Goal: Information Seeking & Learning: Learn about a topic

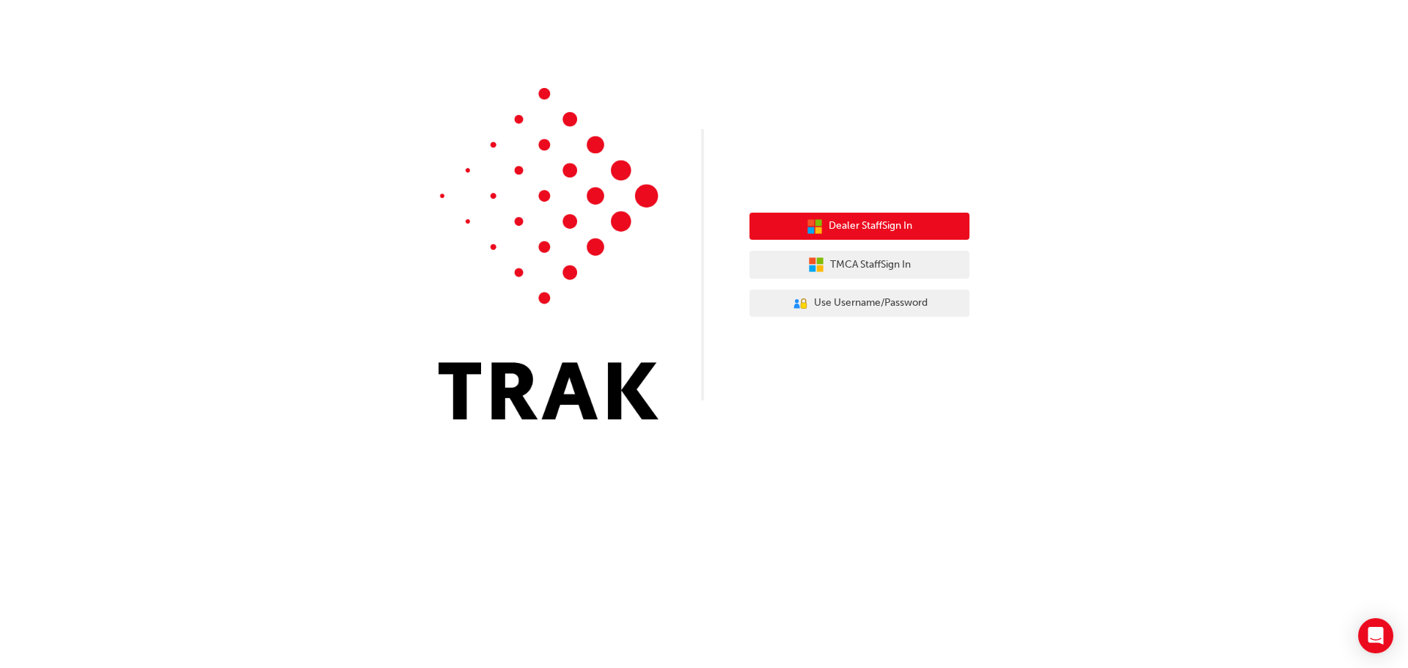
click at [909, 227] on span "Dealer Staff Sign In" at bounding box center [871, 226] width 84 height 17
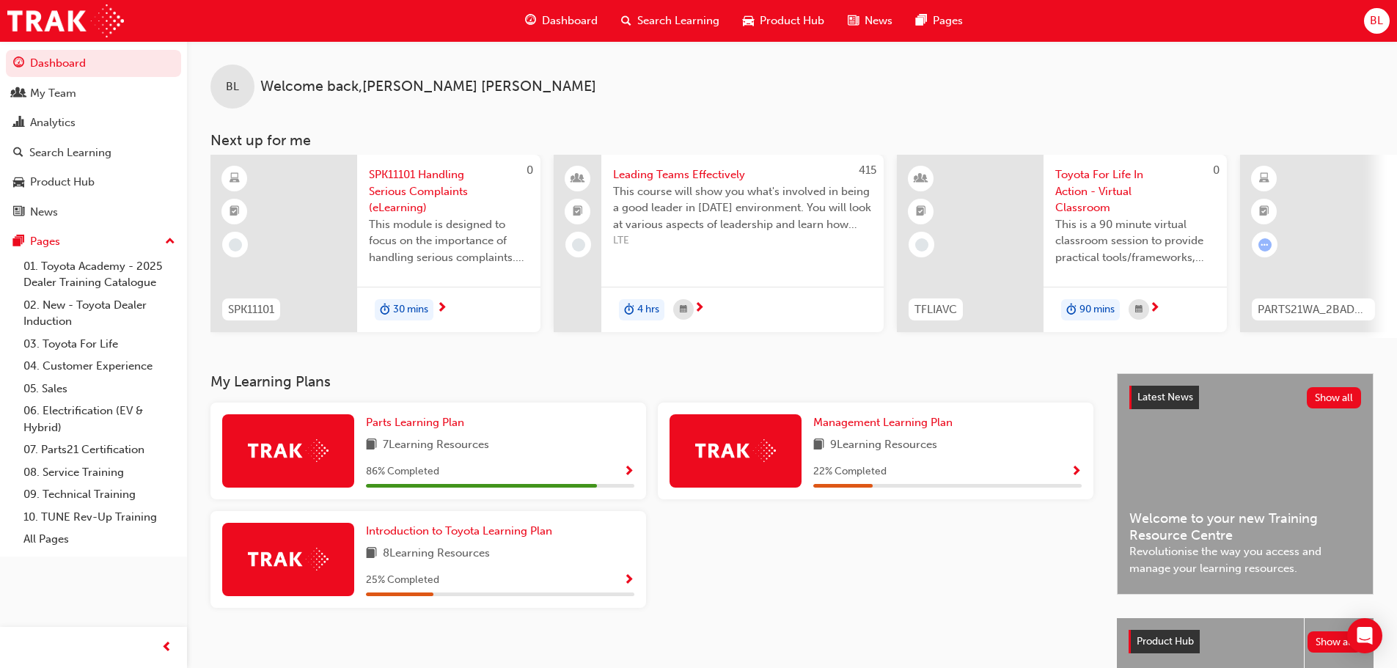
click at [634, 478] on span "Show Progress" at bounding box center [628, 472] width 11 height 13
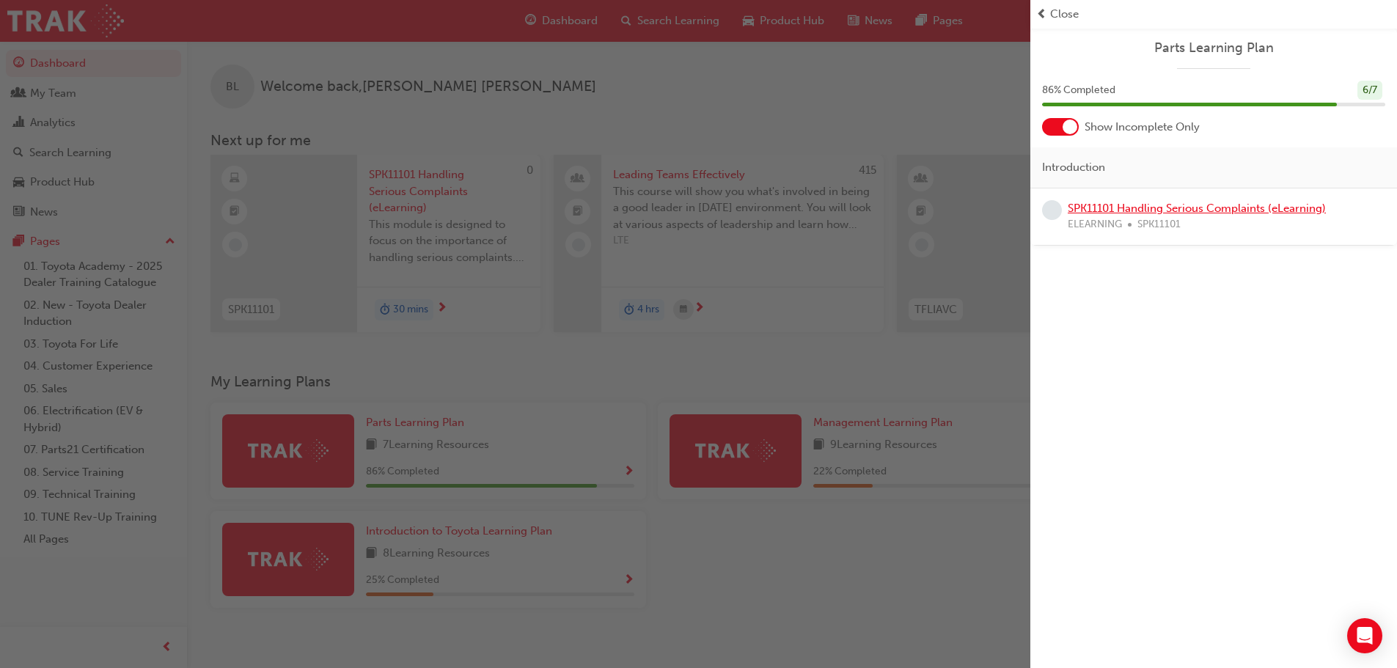
click at [1232, 213] on link "SPK11101 Handling Serious Complaints (eLearning)" at bounding box center [1197, 208] width 258 height 13
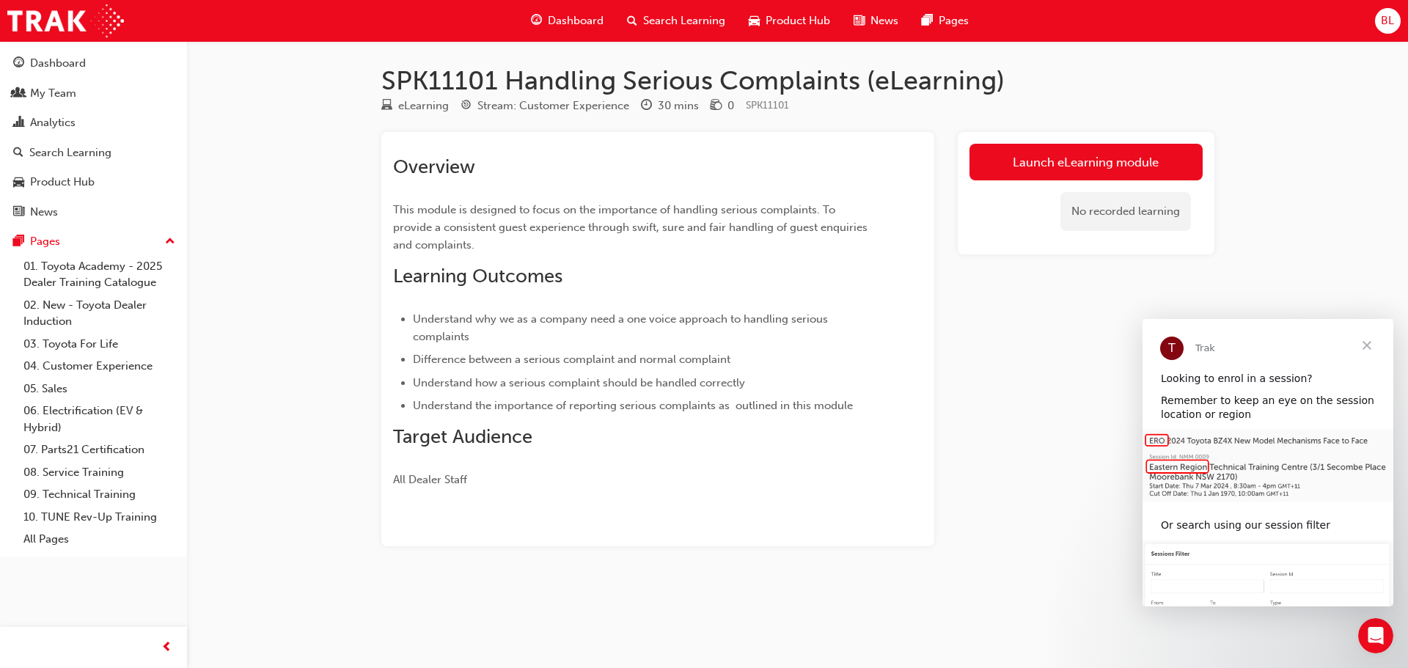
click at [1368, 343] on span "Close" at bounding box center [1367, 345] width 53 height 53
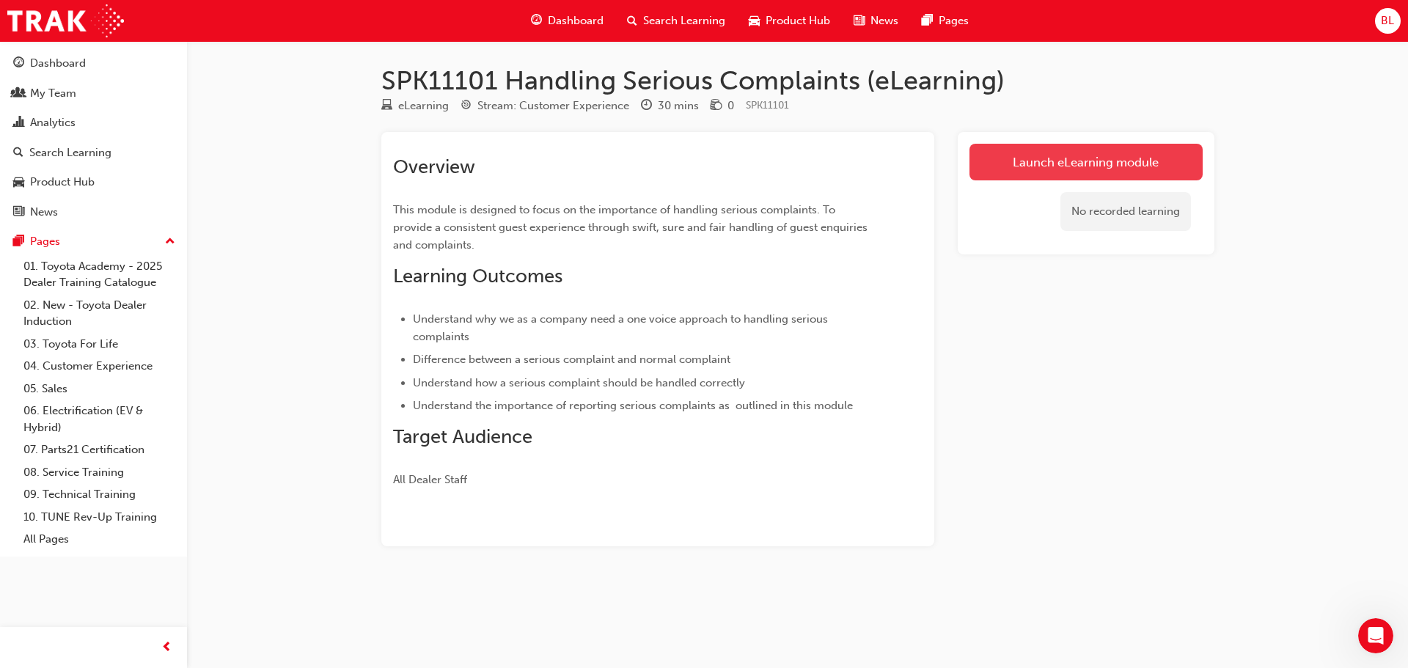
click at [1060, 163] on link "Launch eLearning module" at bounding box center [1085, 162] width 233 height 37
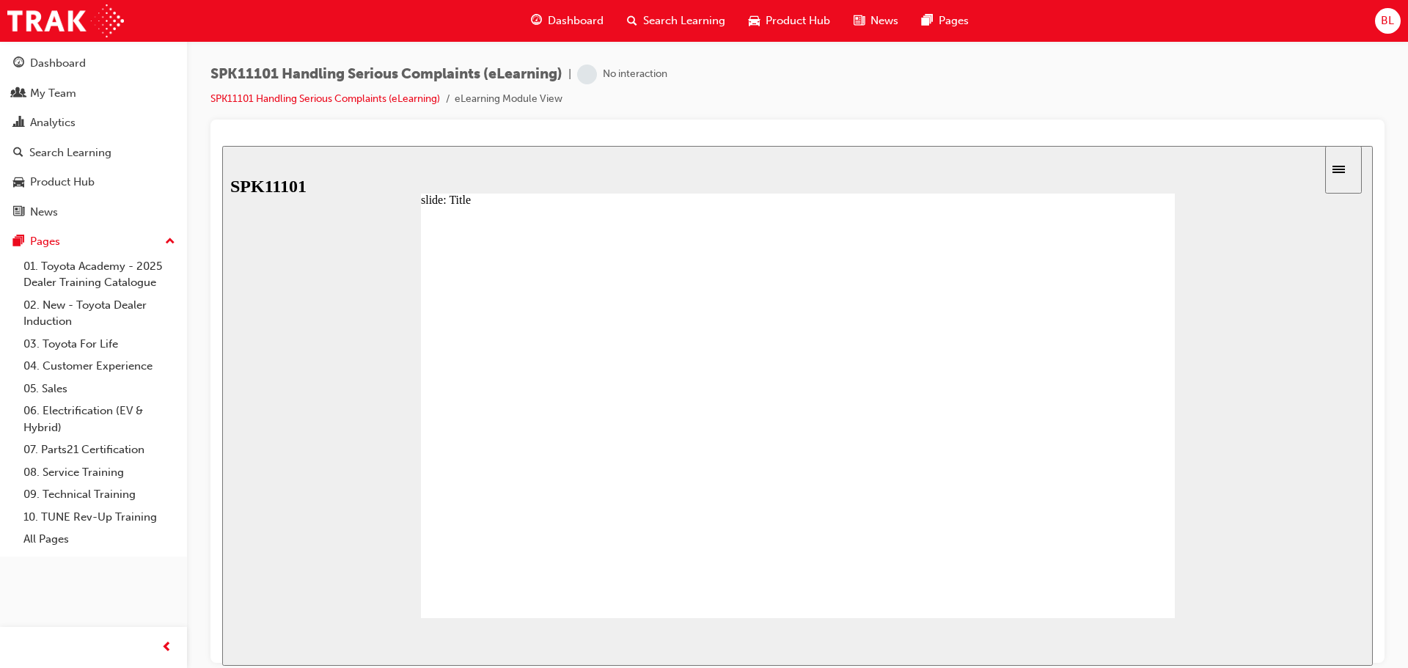
click at [1332, 648] on button "NEXT" at bounding box center [1330, 642] width 57 height 22
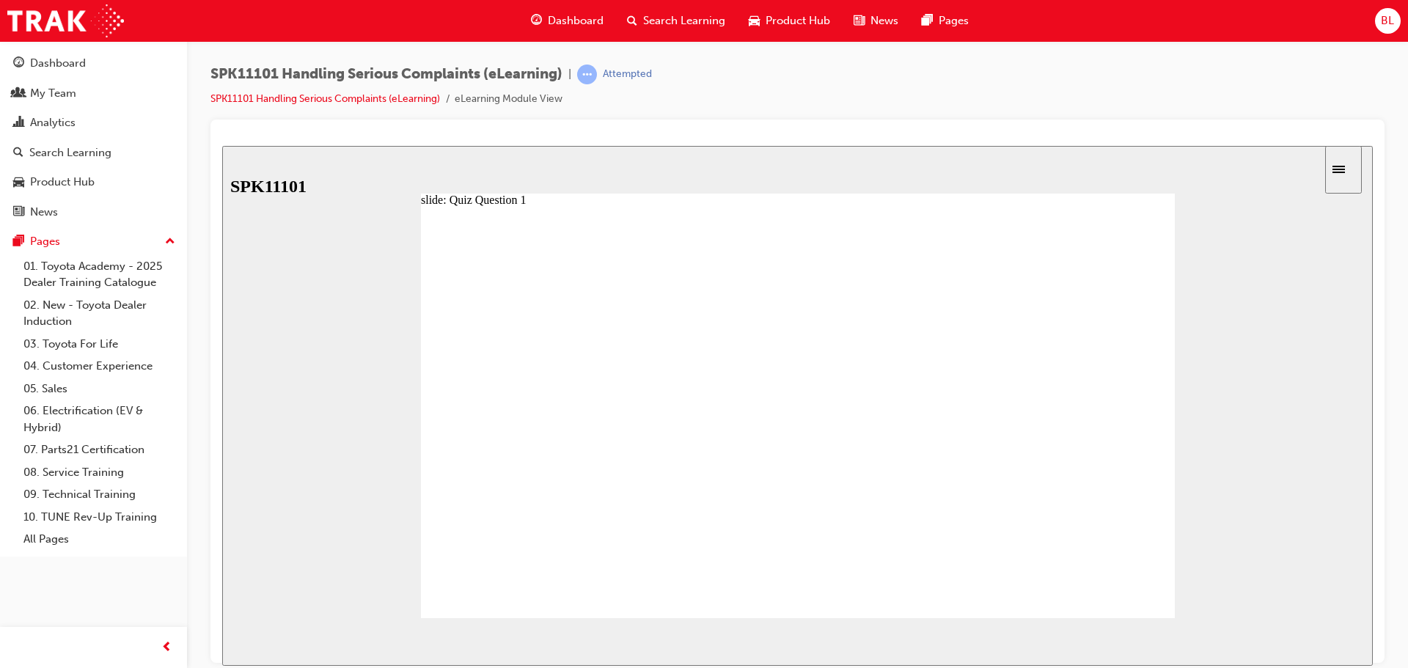
radio input "true"
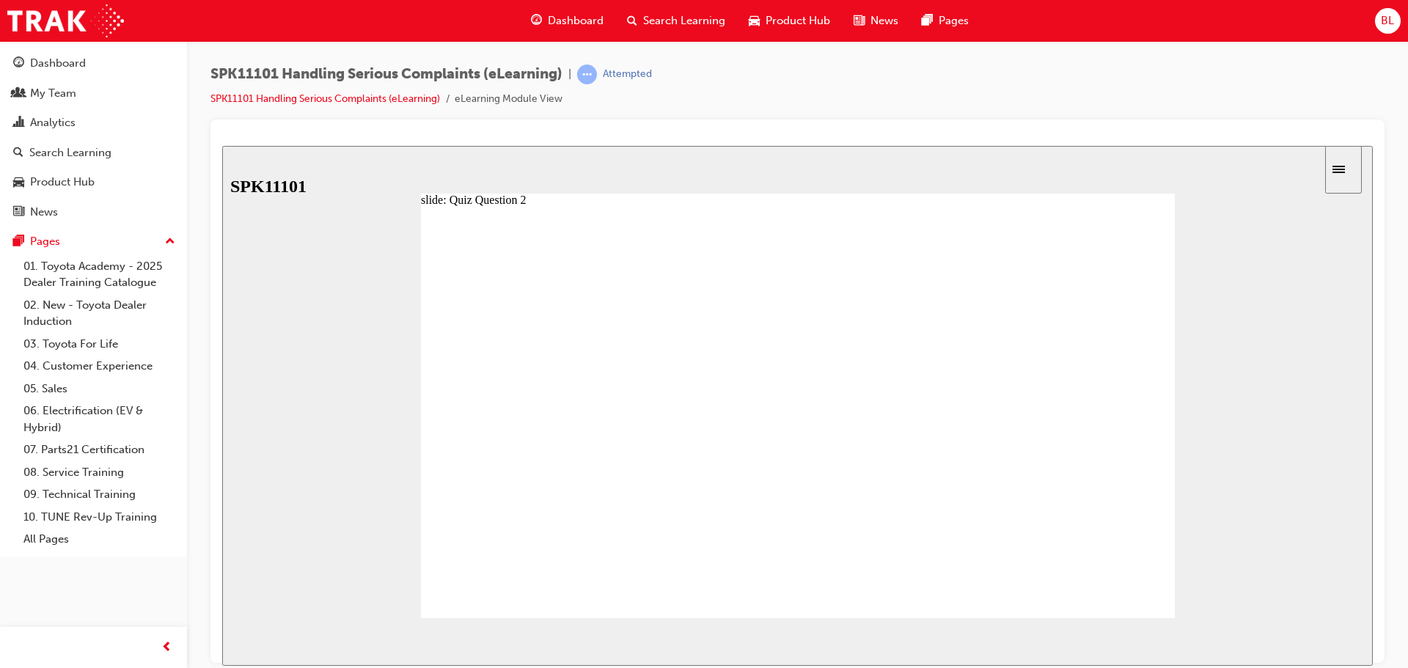
radio input "false"
radio input "true"
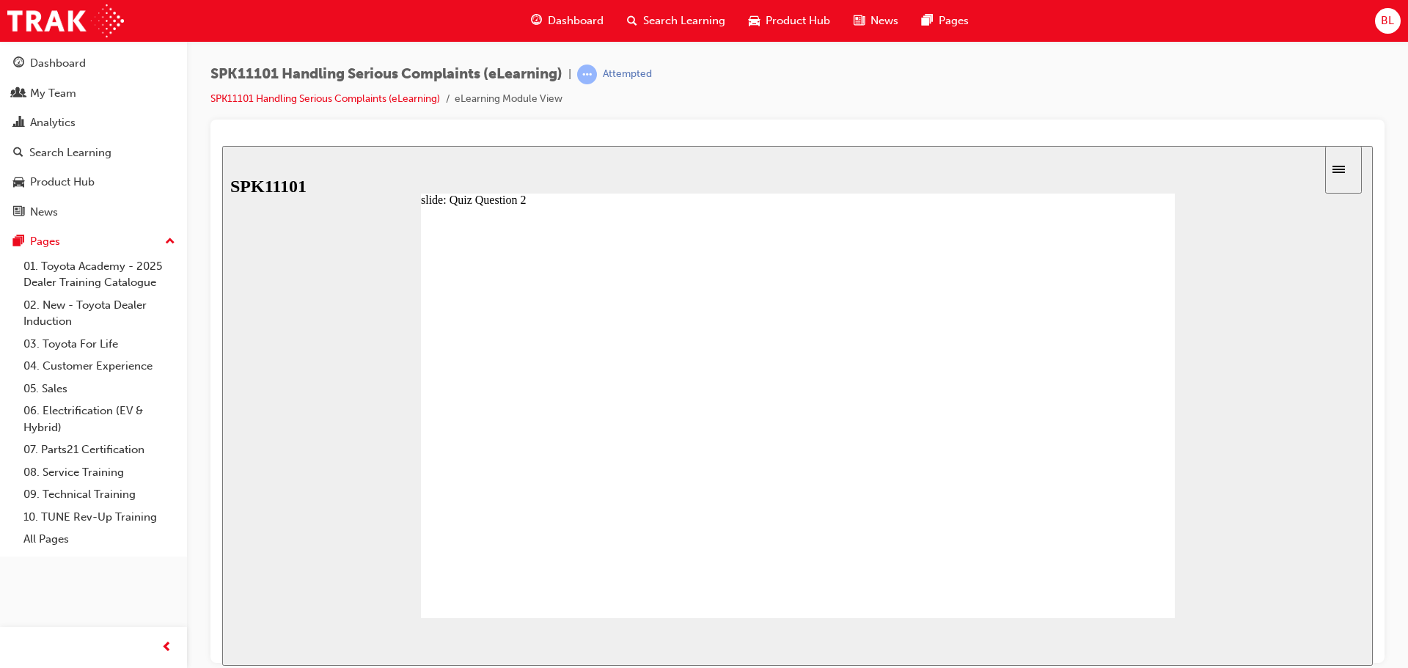
radio input "true"
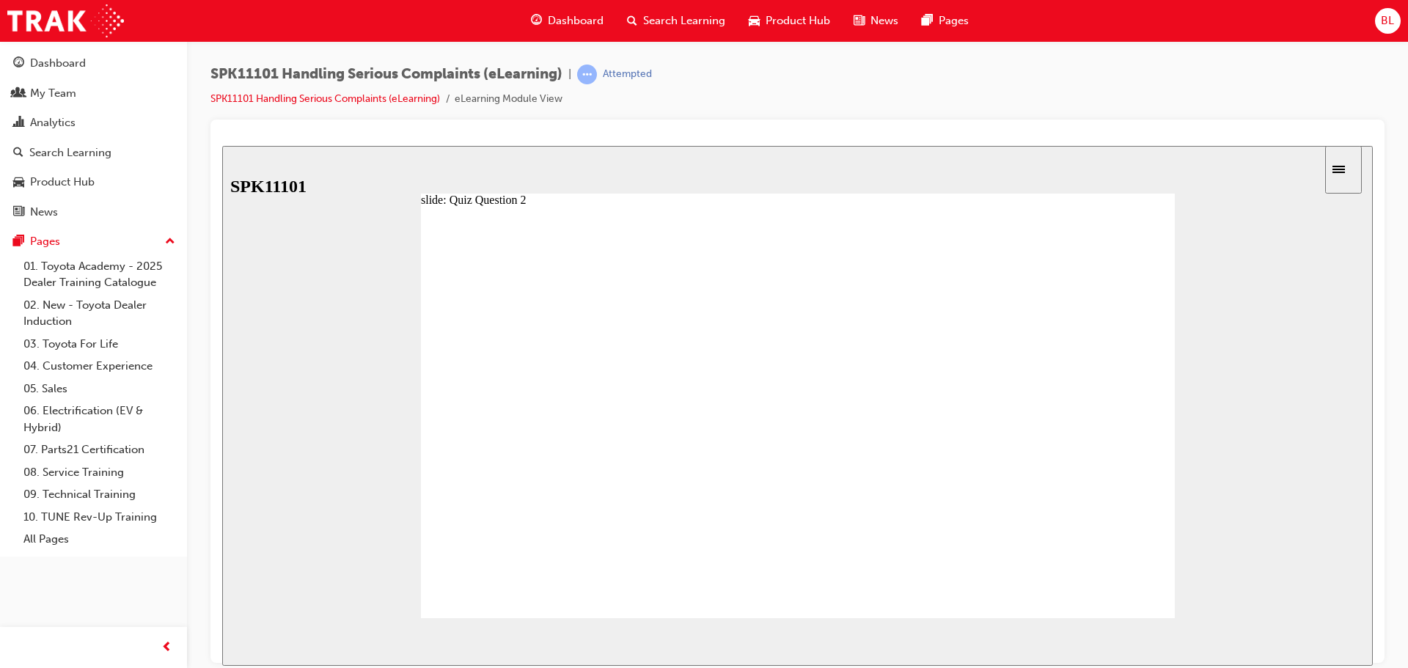
click at [1352, 644] on div "NEXT" at bounding box center [1330, 641] width 45 height 15
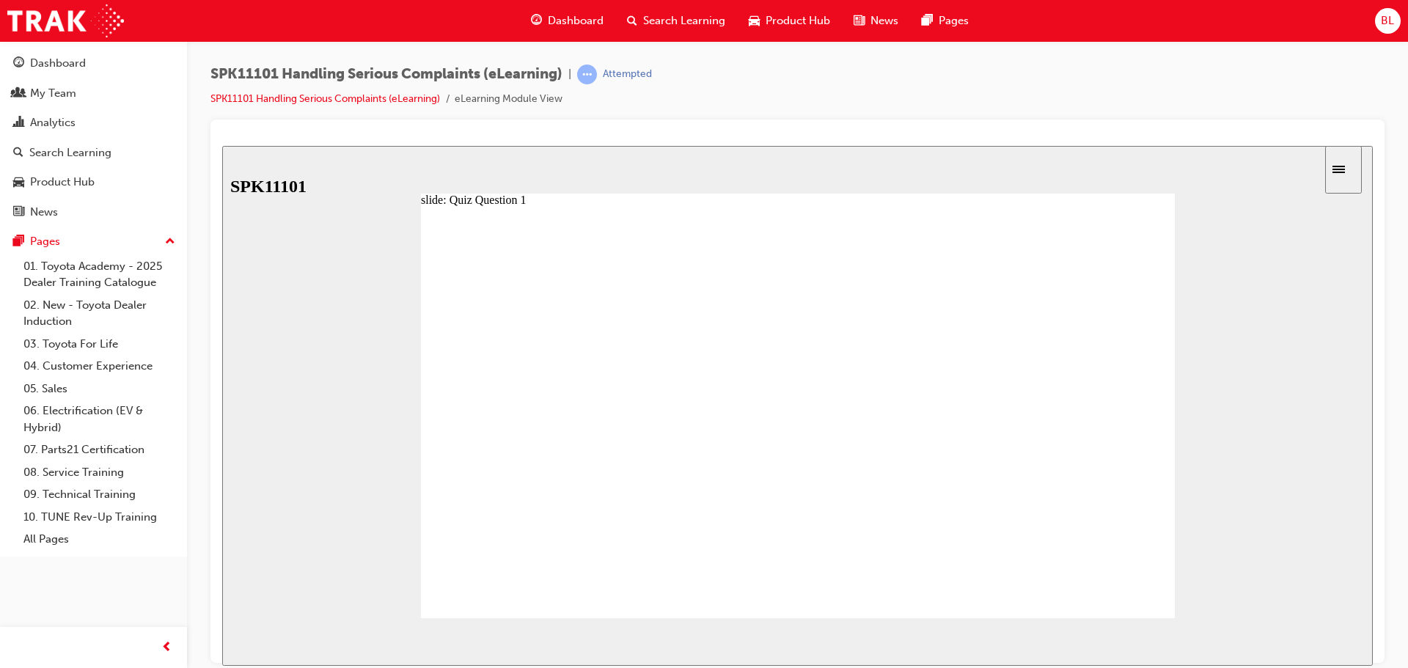
radio input "true"
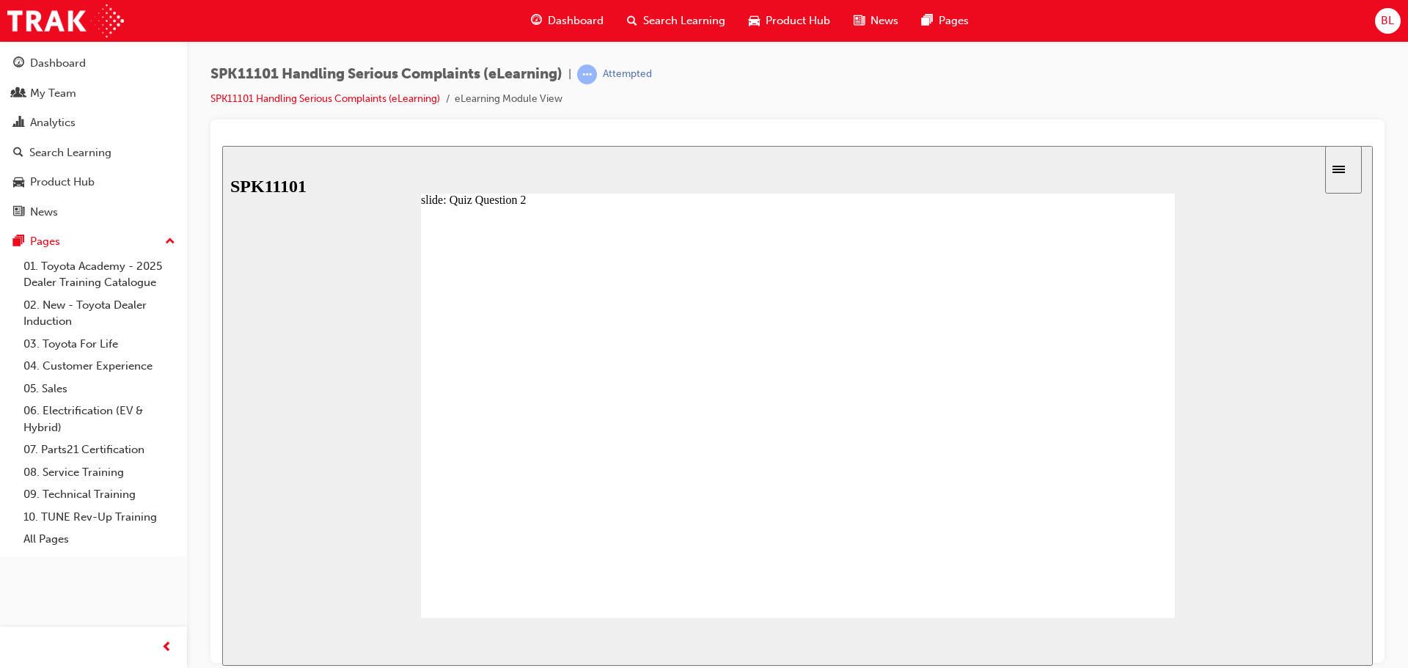
radio input "true"
click at [1310, 642] on div "NEXT" at bounding box center [1330, 641] width 45 height 15
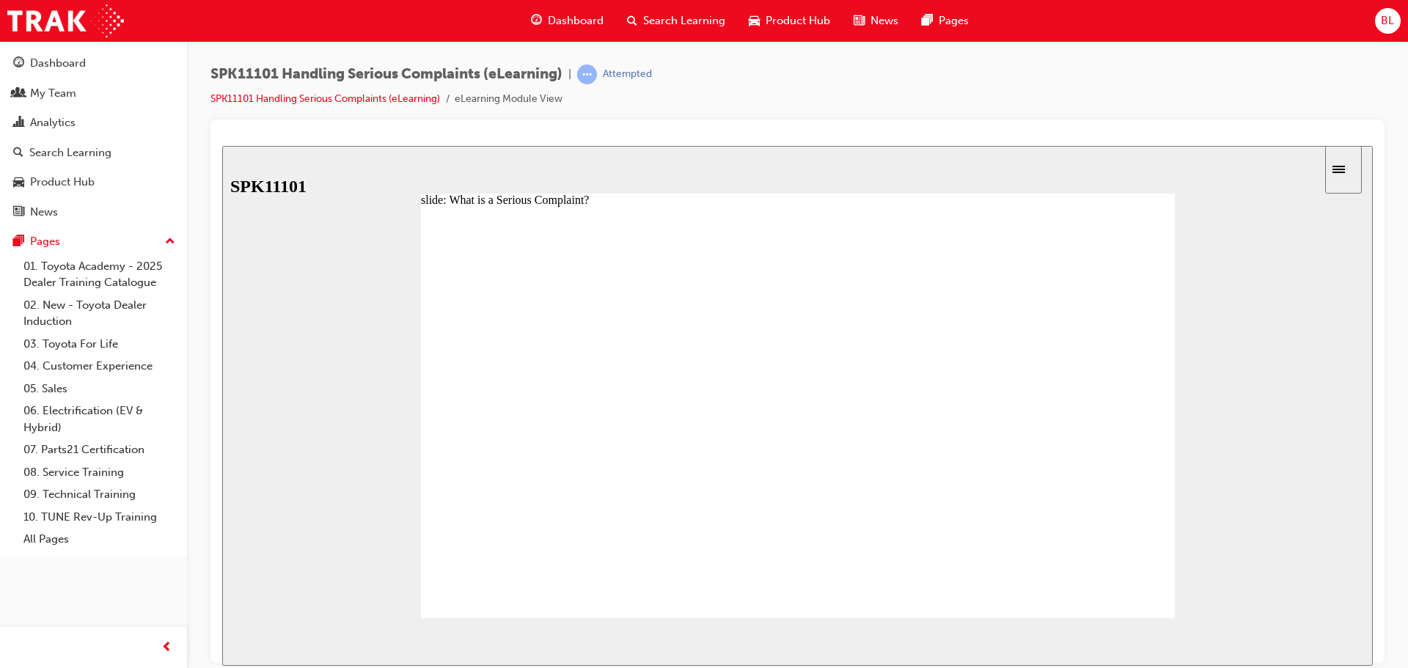
click at [222, 145] on image at bounding box center [222, 145] width 0 height 0
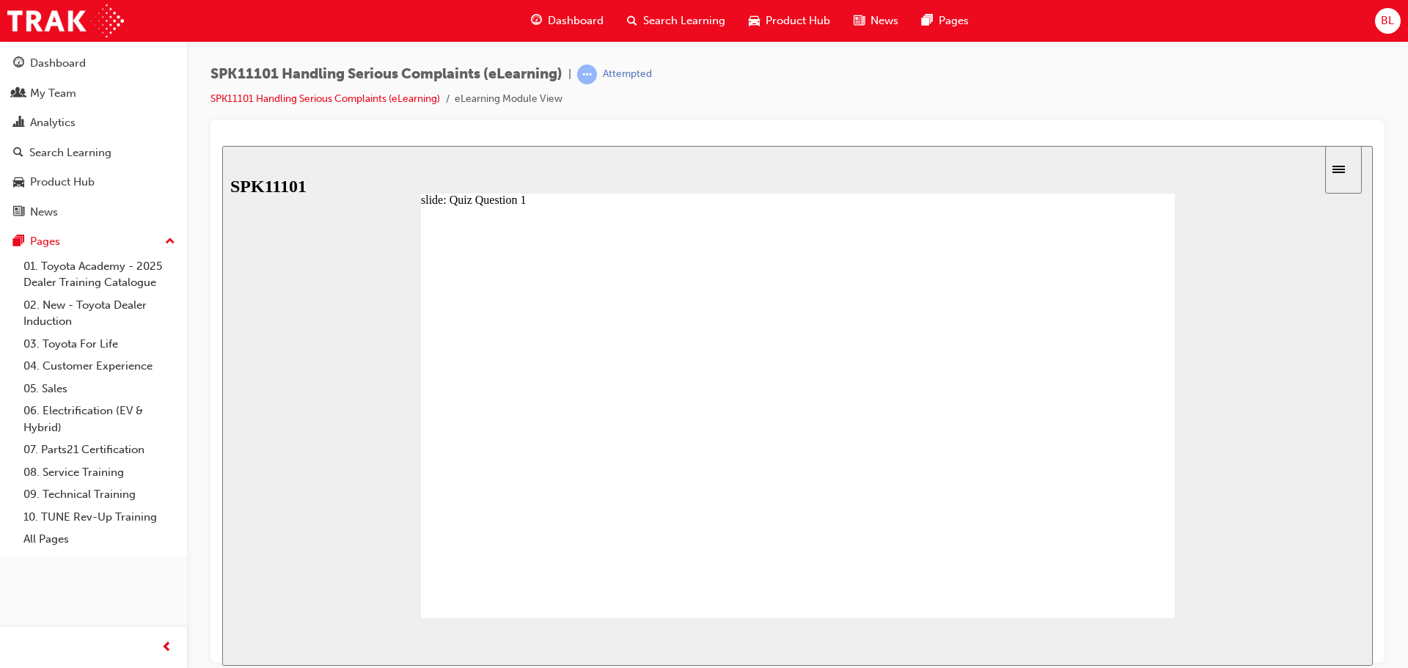
radio input "false"
radio input "true"
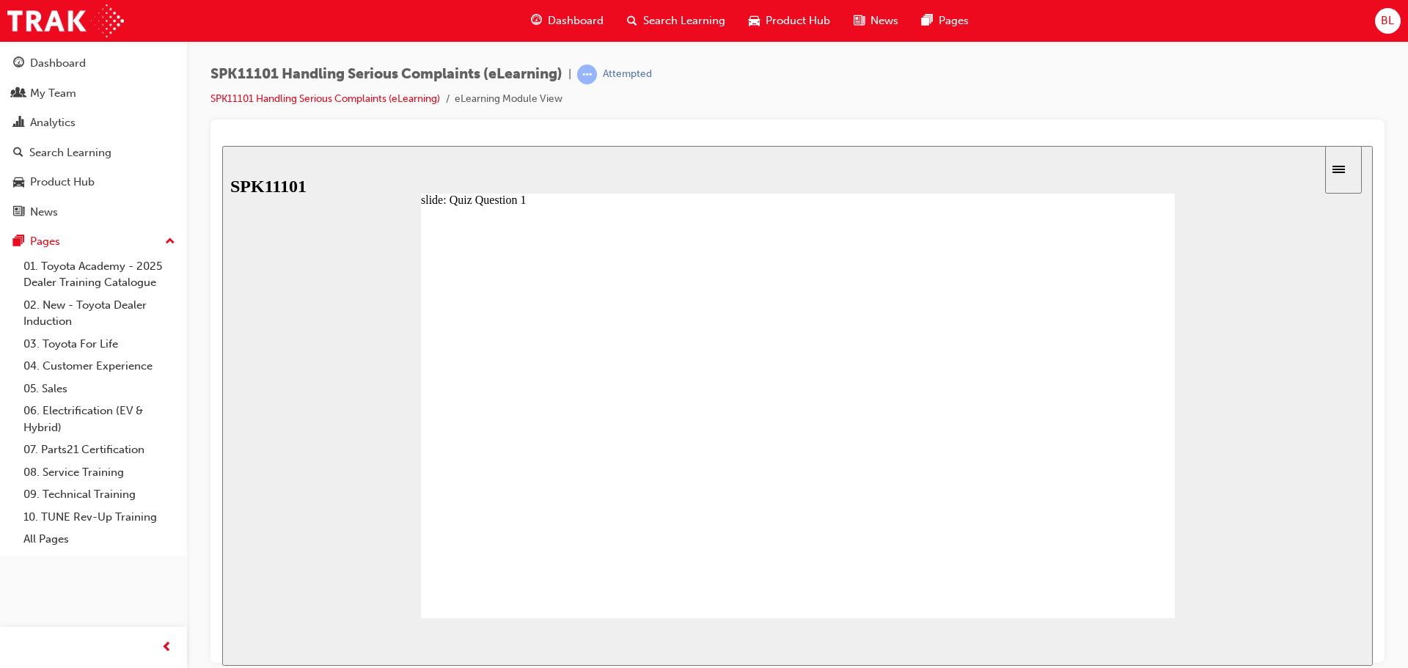
radio input "true"
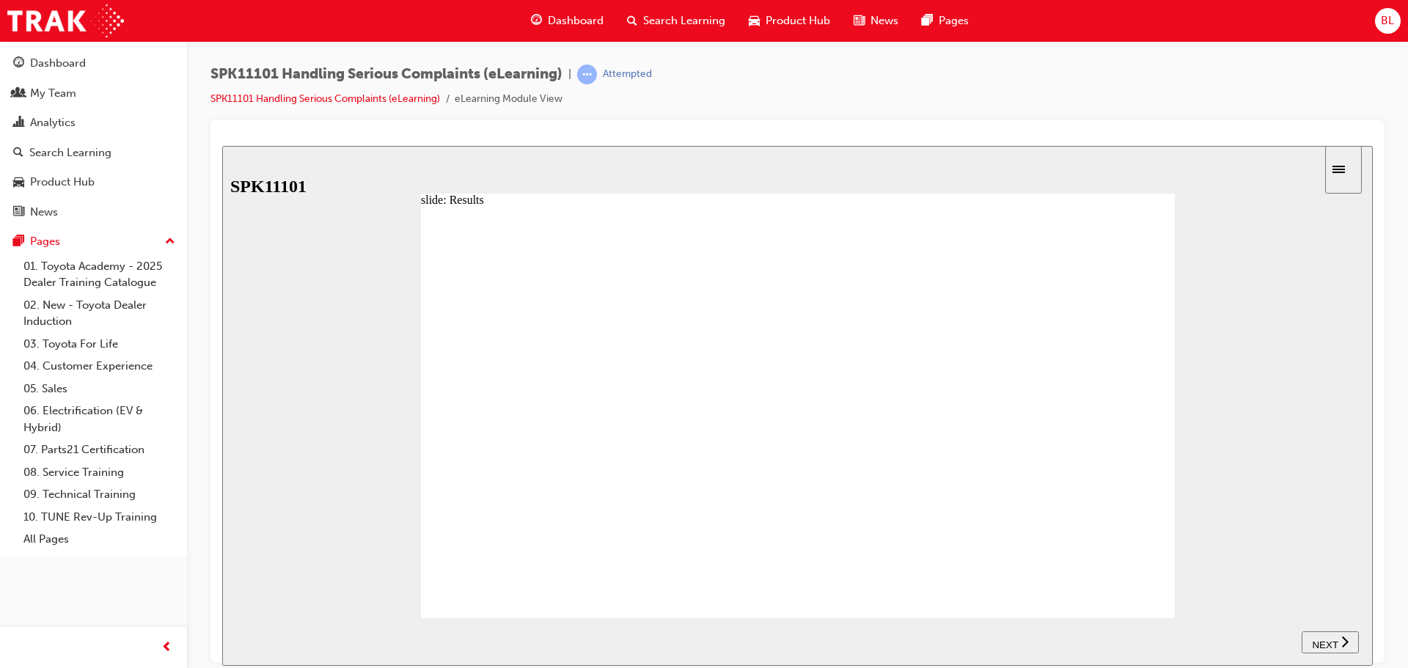
click at [1333, 645] on span "NEXT" at bounding box center [1325, 644] width 26 height 11
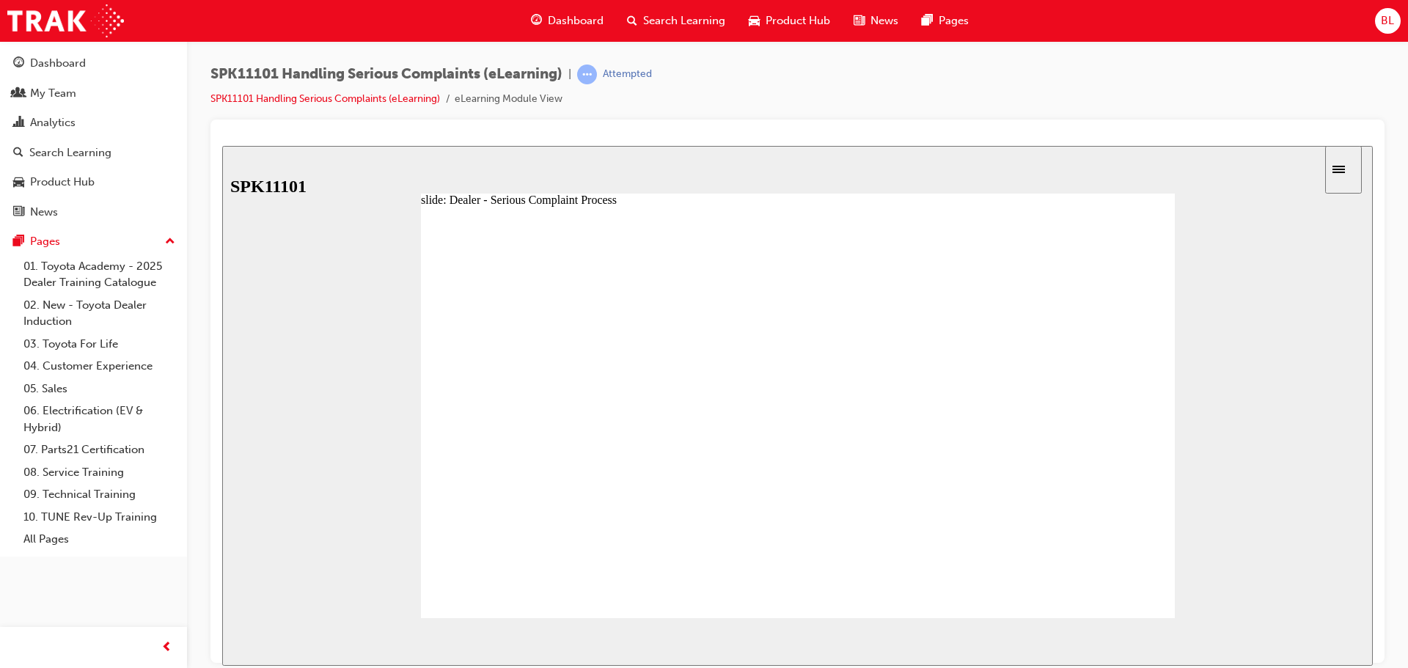
click at [222, 145] on image at bounding box center [222, 145] width 0 height 0
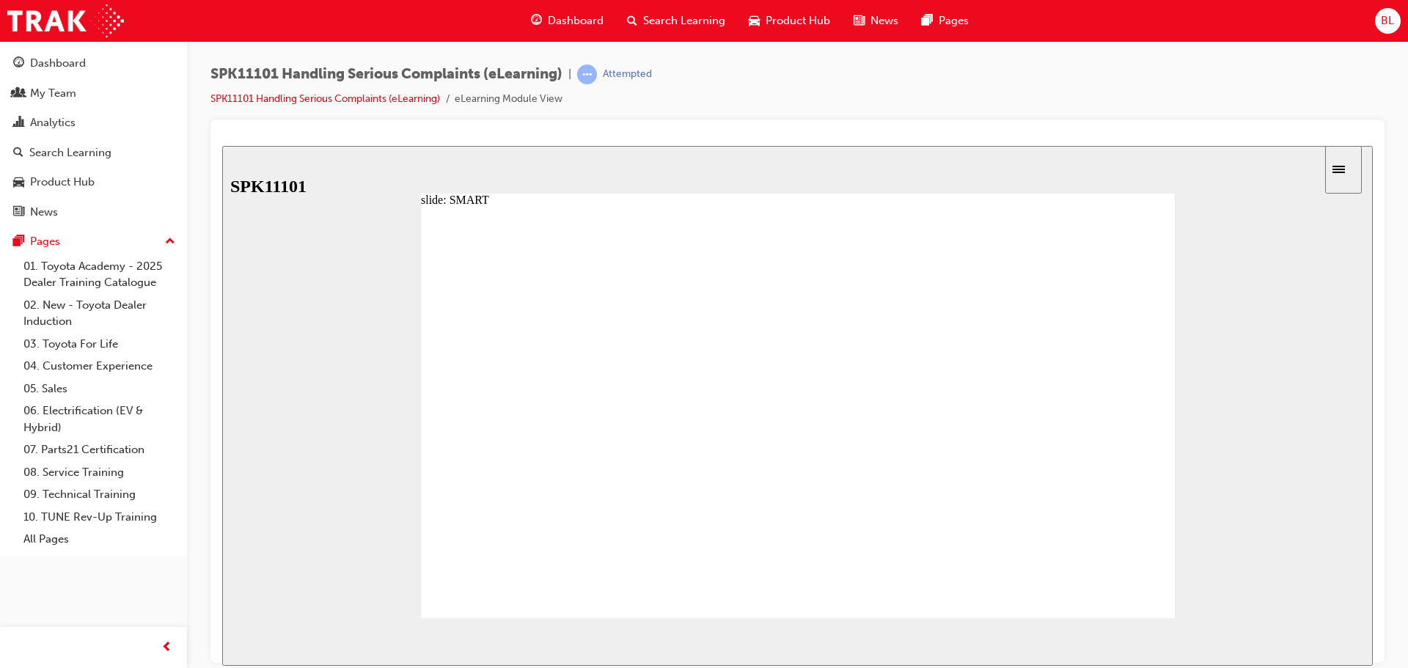
click at [222, 145] on image at bounding box center [222, 145] width 0 height 0
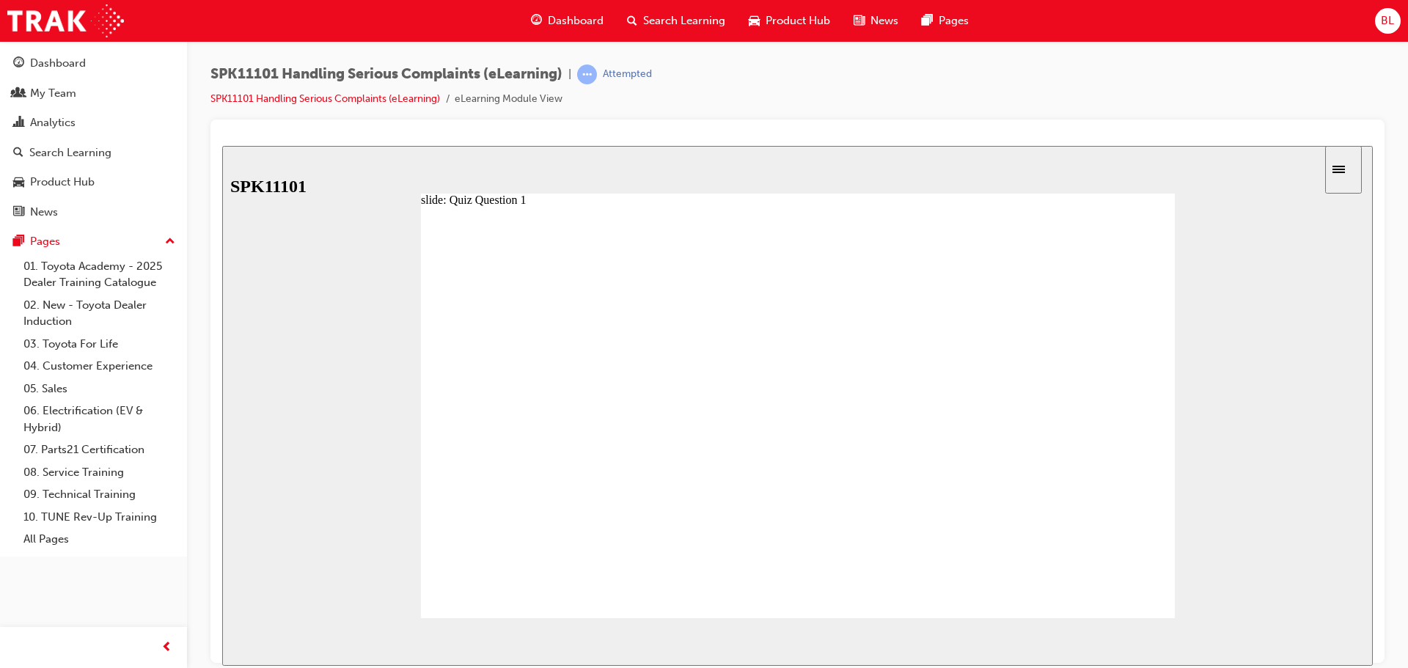
radio input "true"
drag, startPoint x: 599, startPoint y: 483, endPoint x: 607, endPoint y: 382, distance: 100.8
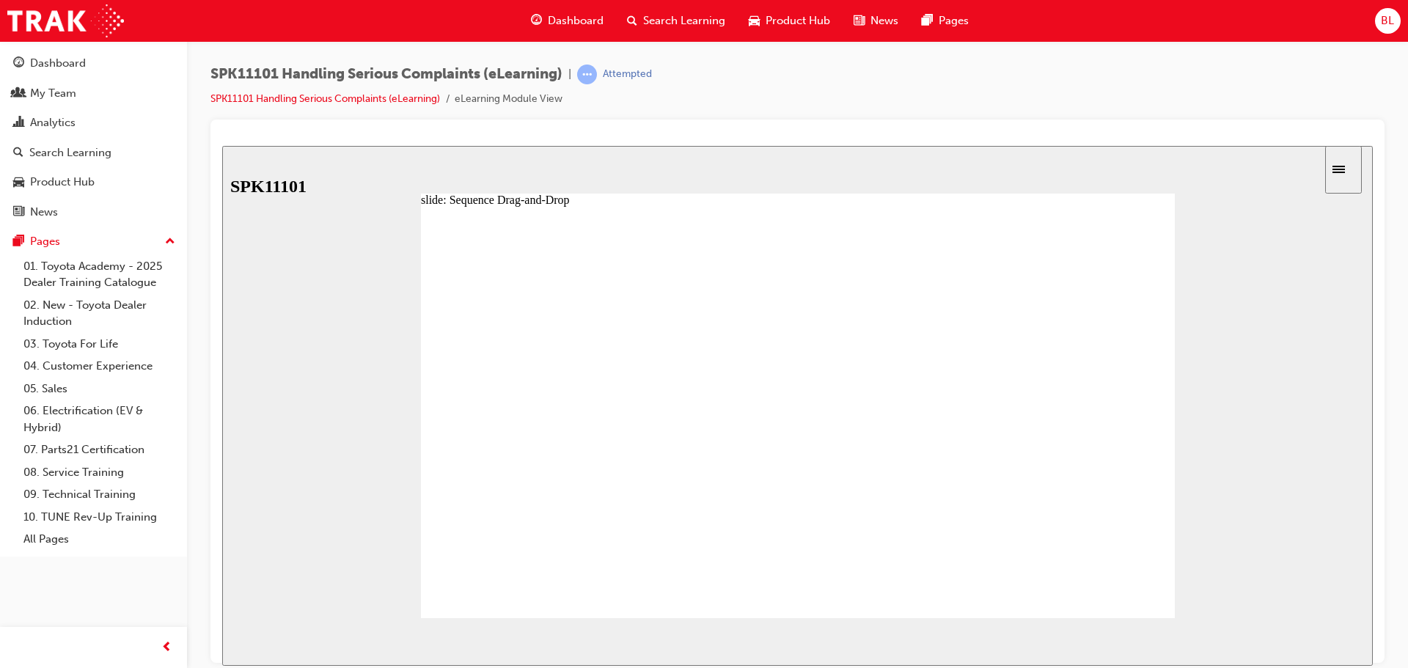
drag, startPoint x: 599, startPoint y: 489, endPoint x: 591, endPoint y: 418, distance: 71.6
drag, startPoint x: 620, startPoint y: 557, endPoint x: 616, endPoint y: 481, distance: 75.7
drag, startPoint x: 614, startPoint y: 518, endPoint x: 611, endPoint y: 560, distance: 41.2
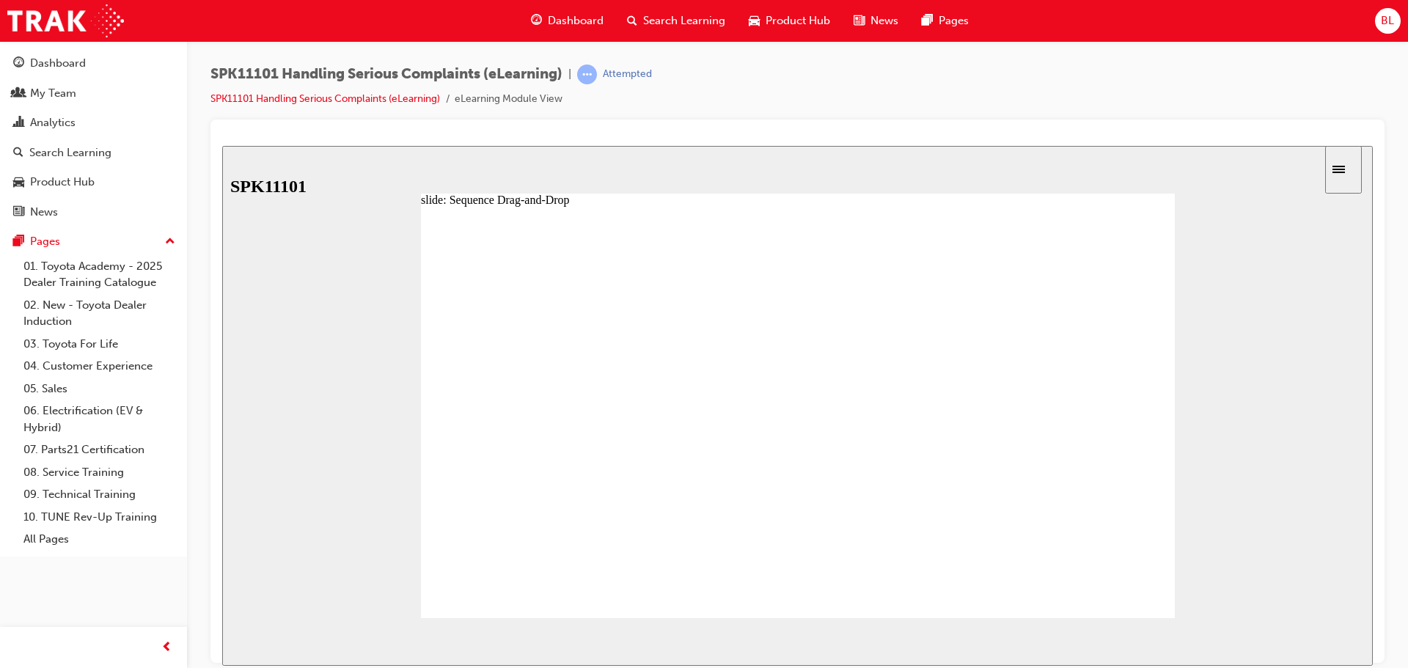
drag, startPoint x: 586, startPoint y: 487, endPoint x: 586, endPoint y: 447, distance: 39.6
click at [1310, 637] on div "NEXT" at bounding box center [1330, 641] width 45 height 15
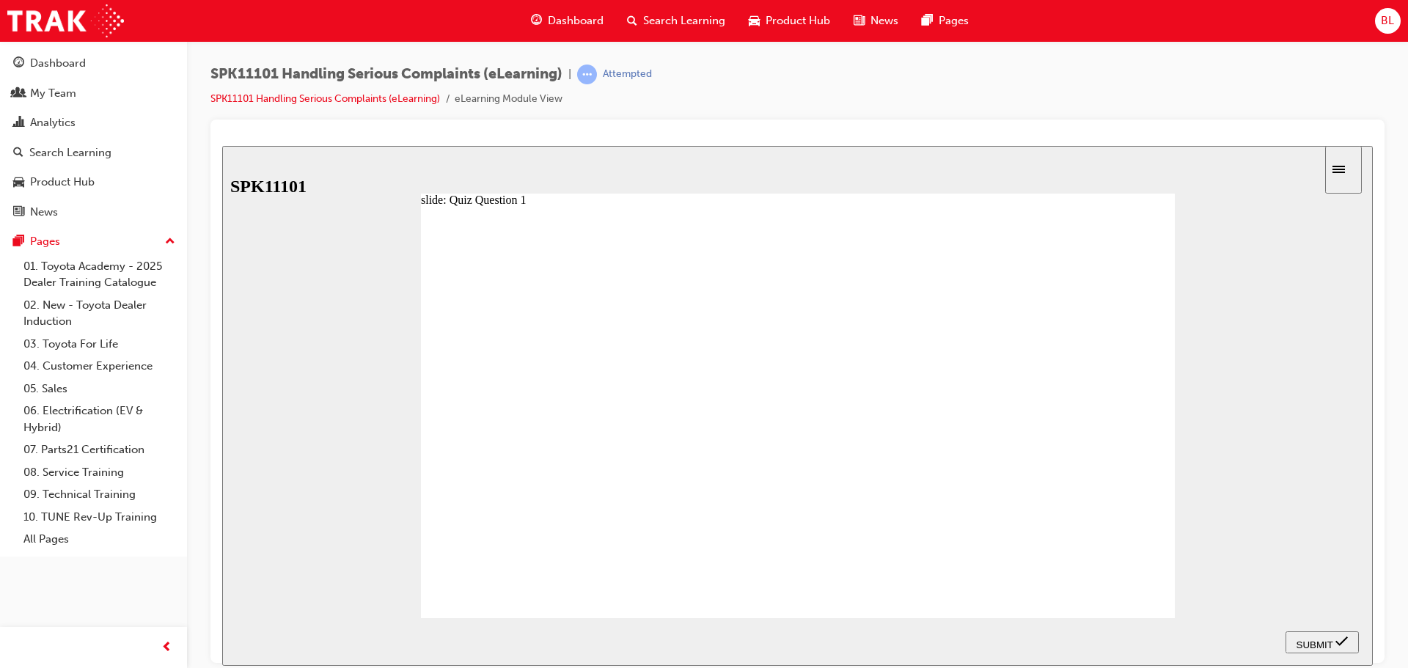
radio input "true"
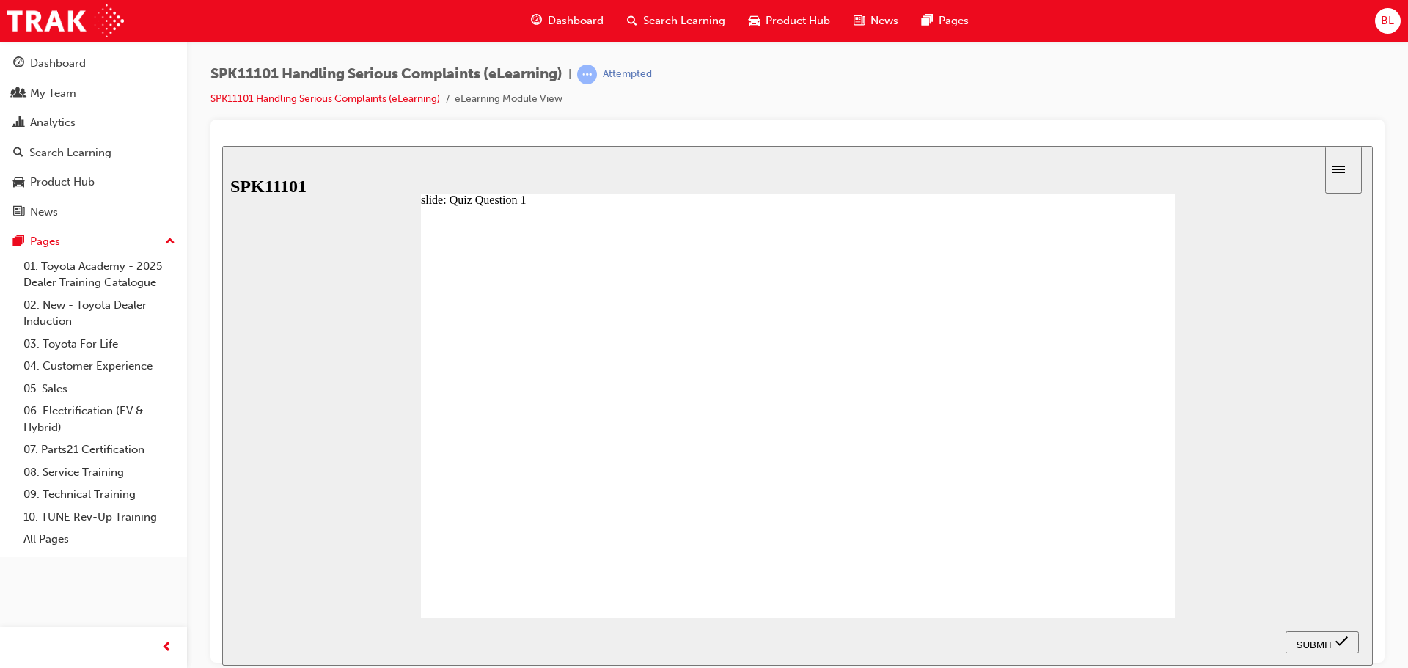
radio input "true"
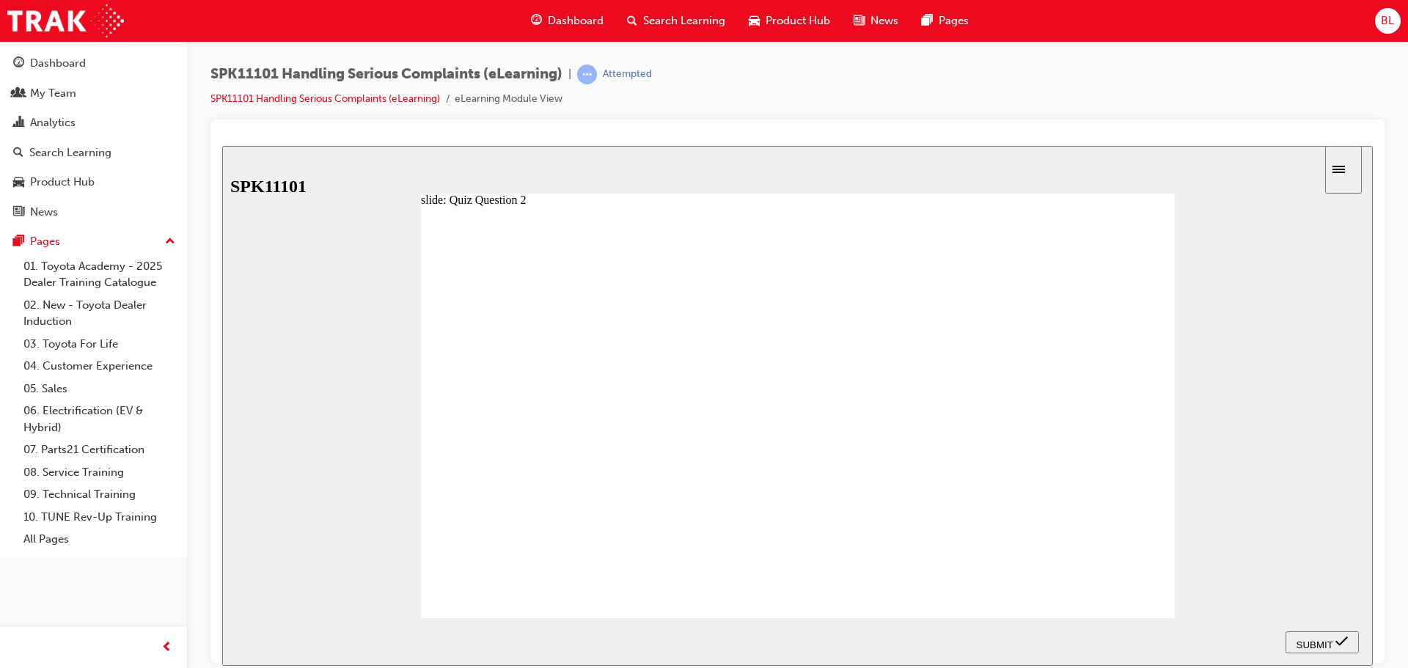
radio input "true"
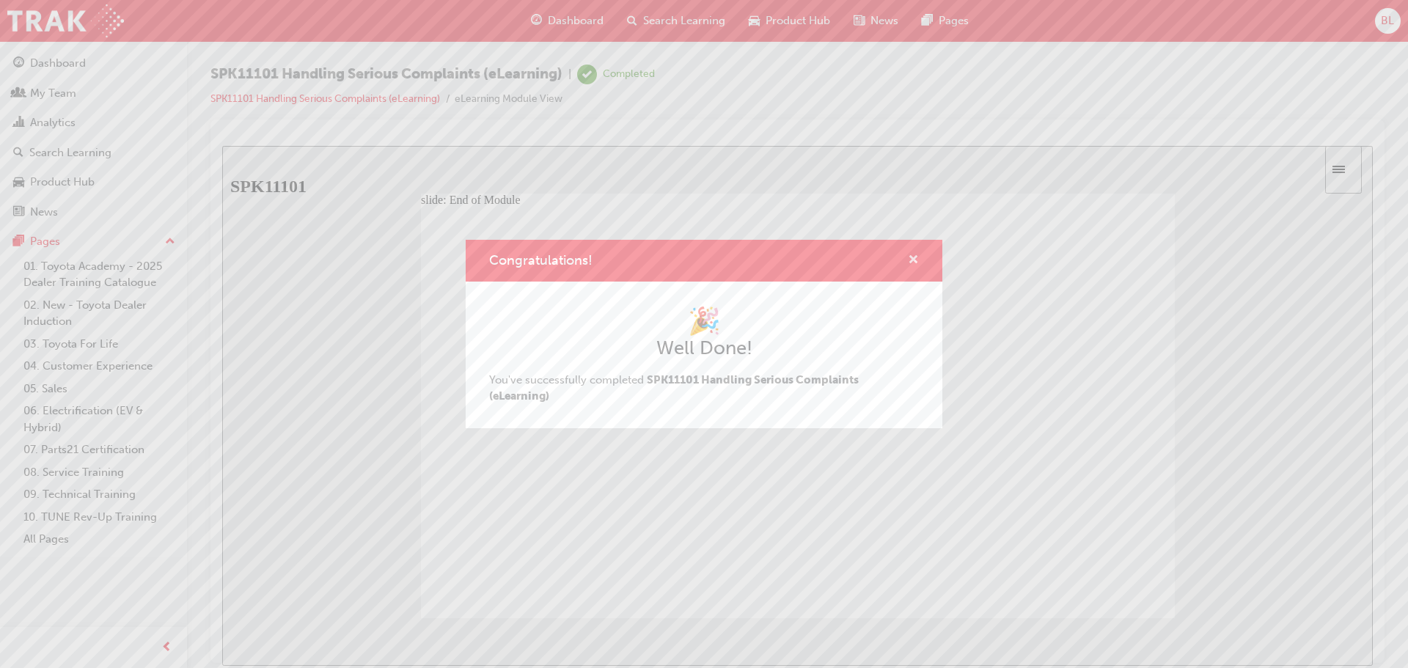
click at [914, 258] on span "cross-icon" at bounding box center [913, 260] width 11 height 13
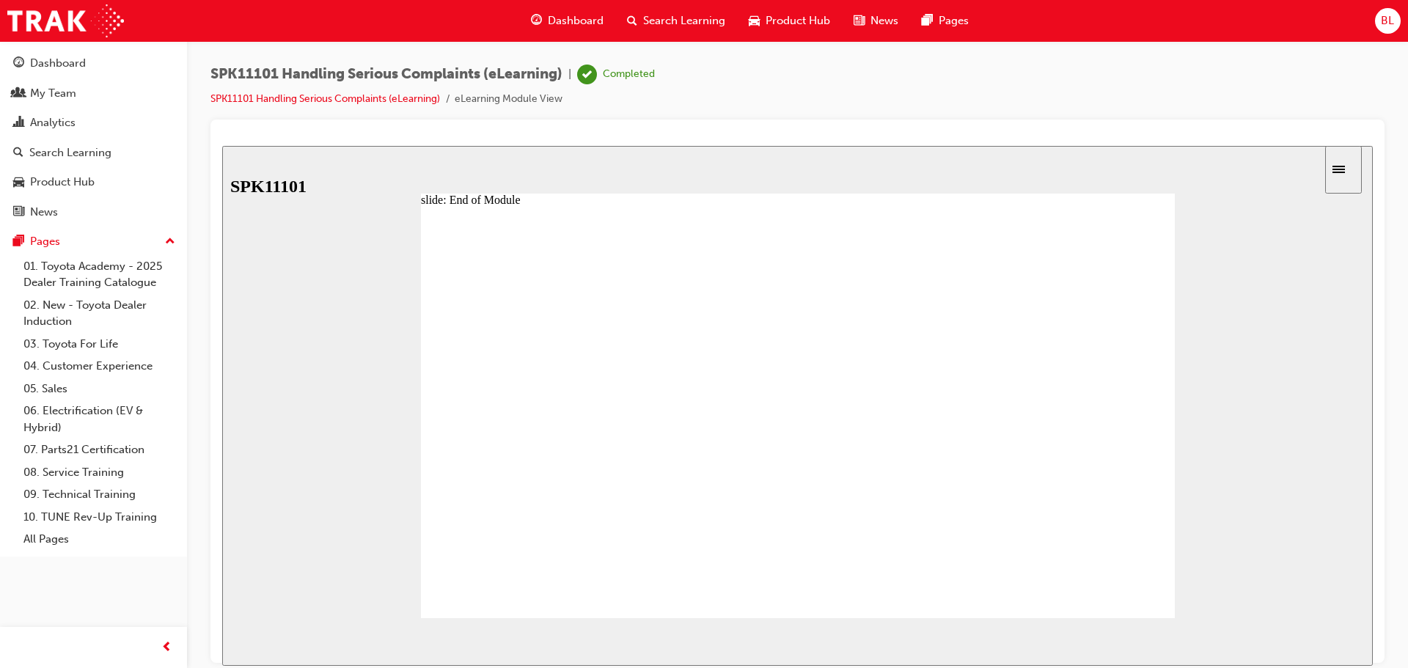
click at [1376, 17] on div "BL" at bounding box center [1388, 21] width 26 height 26
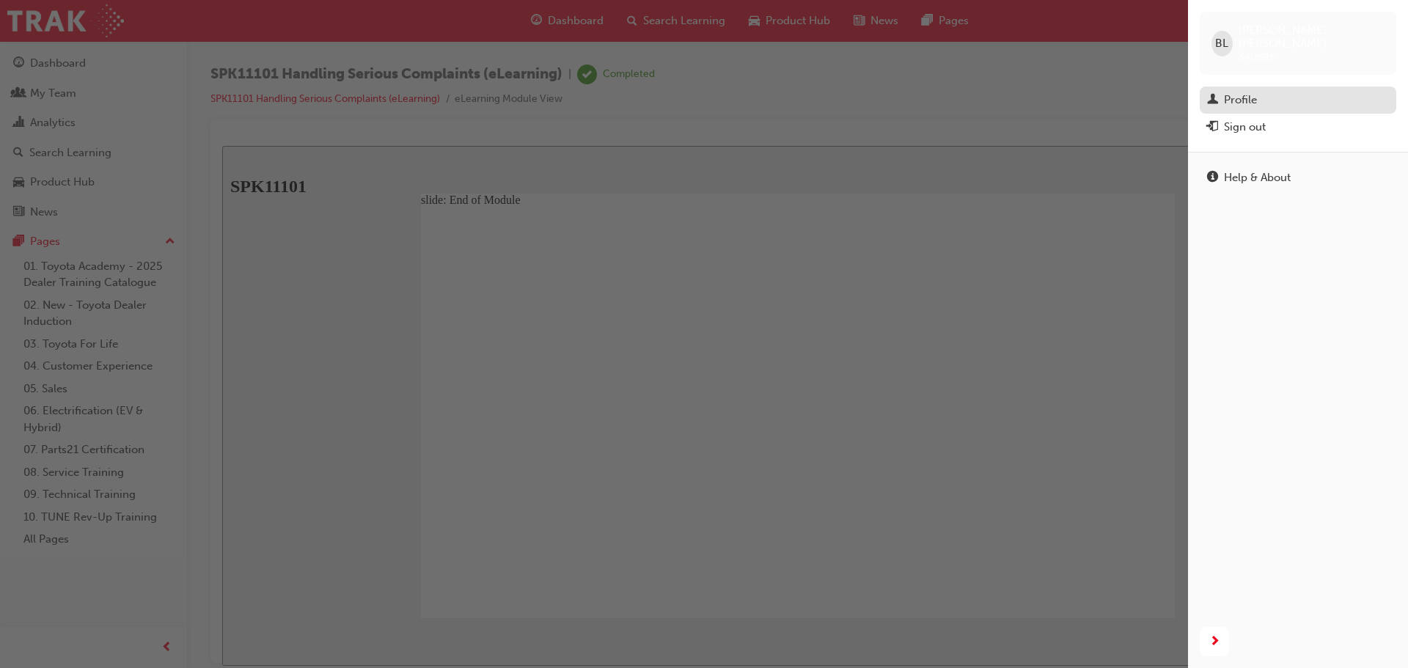
click at [1217, 94] on span "man-icon" at bounding box center [1212, 100] width 11 height 13
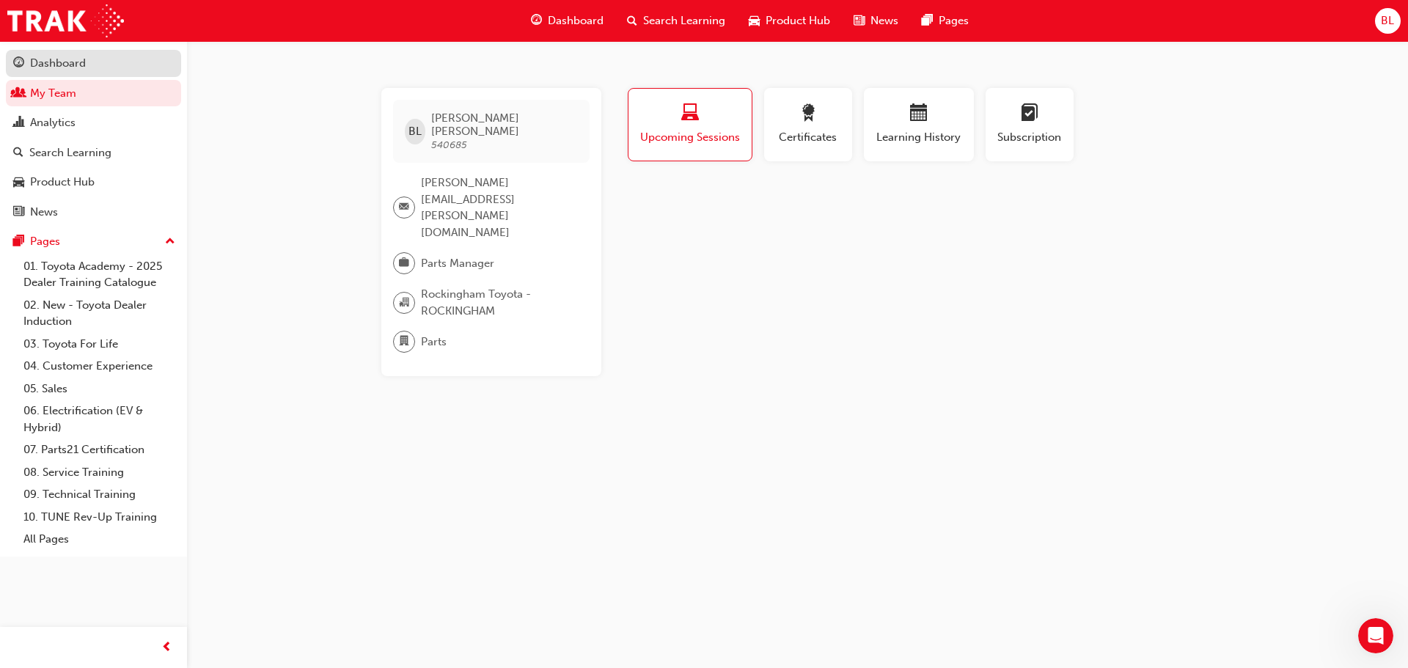
click at [56, 64] on div "Dashboard" at bounding box center [58, 63] width 56 height 17
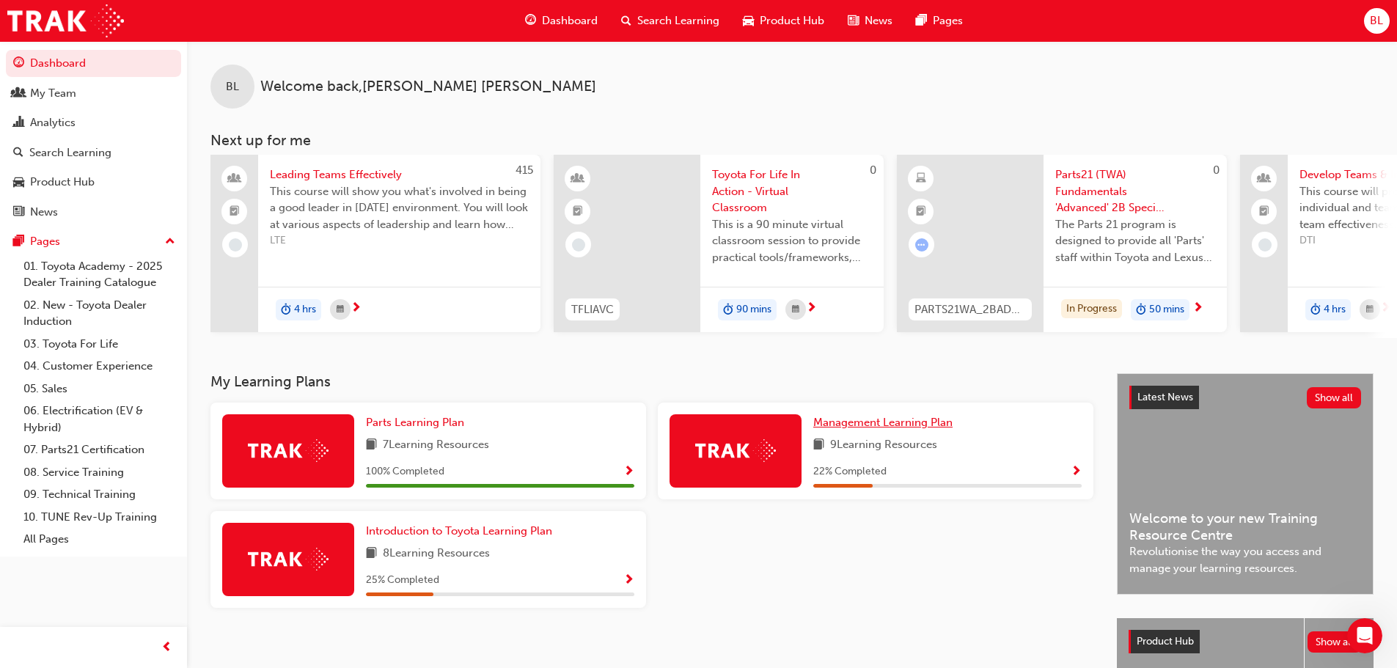
click at [903, 427] on span "Management Learning Plan" at bounding box center [882, 422] width 139 height 13
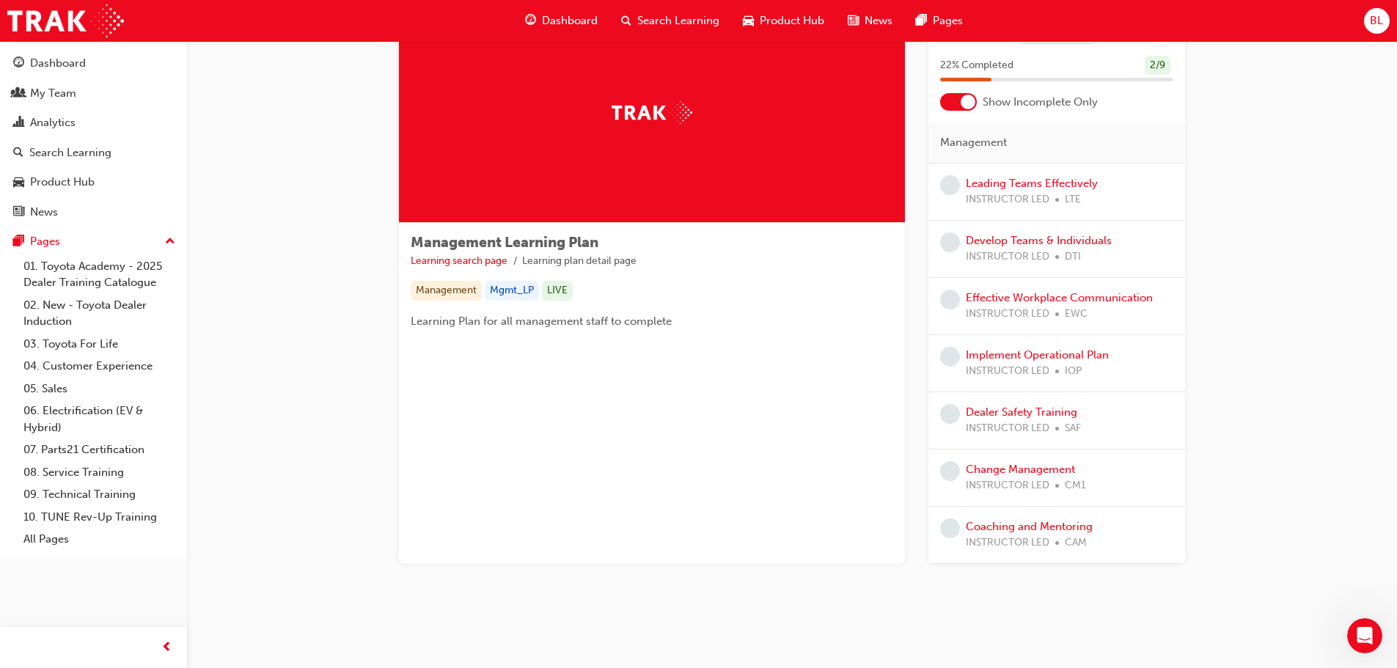
scroll to position [76, 0]
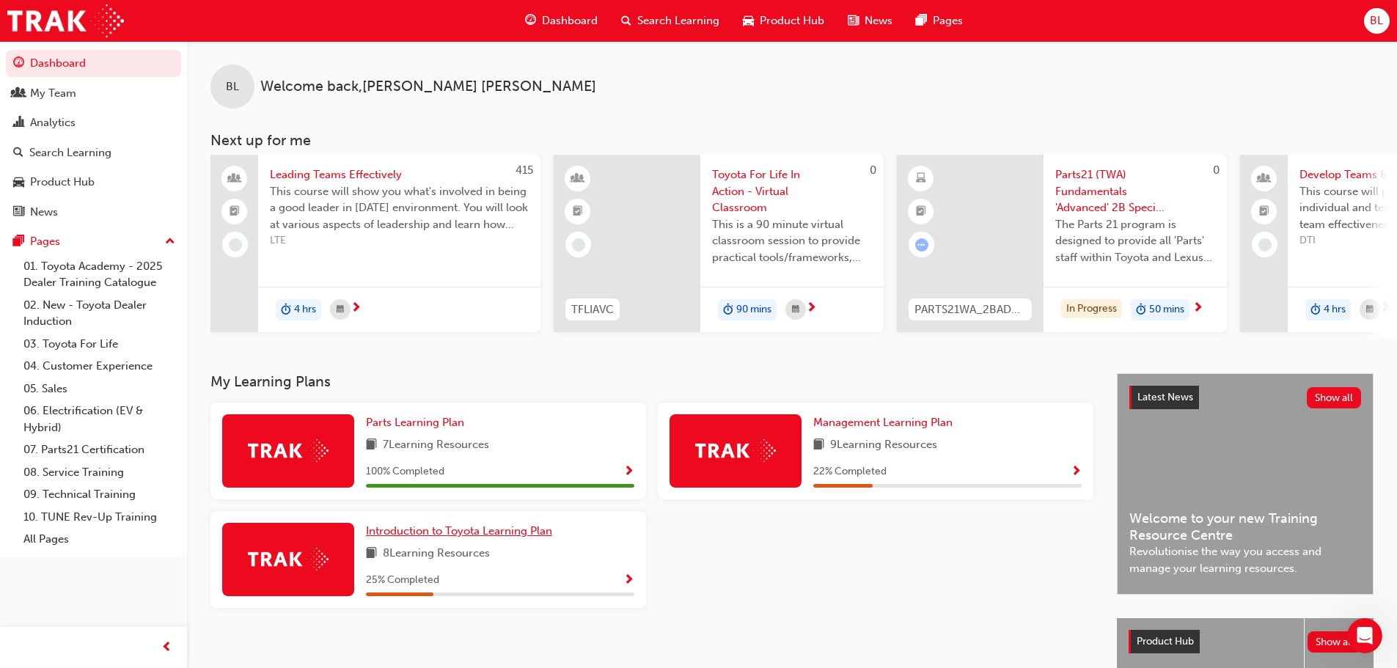
click at [505, 538] on span "Introduction to Toyota Learning Plan" at bounding box center [459, 530] width 186 height 13
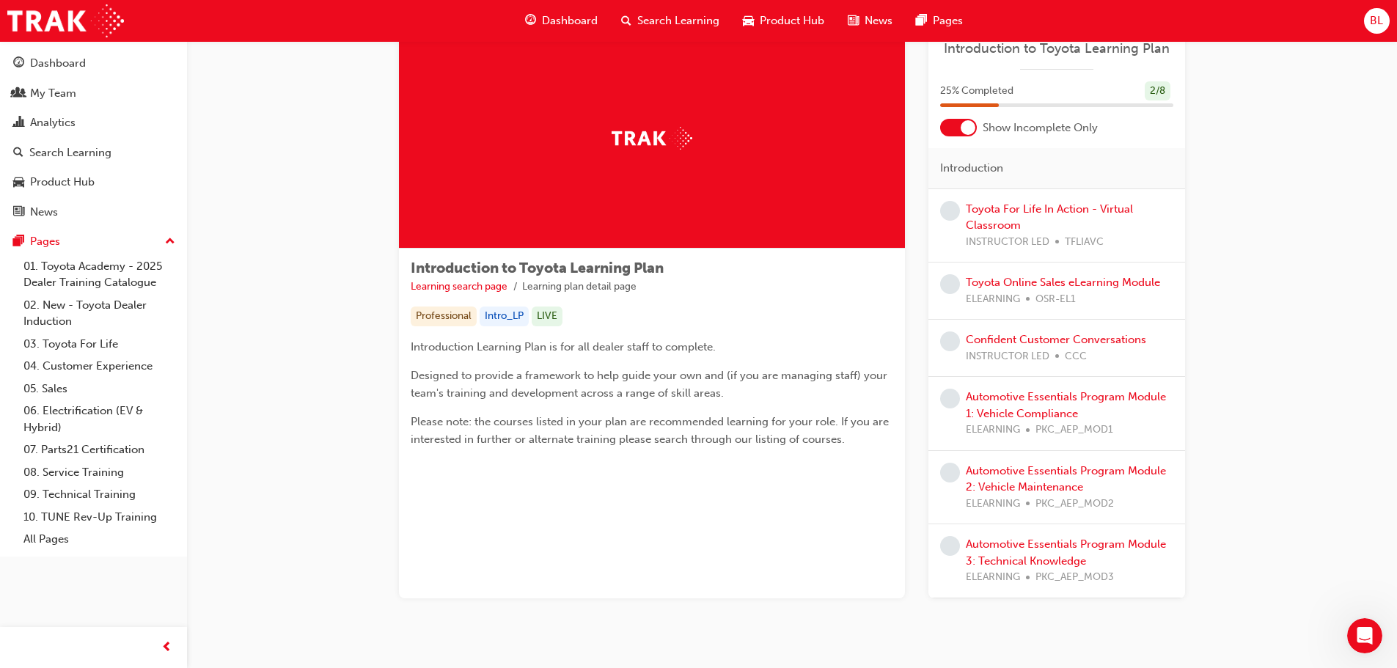
scroll to position [73, 0]
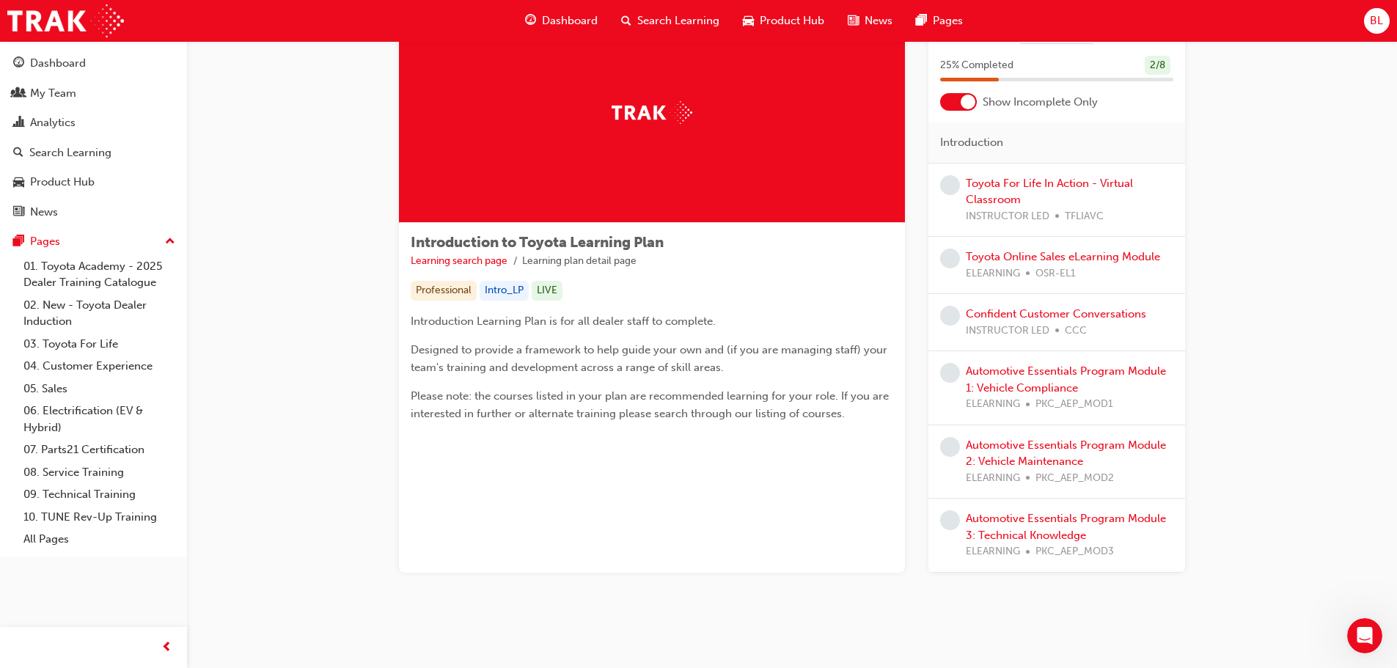
click at [1068, 267] on span "OSR-EL1" at bounding box center [1055, 273] width 40 height 17
click at [1088, 260] on link "Toyota Online Sales eLearning Module" at bounding box center [1063, 256] width 194 height 13
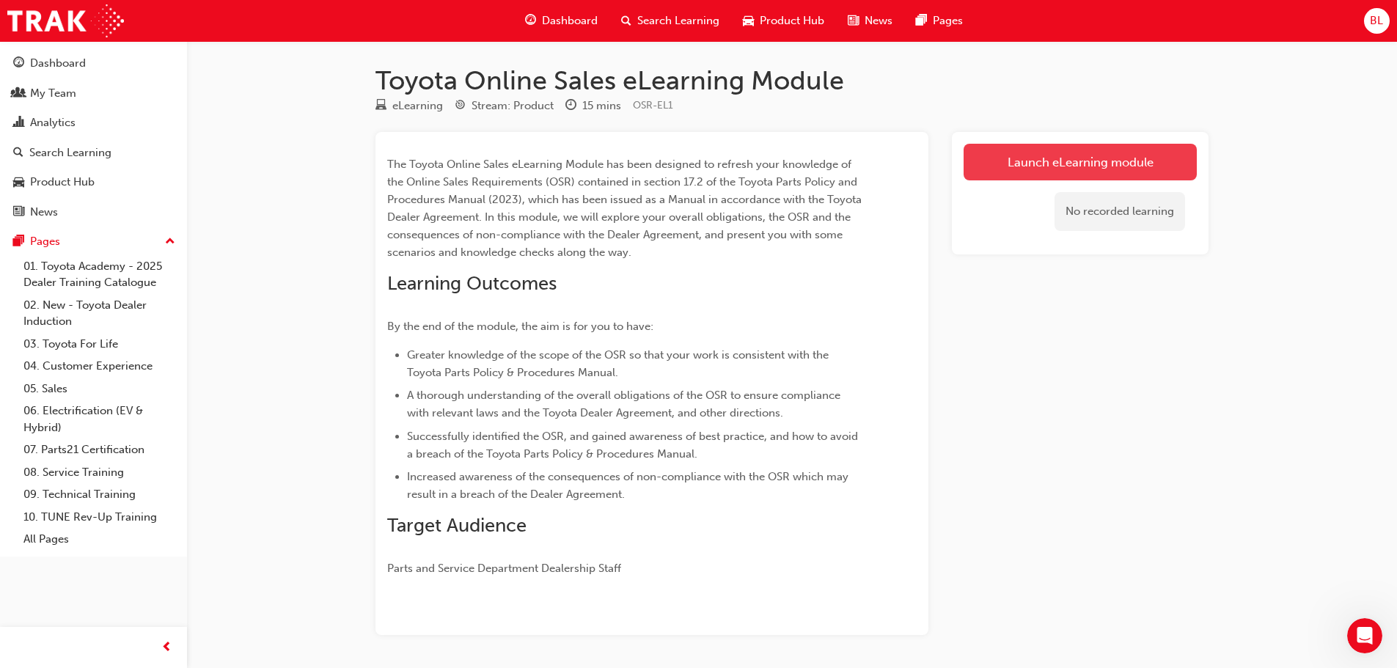
click at [1090, 160] on link "Launch eLearning module" at bounding box center [1080, 162] width 233 height 37
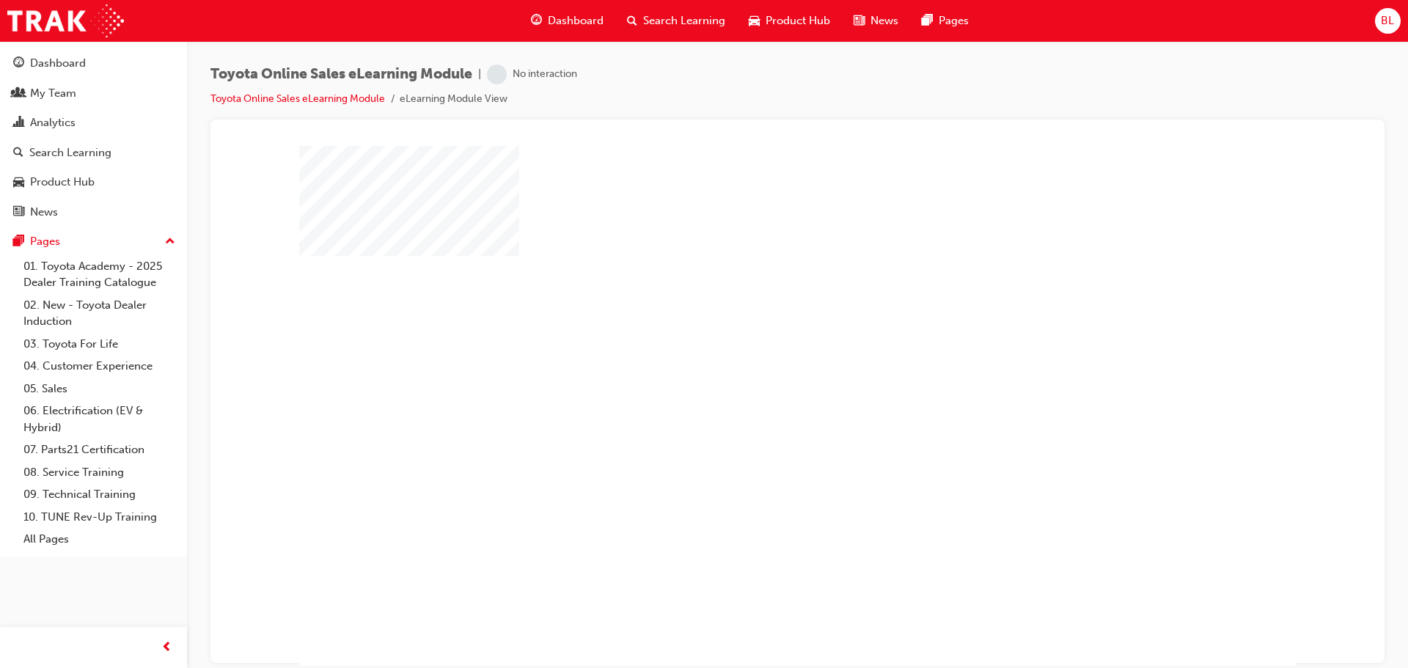
click at [755, 363] on div "play" at bounding box center [755, 363] width 0 height 0
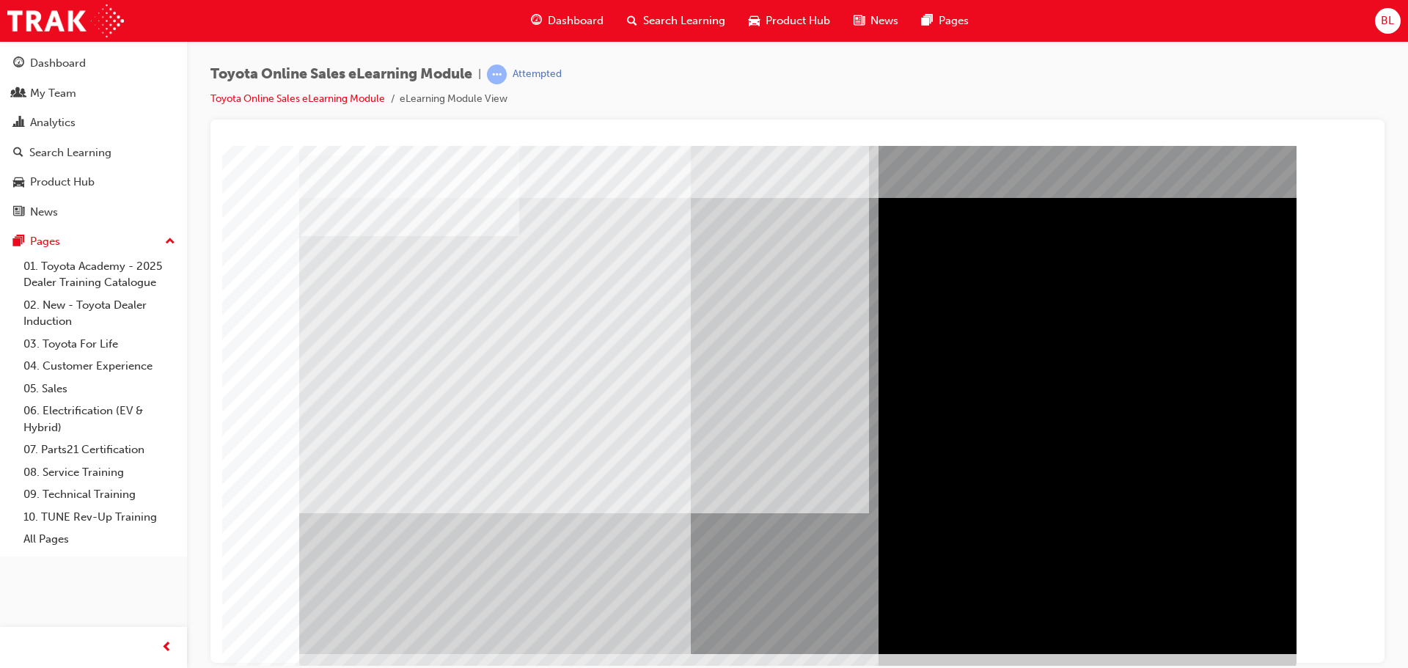
scroll to position [30, 0]
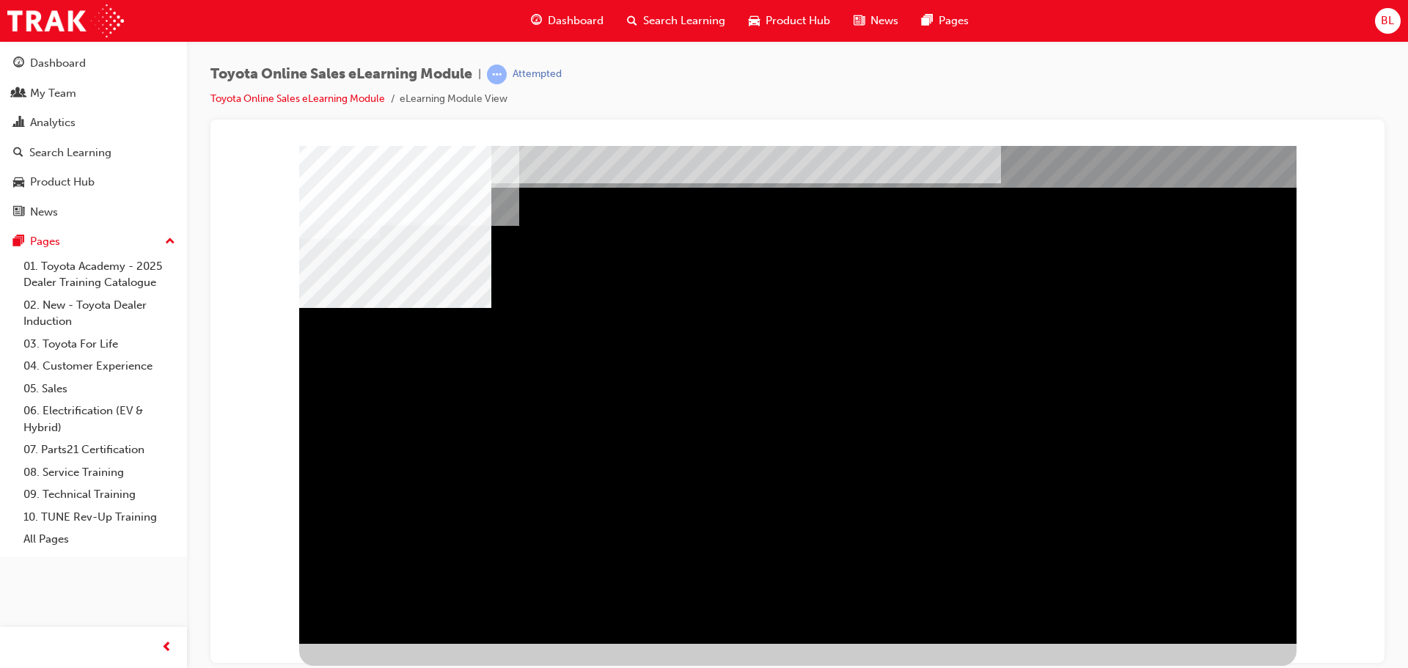
scroll to position [0, 0]
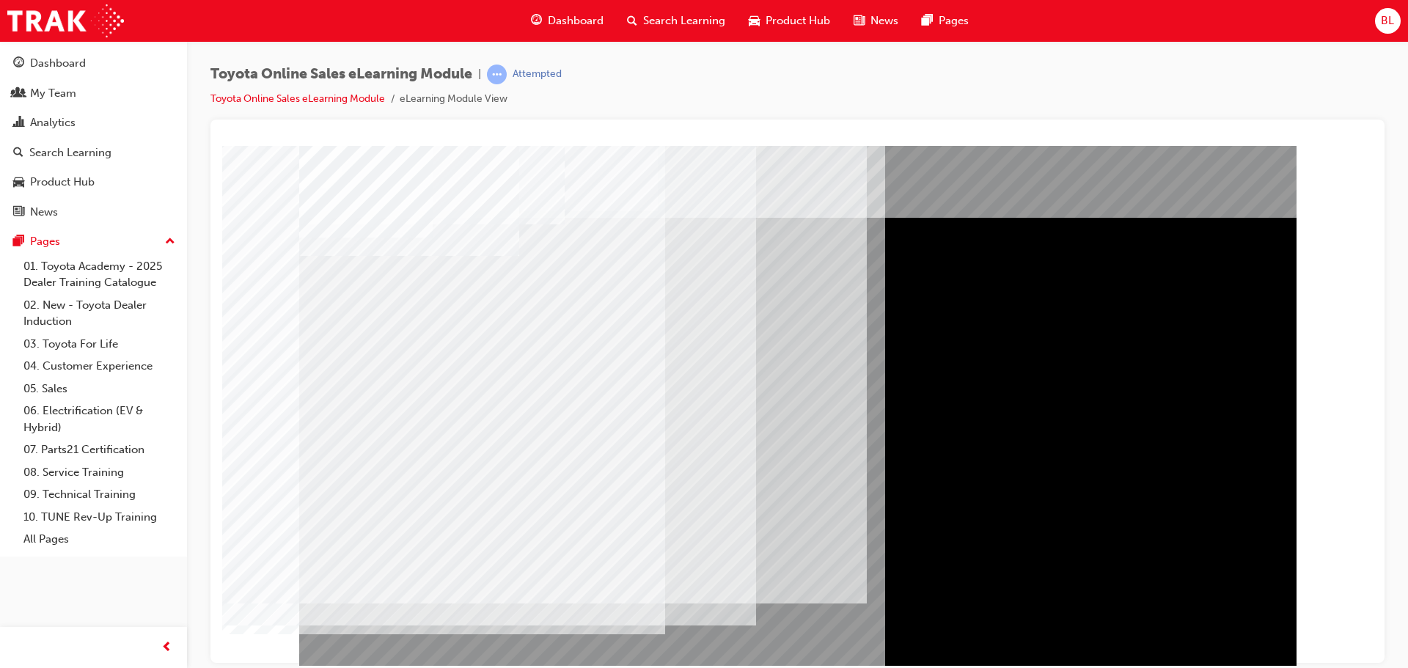
click at [378, 418] on div "multistate" at bounding box center [797, 409] width 997 height 528
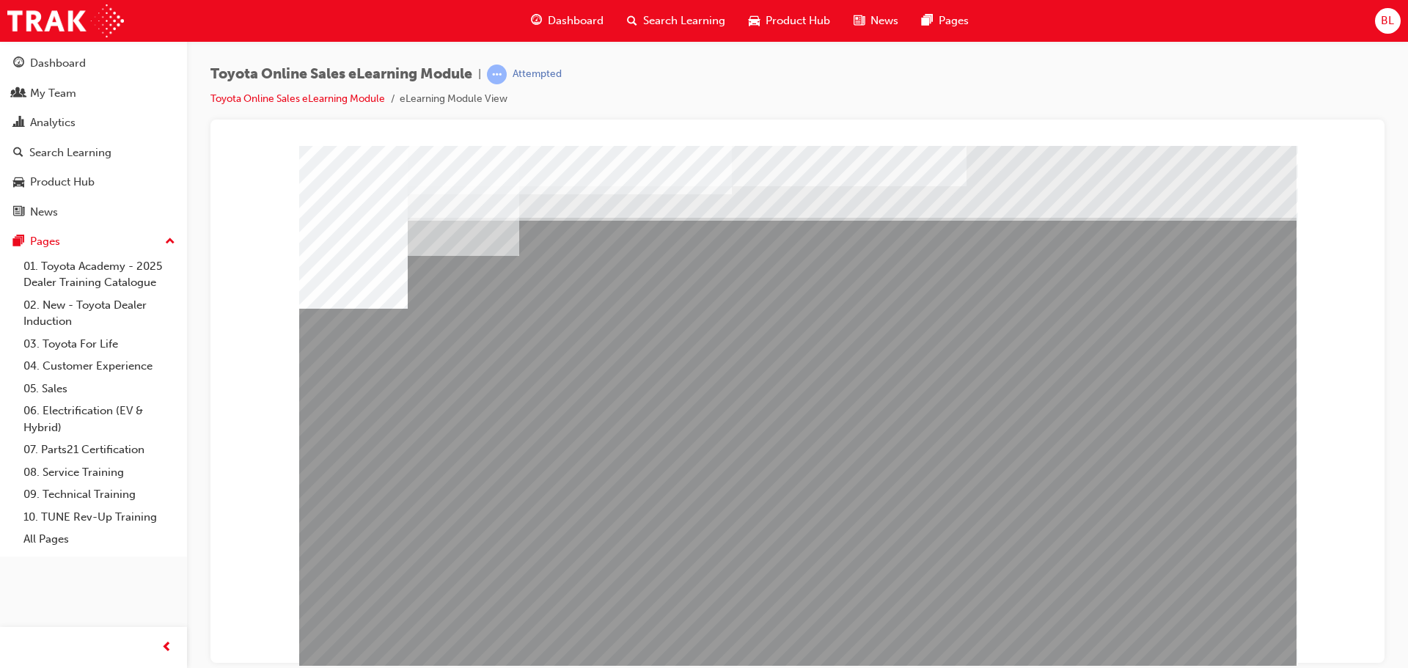
drag, startPoint x: 628, startPoint y: 518, endPoint x: 662, endPoint y: 518, distance: 34.5
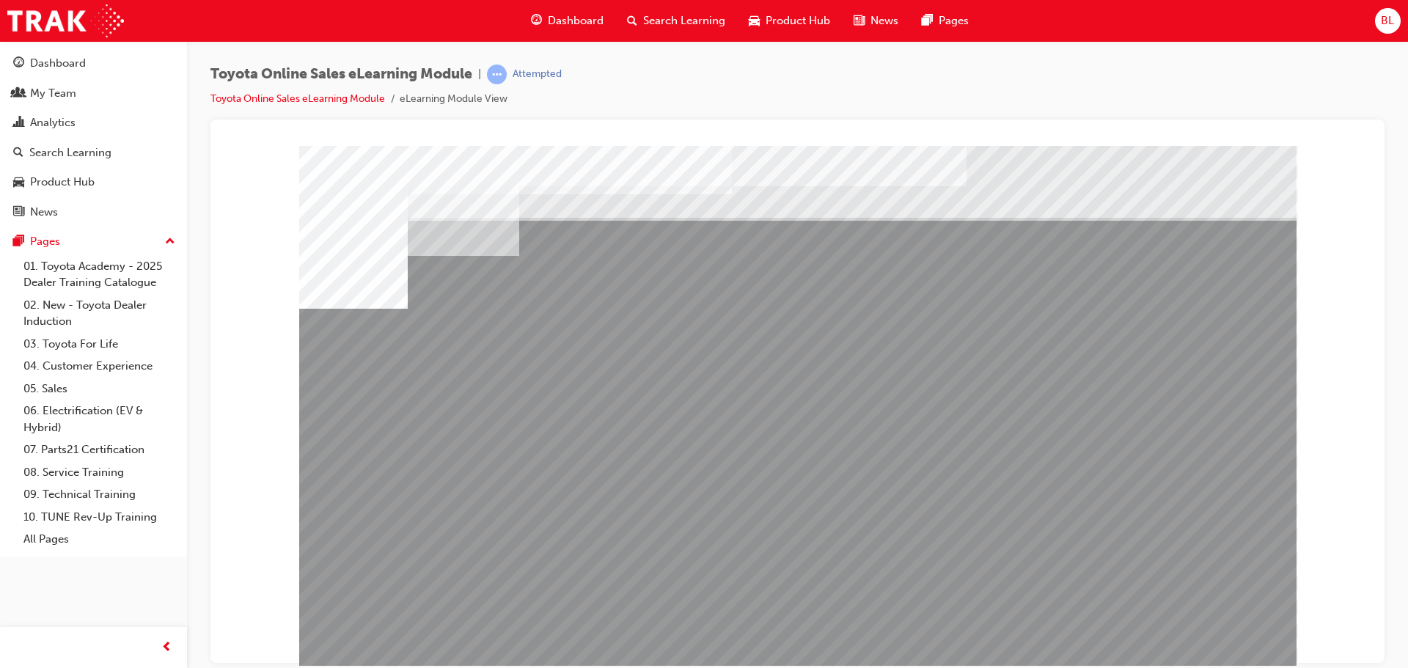
drag, startPoint x: 1094, startPoint y: 524, endPoint x: 1189, endPoint y: 524, distance: 94.6
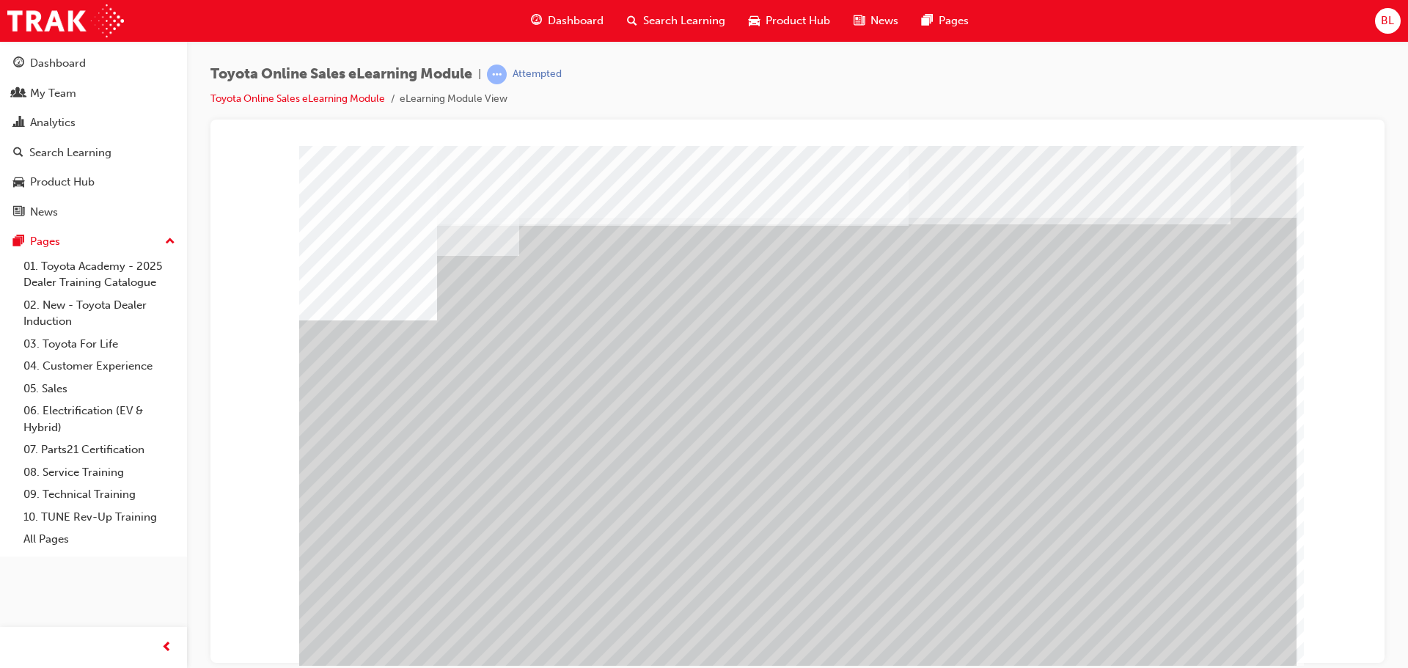
drag, startPoint x: 417, startPoint y: 506, endPoint x: 512, endPoint y: 508, distance: 94.6
drag, startPoint x: 535, startPoint y: 510, endPoint x: 583, endPoint y: 510, distance: 48.4
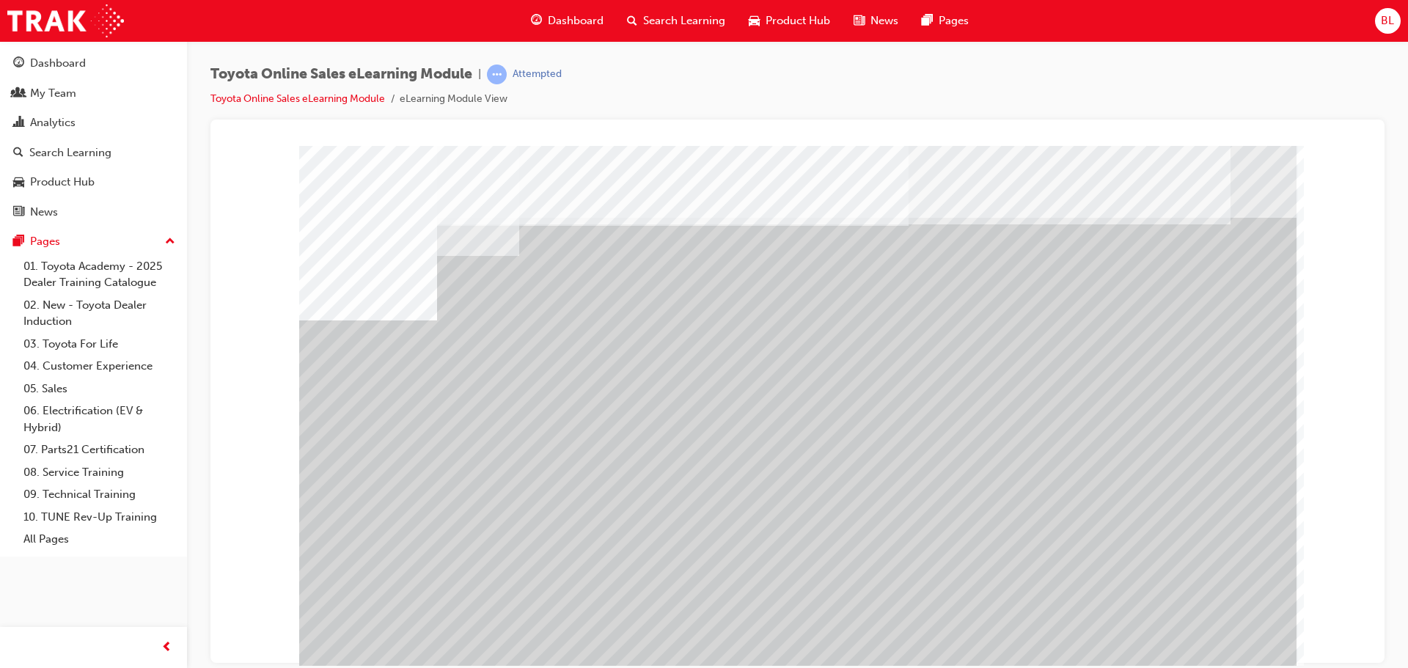
drag, startPoint x: 832, startPoint y: 512, endPoint x: 902, endPoint y: 512, distance: 69.7
drag, startPoint x: 1016, startPoint y: 513, endPoint x: 1089, endPoint y: 516, distance: 73.4
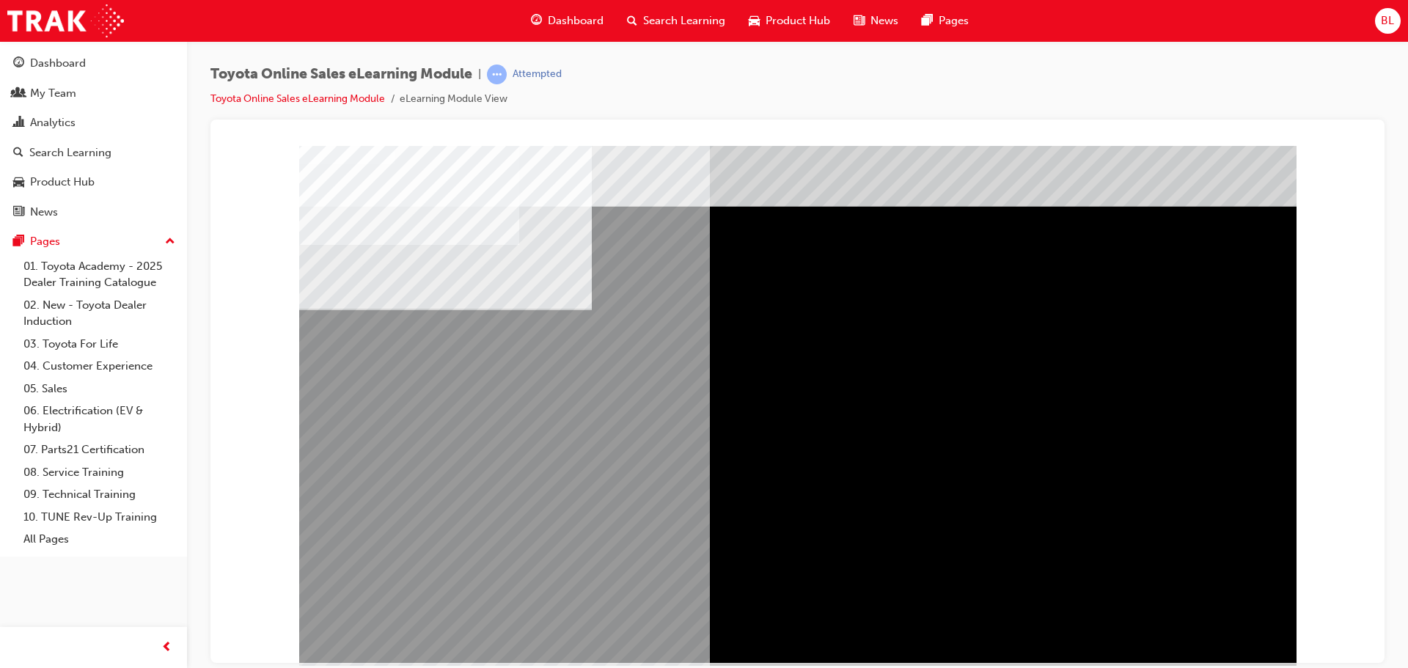
scroll to position [30, 0]
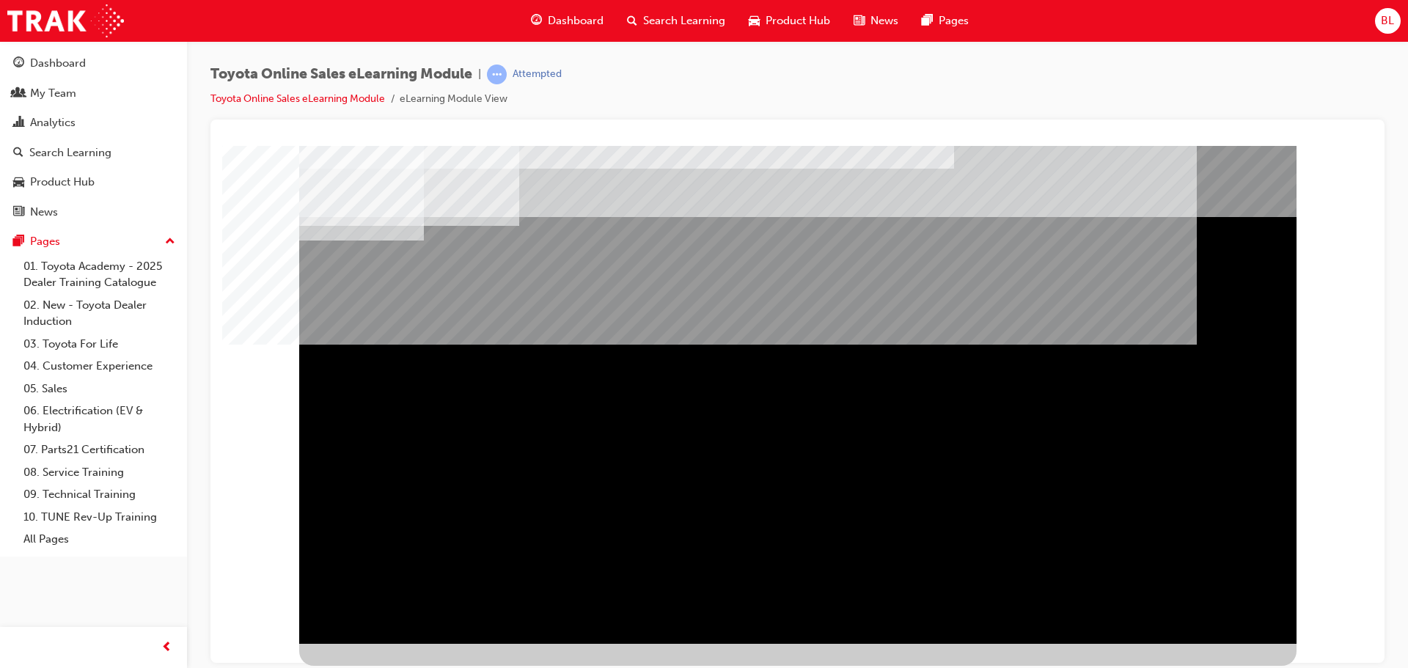
scroll to position [0, 0]
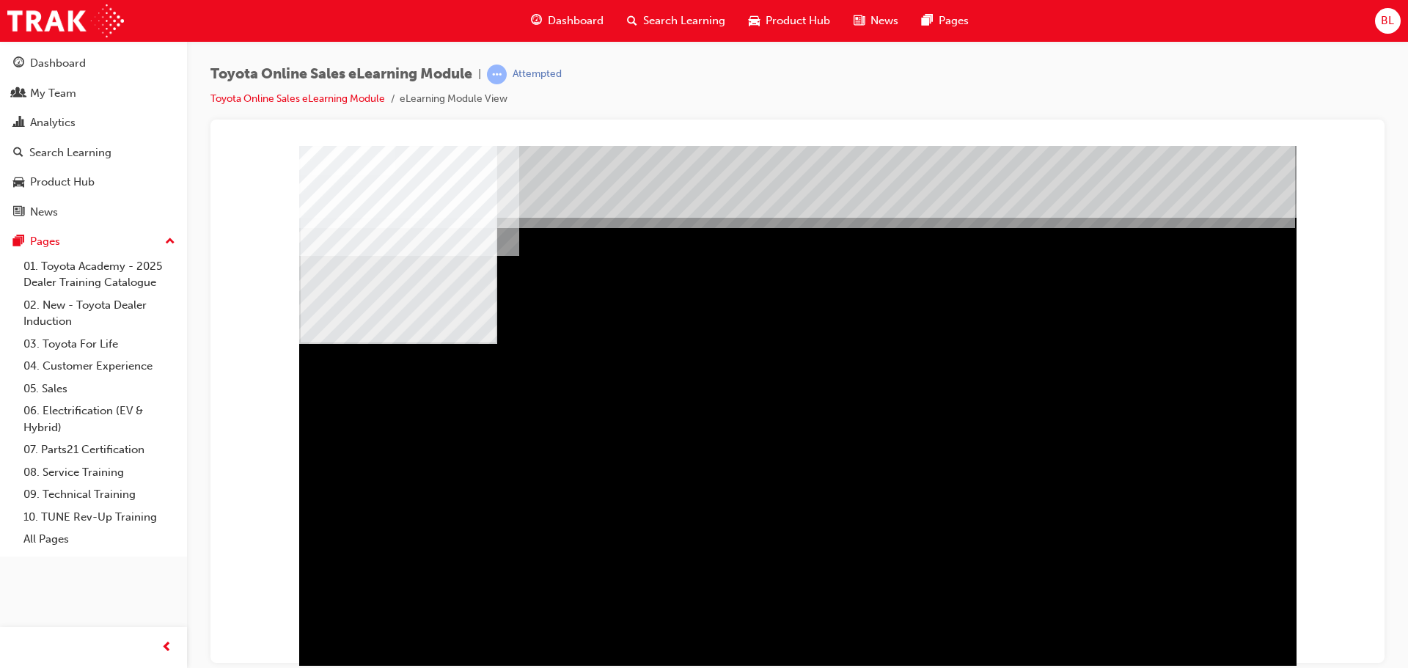
drag, startPoint x: 1008, startPoint y: 457, endPoint x: 1039, endPoint y: 484, distance: 41.6
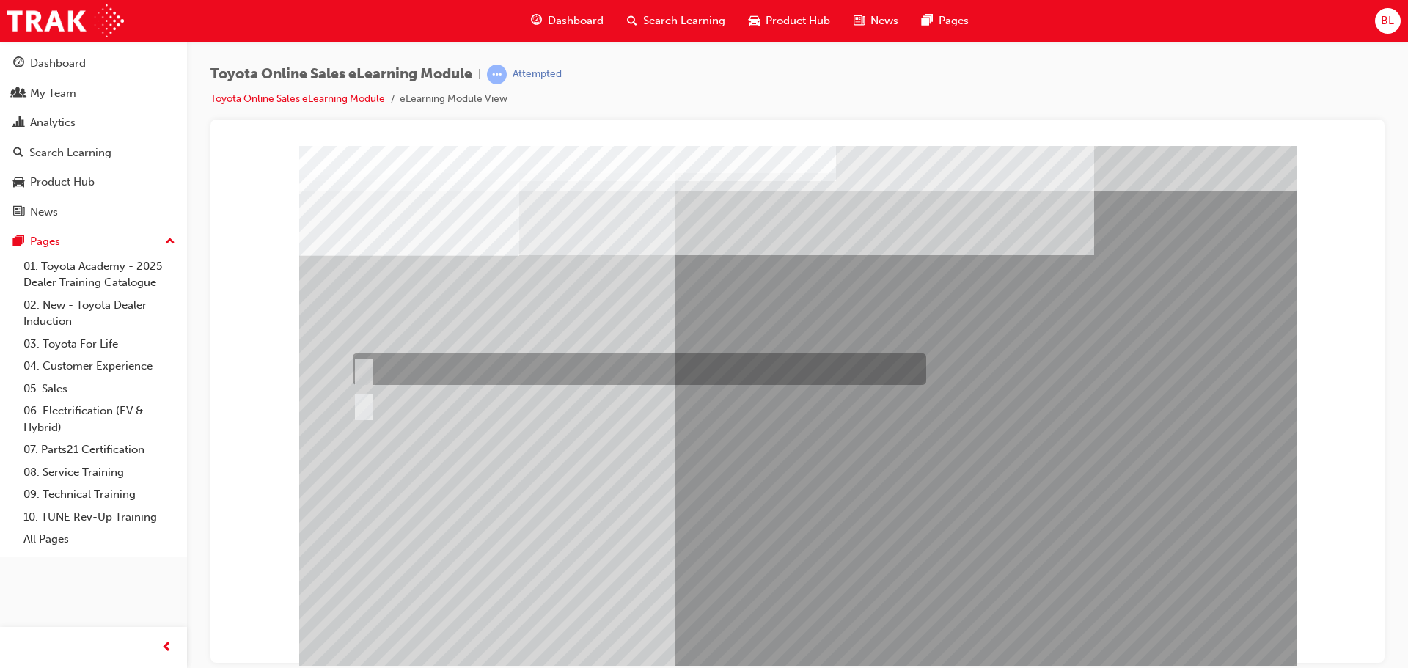
click at [399, 362] on div at bounding box center [635, 369] width 573 height 32
radio input "true"
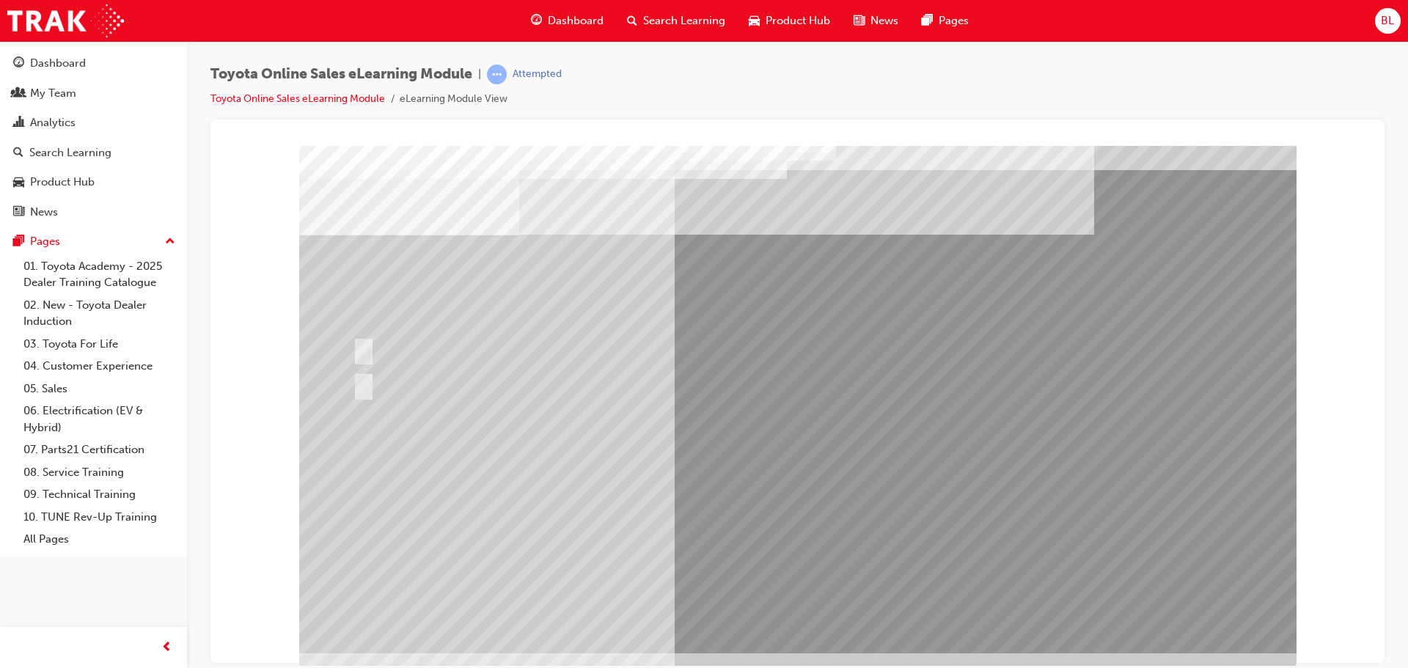
scroll to position [30, 0]
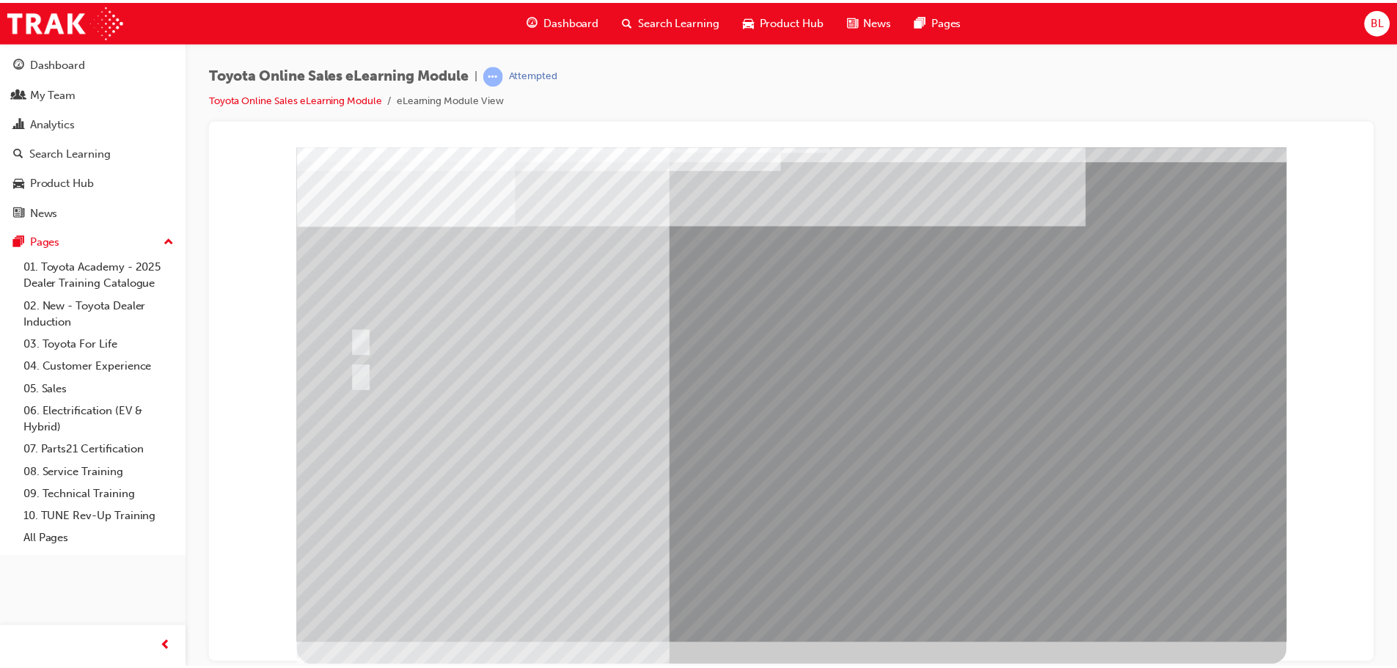
scroll to position [0, 0]
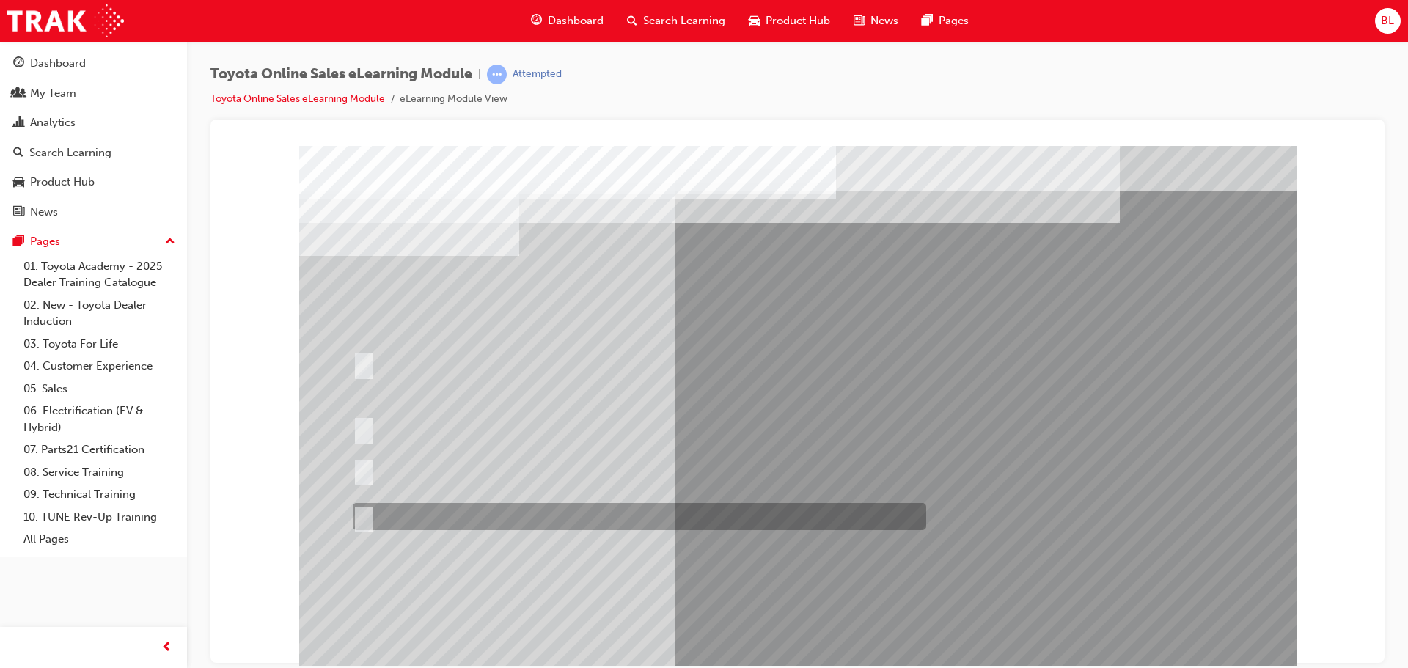
click at [523, 505] on div at bounding box center [635, 516] width 573 height 27
radio input "true"
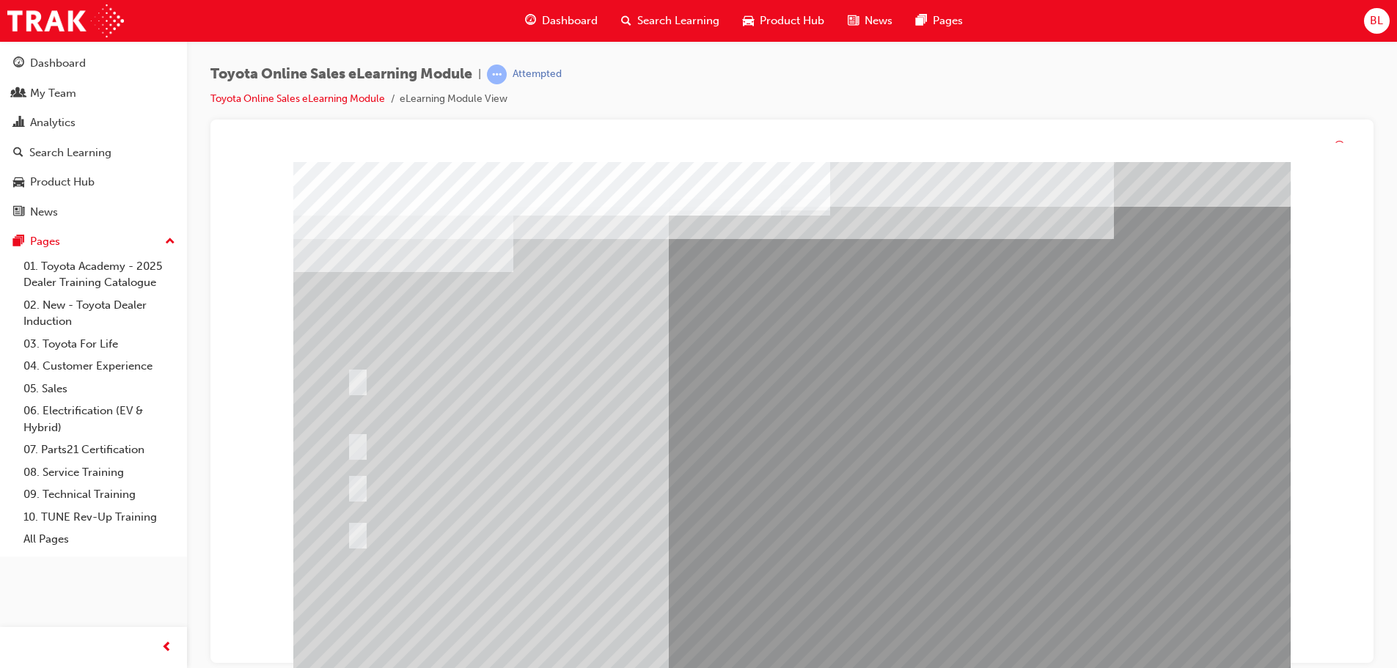
click at [879, 554] on div at bounding box center [791, 426] width 997 height 528
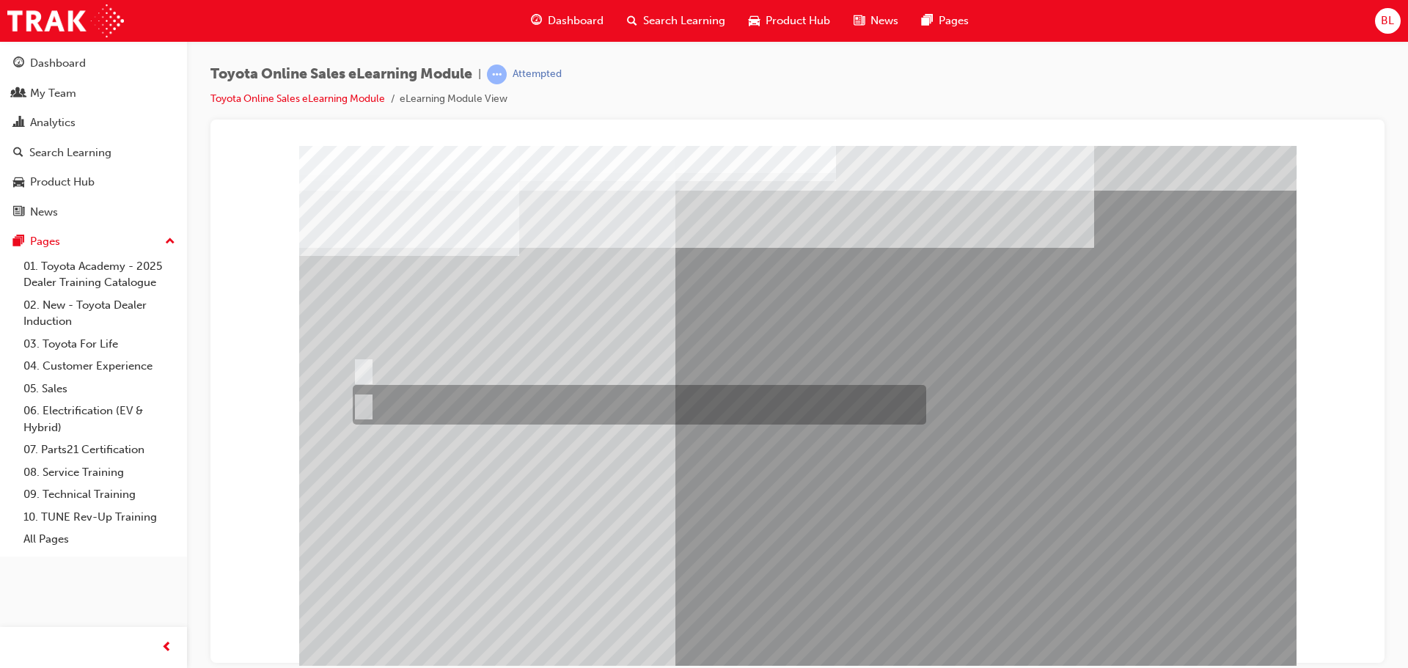
click at [400, 400] on div at bounding box center [635, 405] width 573 height 40
radio input "true"
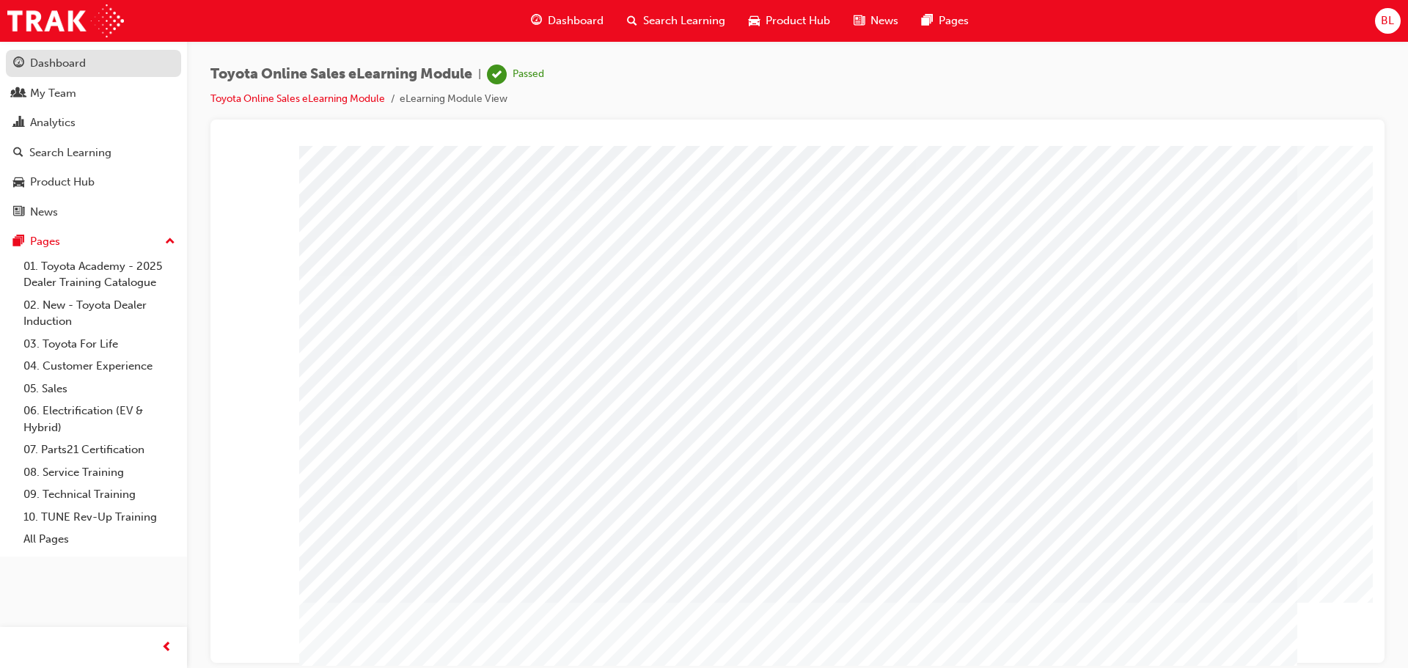
click at [50, 69] on div "Dashboard" at bounding box center [58, 63] width 56 height 17
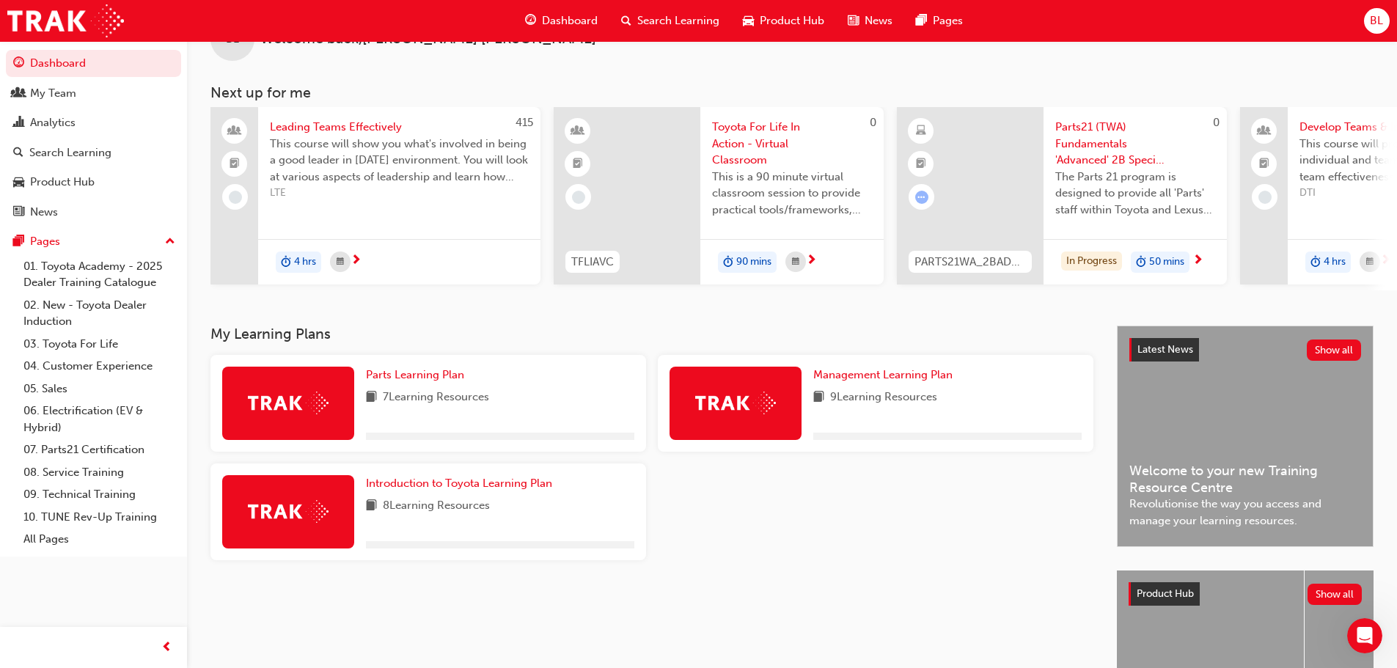
scroll to position [73, 0]
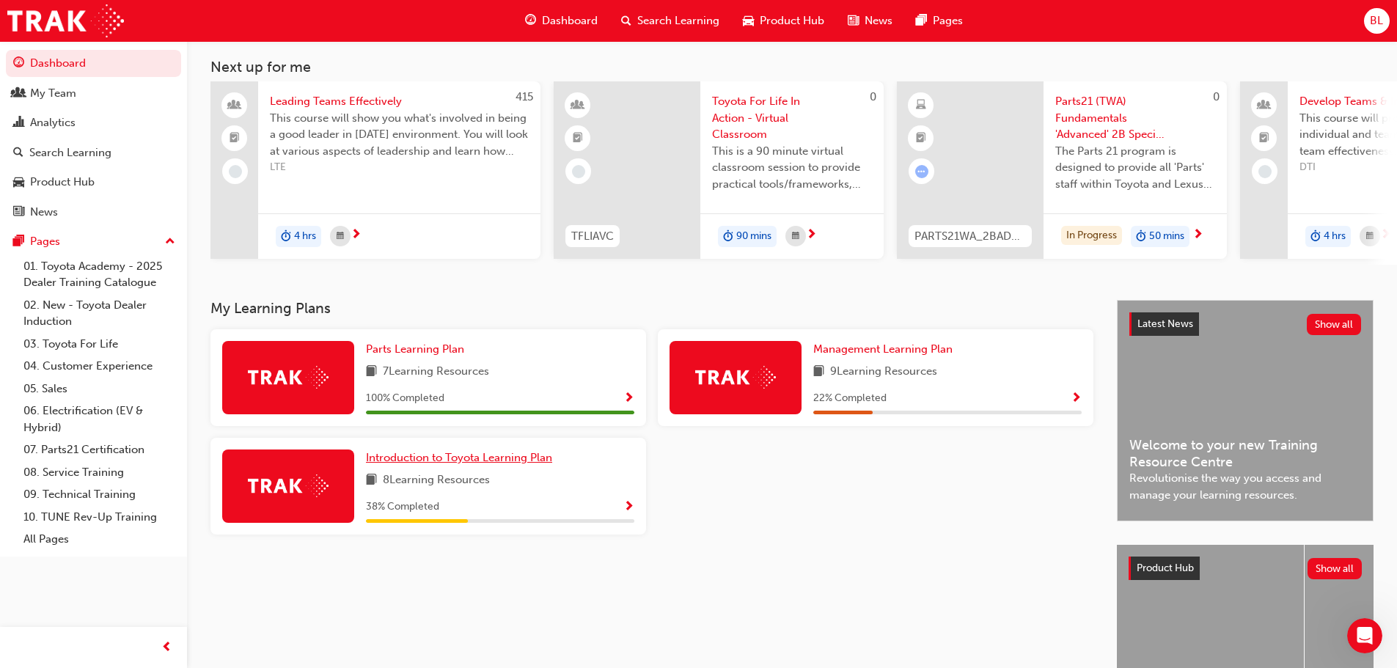
click at [534, 464] on span "Introduction to Toyota Learning Plan" at bounding box center [459, 457] width 186 height 13
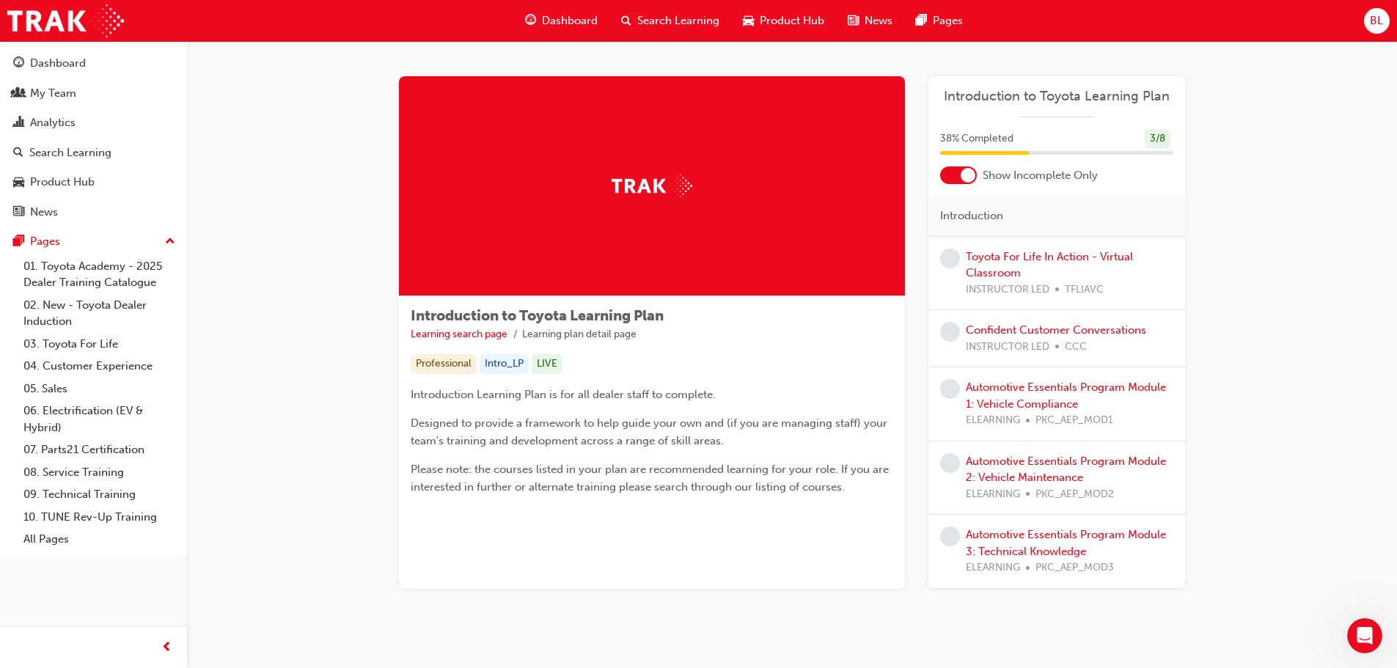
click at [1021, 395] on div "Automotive Essentials Program Module 1: Vehicle Compliance ELEARNING PKC_AEP_MO…" at bounding box center [1070, 404] width 208 height 50
click at [1027, 388] on link "Automotive Essentials Program Module 1: Vehicle Compliance" at bounding box center [1066, 396] width 200 height 30
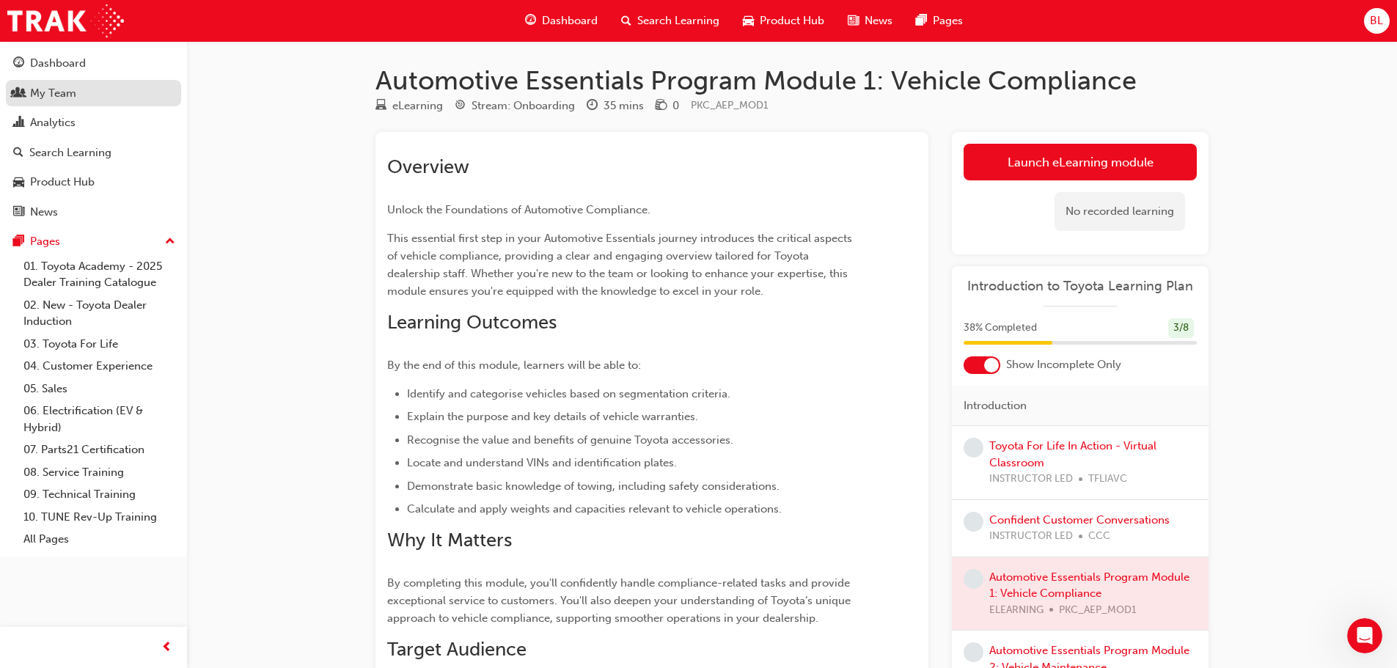
click at [62, 92] on div "My Team" at bounding box center [53, 93] width 46 height 17
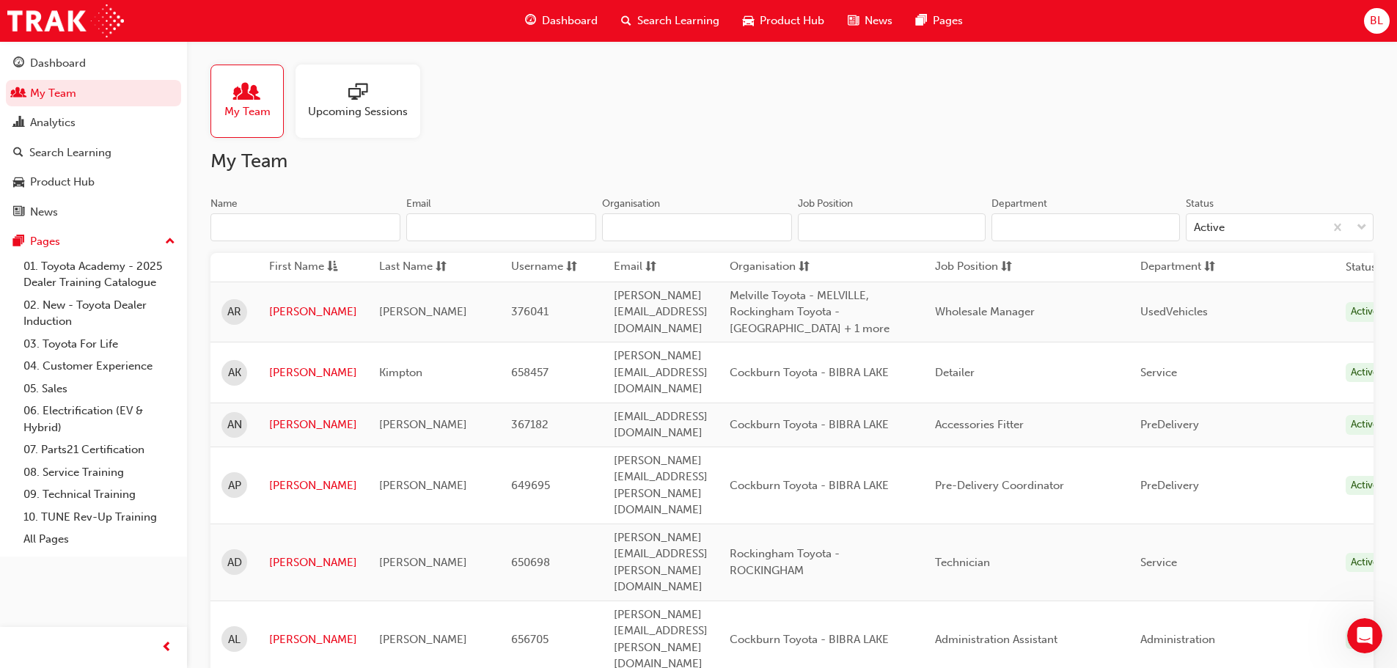
click at [680, 154] on h2 "My Team" at bounding box center [791, 161] width 1163 height 23
click at [64, 122] on div "Analytics" at bounding box center [52, 122] width 45 height 17
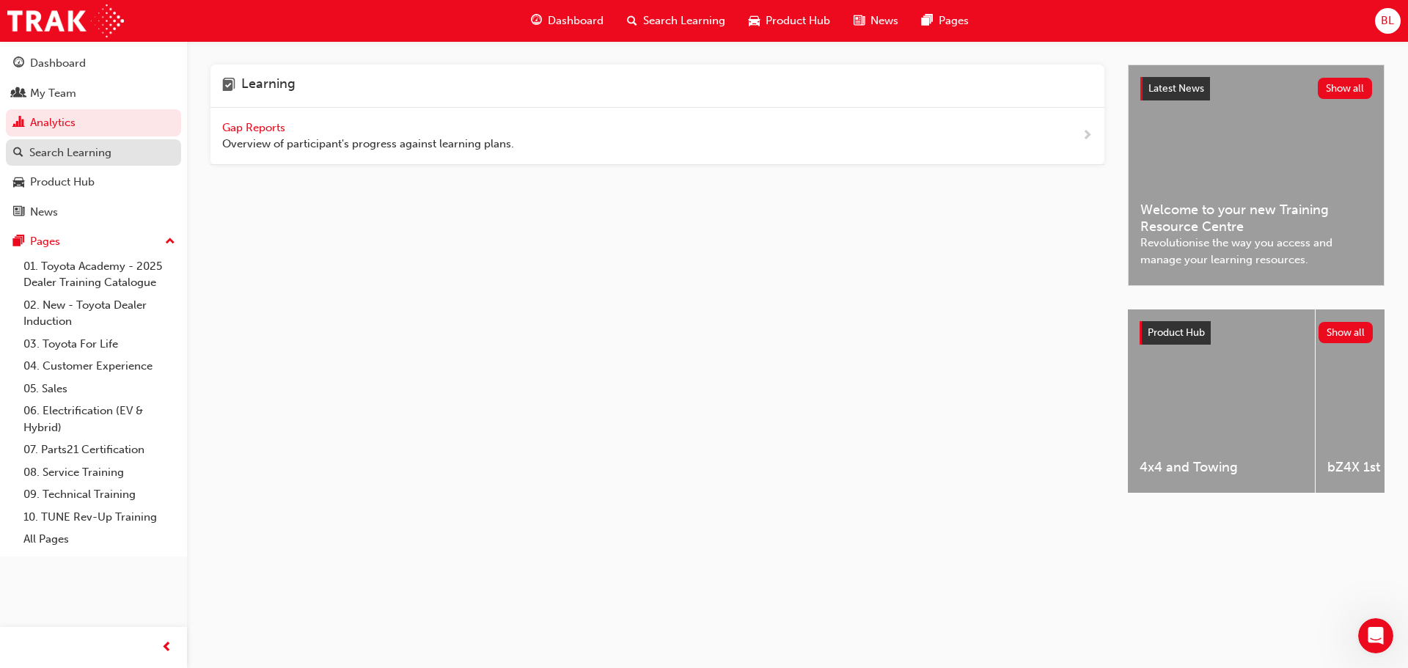
click at [57, 153] on div "Search Learning" at bounding box center [70, 152] width 82 height 17
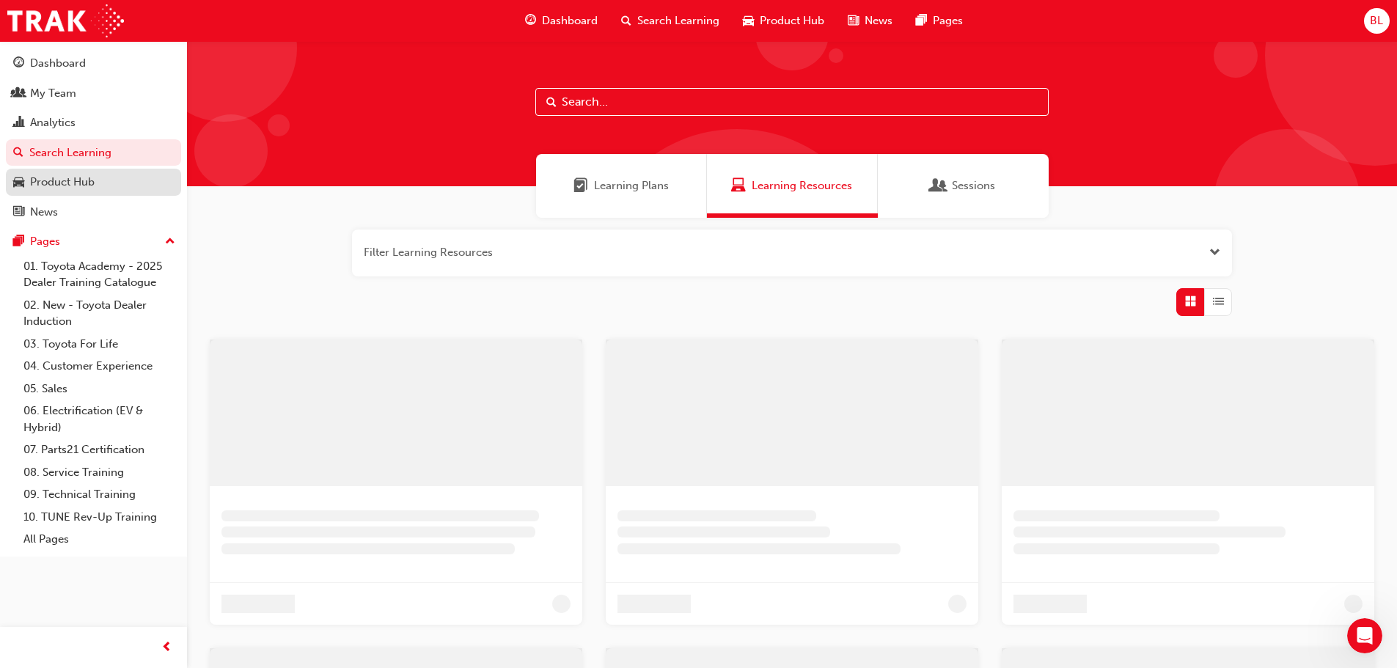
click at [57, 188] on div "Product Hub" at bounding box center [62, 182] width 65 height 17
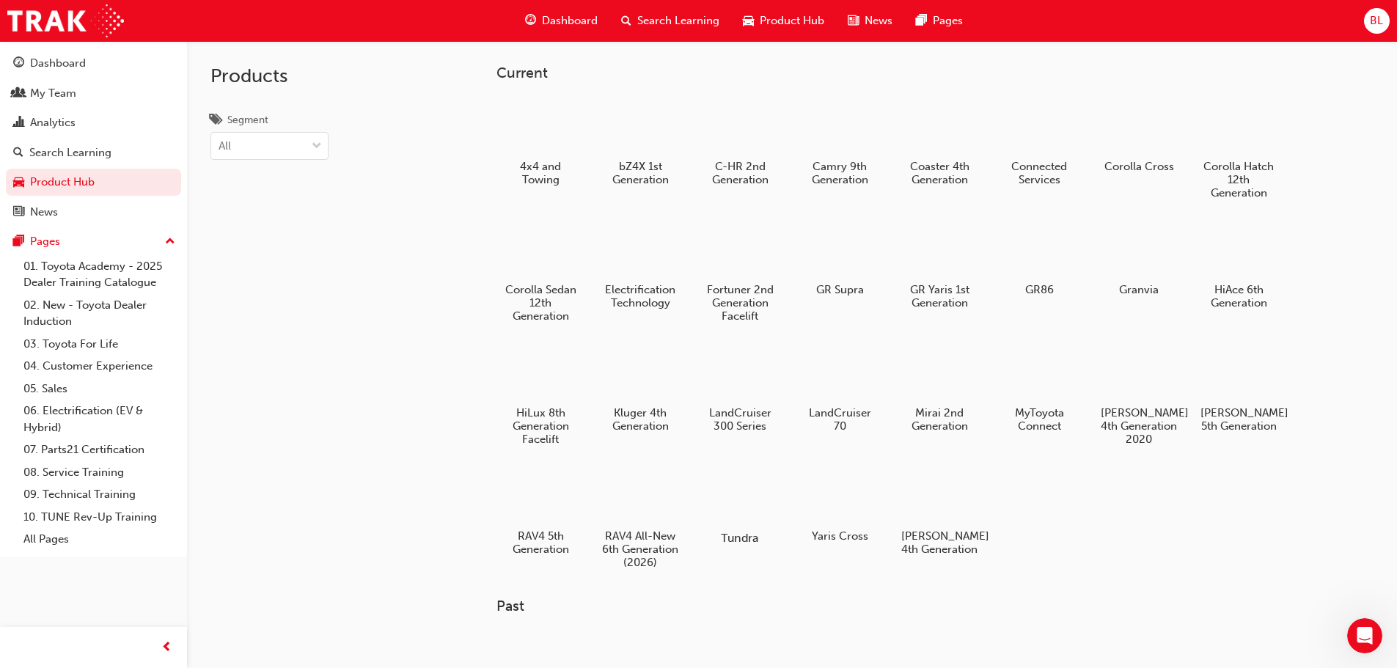
click at [727, 496] on div at bounding box center [739, 495] width 81 height 58
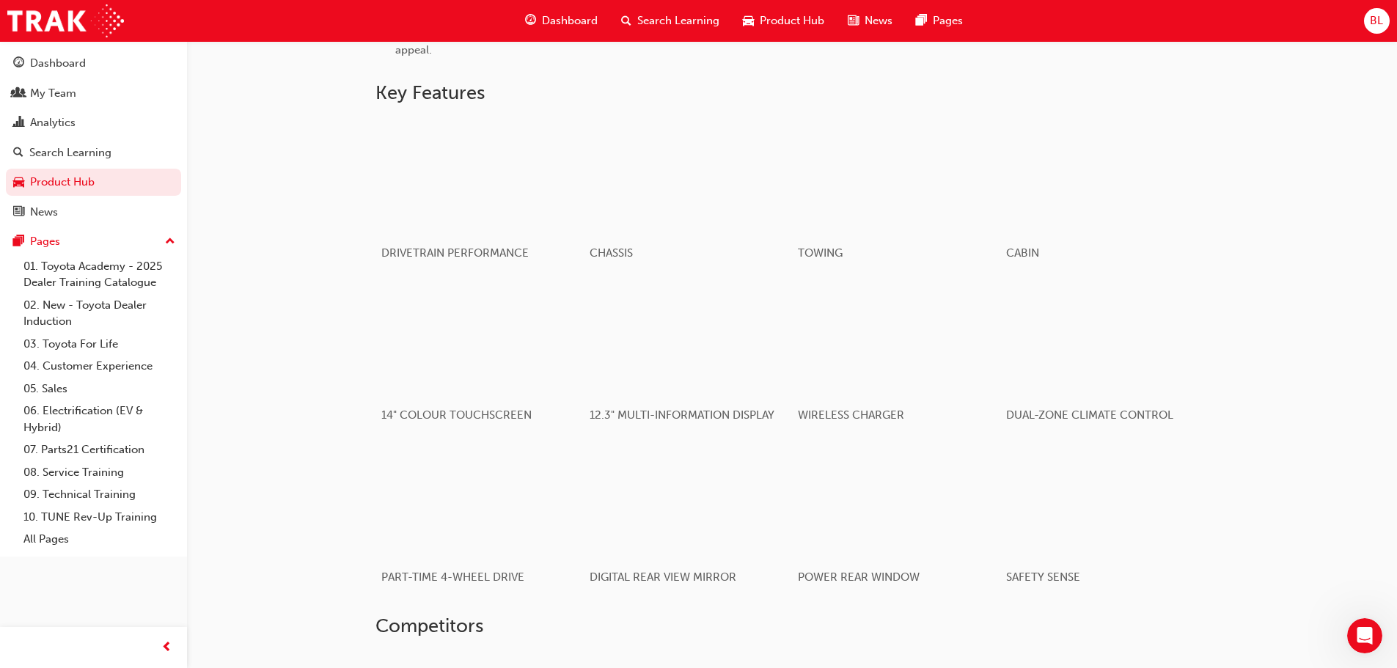
scroll to position [768, 0]
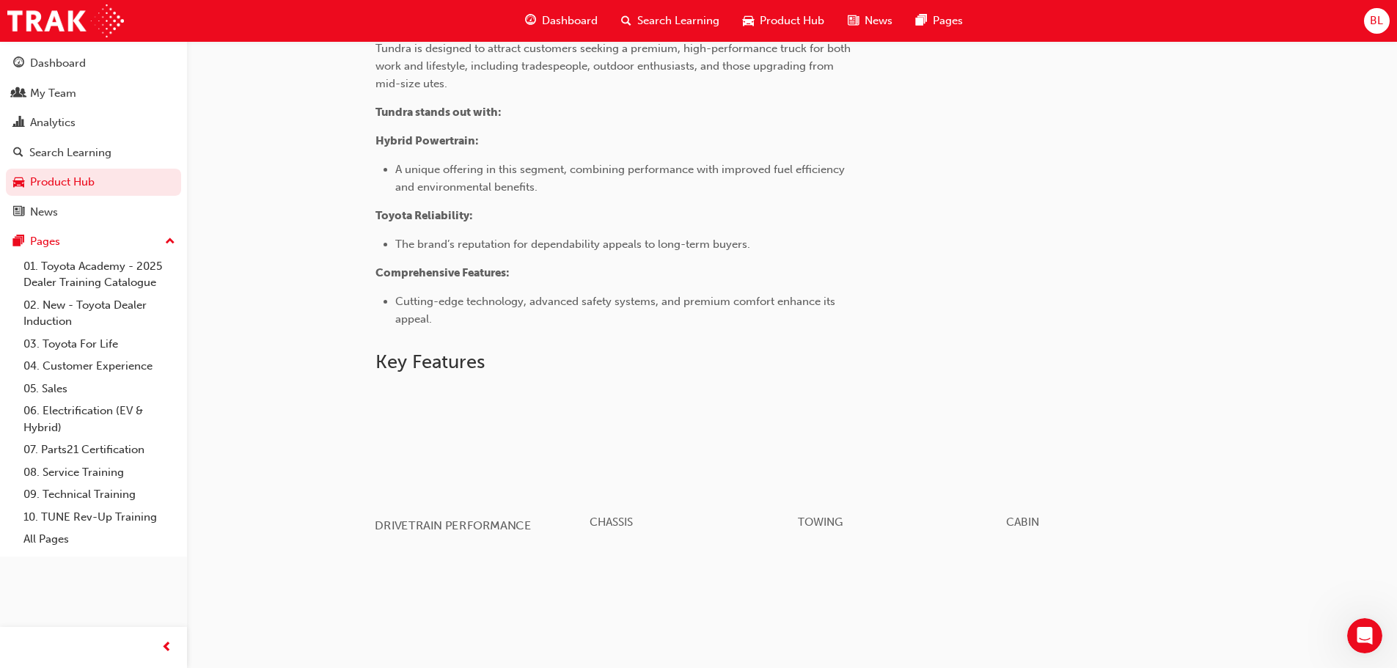
click at [491, 447] on div "button" at bounding box center [479, 444] width 209 height 117
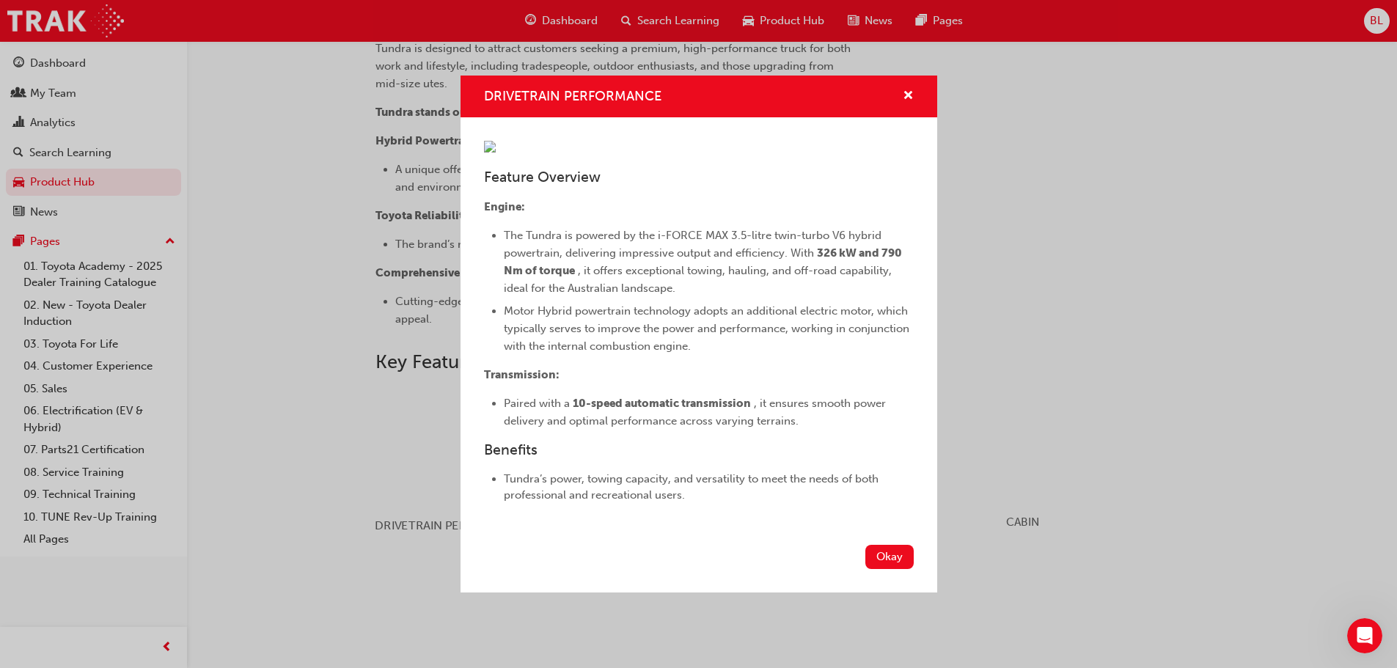
scroll to position [65, 0]
click at [865, 569] on button "Okay" at bounding box center [889, 557] width 48 height 24
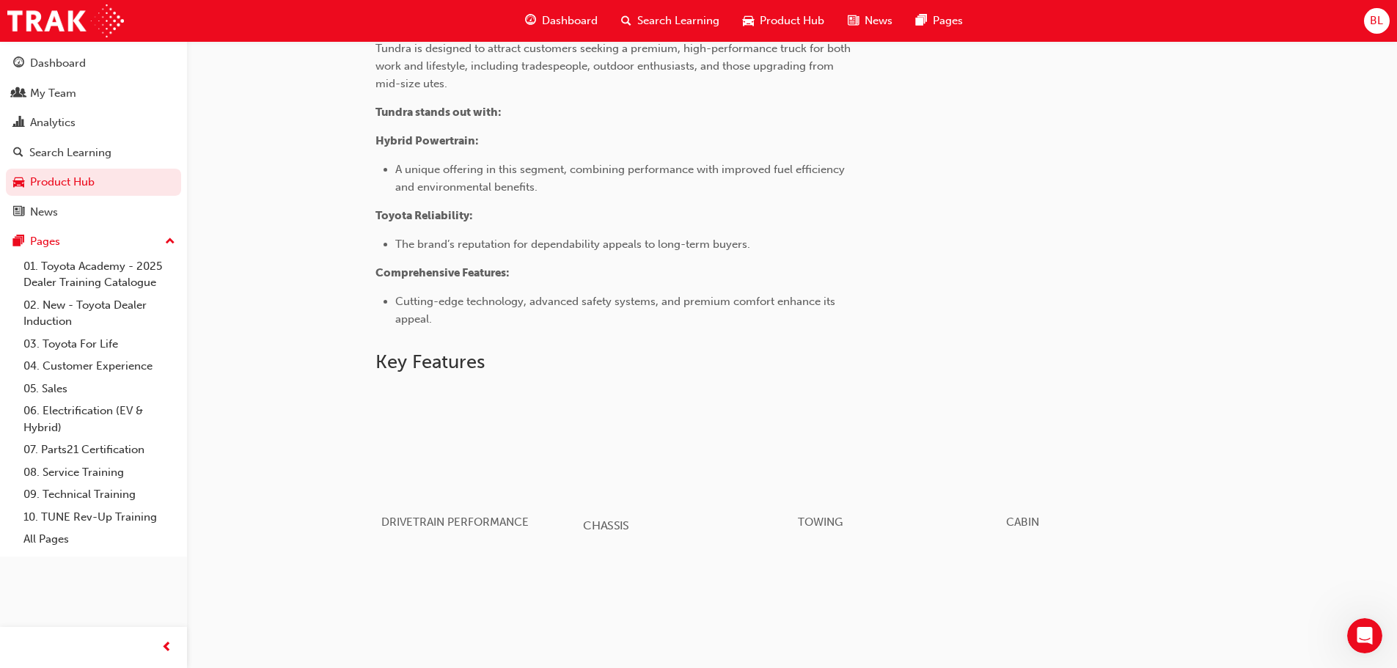
click at [646, 475] on div "button" at bounding box center [687, 444] width 209 height 117
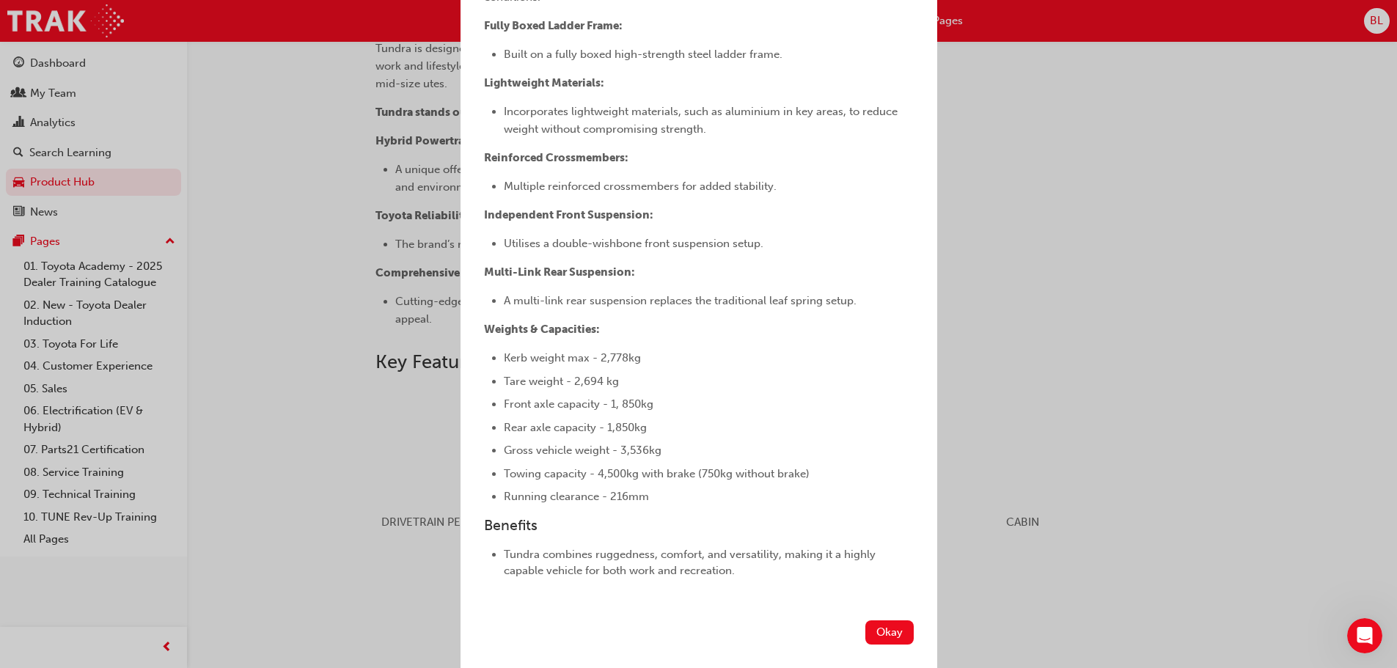
scroll to position [384, 0]
click at [873, 635] on button "Okay" at bounding box center [889, 632] width 48 height 24
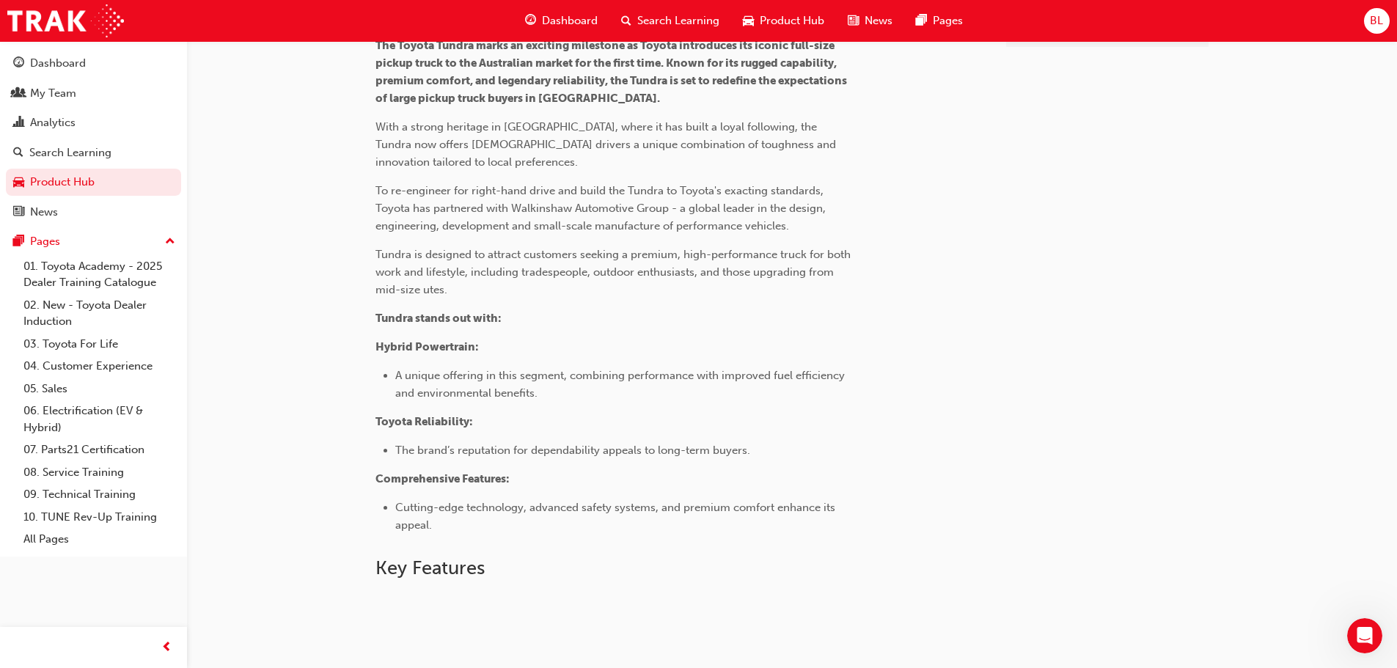
scroll to position [328, 0]
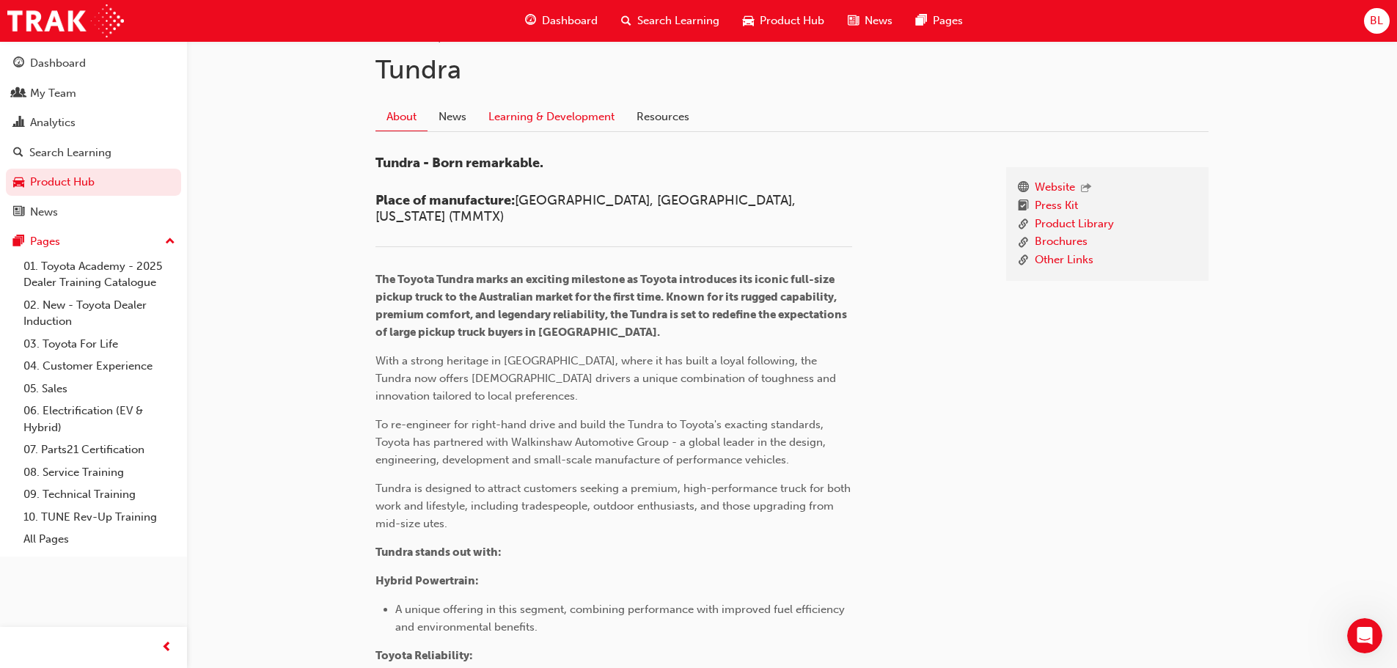
click at [549, 115] on link "Learning & Development" at bounding box center [551, 117] width 148 height 28
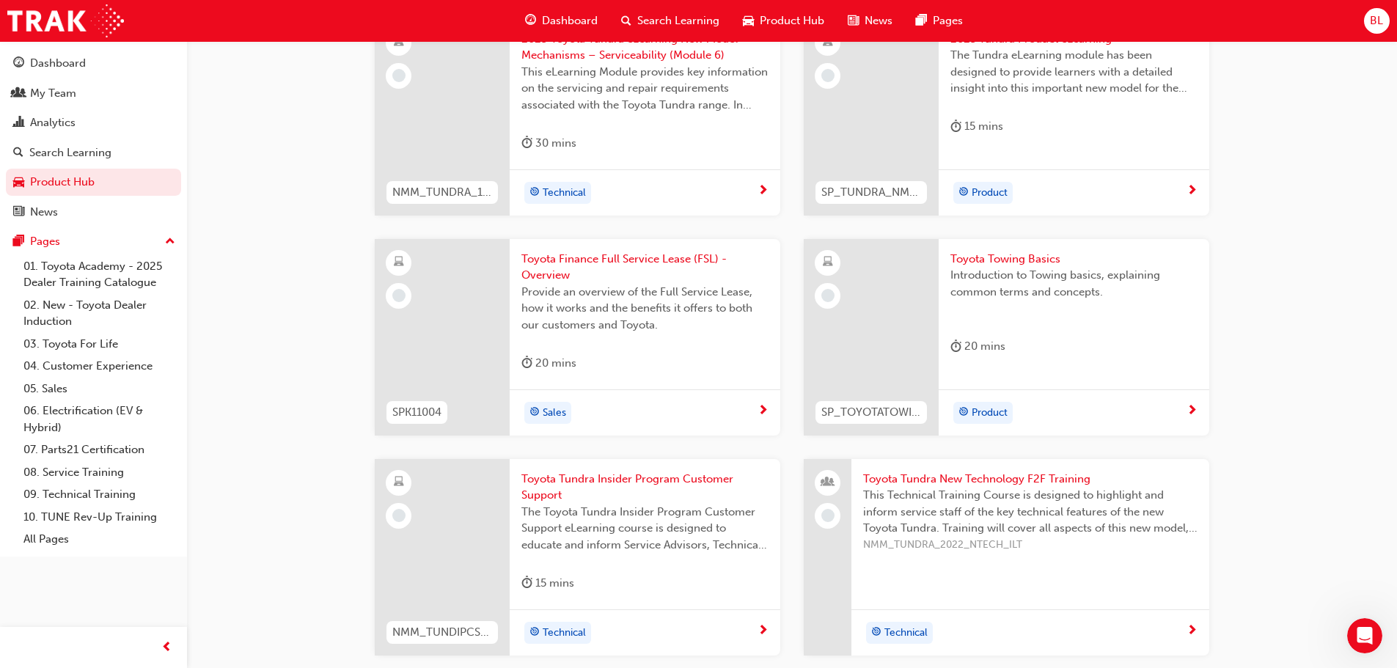
scroll to position [1207, 0]
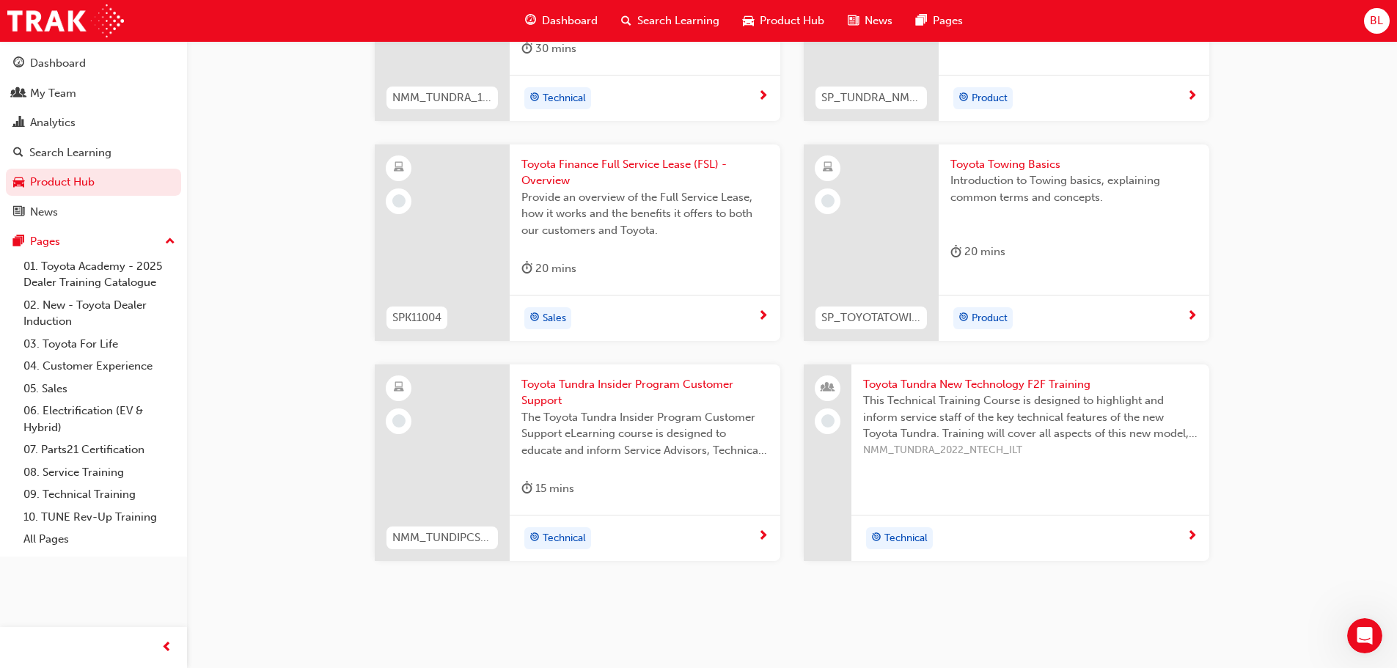
click at [593, 384] on span "Toyota Tundra Insider Program Customer Support" at bounding box center [644, 392] width 247 height 33
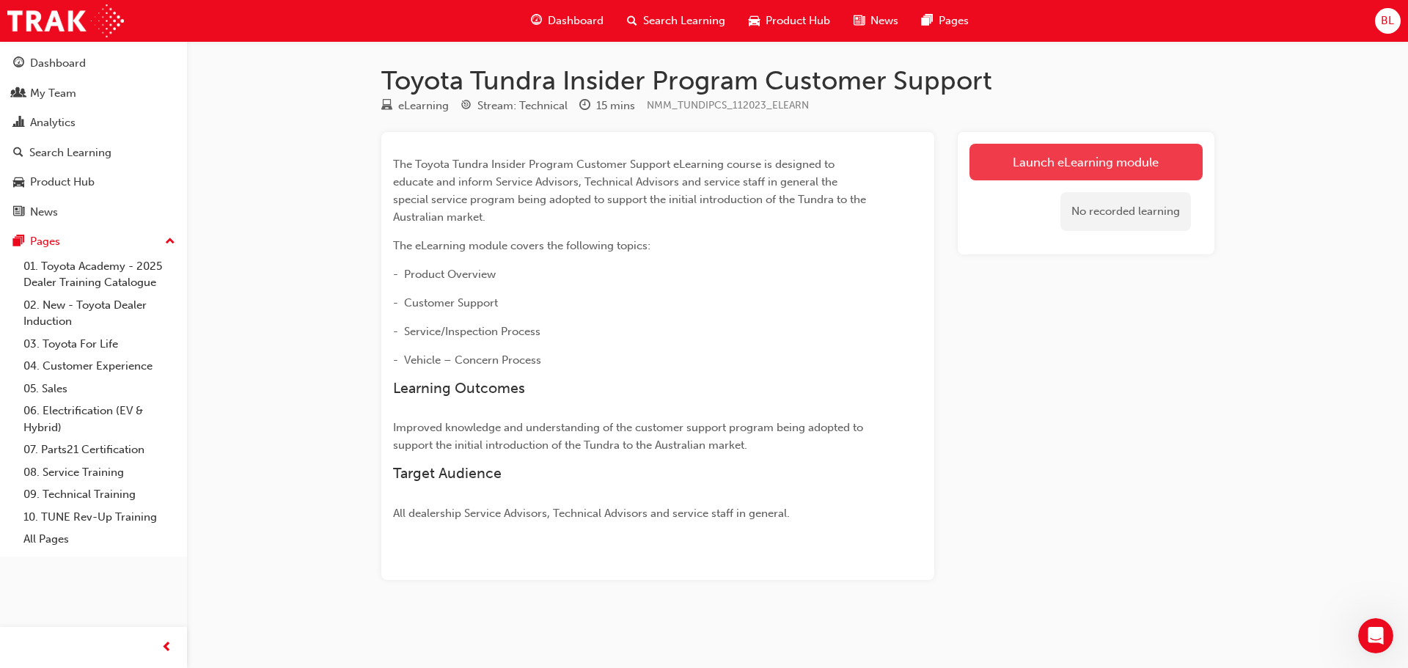
click at [1074, 166] on link "Launch eLearning module" at bounding box center [1085, 162] width 233 height 37
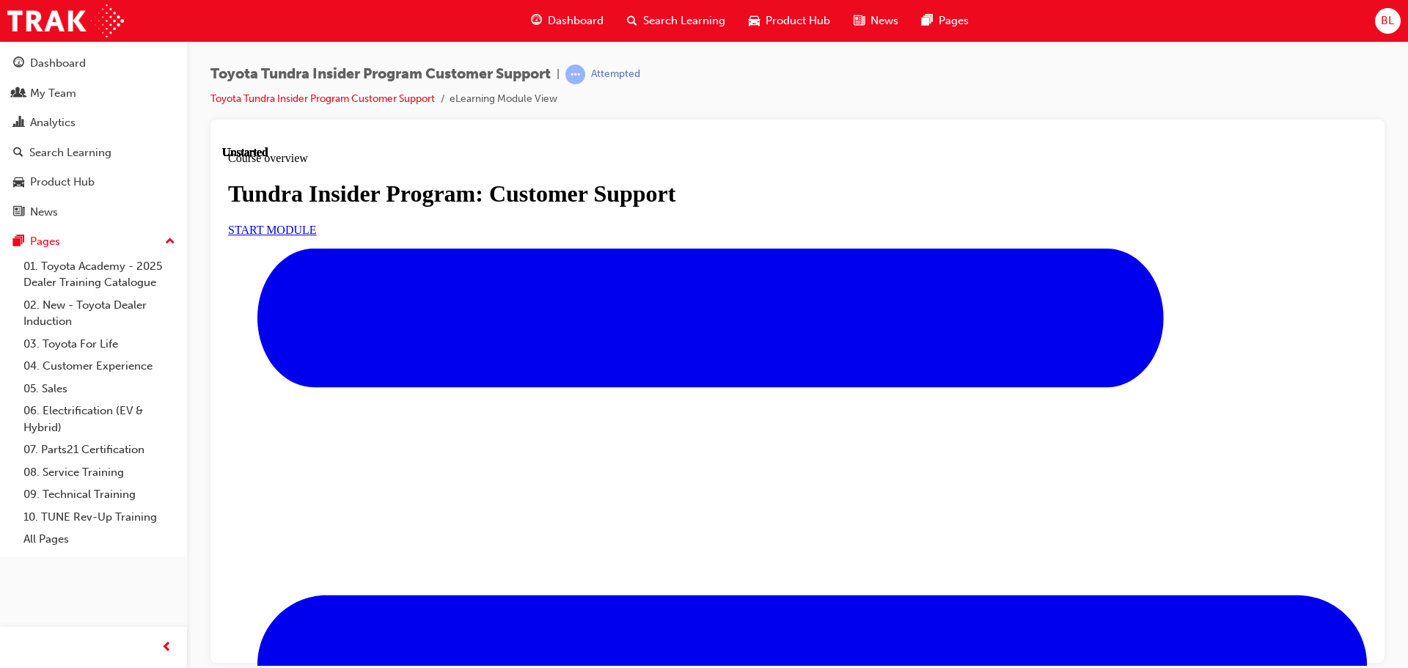
scroll to position [73, 0]
click at [317, 235] on link "START MODULE" at bounding box center [272, 229] width 89 height 12
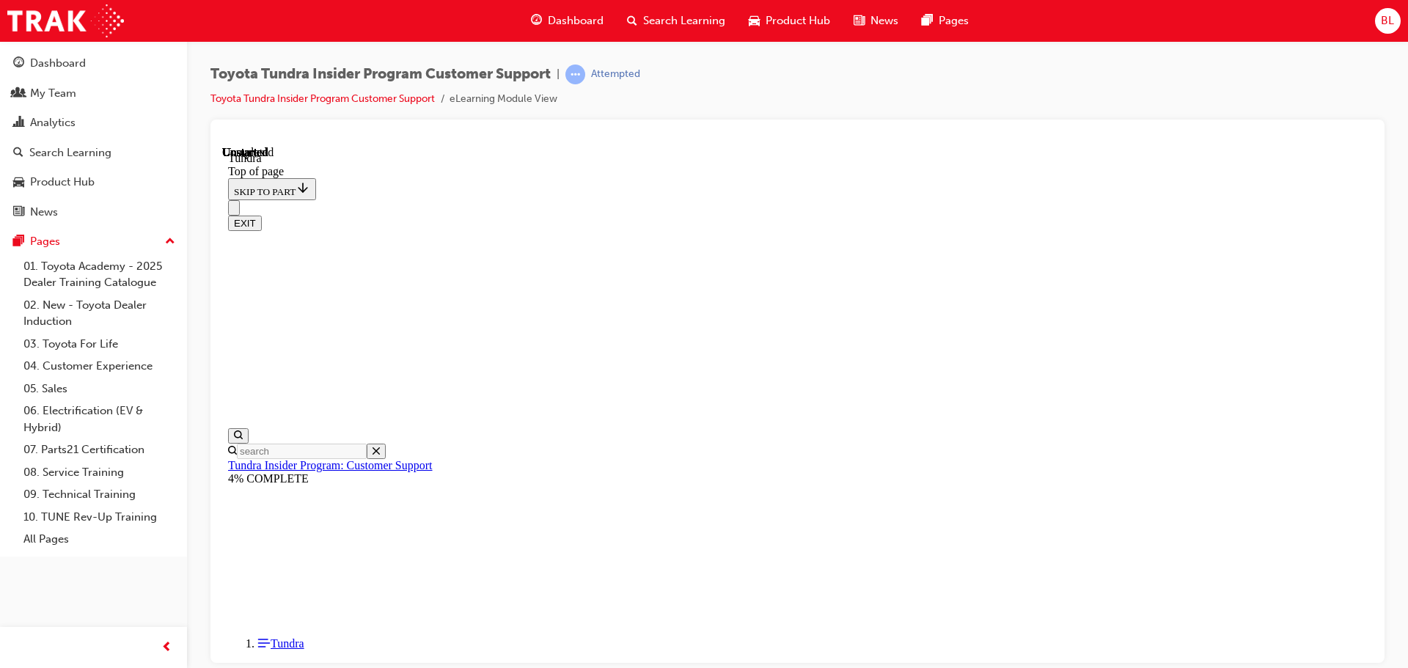
scroll to position [89, 0]
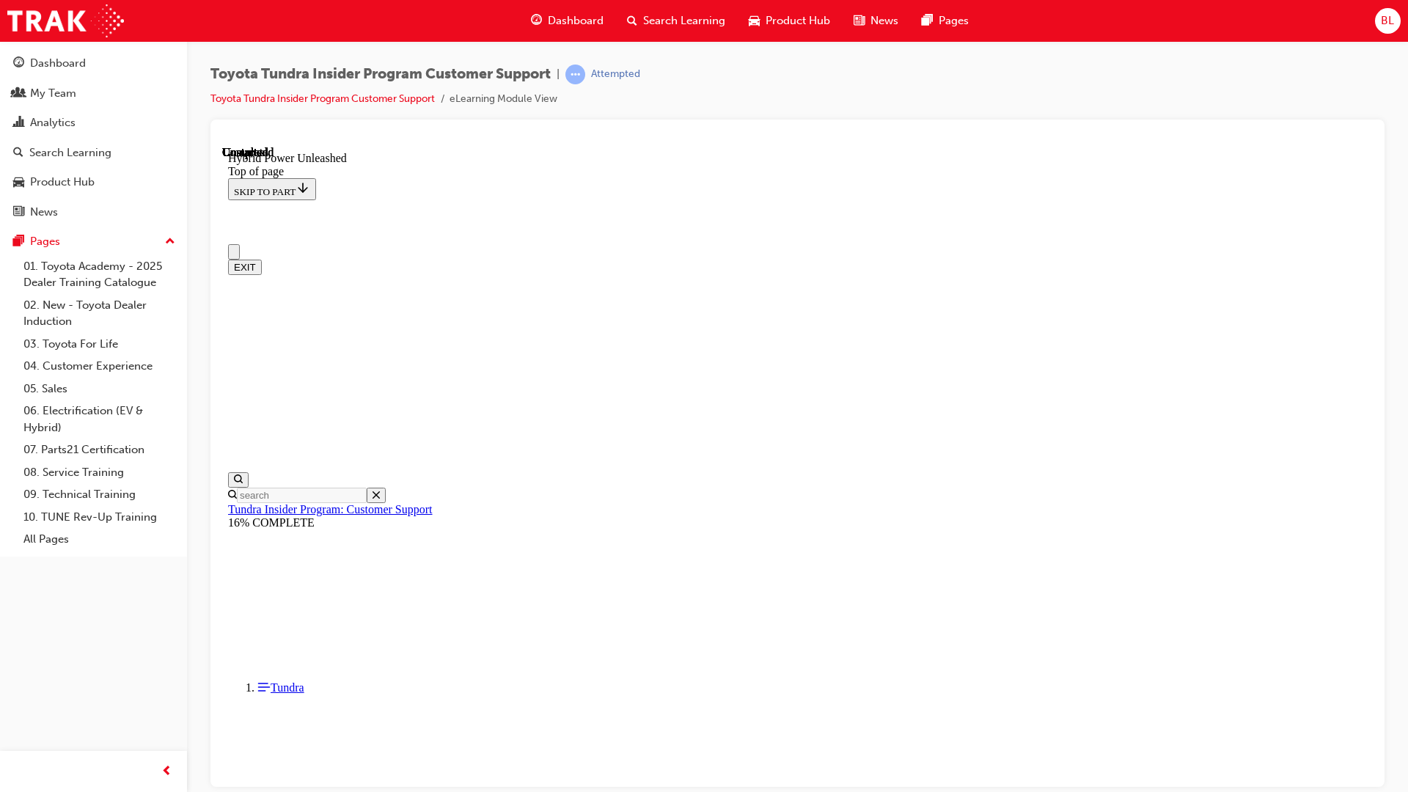
scroll to position [120, 0]
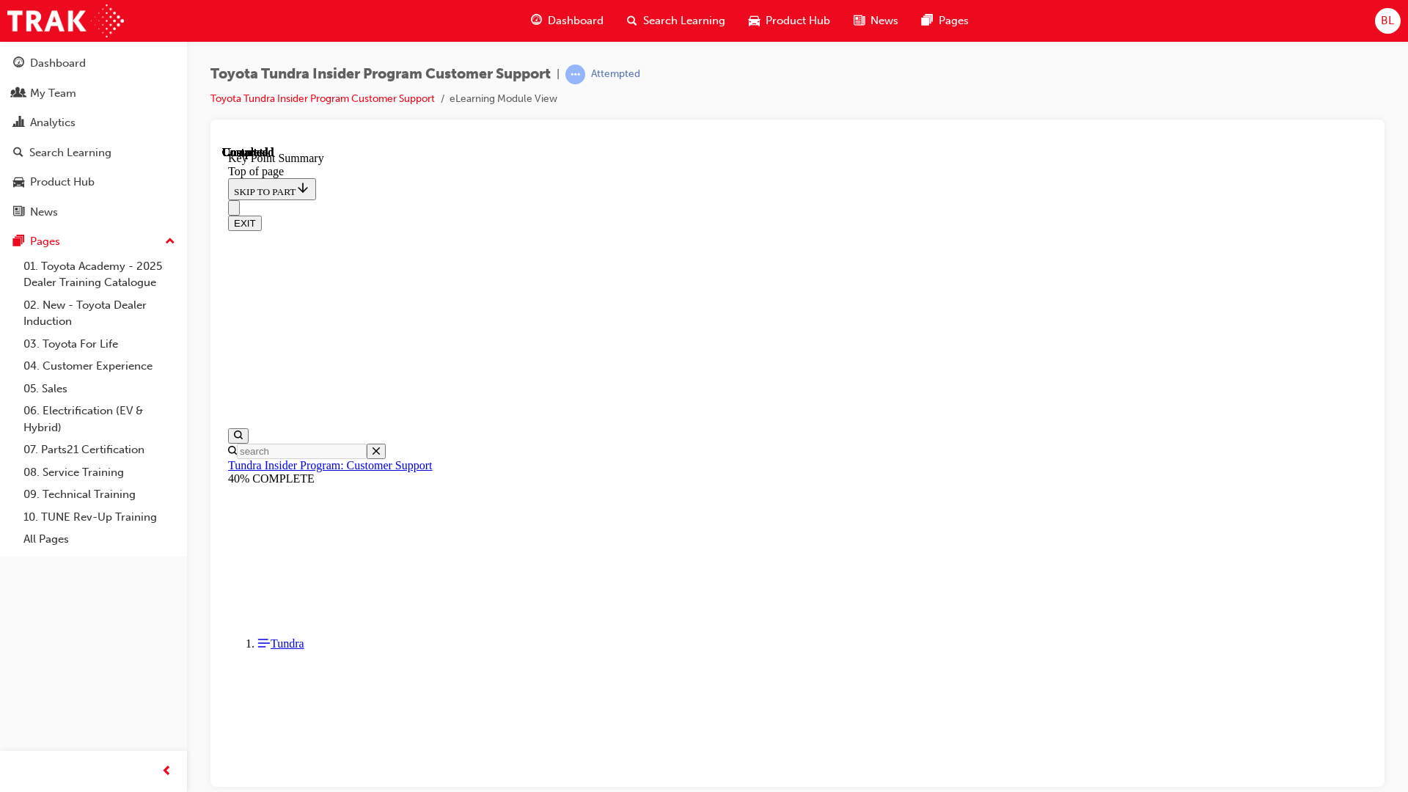
scroll to position [89, 0]
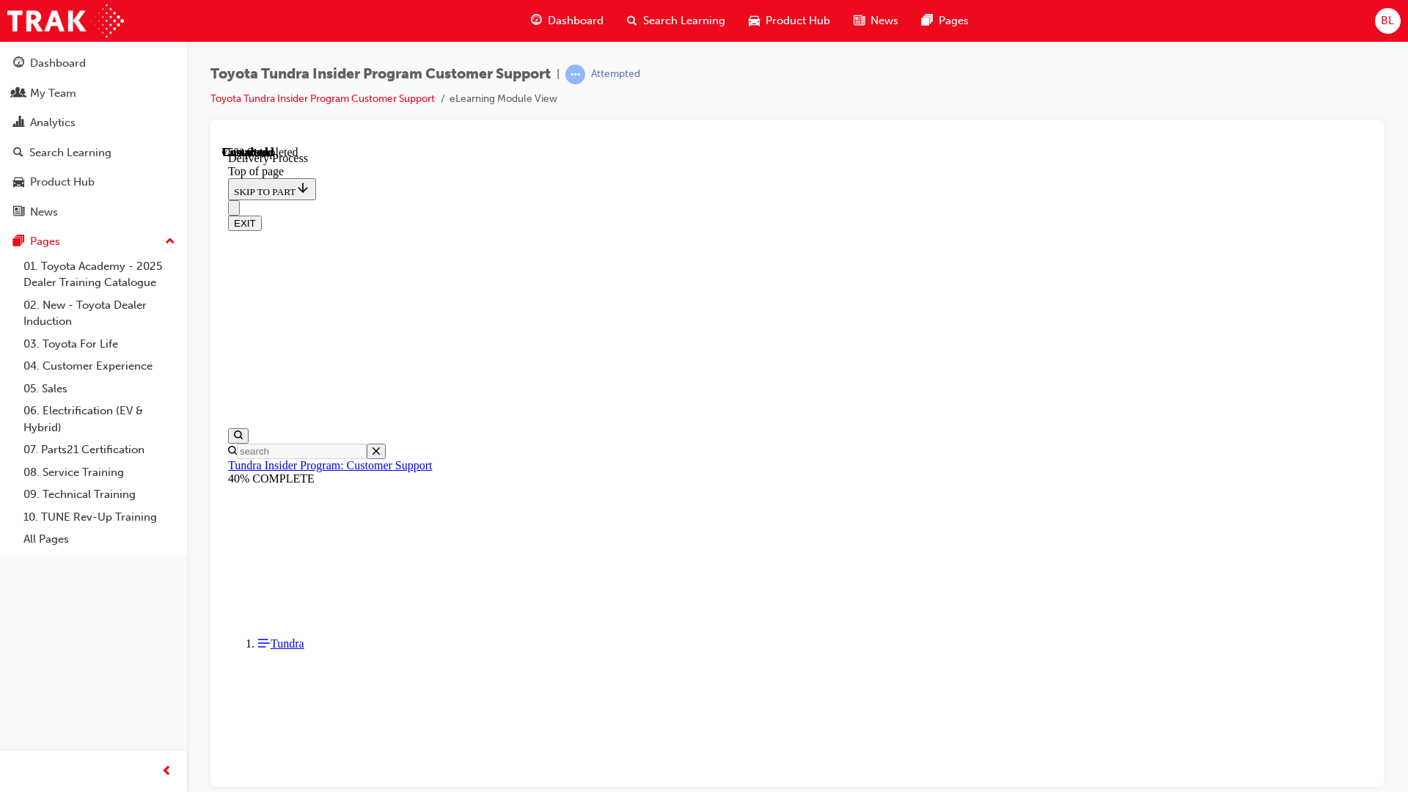
scroll to position [176, 0]
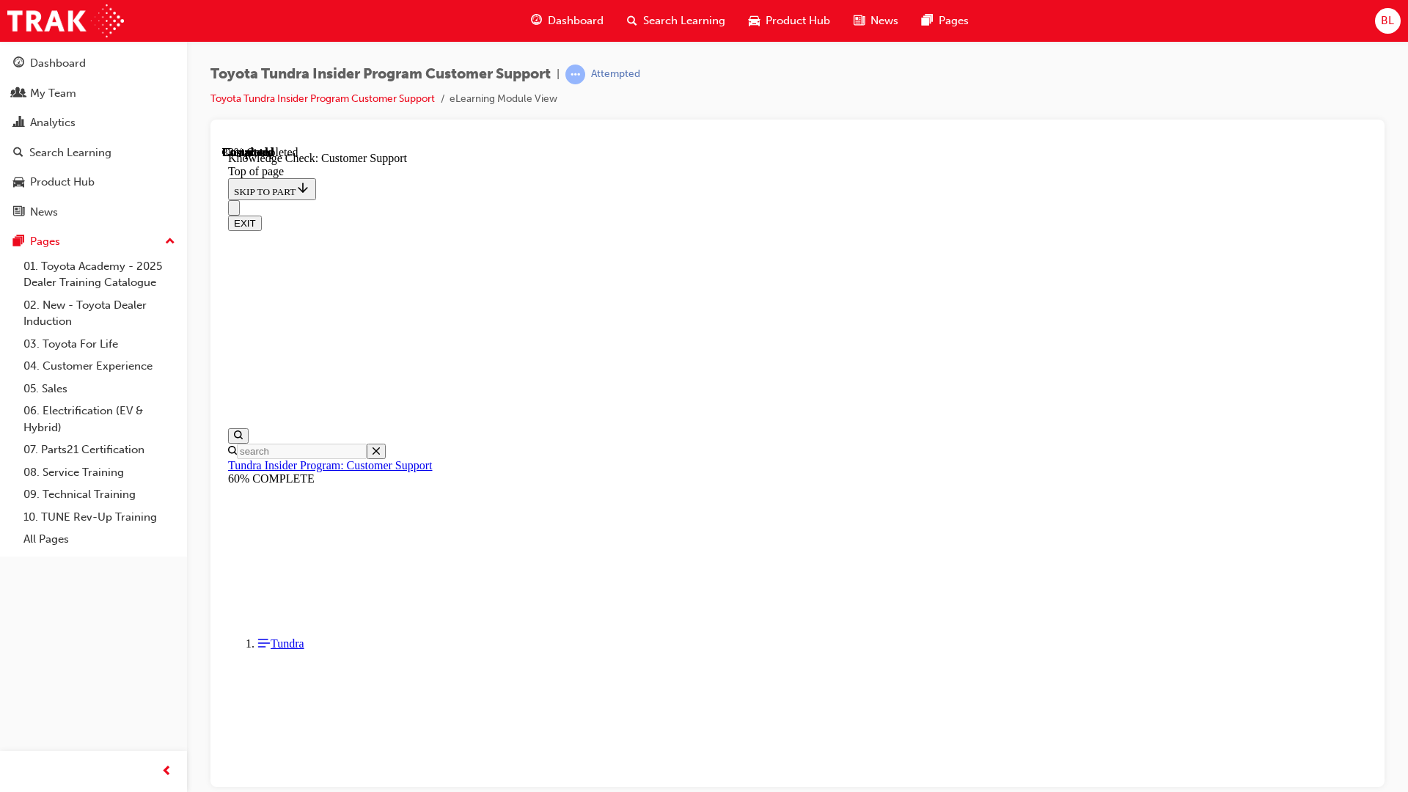
checkbox input "false"
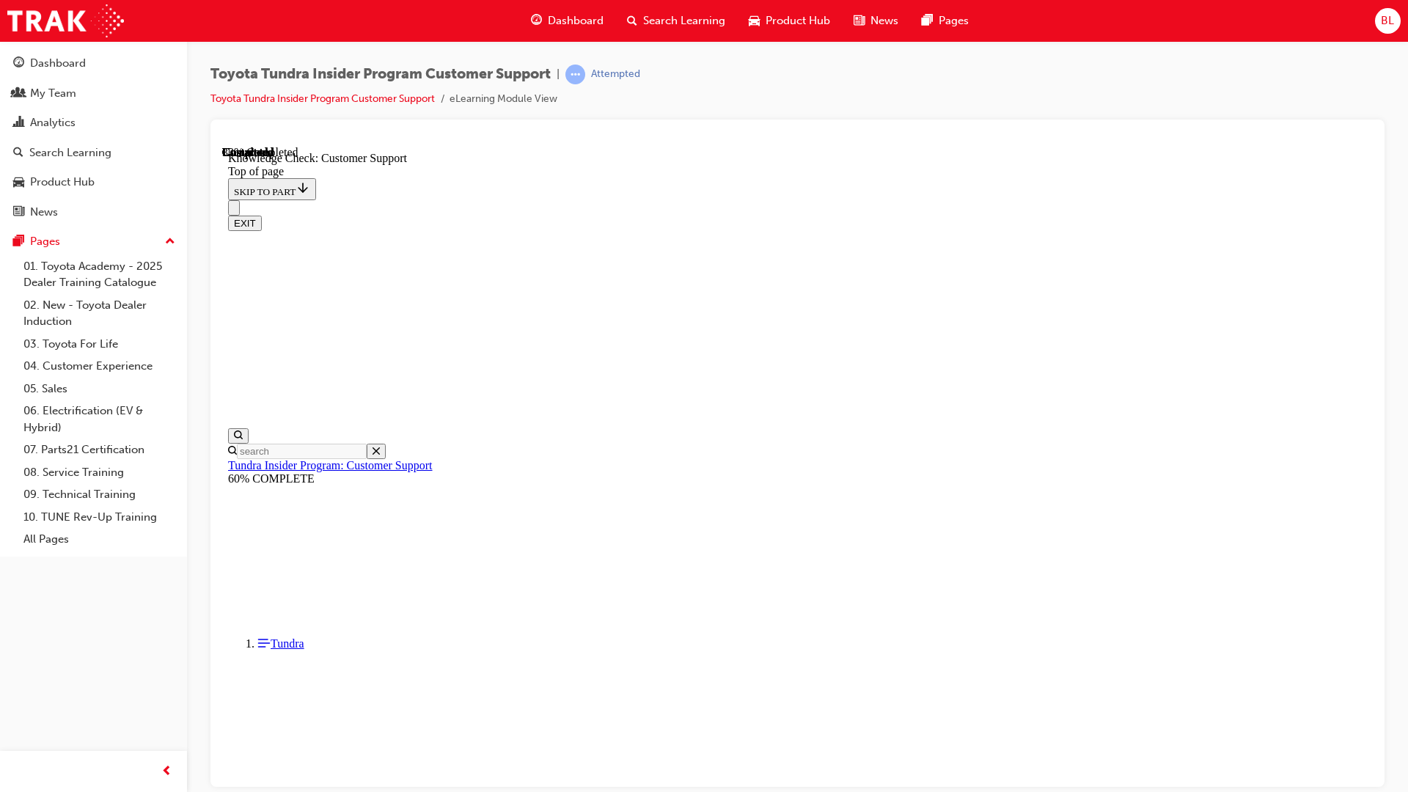
checkbox input "true"
radio input "true"
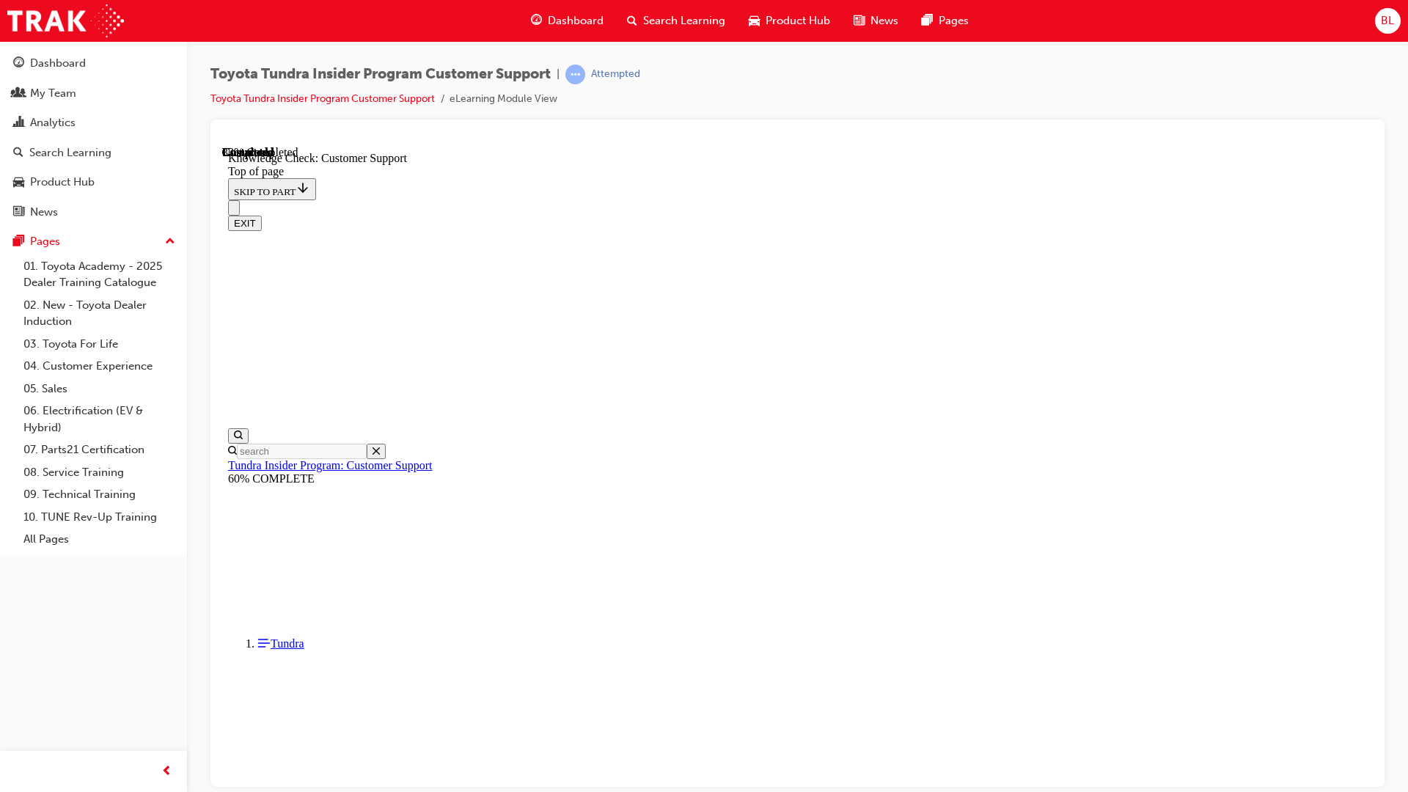
radio input "false"
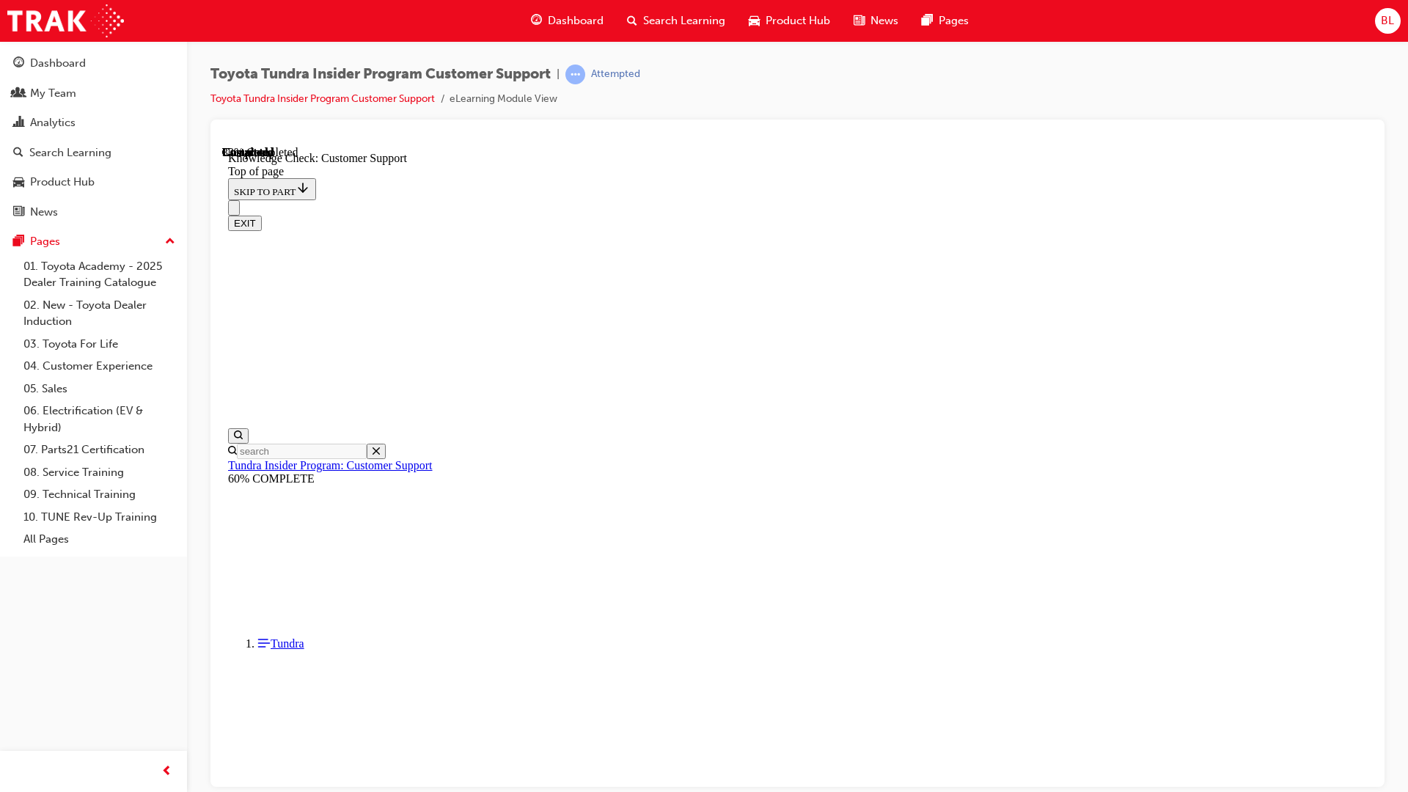
radio input "false"
radio input "true"
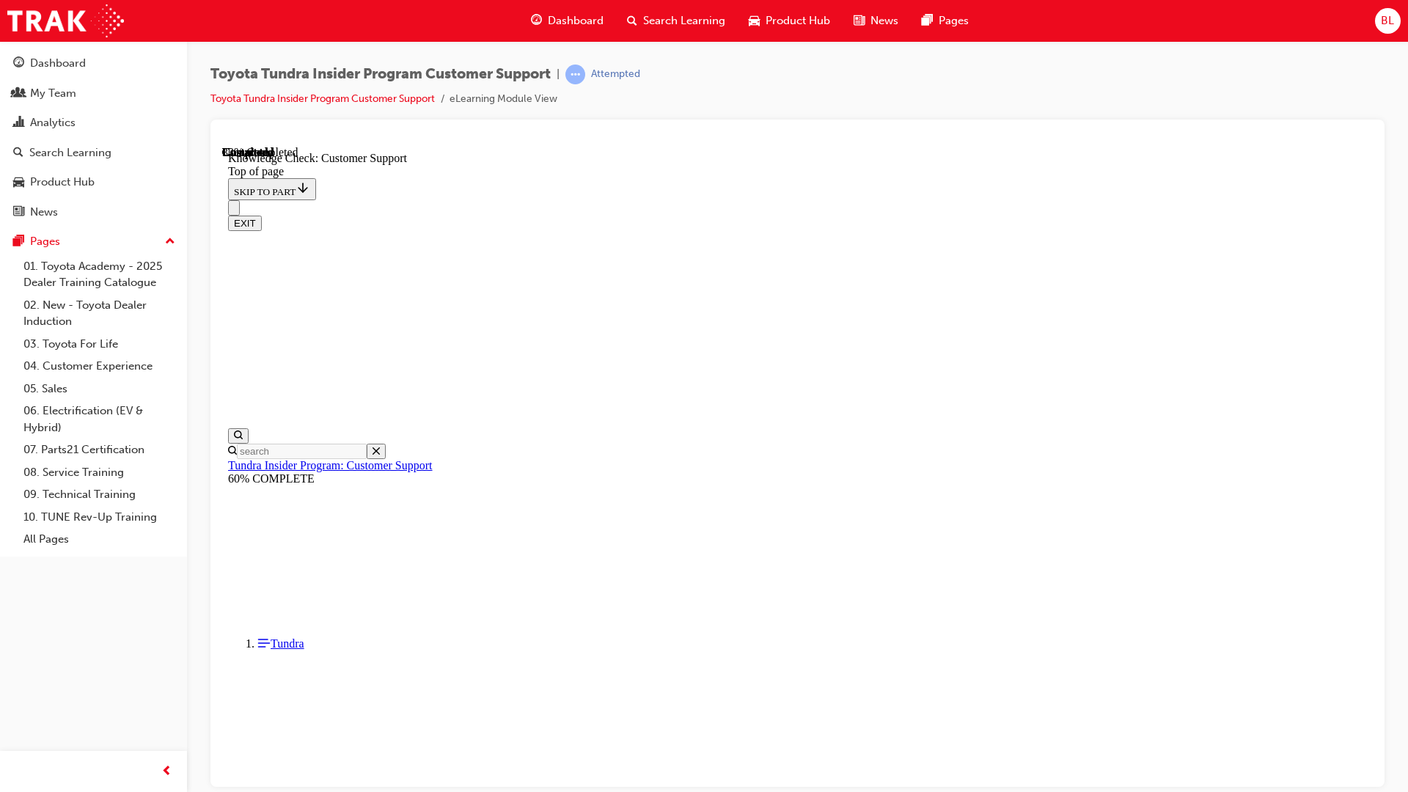
radio input "false"
radio input "true"
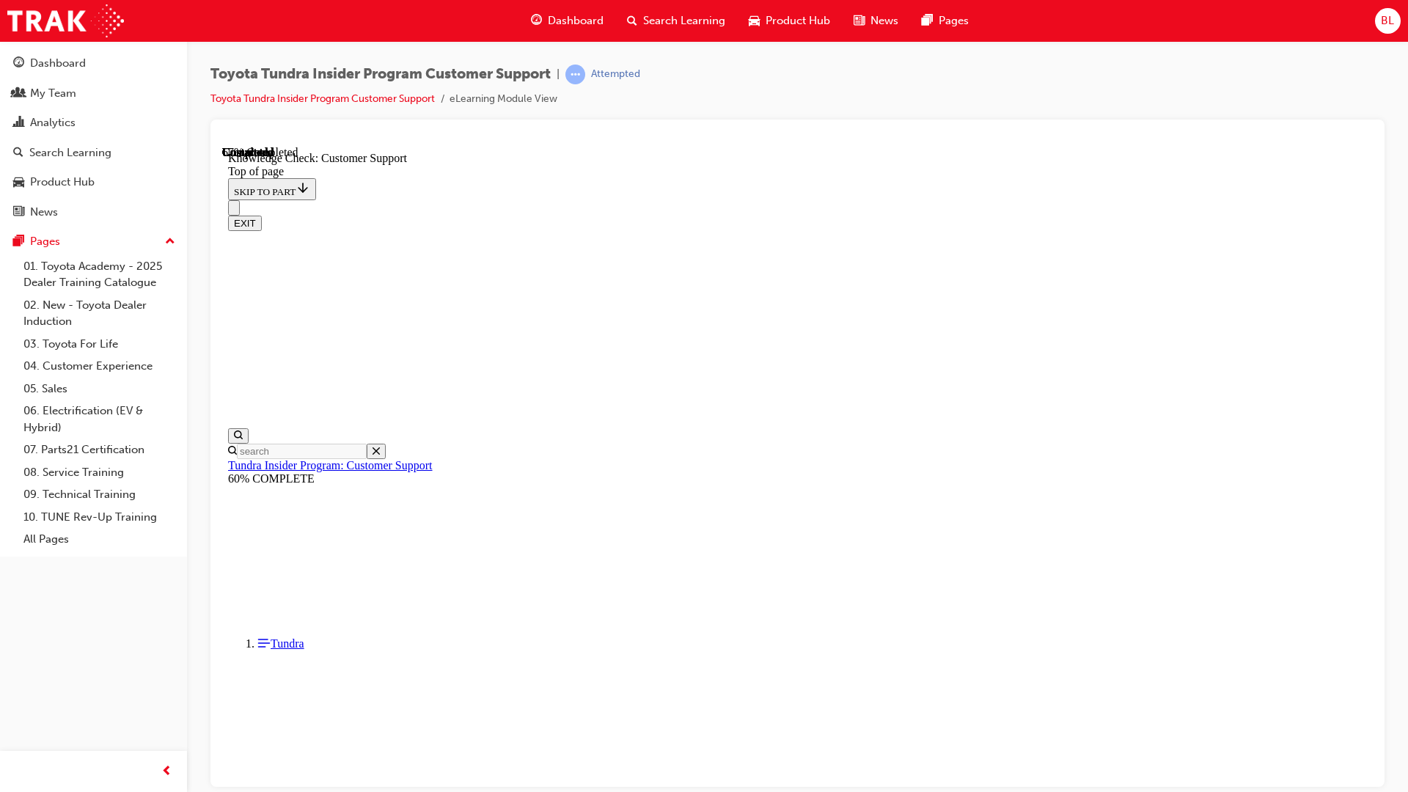
scroll to position [252, 0]
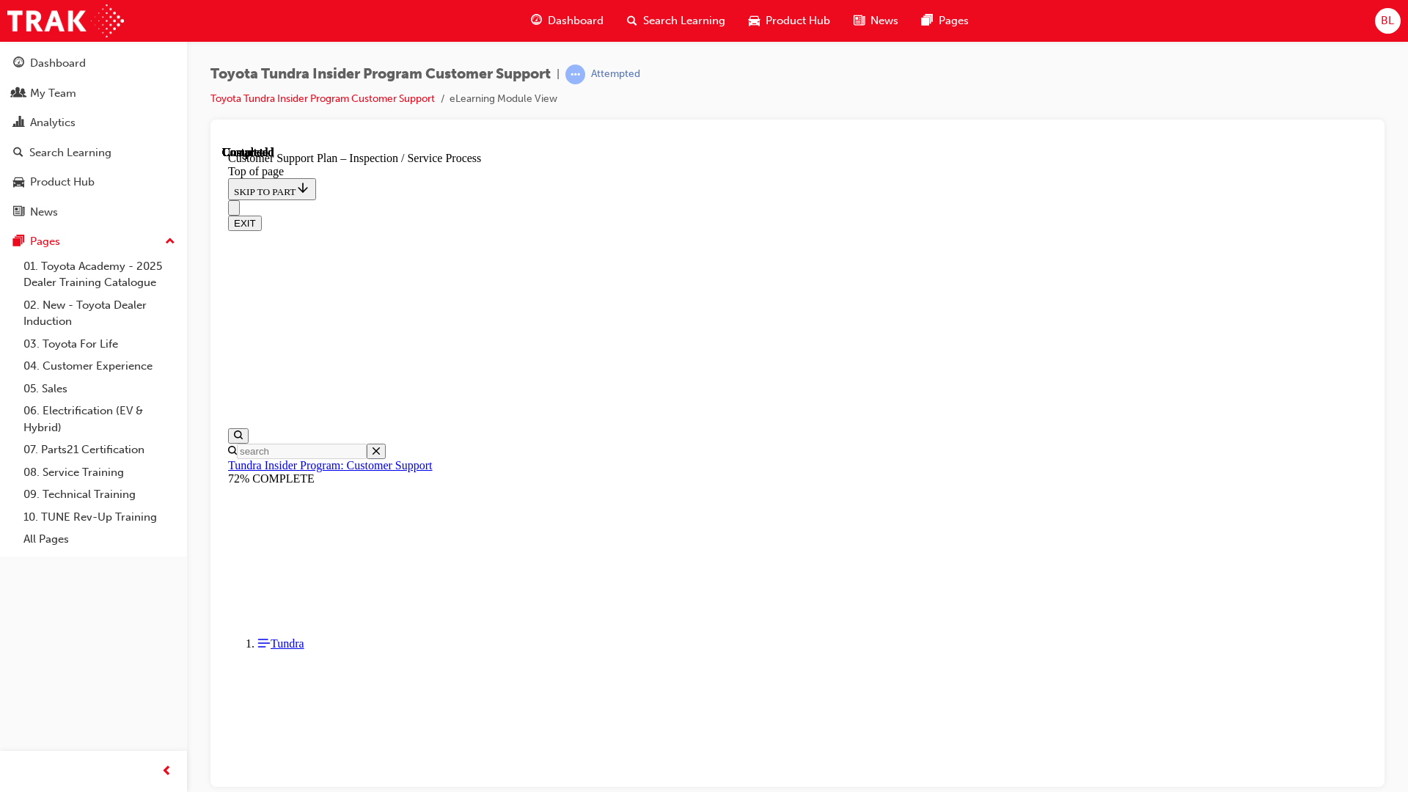
click button "START"
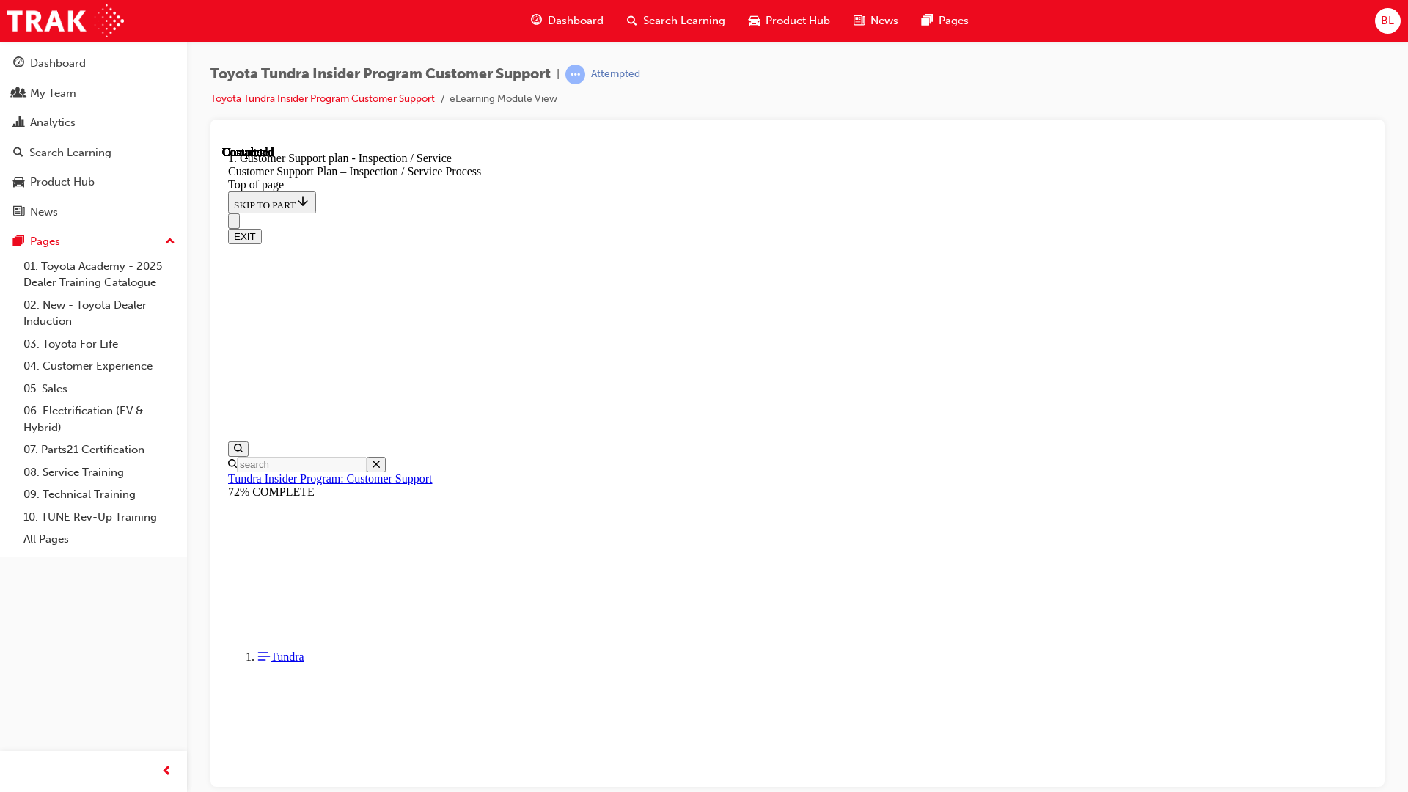
scroll to position [201, 0]
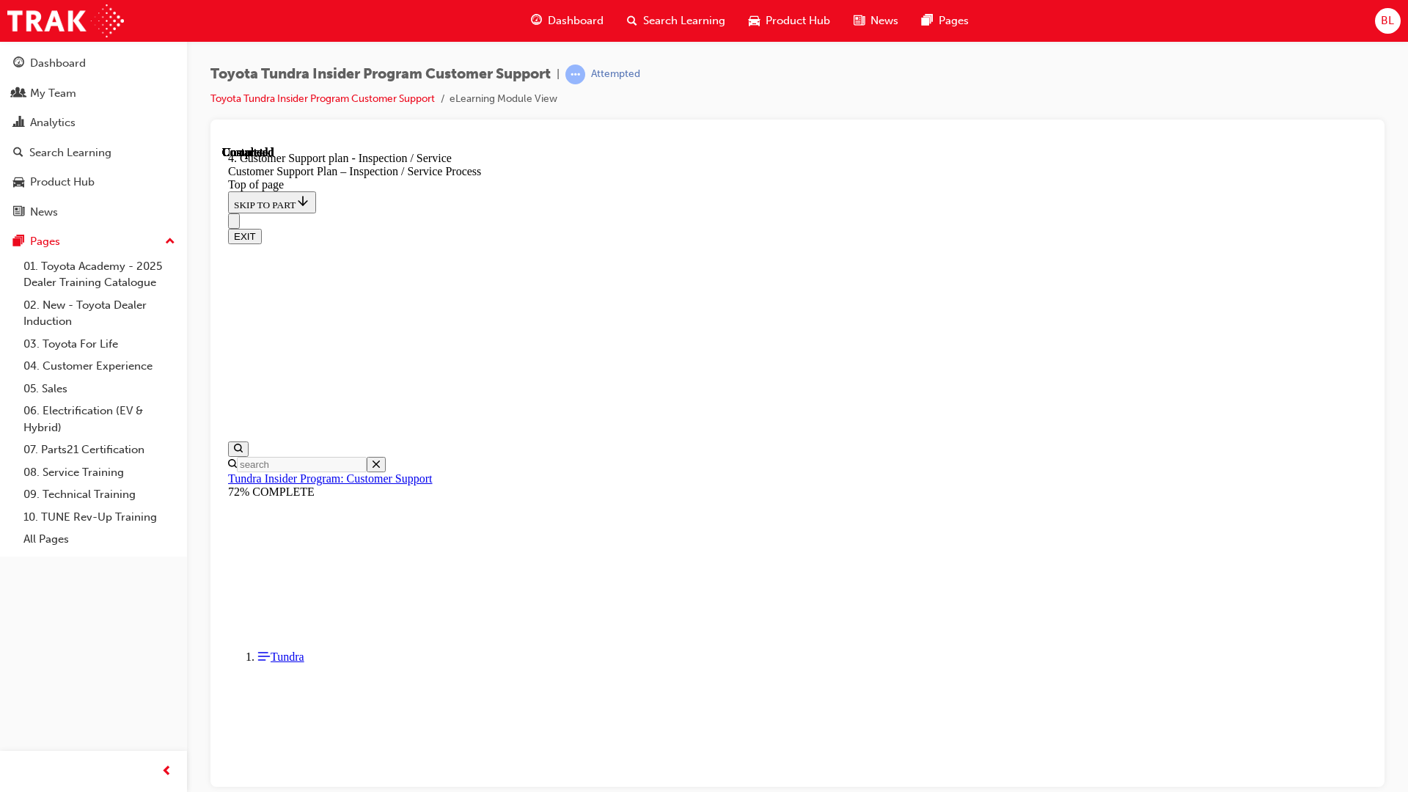
click at [262, 228] on button "EXIT" at bounding box center [245, 235] width 34 height 15
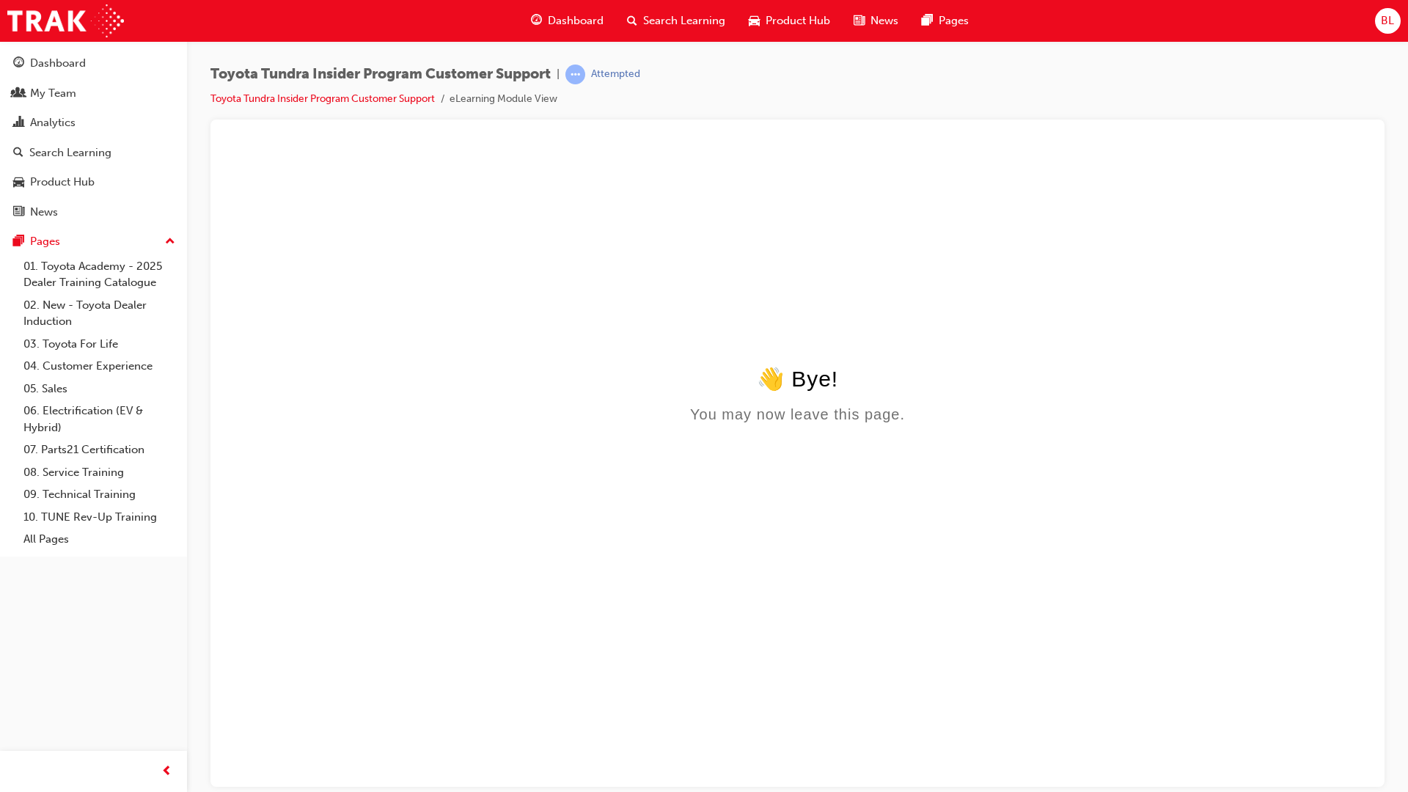
scroll to position [0, 0]
click at [393, 92] on li "Toyota Tundra Insider Program Customer Support" at bounding box center [329, 99] width 239 height 17
click at [399, 93] on link "Toyota Tundra Insider Program Customer Support" at bounding box center [322, 98] width 224 height 12
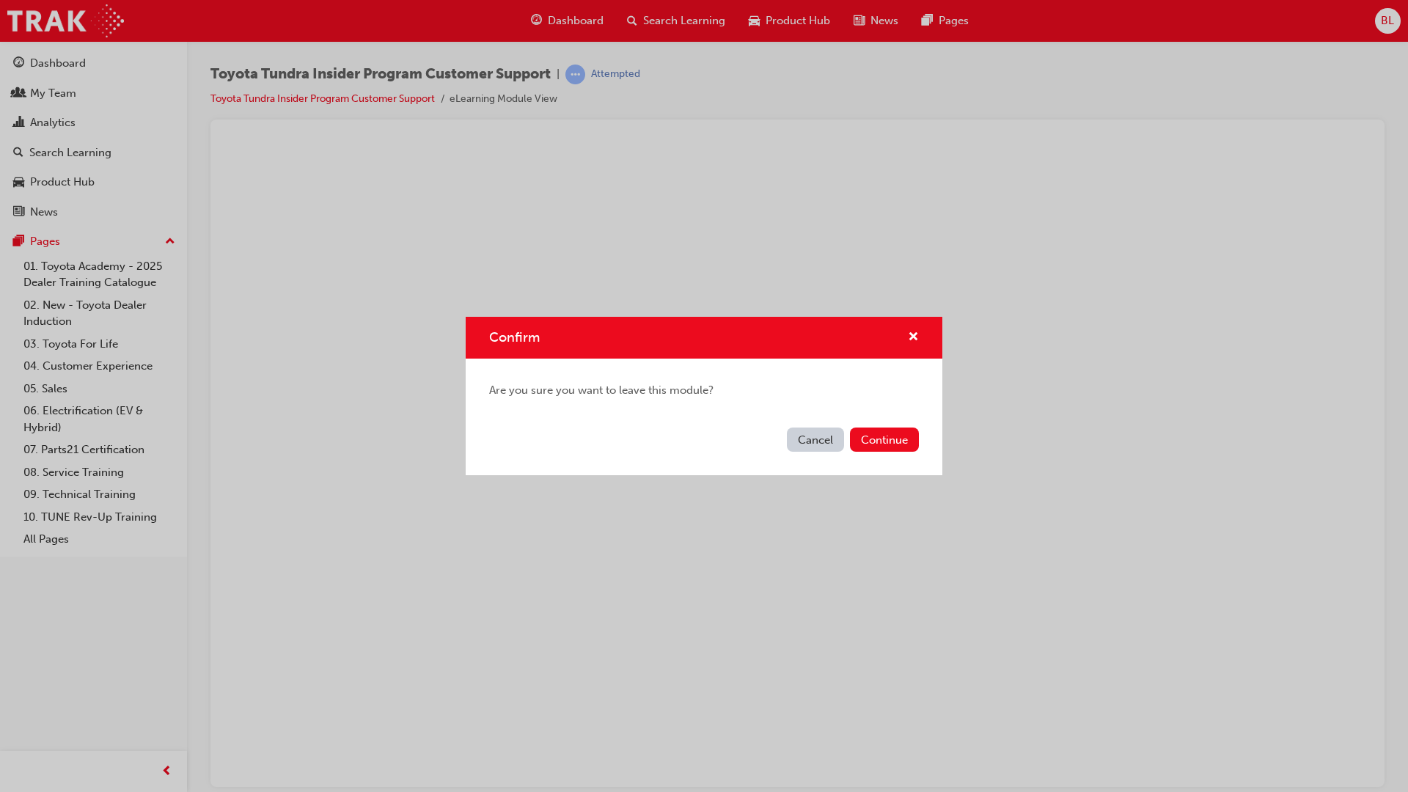
drag, startPoint x: 816, startPoint y: 441, endPoint x: 590, endPoint y: 291, distance: 270.9
click at [816, 441] on button "Cancel" at bounding box center [815, 440] width 57 height 24
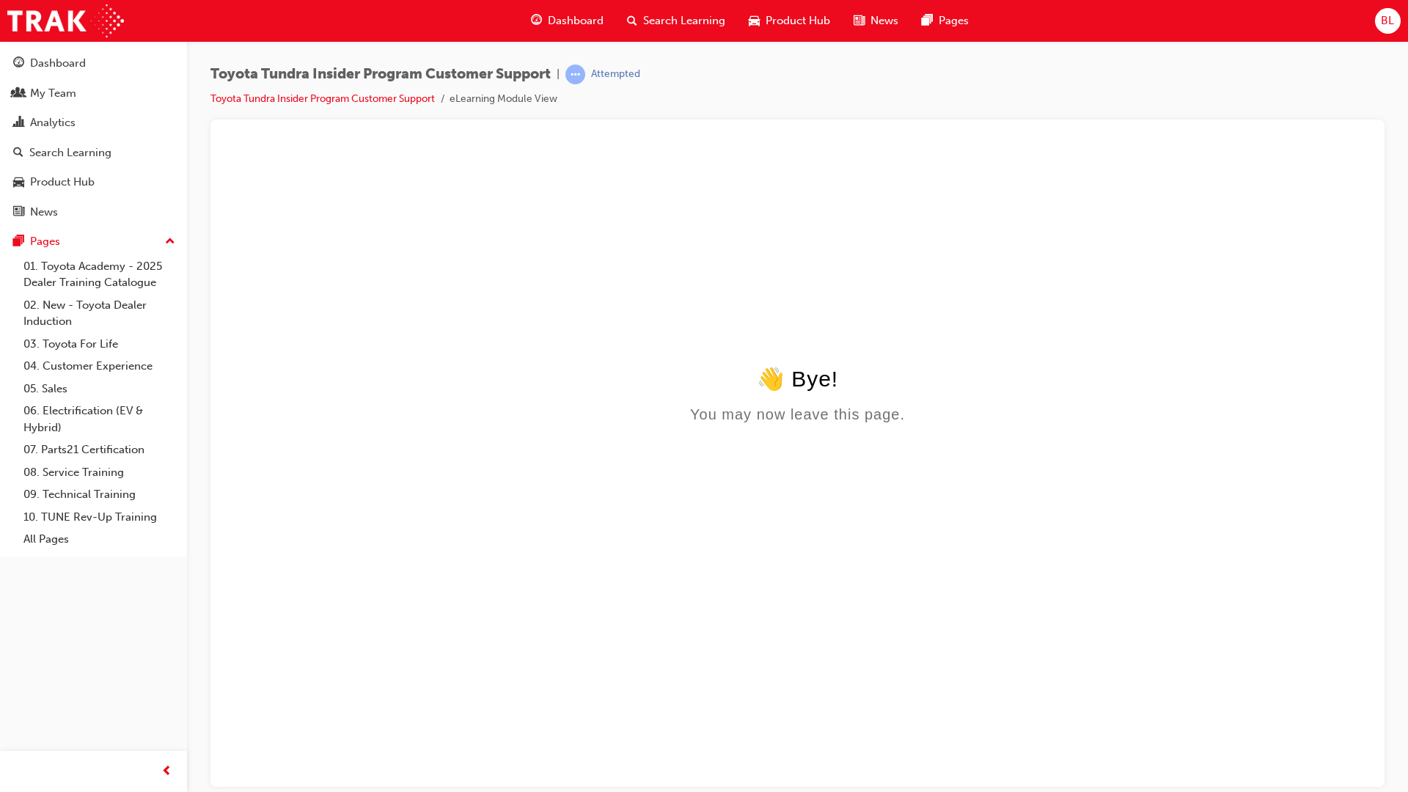
click at [539, 293] on html "👋 Bye! You may now leave this page." at bounding box center [797, 286] width 1151 height 283
click at [347, 98] on link "Toyota Tundra Insider Program Customer Support" at bounding box center [322, 98] width 224 height 12
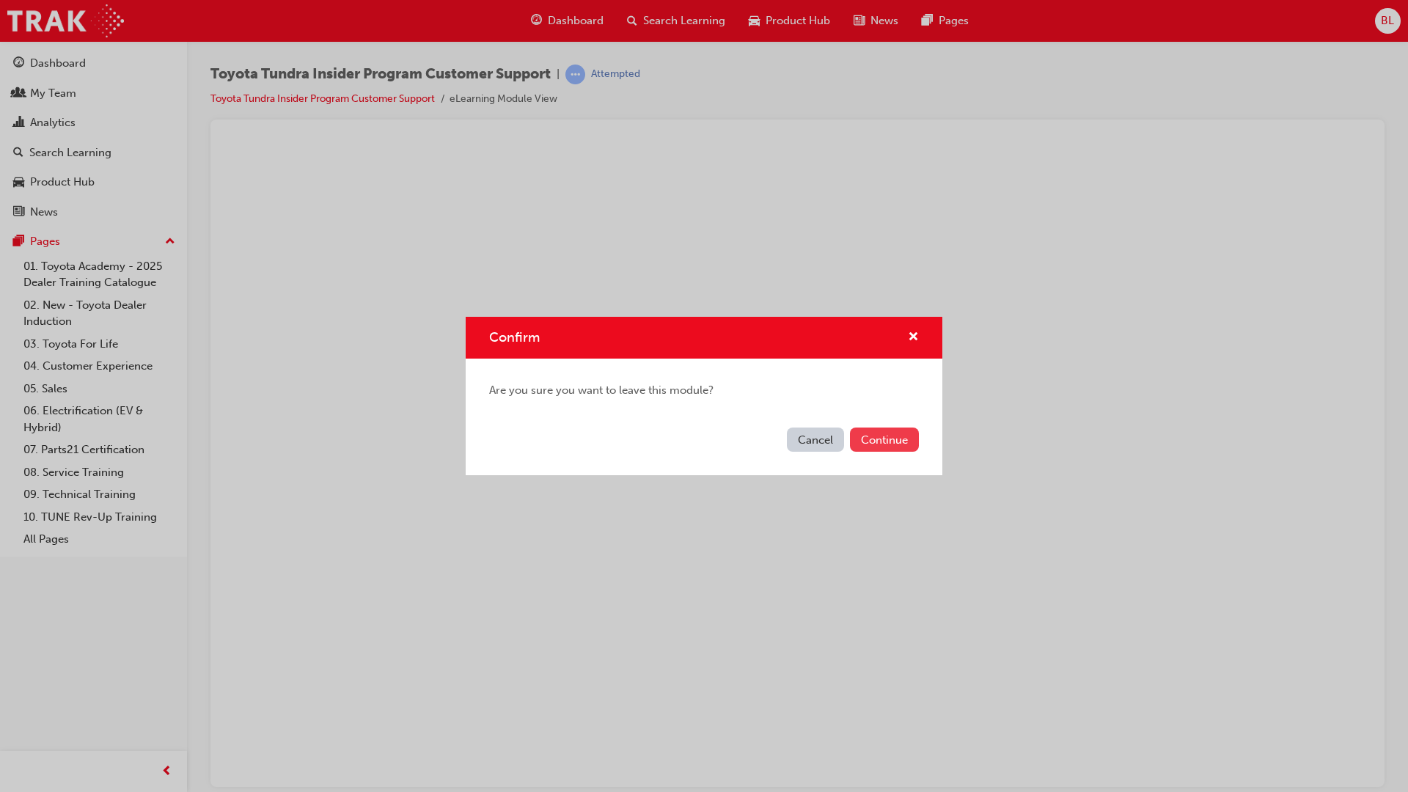
click at [898, 438] on button "Continue" at bounding box center [884, 440] width 69 height 24
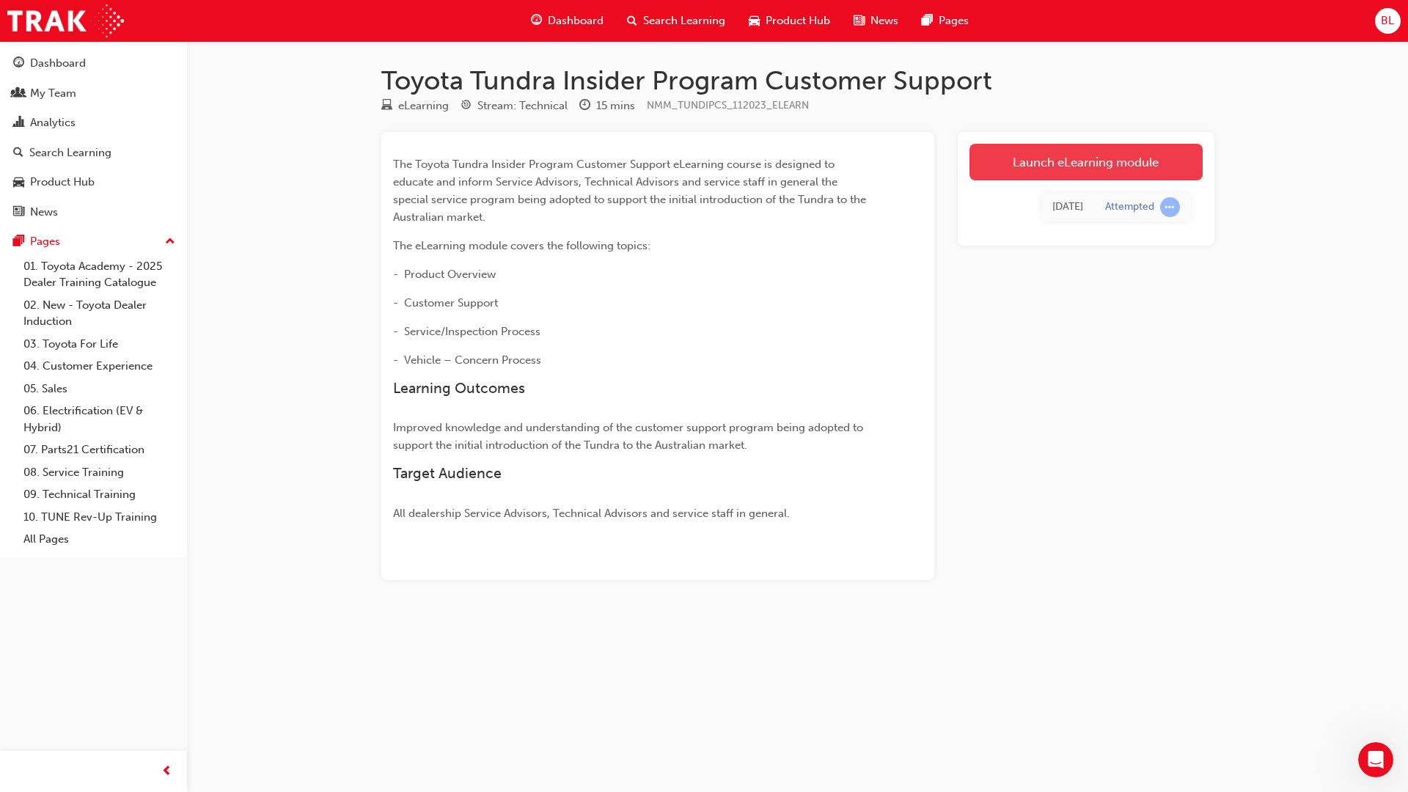
click at [1069, 163] on link "Launch eLearning module" at bounding box center [1085, 162] width 233 height 37
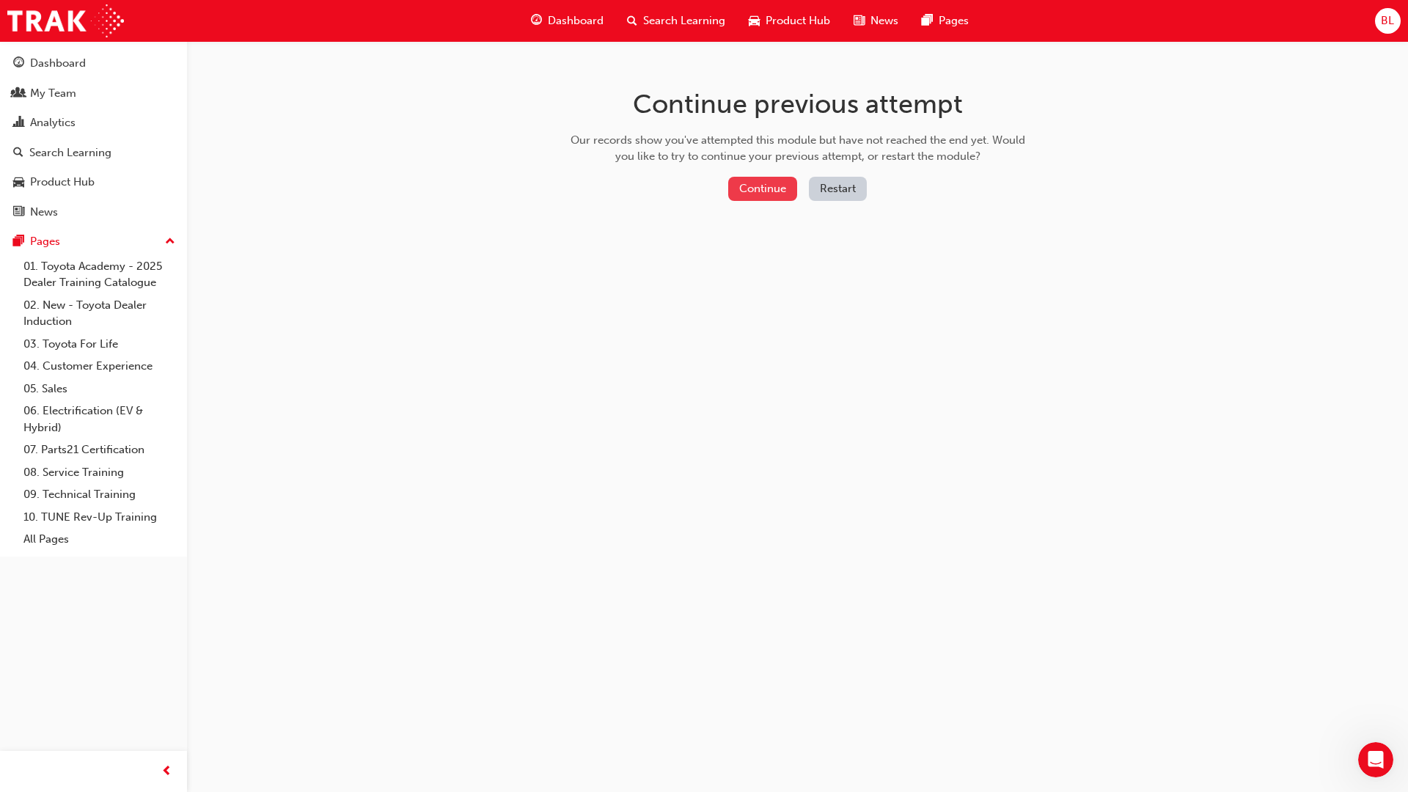
click at [755, 188] on button "Continue" at bounding box center [762, 189] width 69 height 24
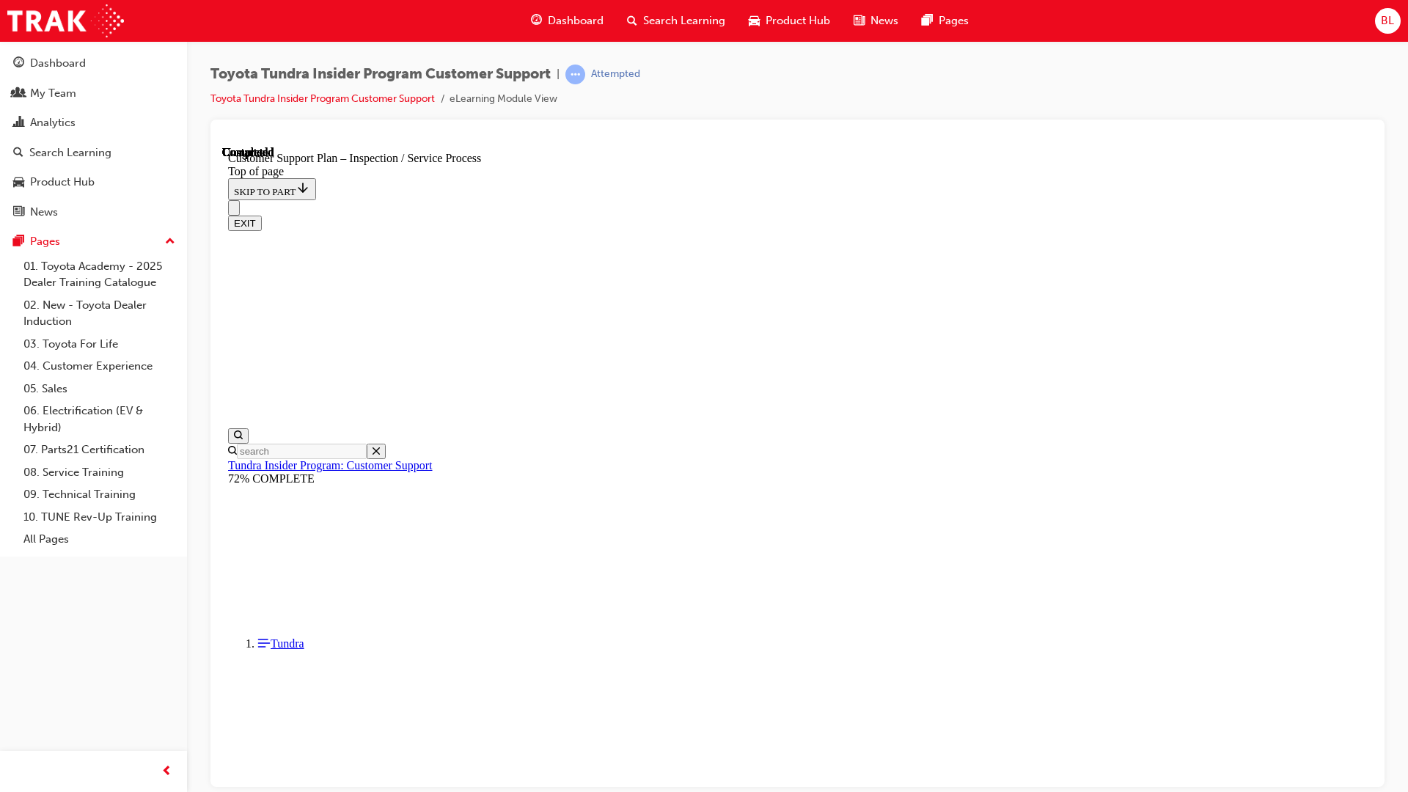
scroll to position [89, 0]
click button "START"
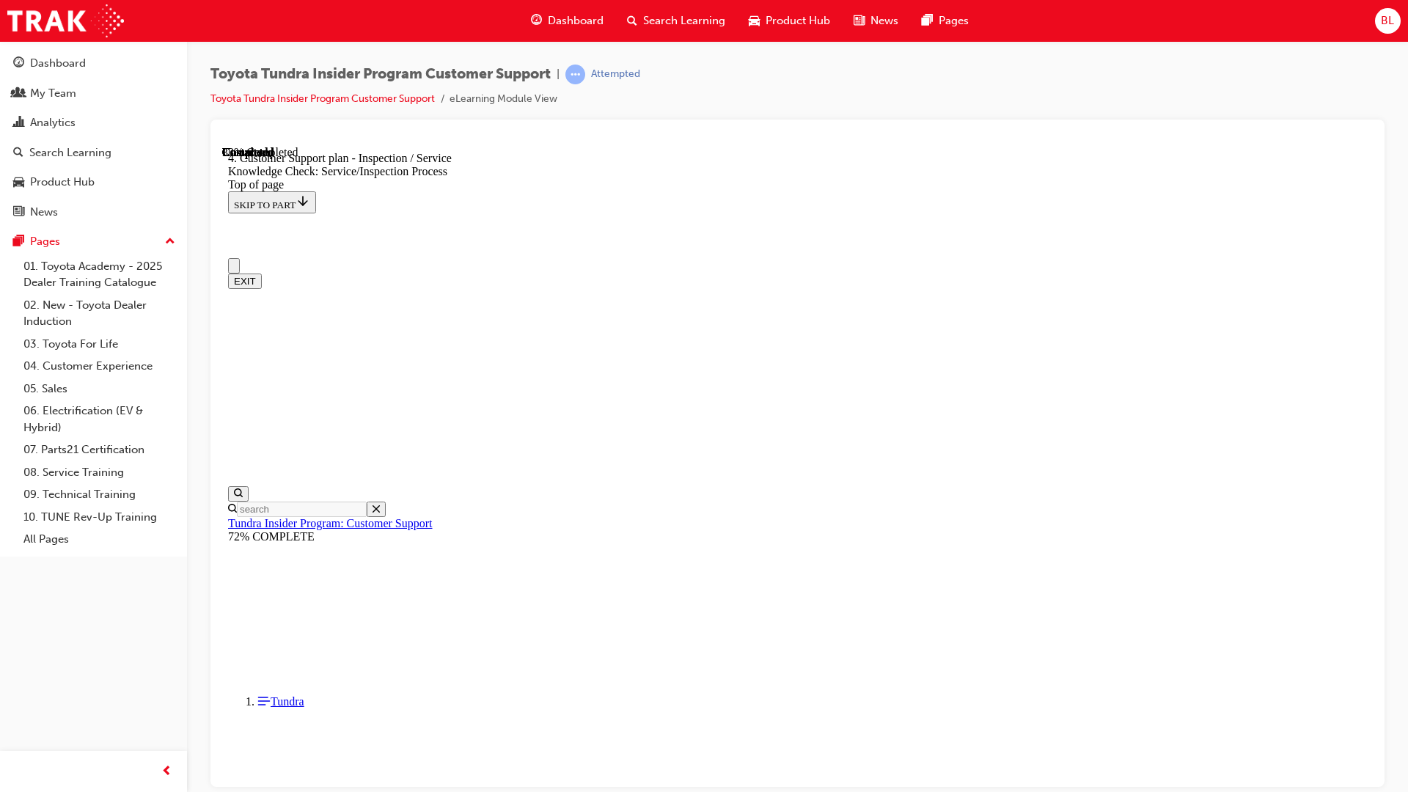
checkbox input "true"
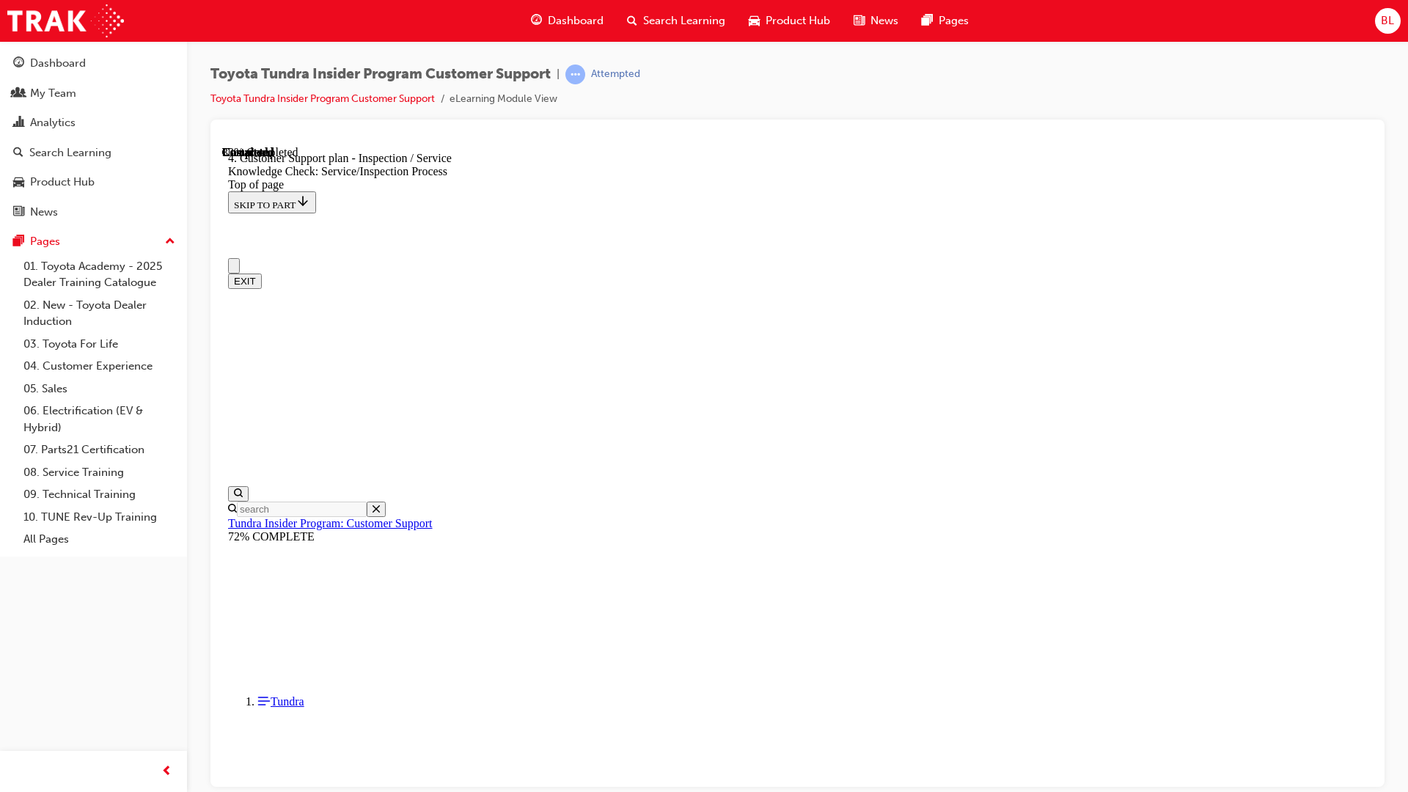
checkbox input "true"
radio input "true"
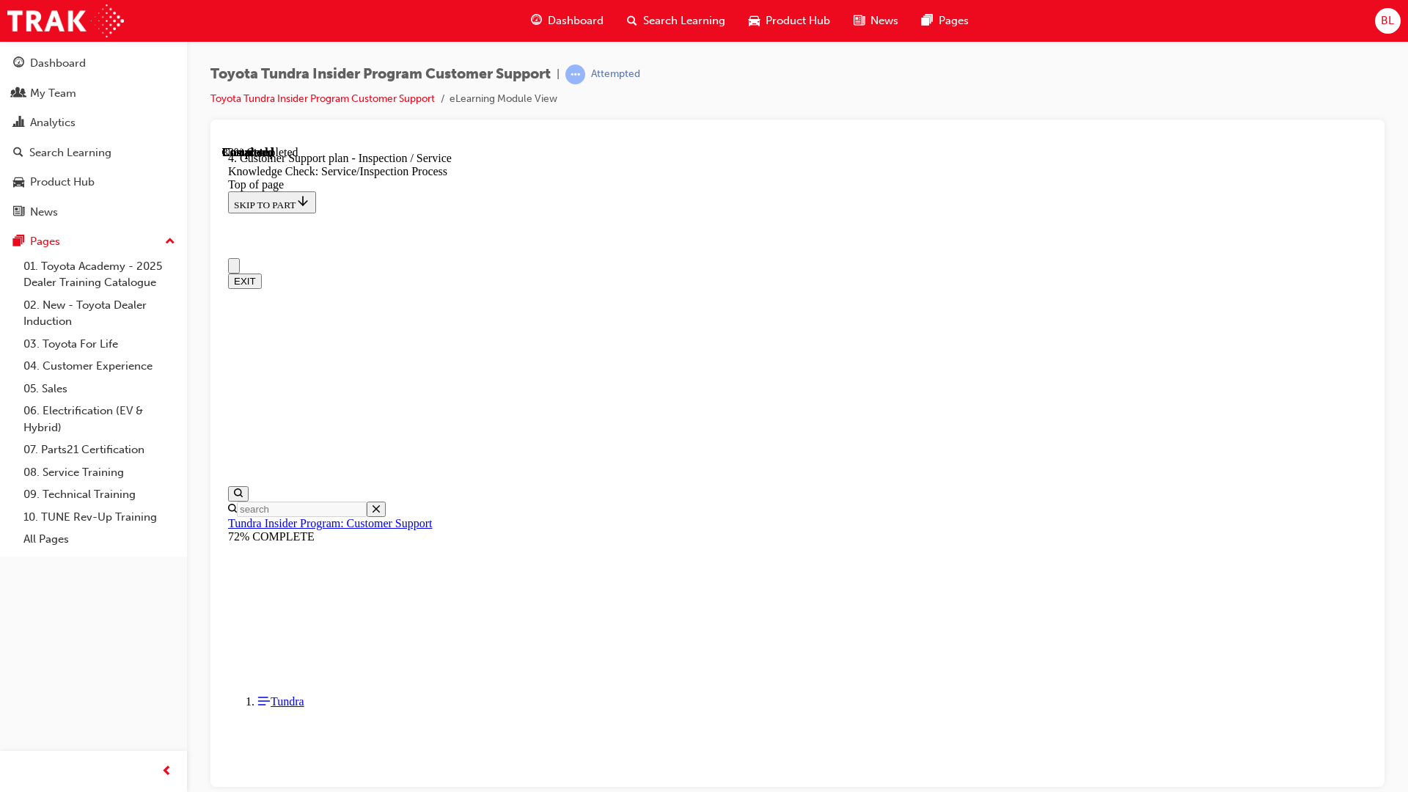
radio input "true"
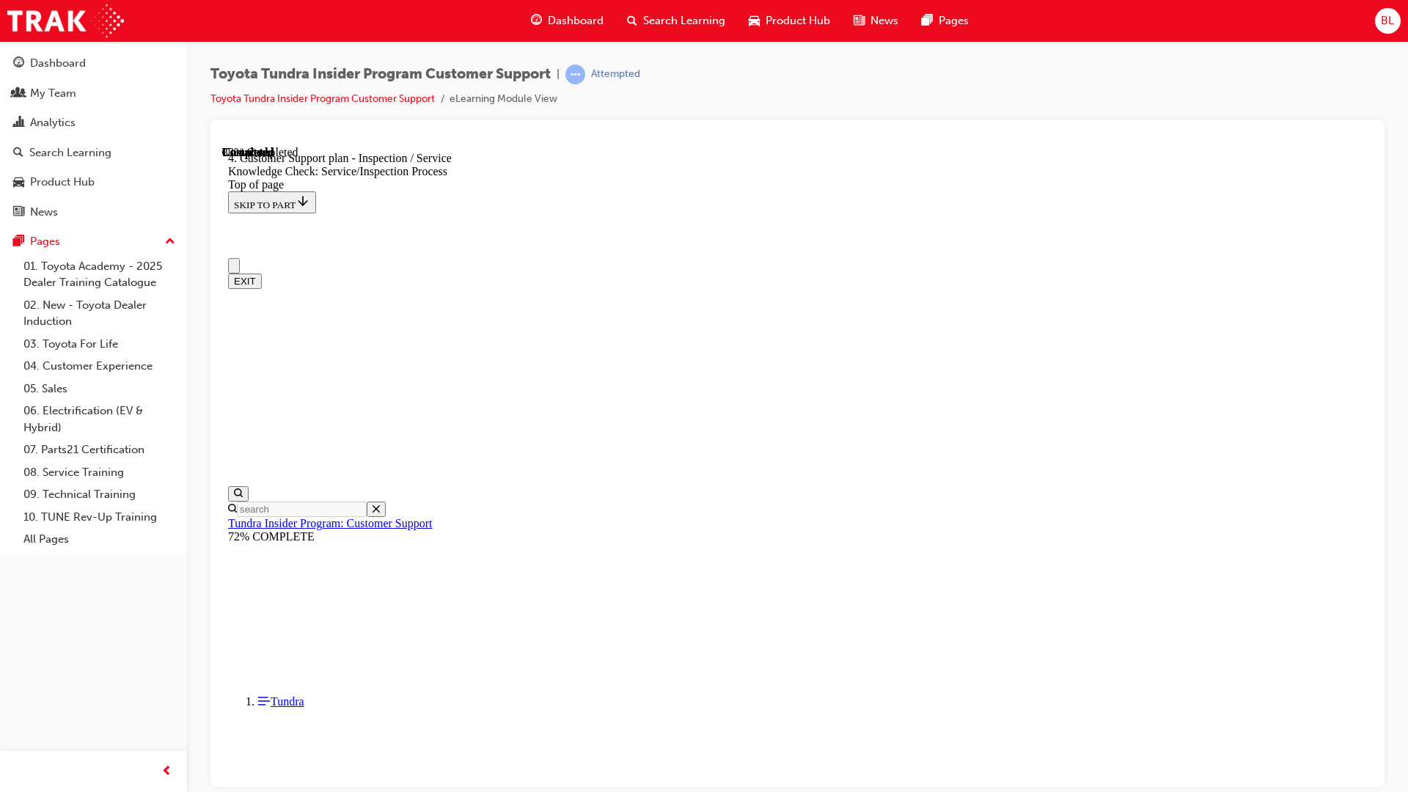
radio input "true"
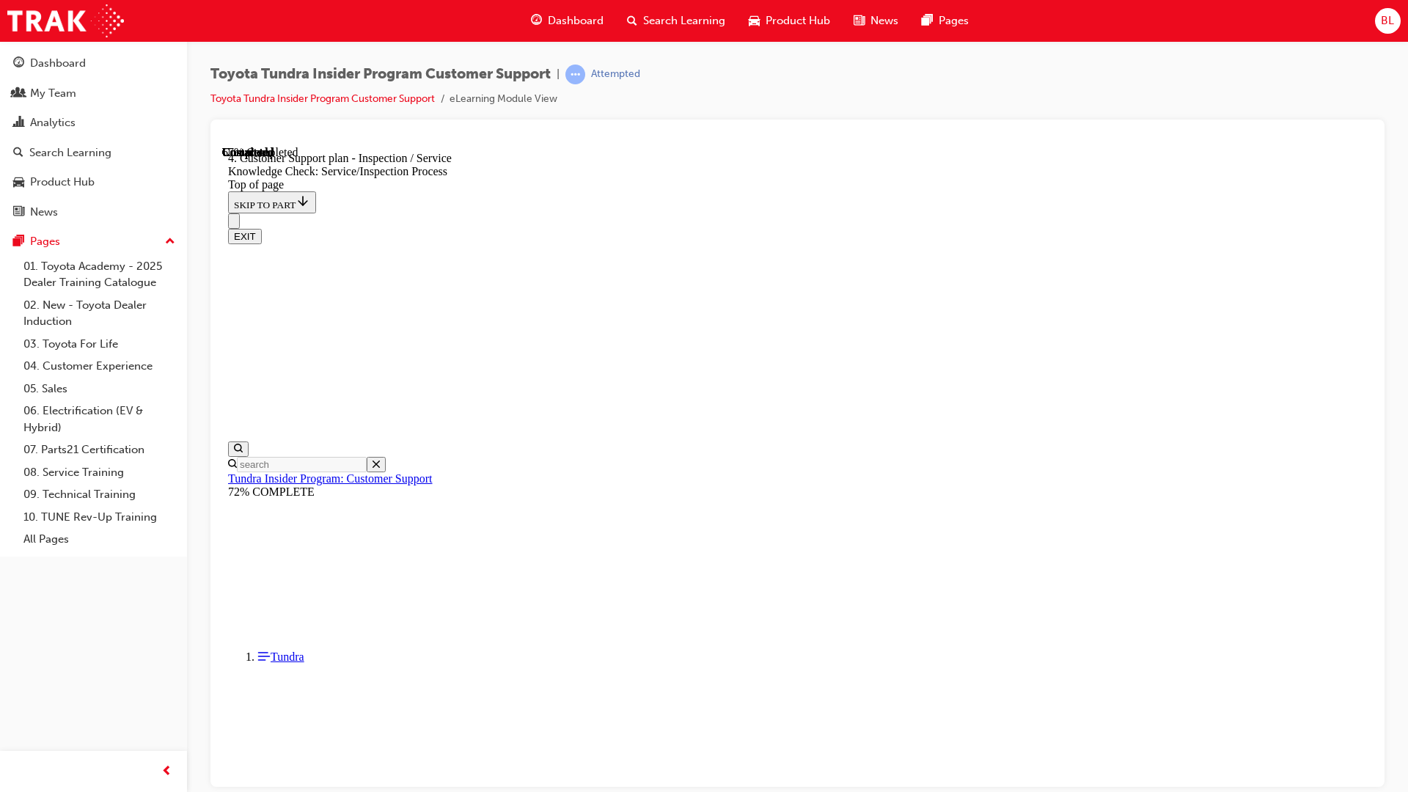
scroll to position [252, 0]
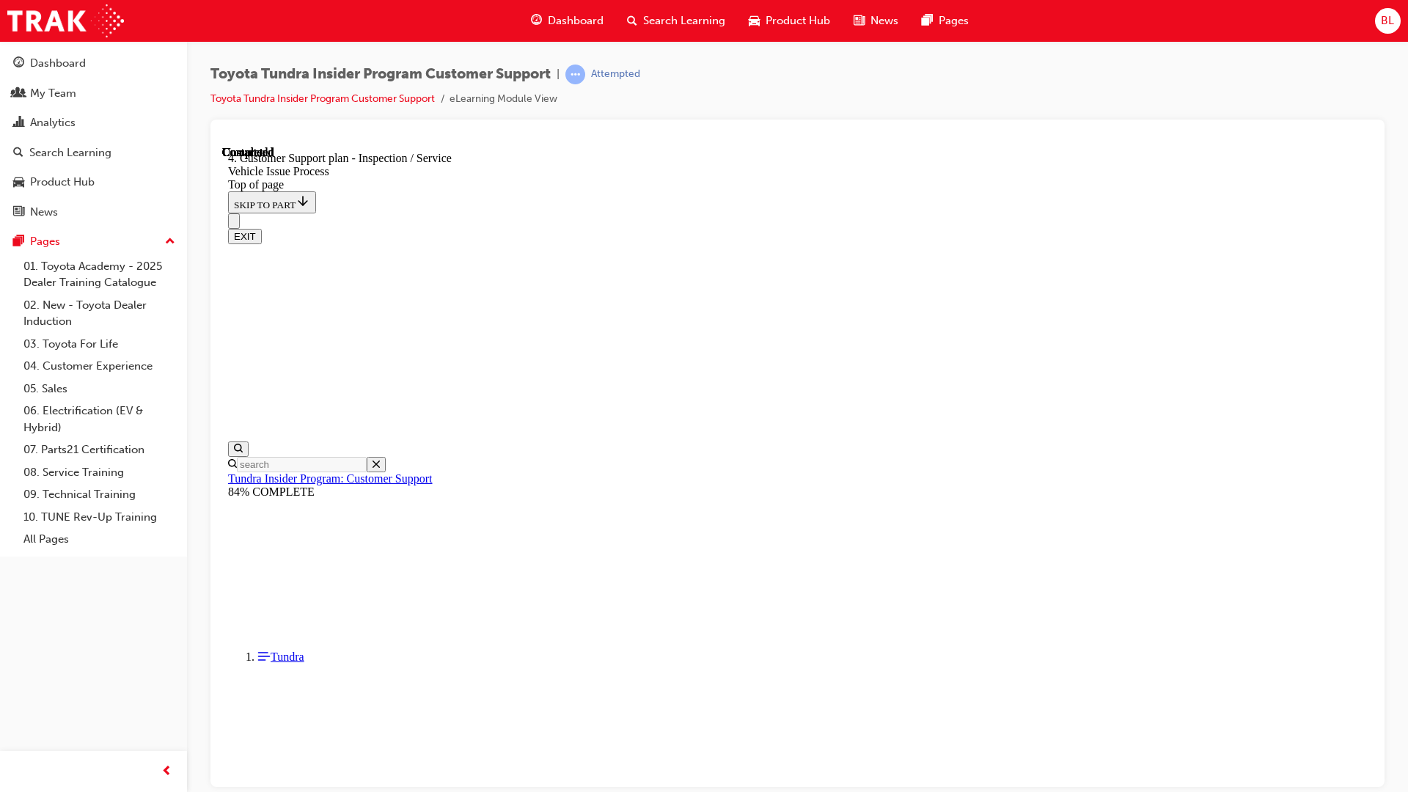
click button "START"
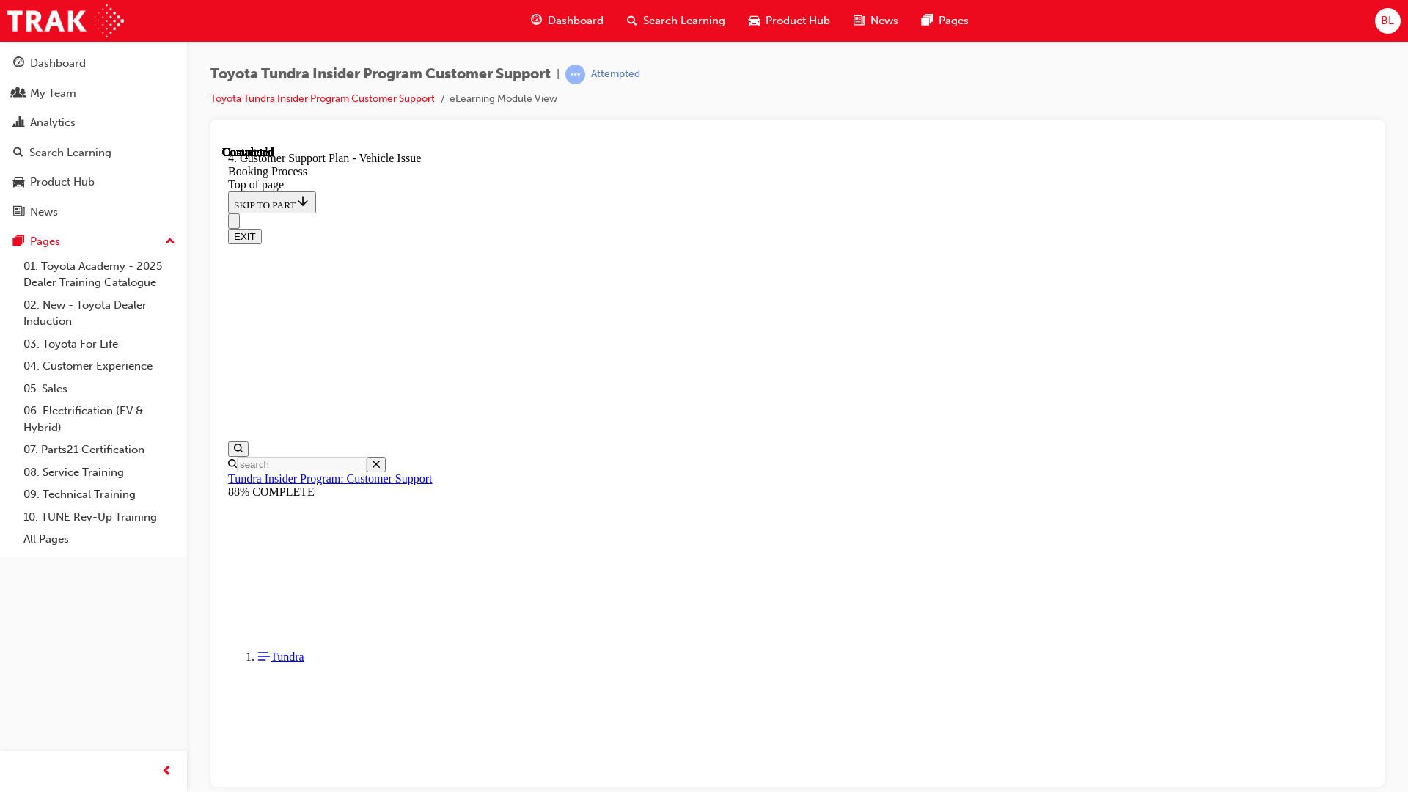
scroll to position [89, 0]
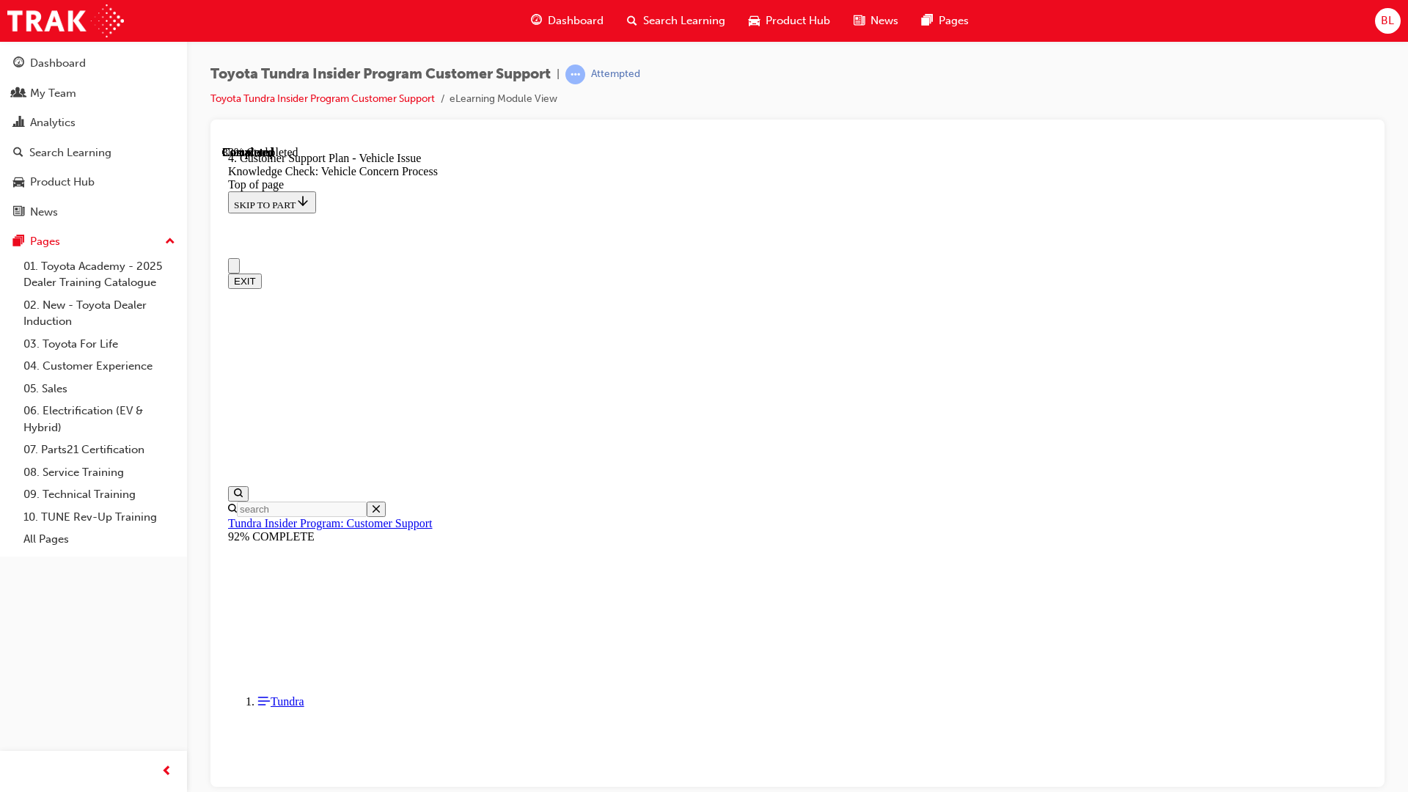
scroll to position [0, 0]
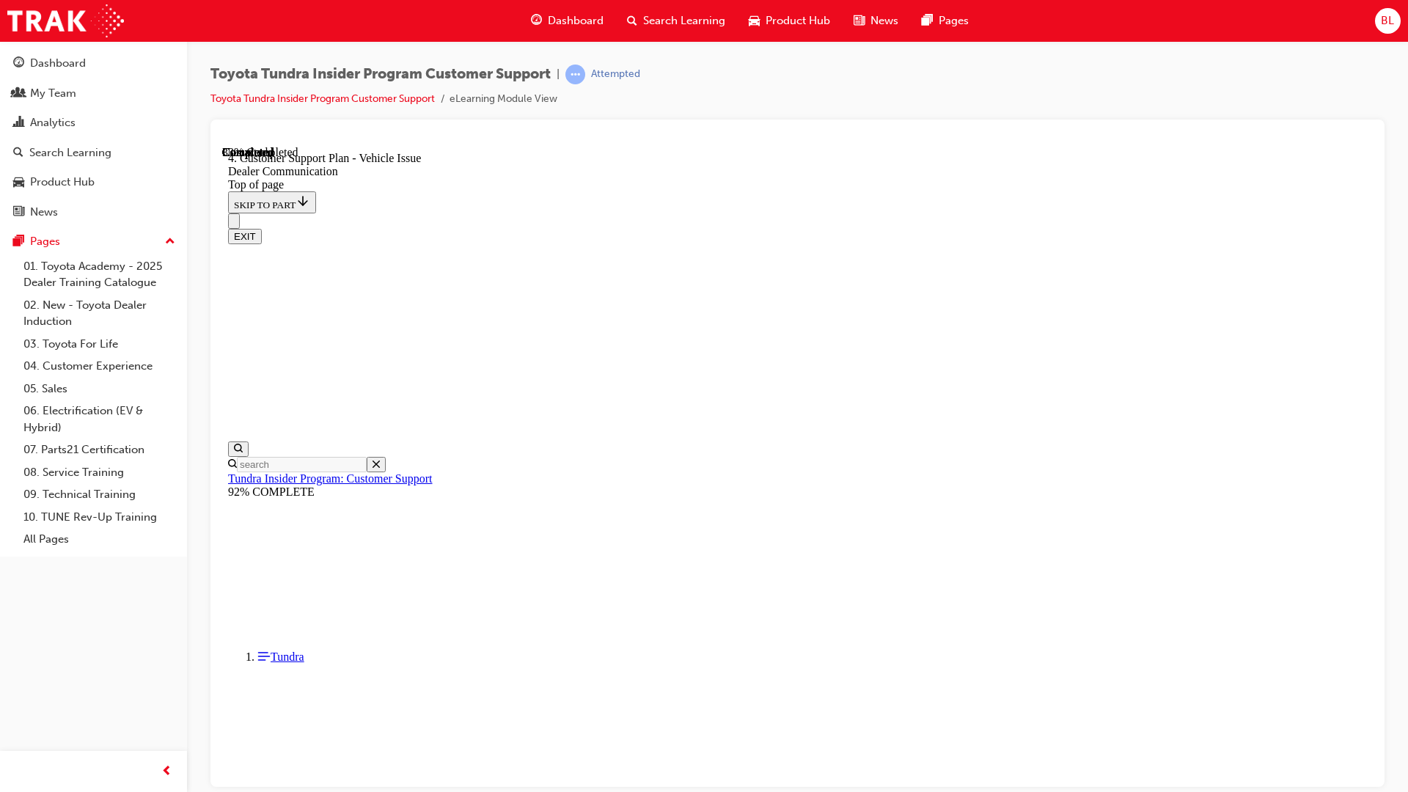
scroll to position [318, 0]
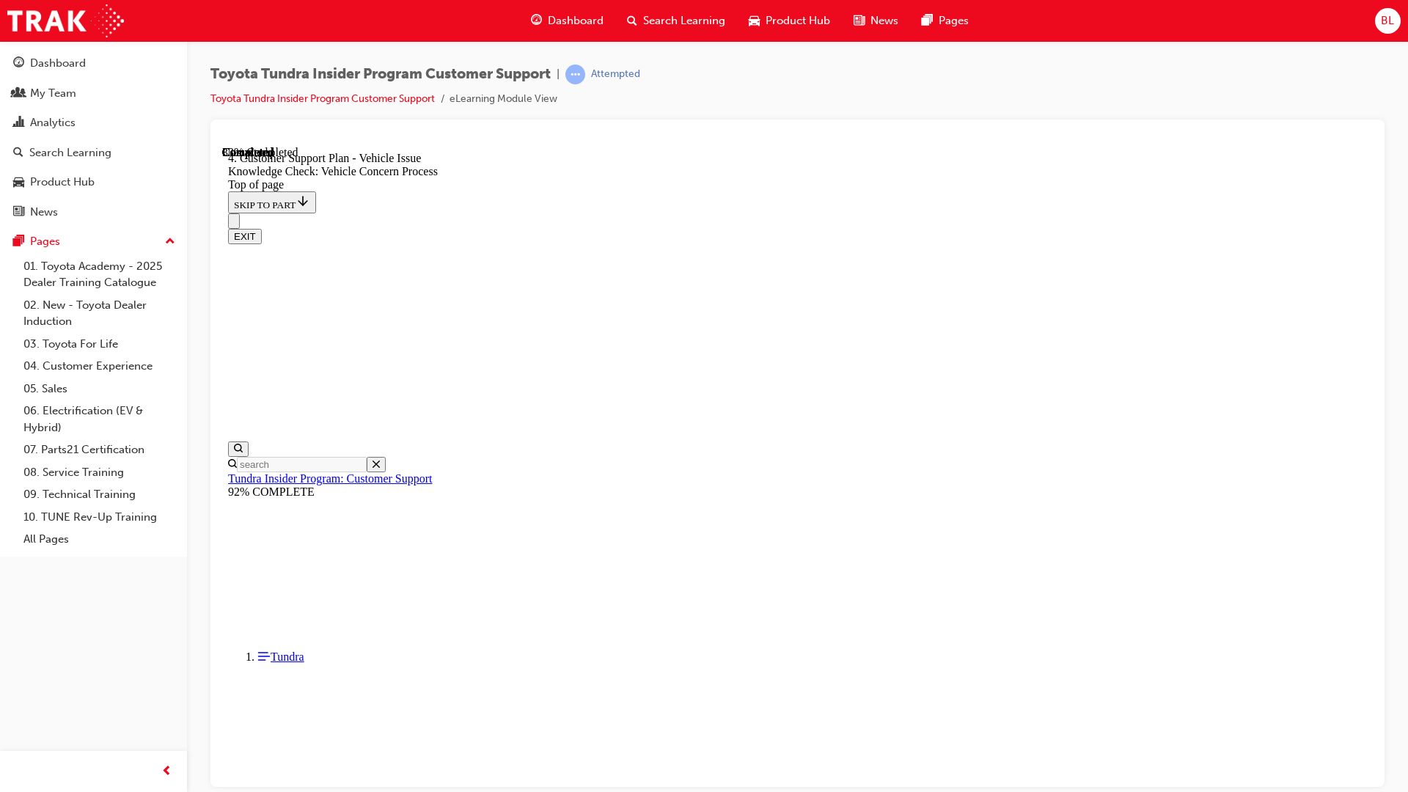
checkbox input "false"
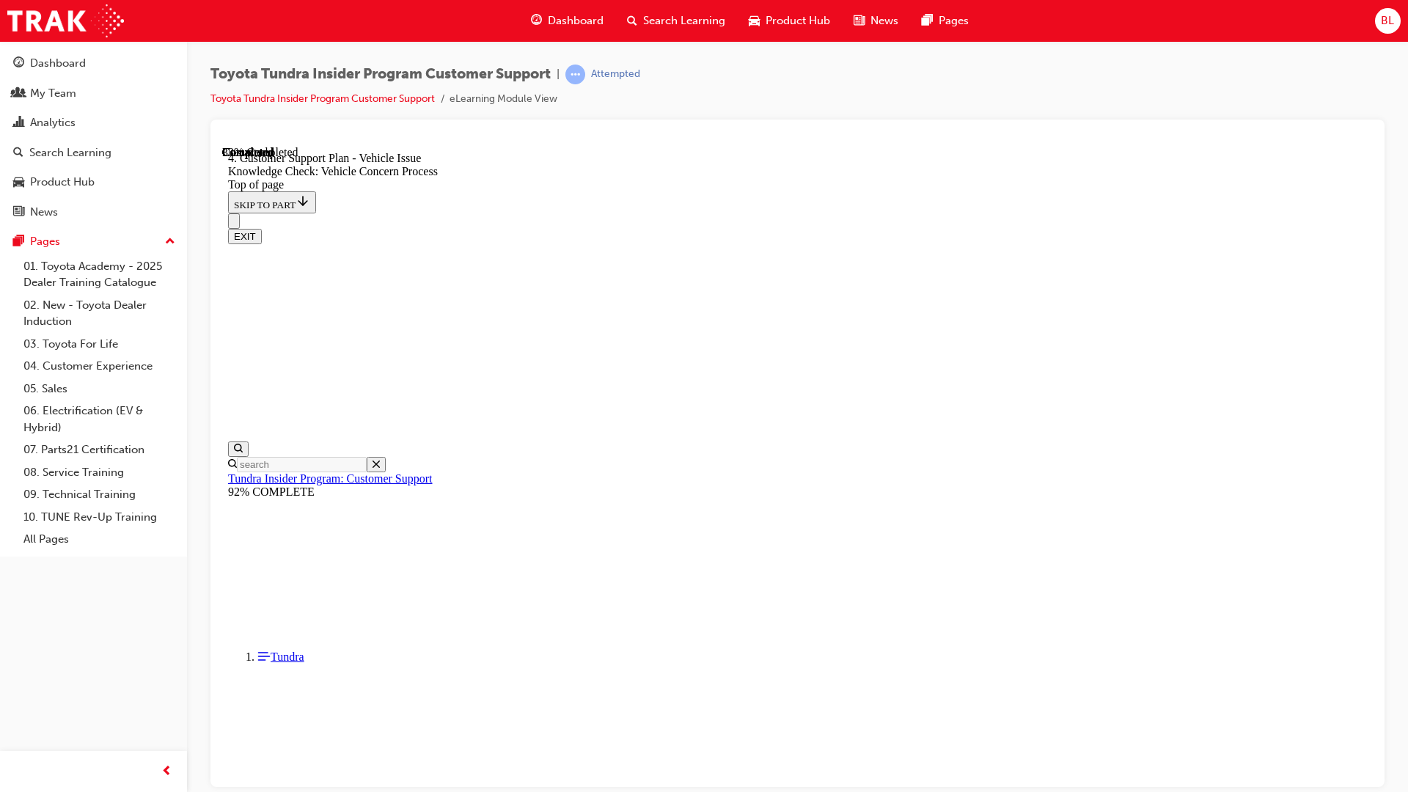
checkbox input "true"
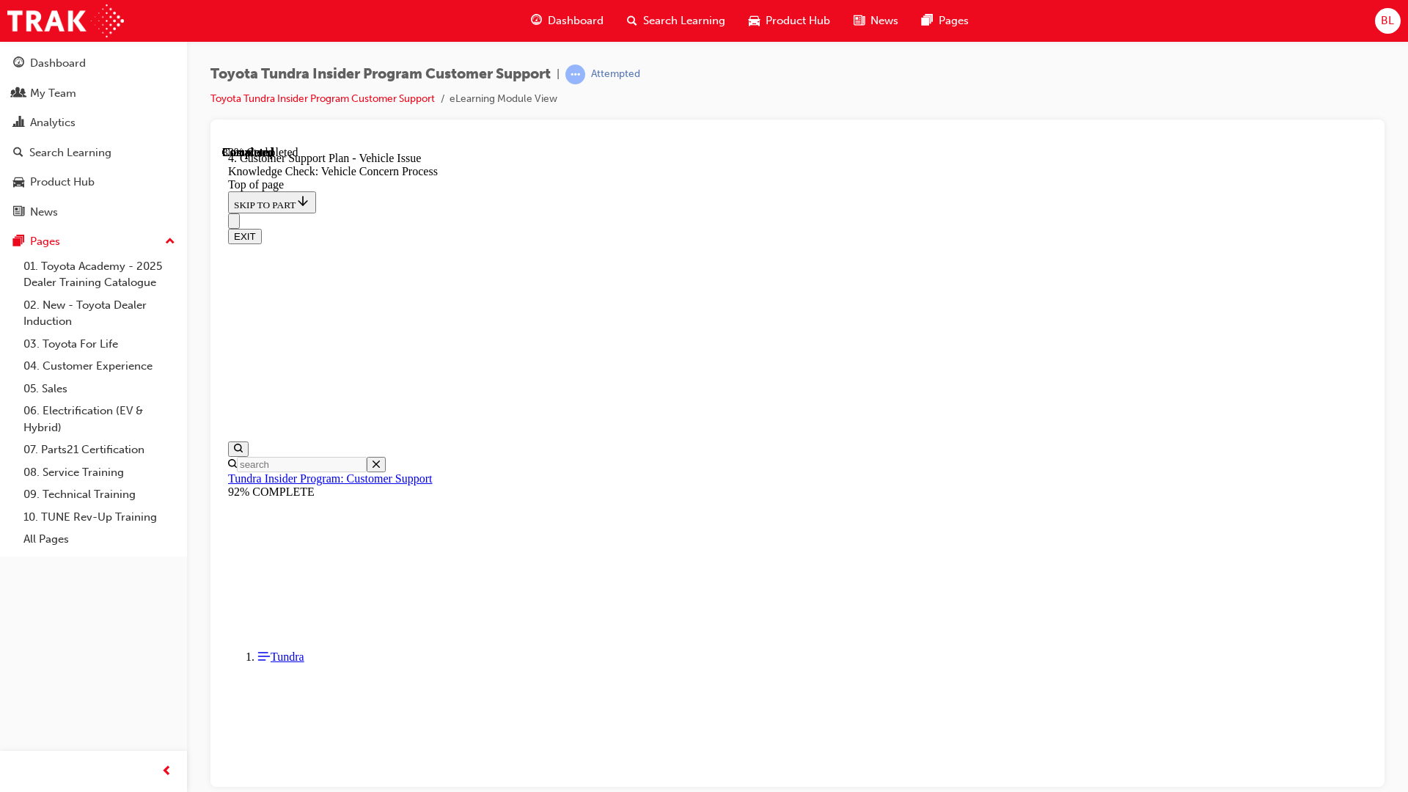
checkbox input "true"
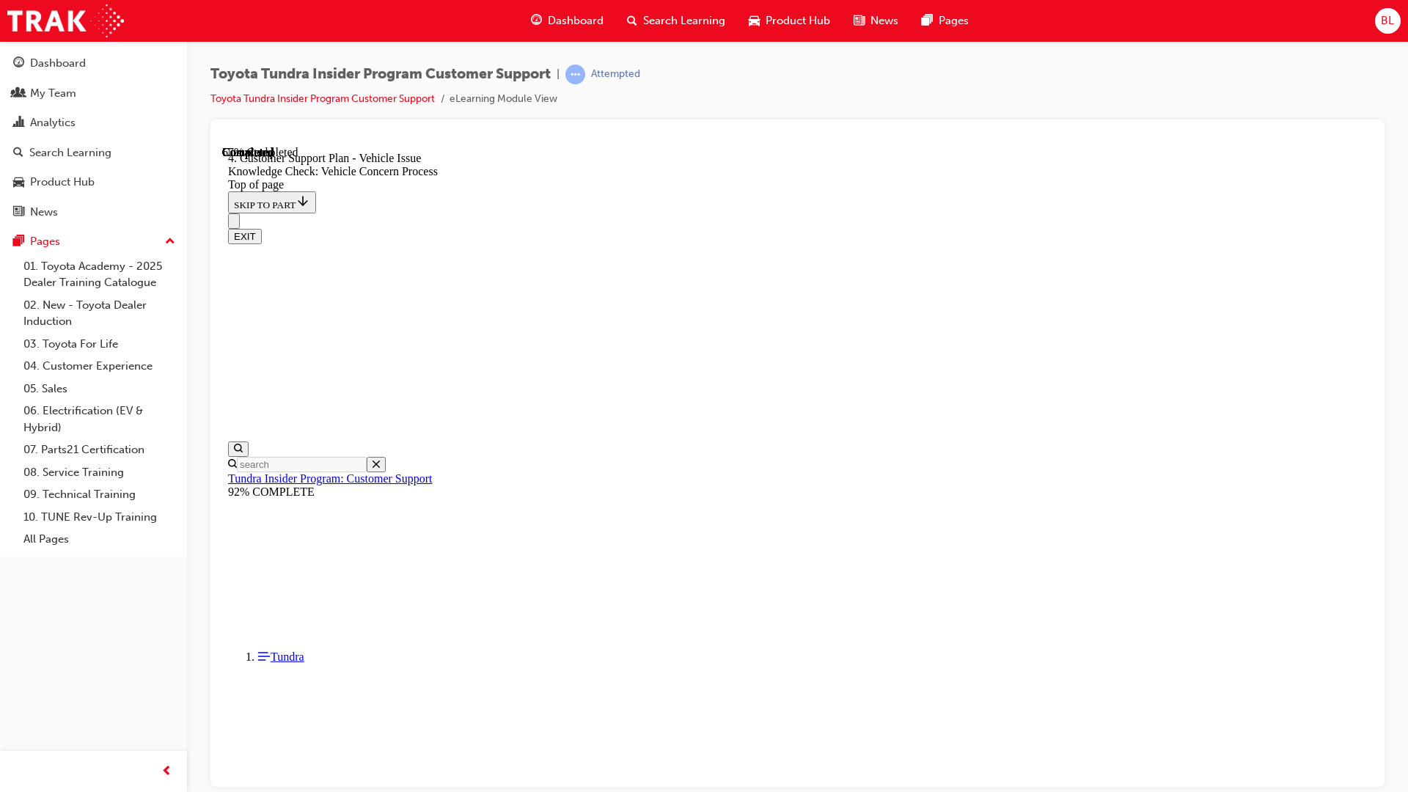
click at [262, 228] on button "EXIT" at bounding box center [245, 235] width 34 height 15
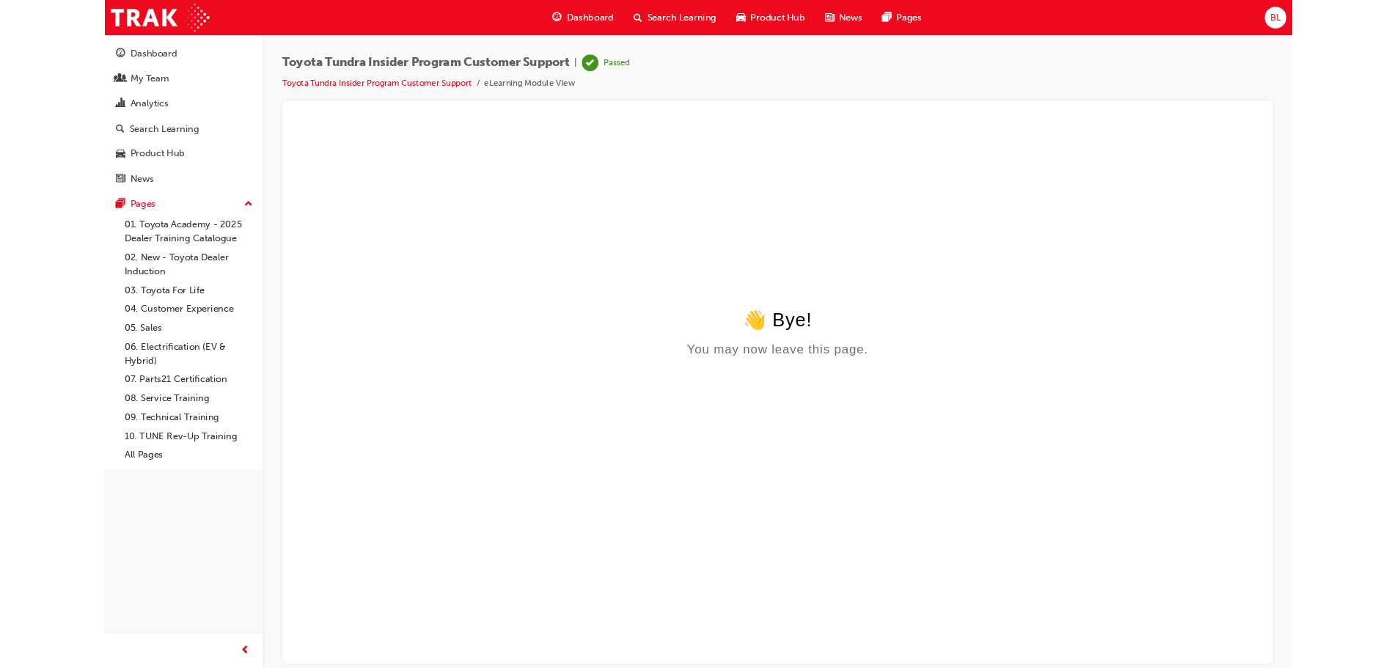
scroll to position [0, 0]
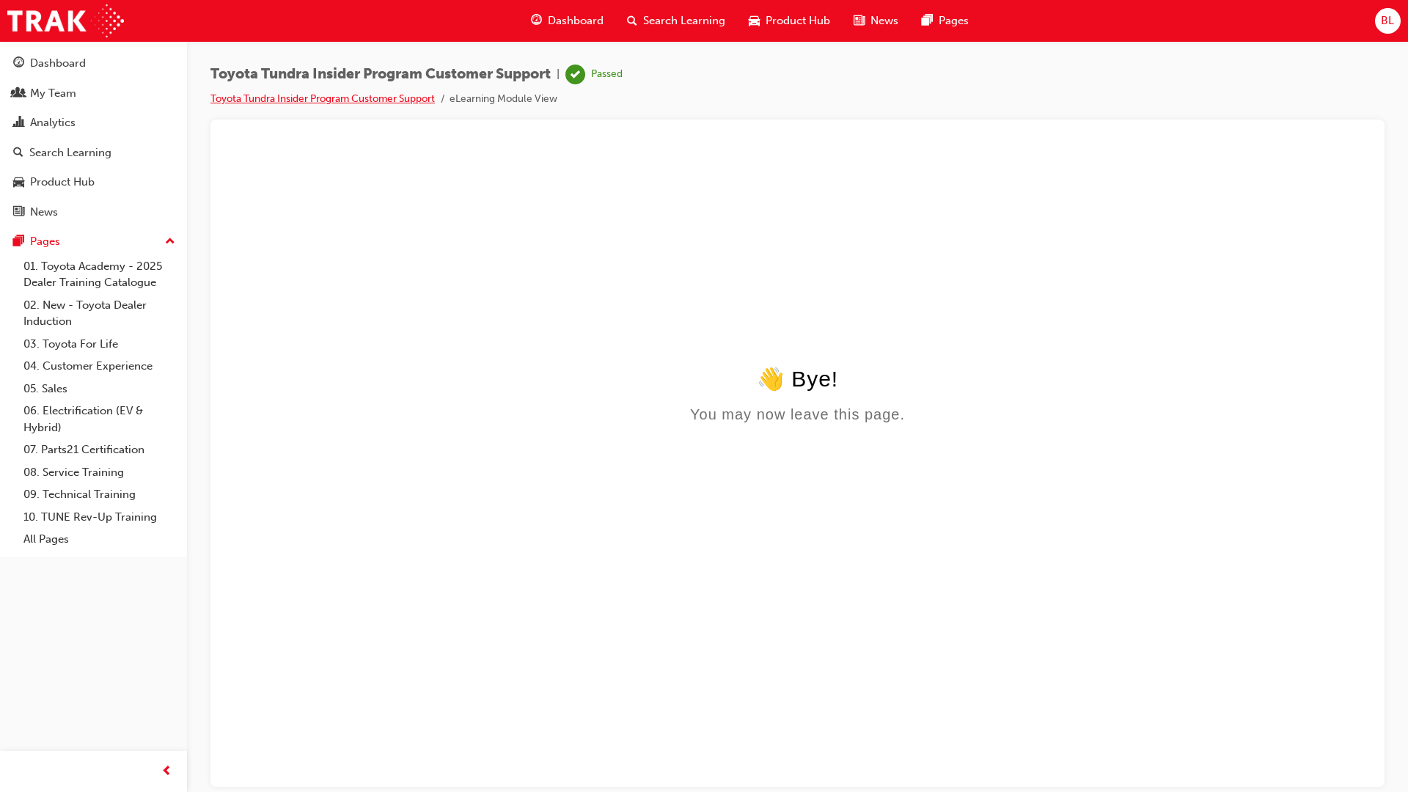
click at [359, 98] on link "Toyota Tundra Insider Program Customer Support" at bounding box center [322, 98] width 224 height 12
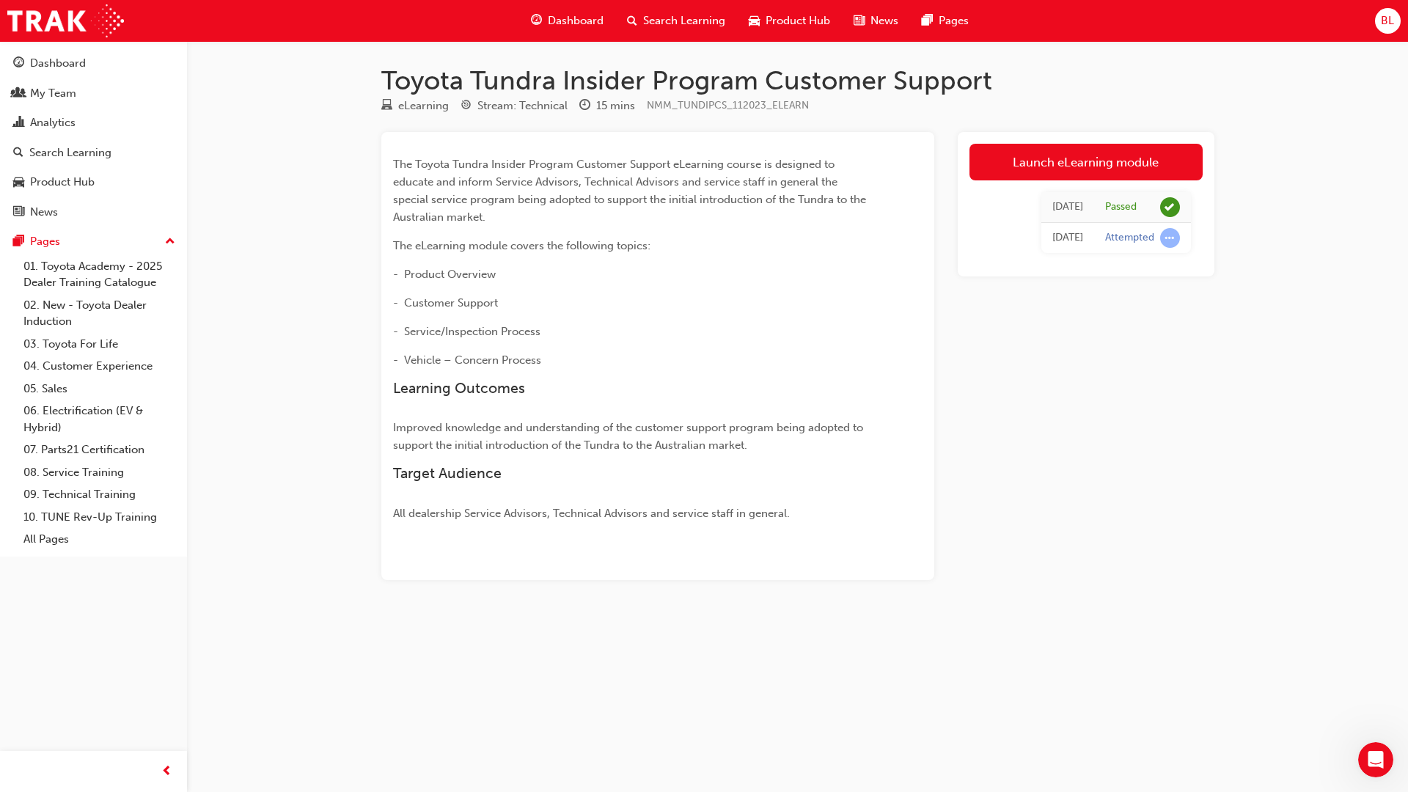
click at [436, 497] on div "The Toyota Tundra Insider Program Customer Support eLearning course is designed…" at bounding box center [631, 338] width 477 height 367
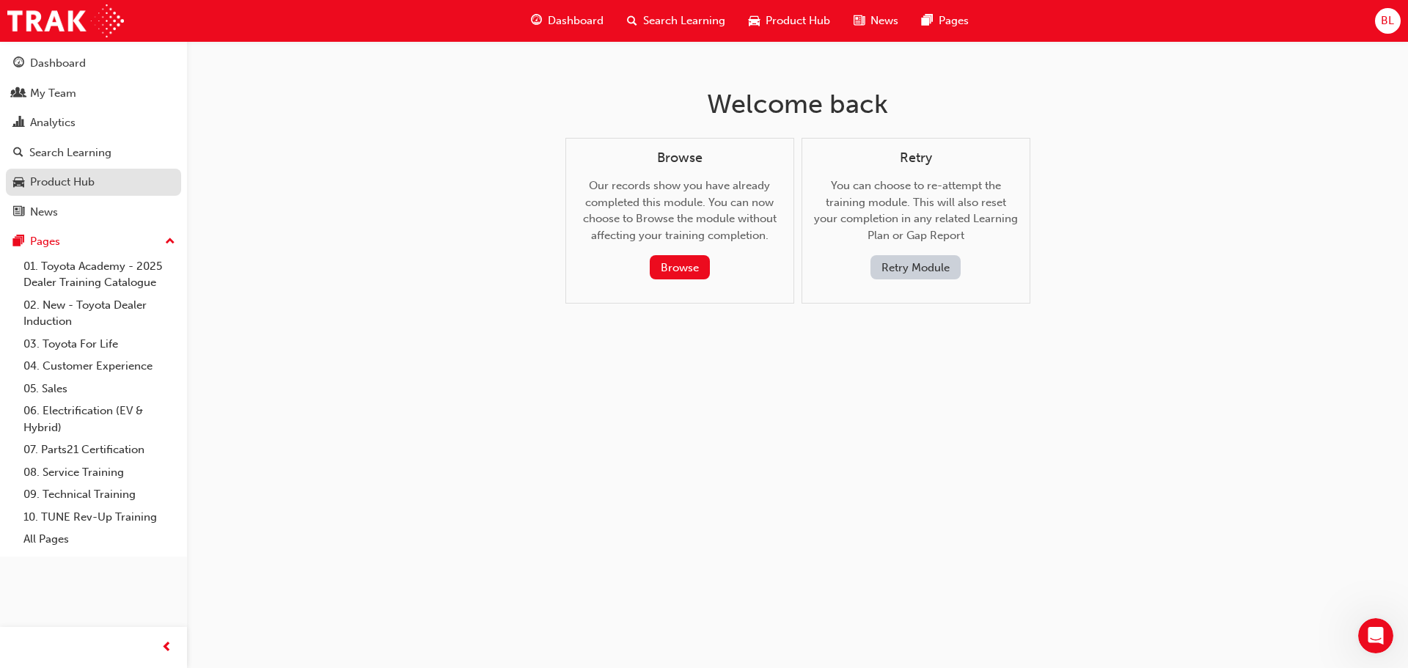
click at [67, 183] on div "Product Hub" at bounding box center [62, 182] width 65 height 17
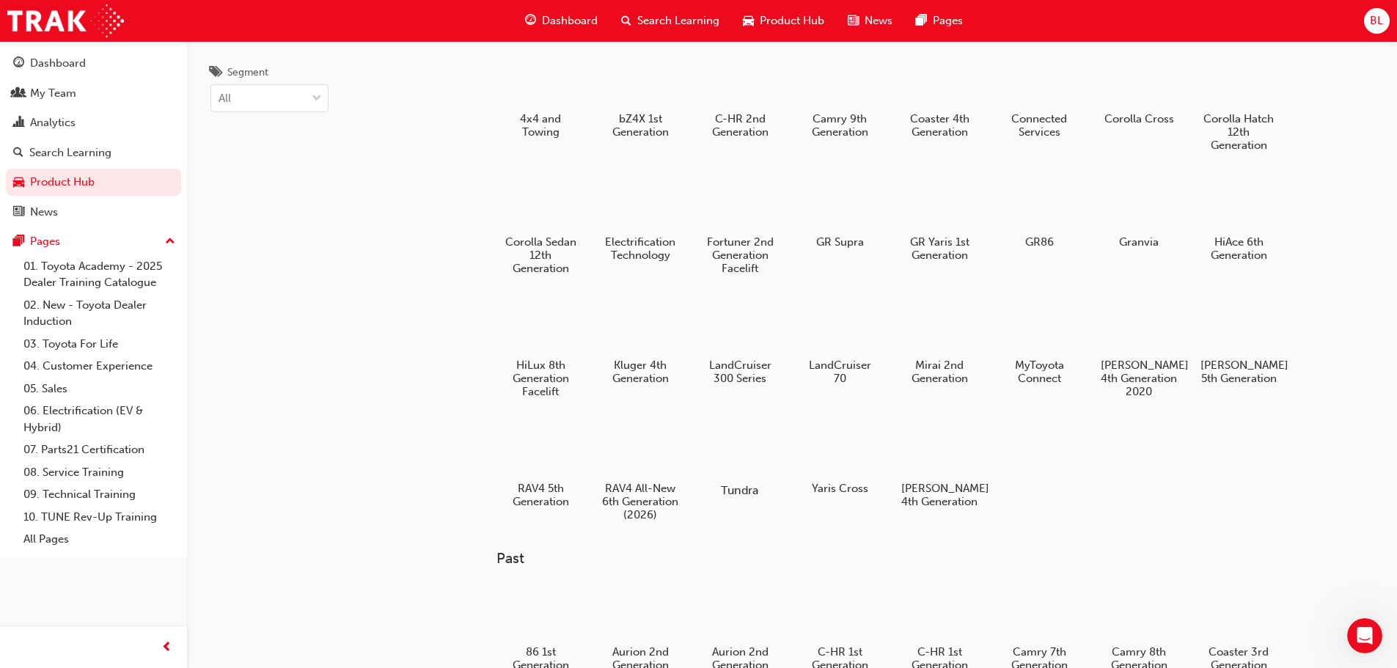
scroll to position [73, 0]
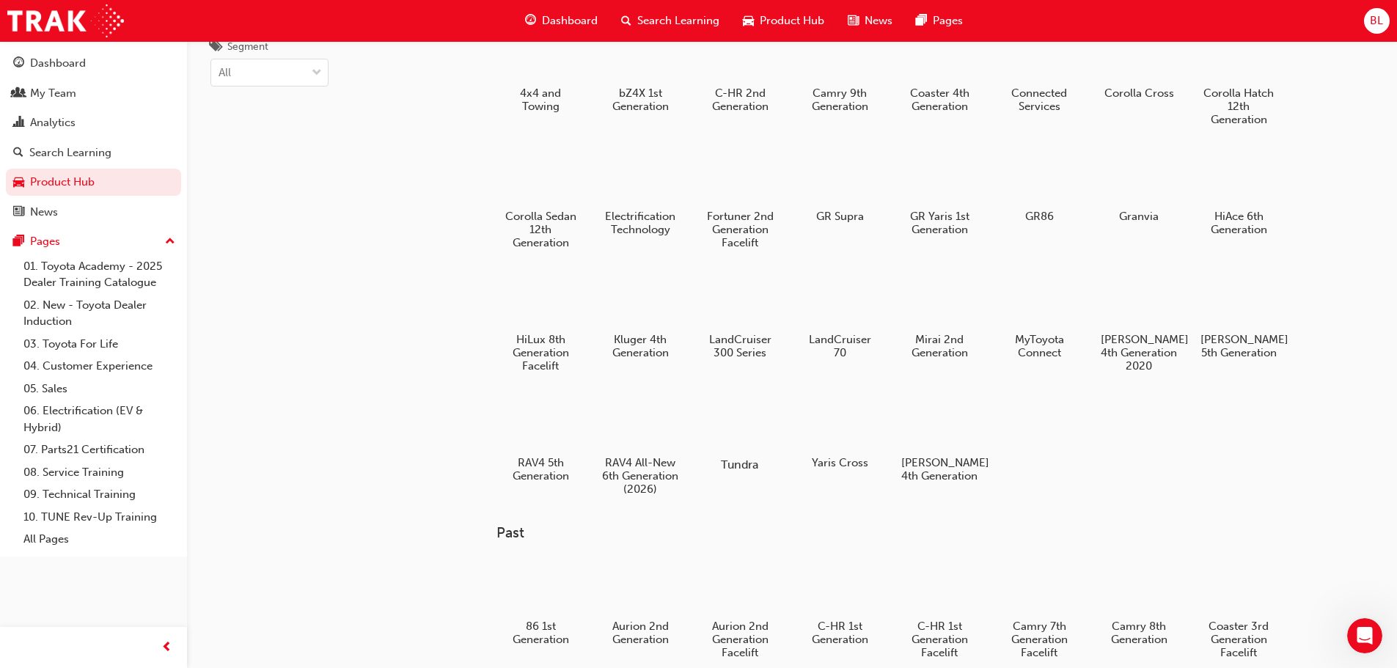
click at [726, 412] on div at bounding box center [739, 422] width 81 height 58
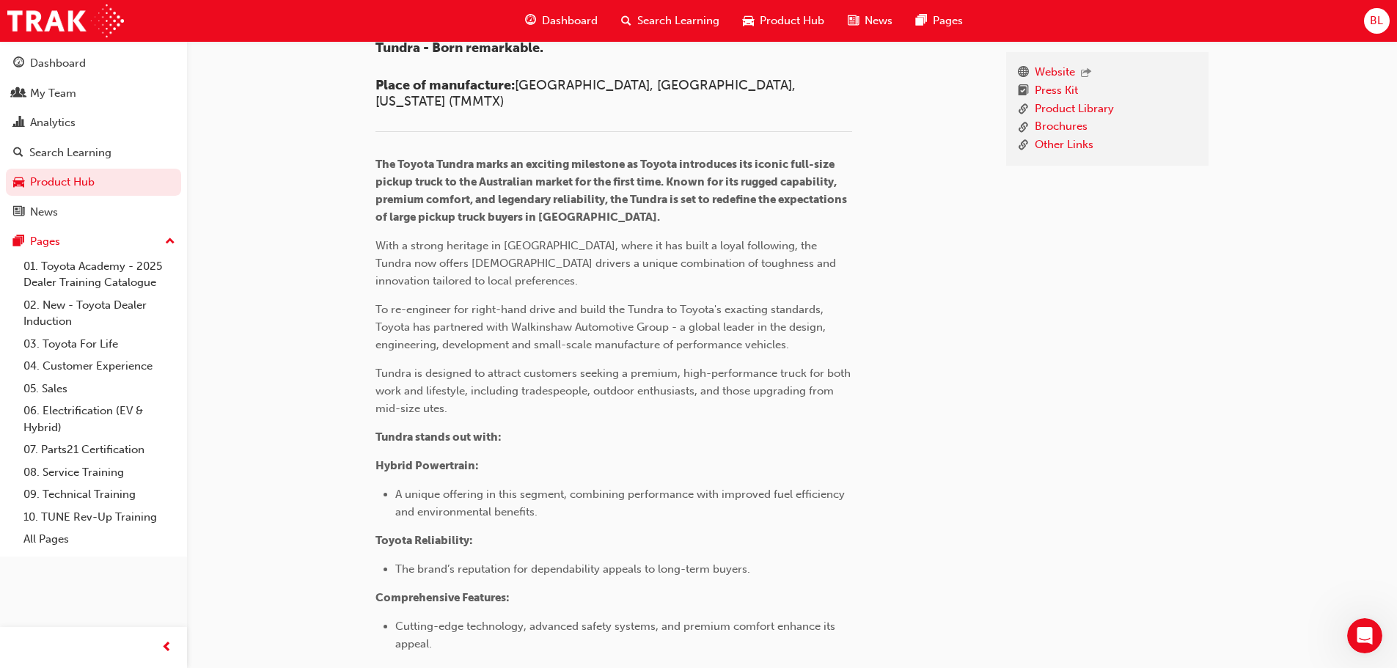
scroll to position [293, 0]
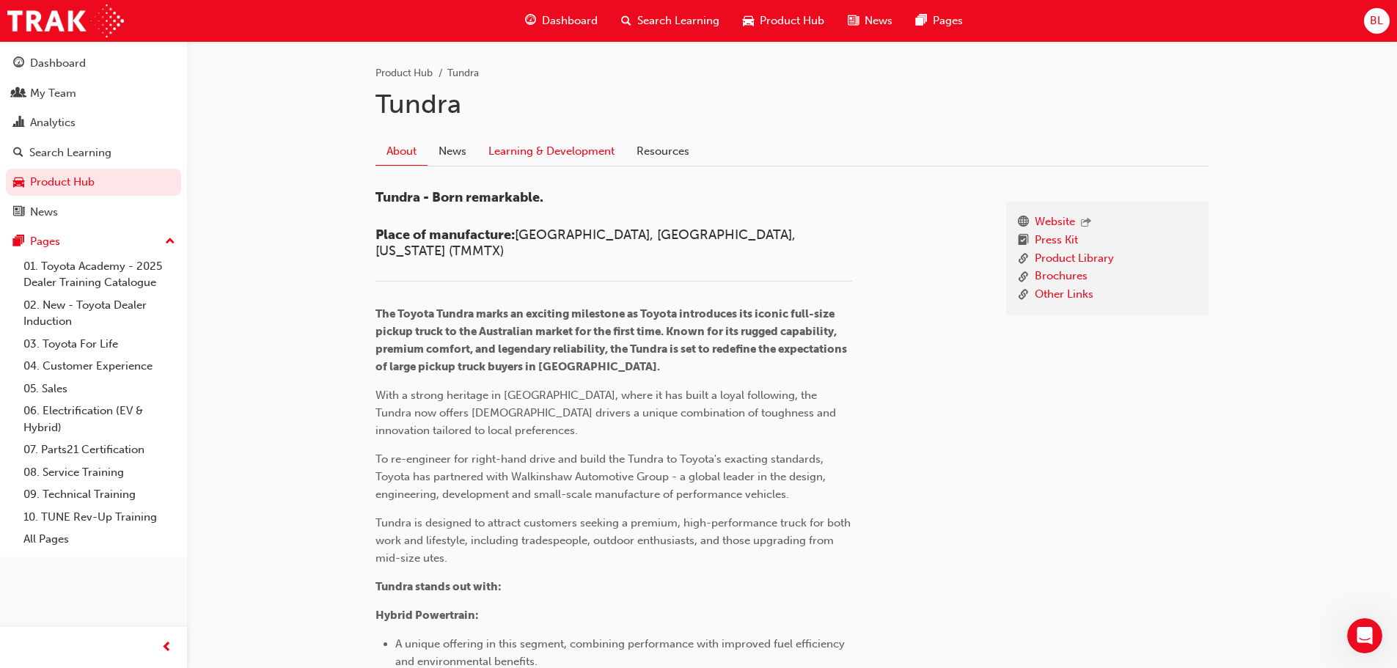
click at [550, 153] on link "Learning & Development" at bounding box center [551, 151] width 148 height 28
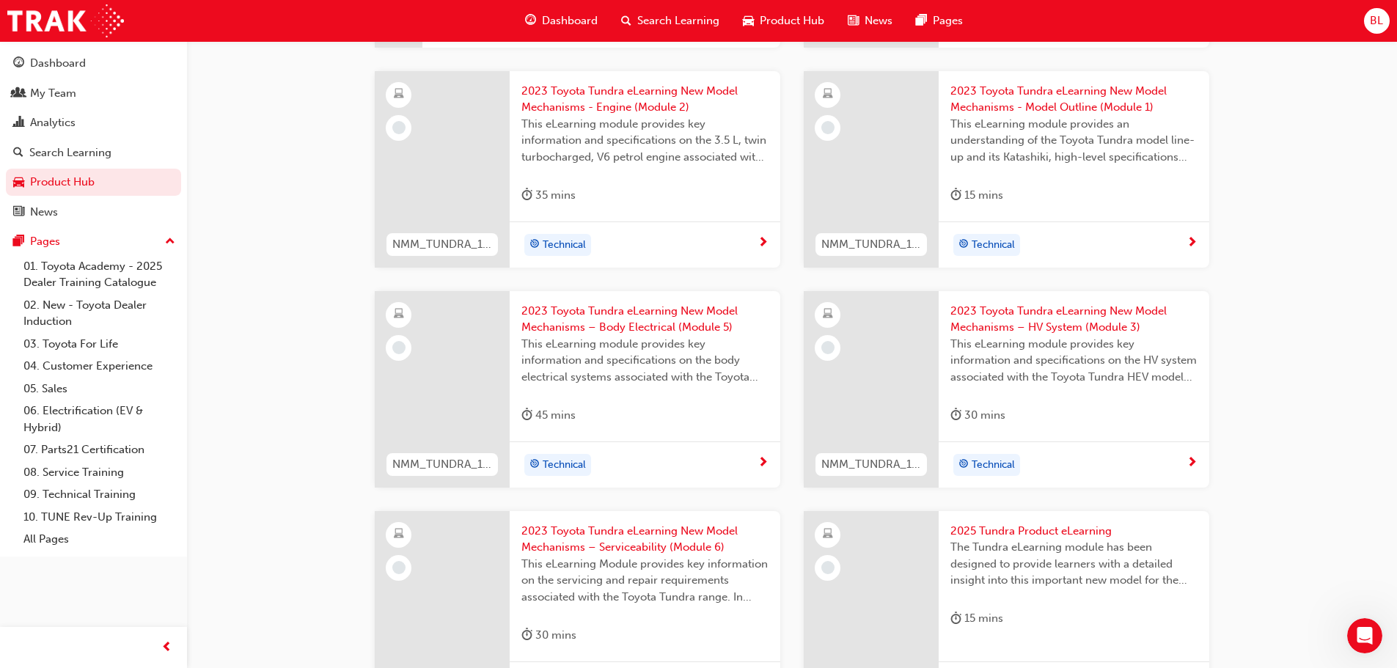
scroll to position [547, 0]
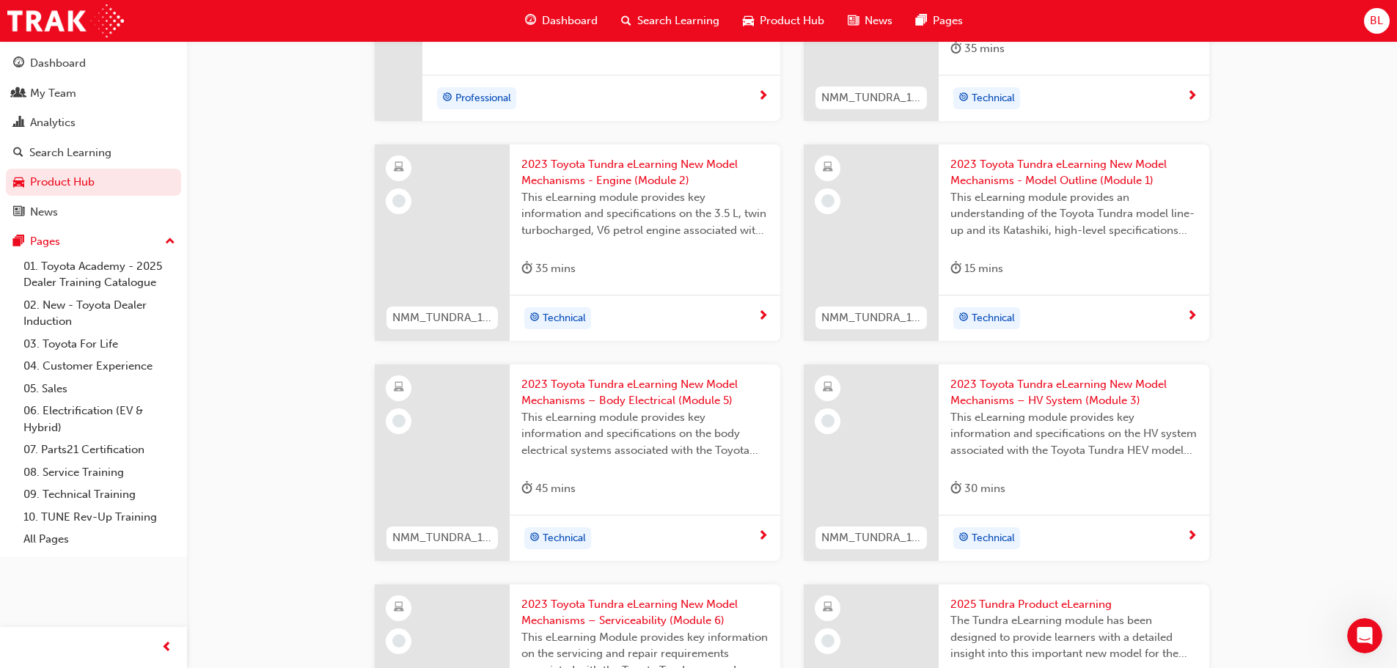
click at [1041, 169] on span "2023 Toyota Tundra eLearning New Model Mechanisms - Model Outline (Module 1)" at bounding box center [1073, 172] width 247 height 33
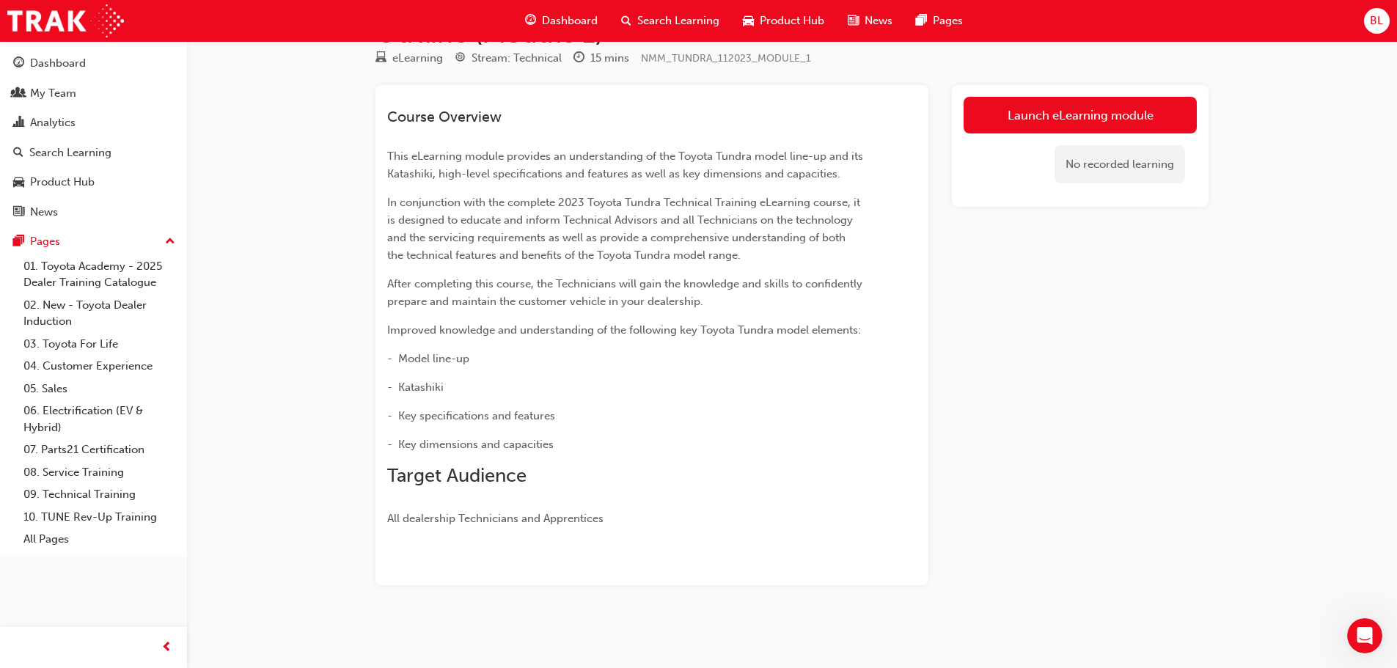
scroll to position [80, 0]
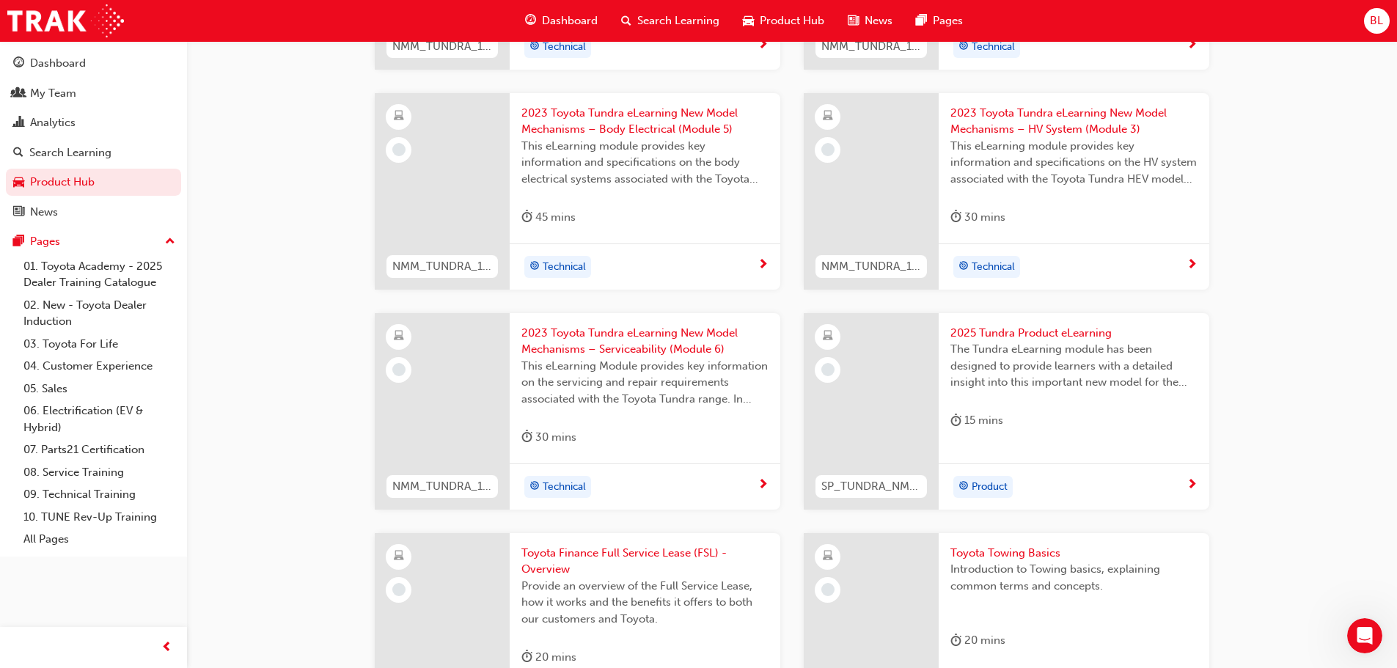
scroll to position [840, 0]
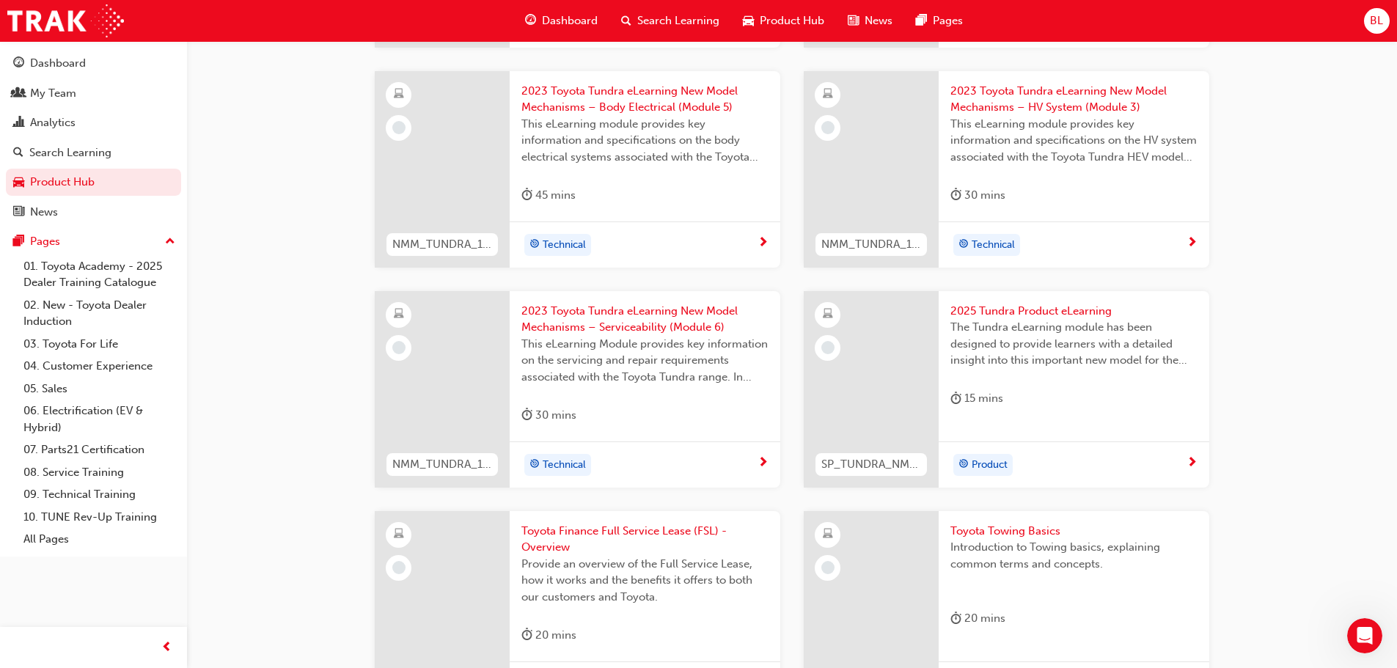
click at [1046, 304] on span "2025 Tundra Product eLearning" at bounding box center [1073, 311] width 247 height 17
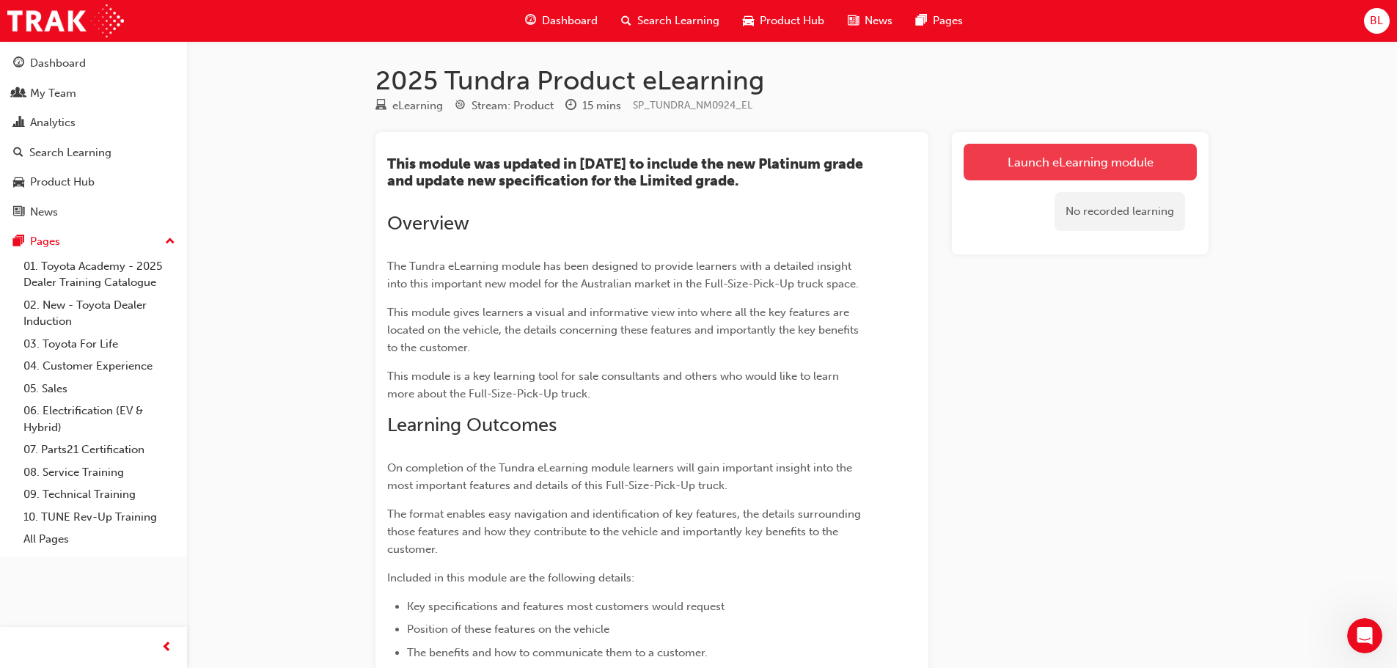
click at [1064, 173] on link "Launch eLearning module" at bounding box center [1080, 162] width 233 height 37
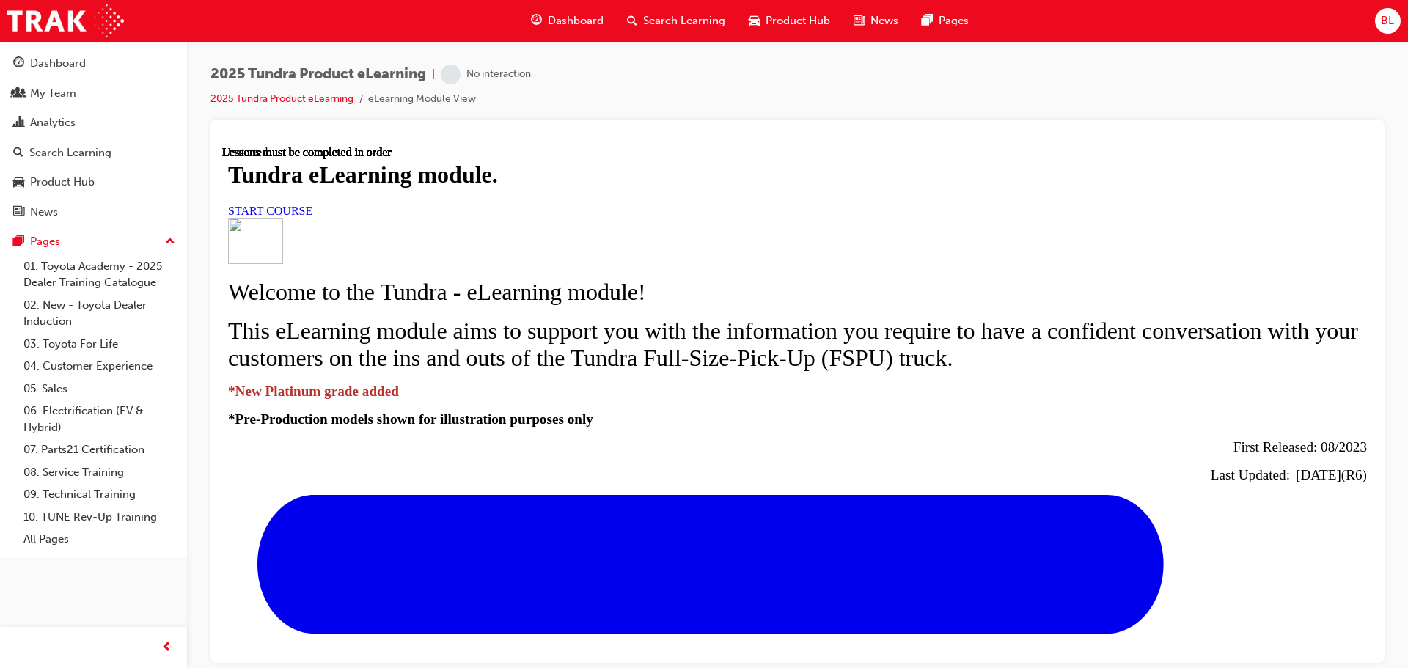
click at [775, 216] on div "Tundra eLearning module. START COURSE" at bounding box center [797, 189] width 1139 height 56
click at [312, 216] on link "START COURSE" at bounding box center [270, 210] width 84 height 12
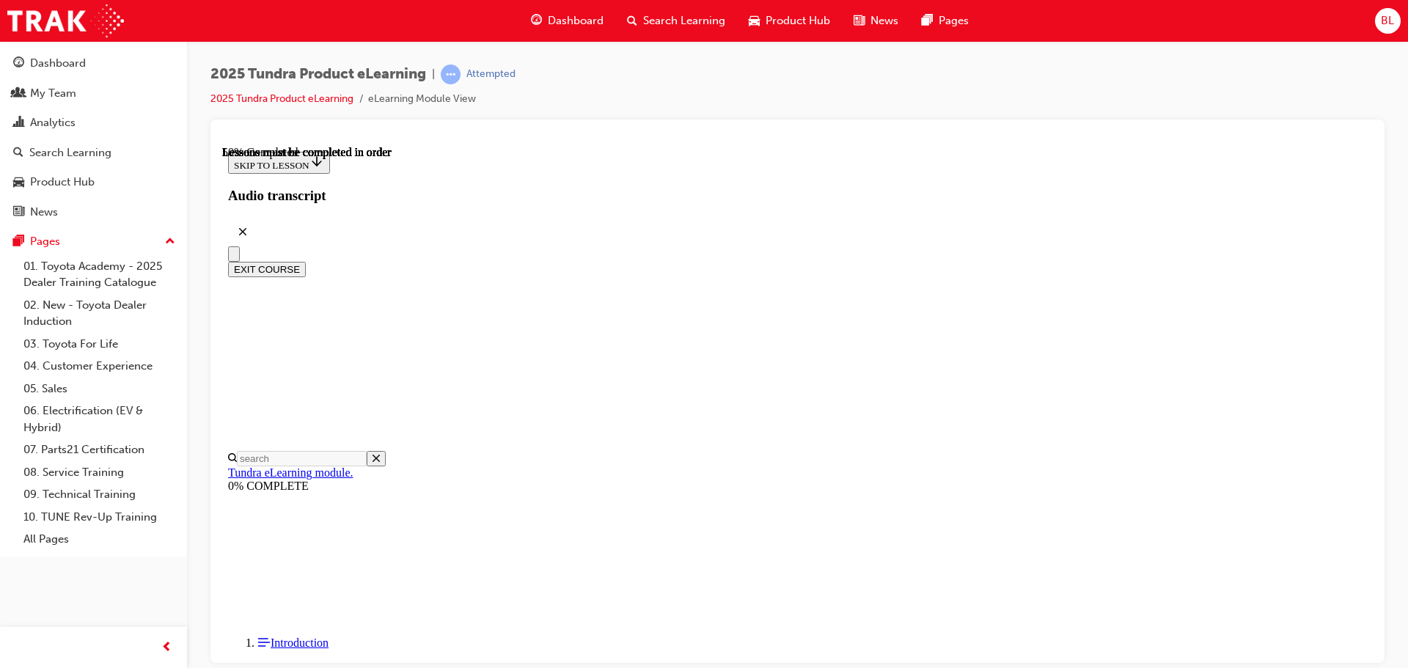
scroll to position [774, 0]
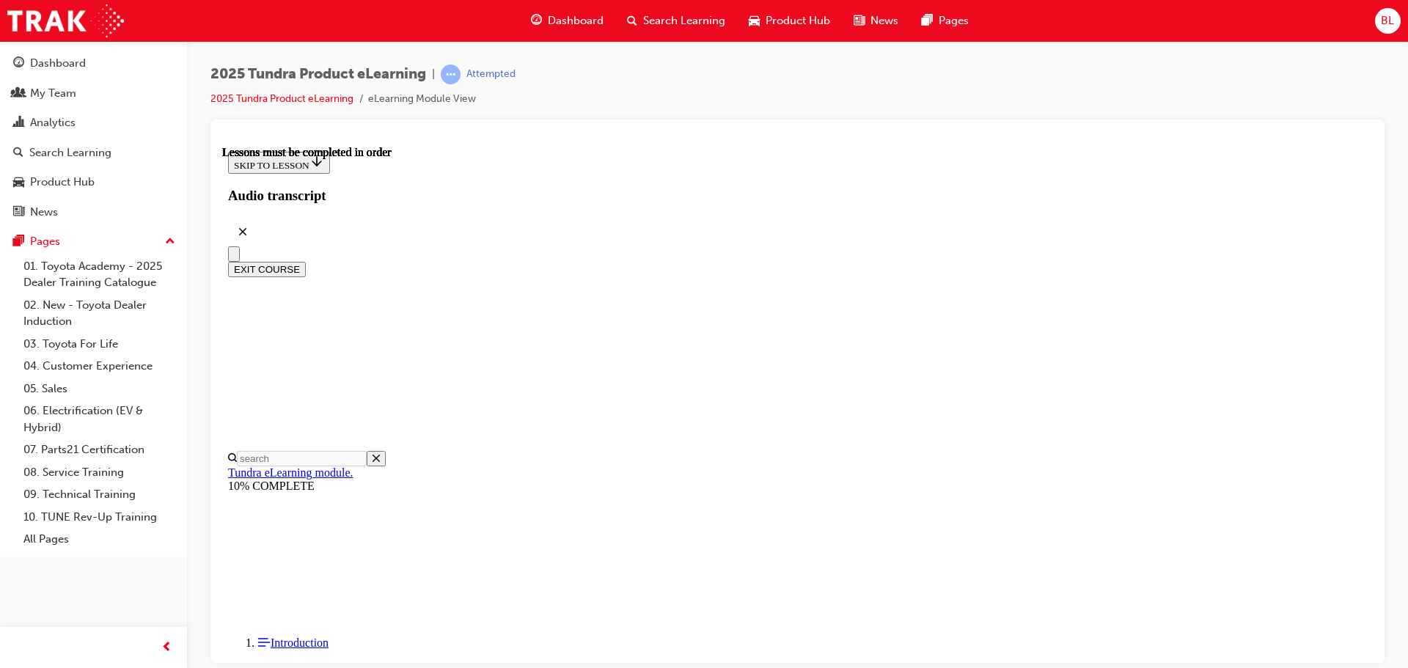
scroll to position [568, 0]
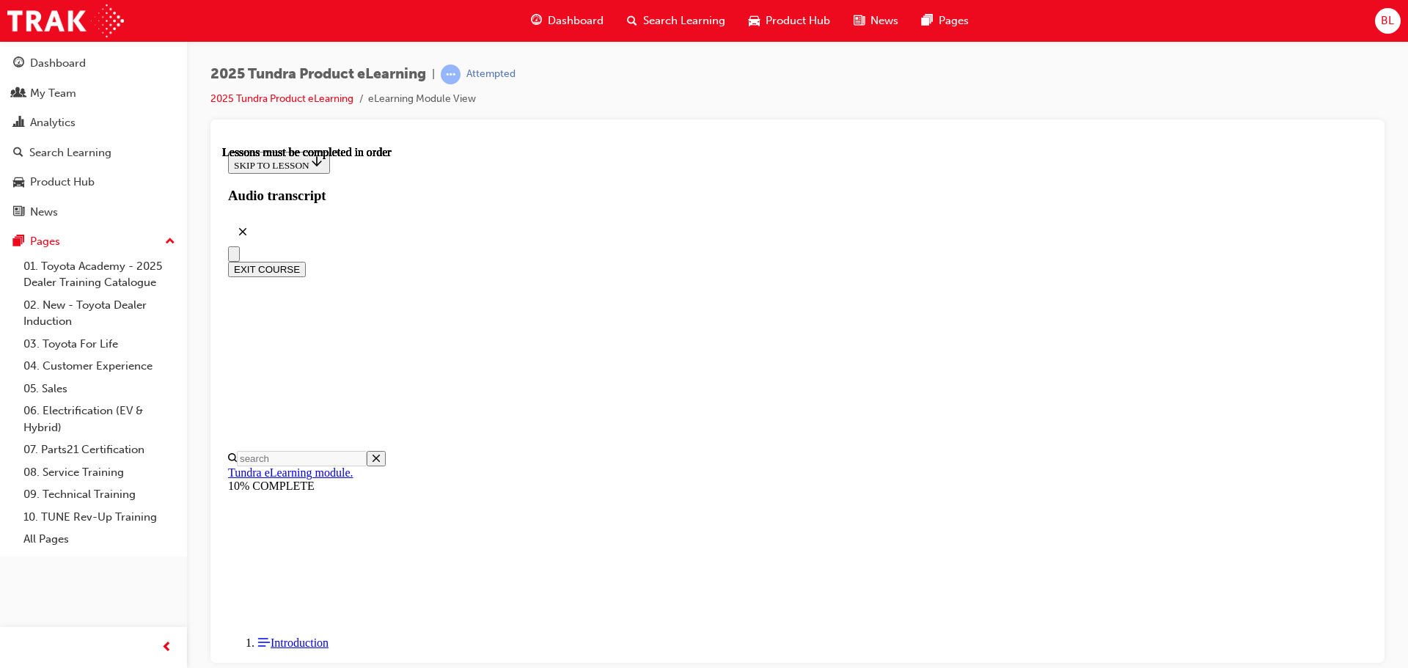
scroll to position [293, 0]
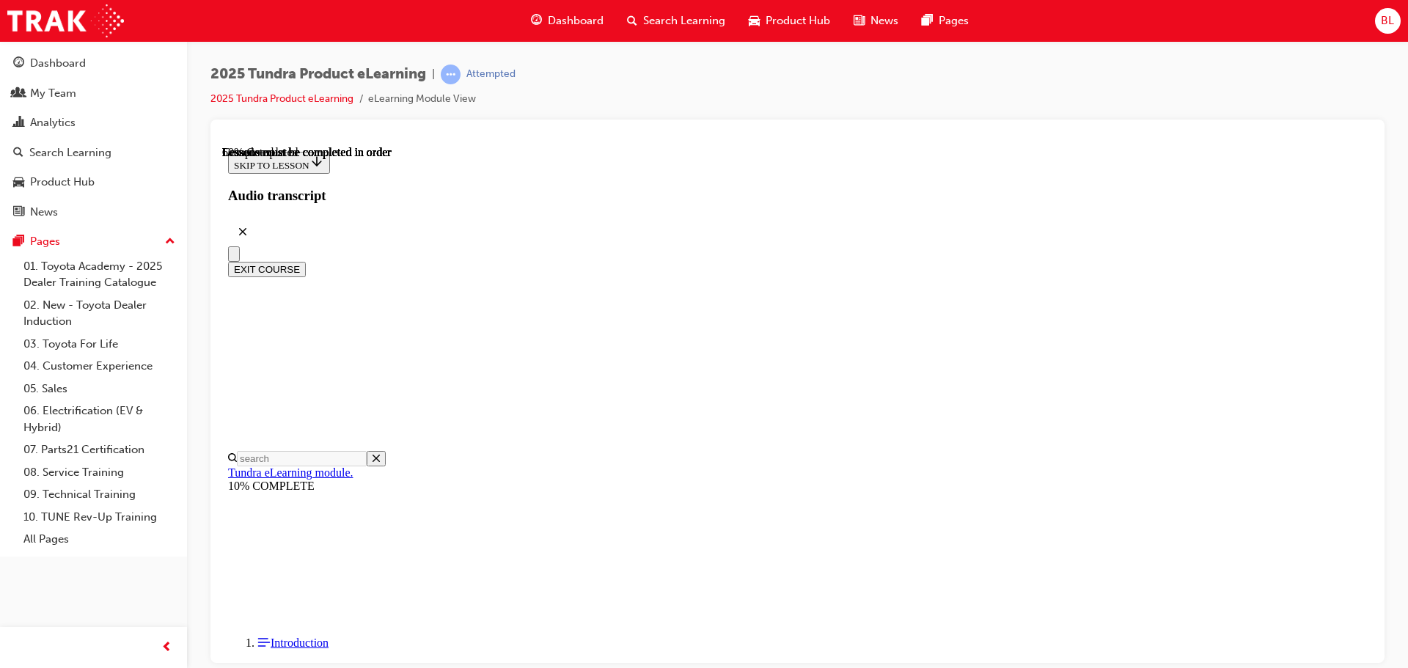
scroll to position [654, 0]
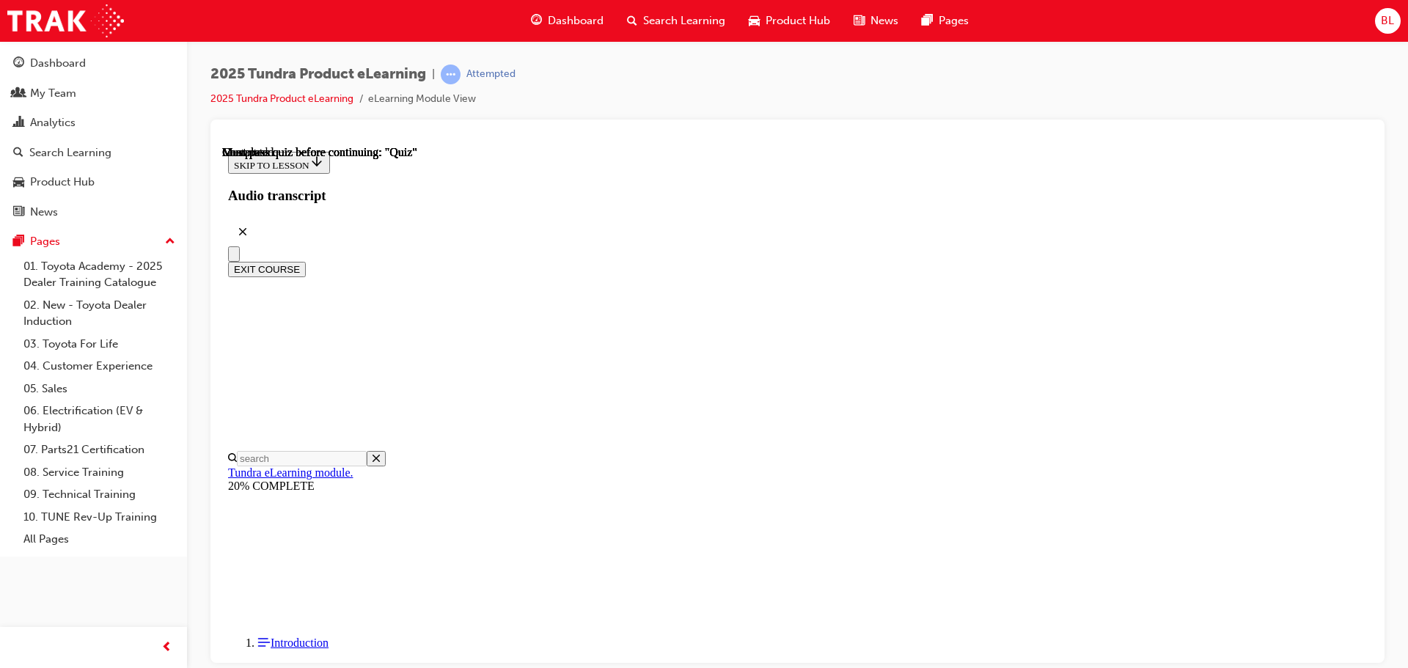
radio input "true"
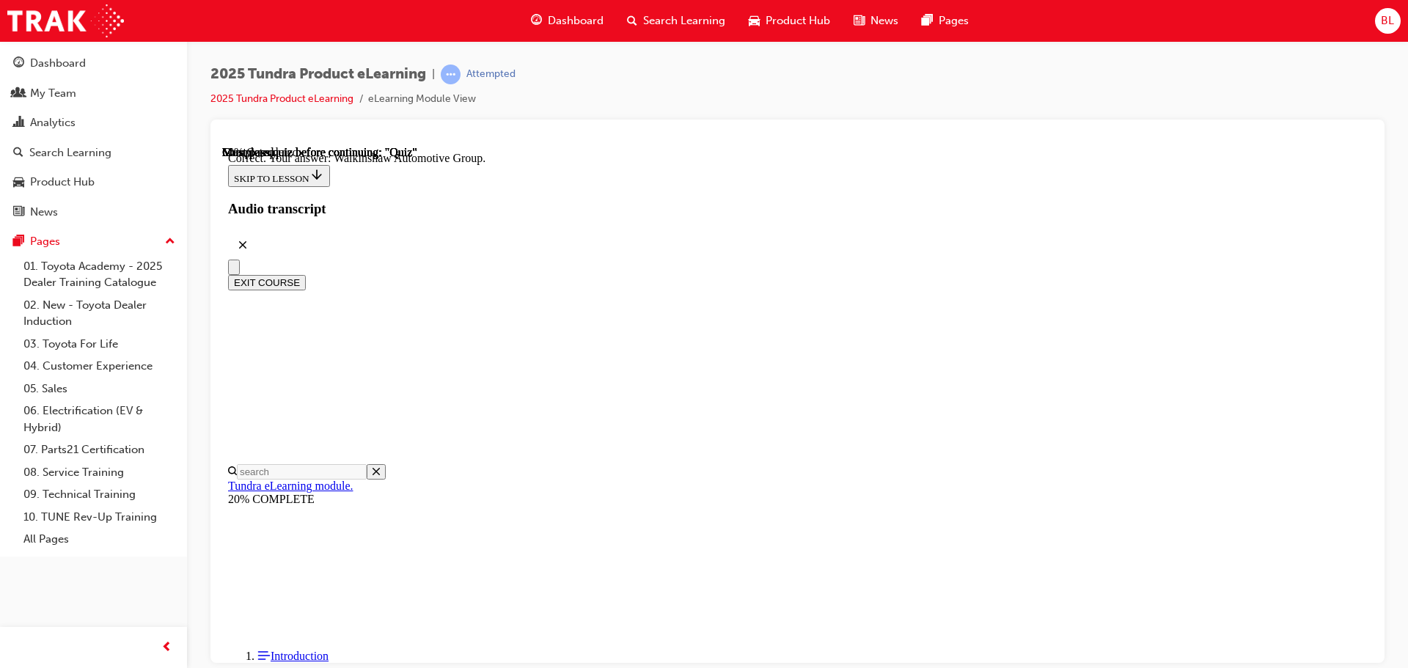
scroll to position [316, 0]
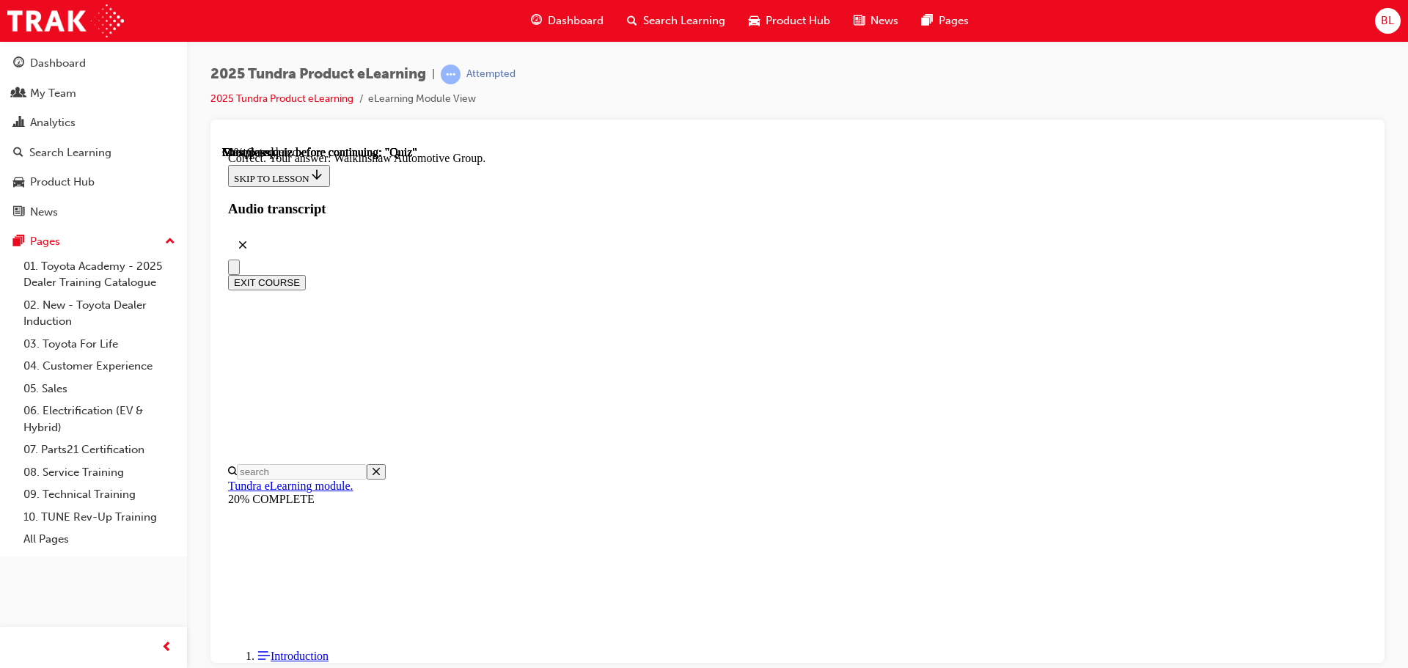
radio input "true"
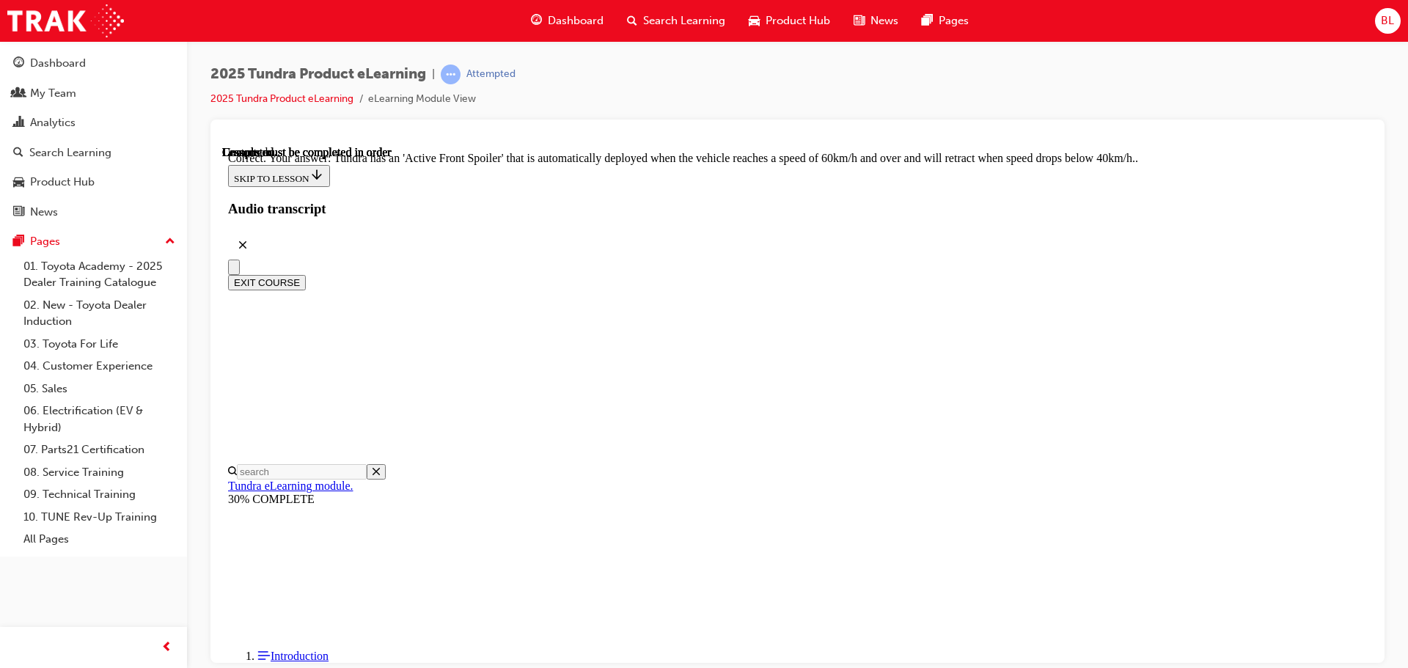
scroll to position [404, 0]
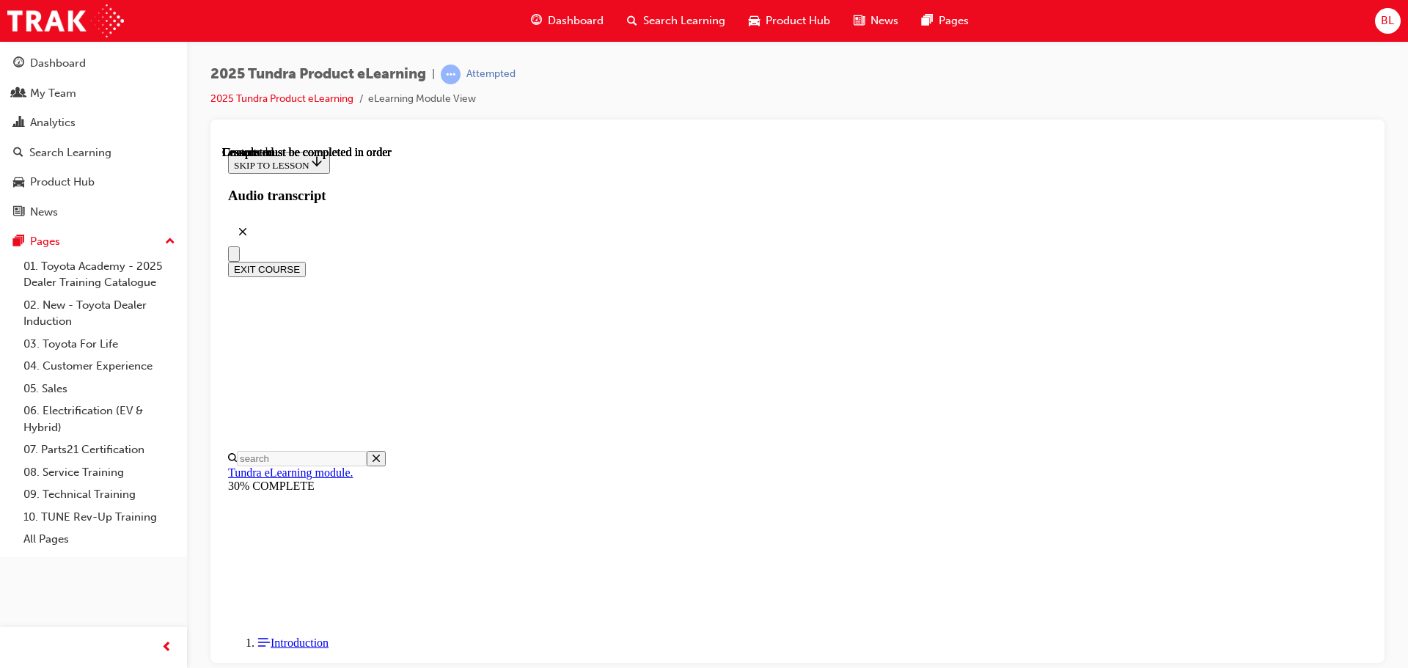
scroll to position [276, 0]
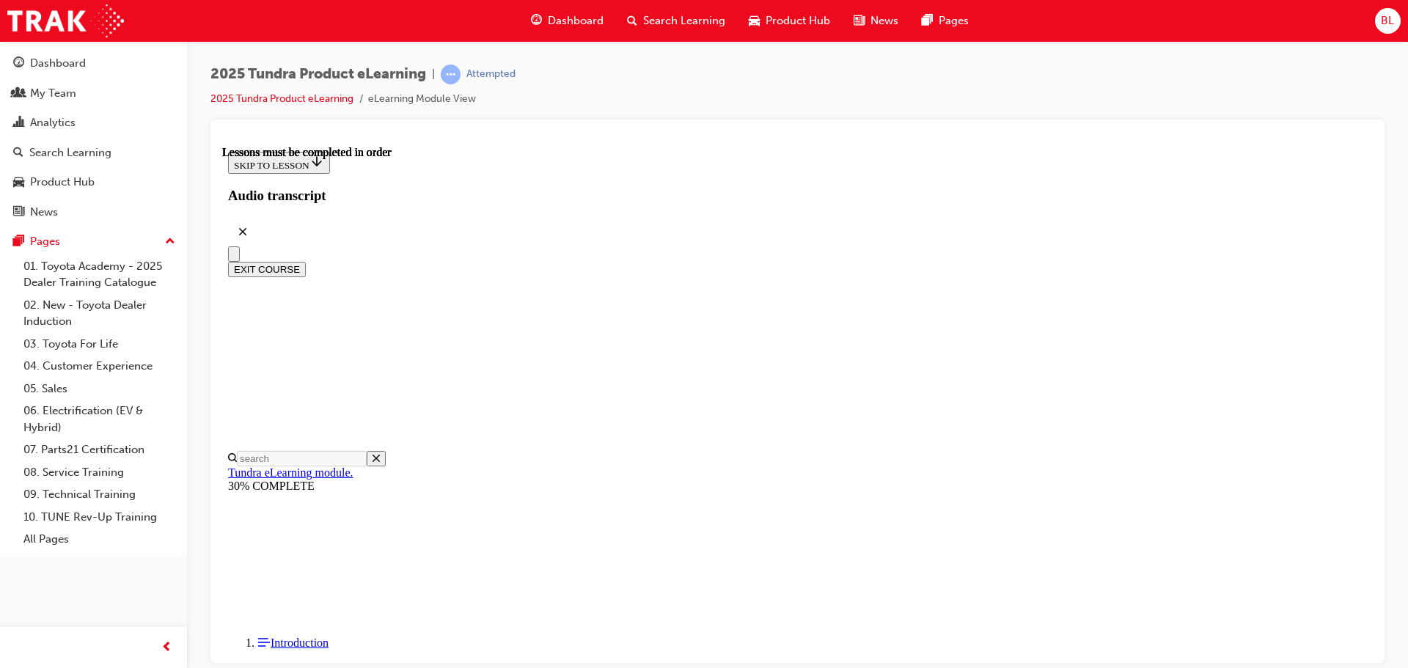
scroll to position [785, 0]
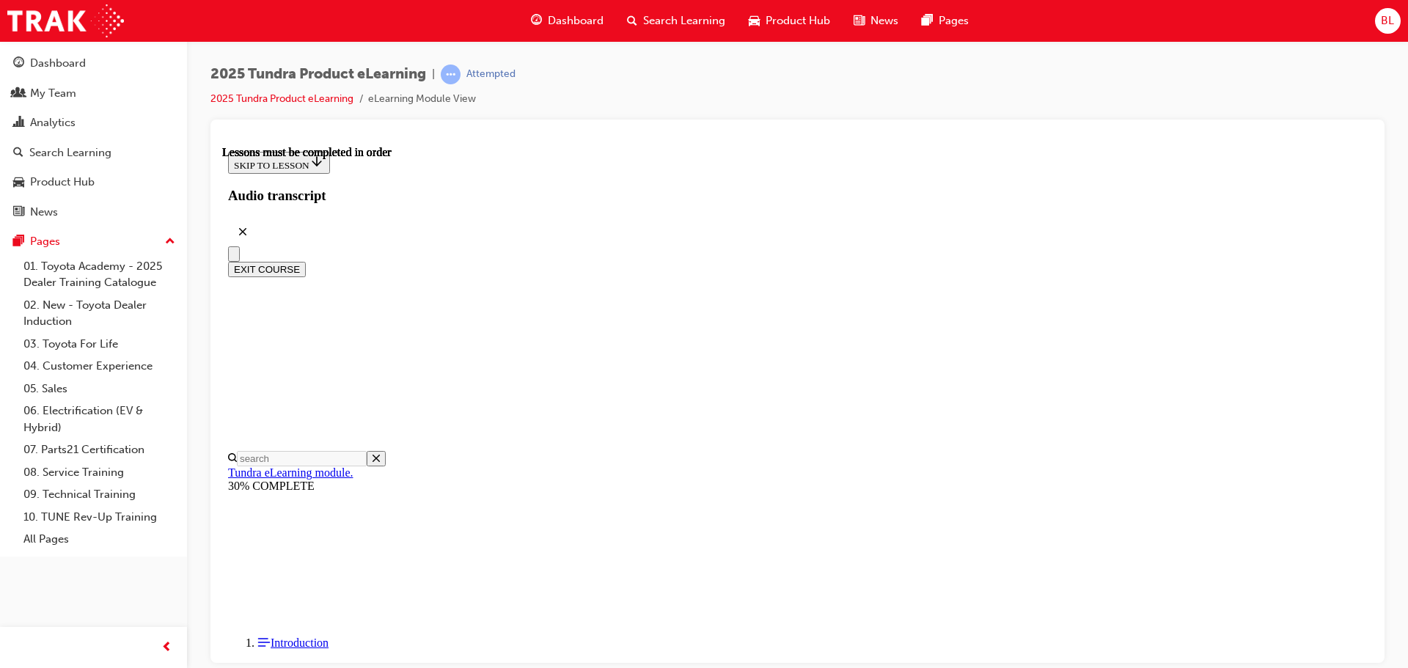
drag, startPoint x: 604, startPoint y: 318, endPoint x: 656, endPoint y: 293, distance: 58.0
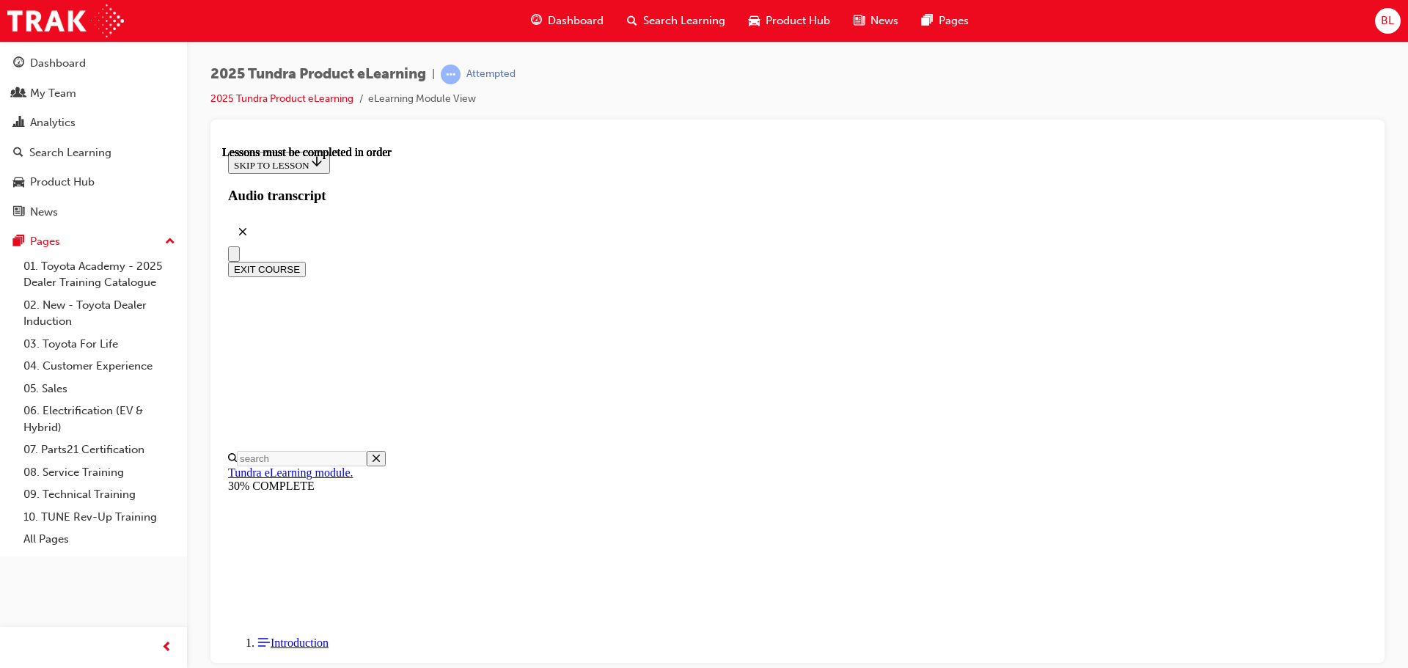
scroll to position [707, 0]
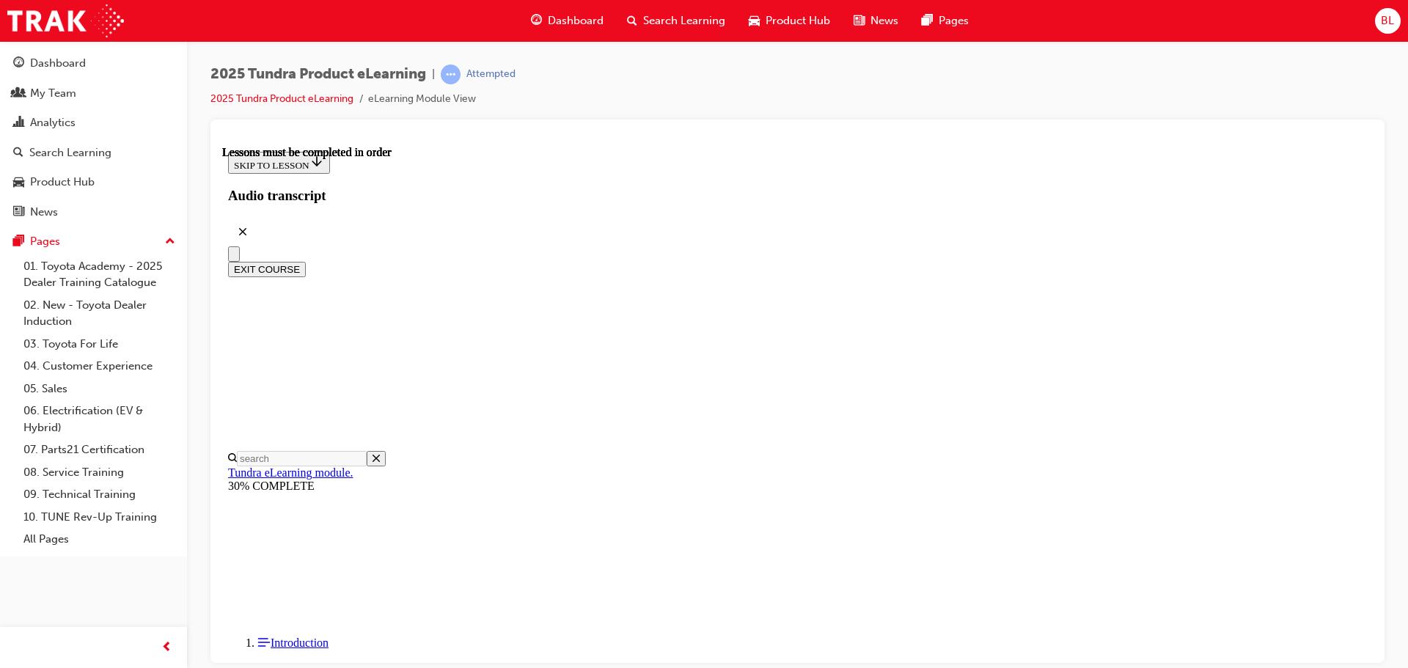
scroll to position [132, 0]
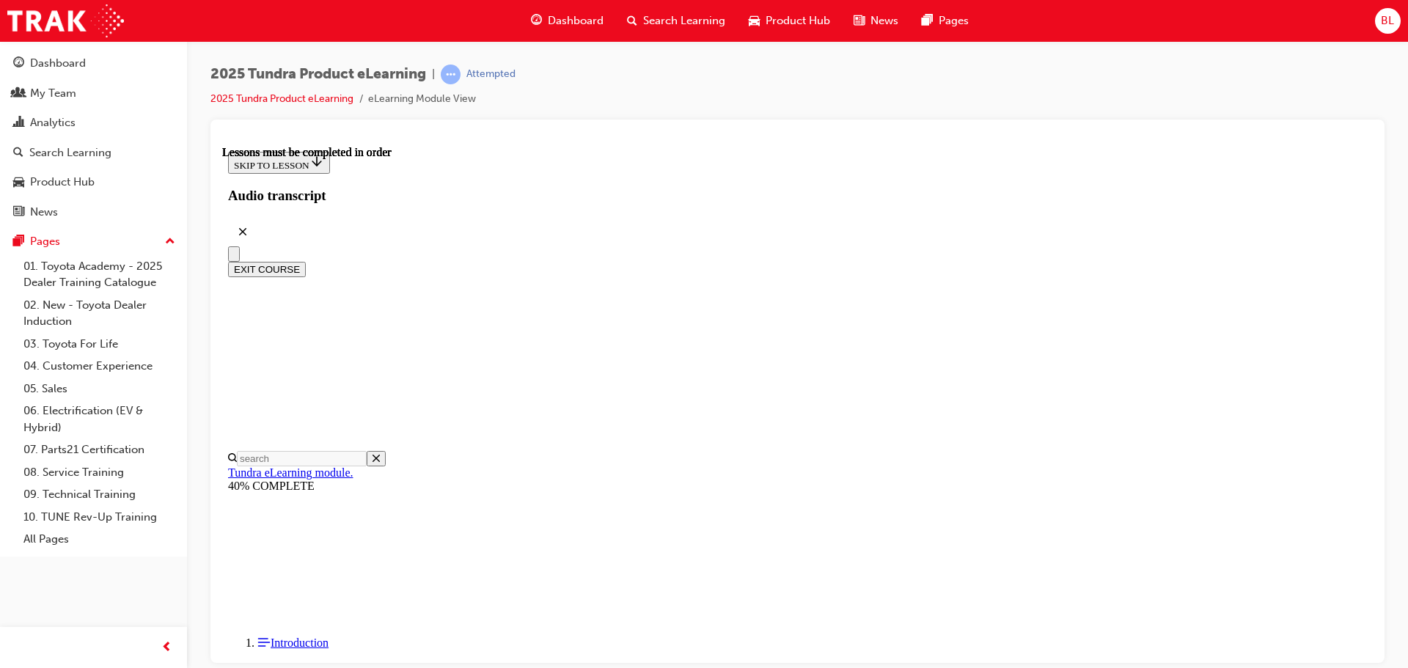
scroll to position [220, 0]
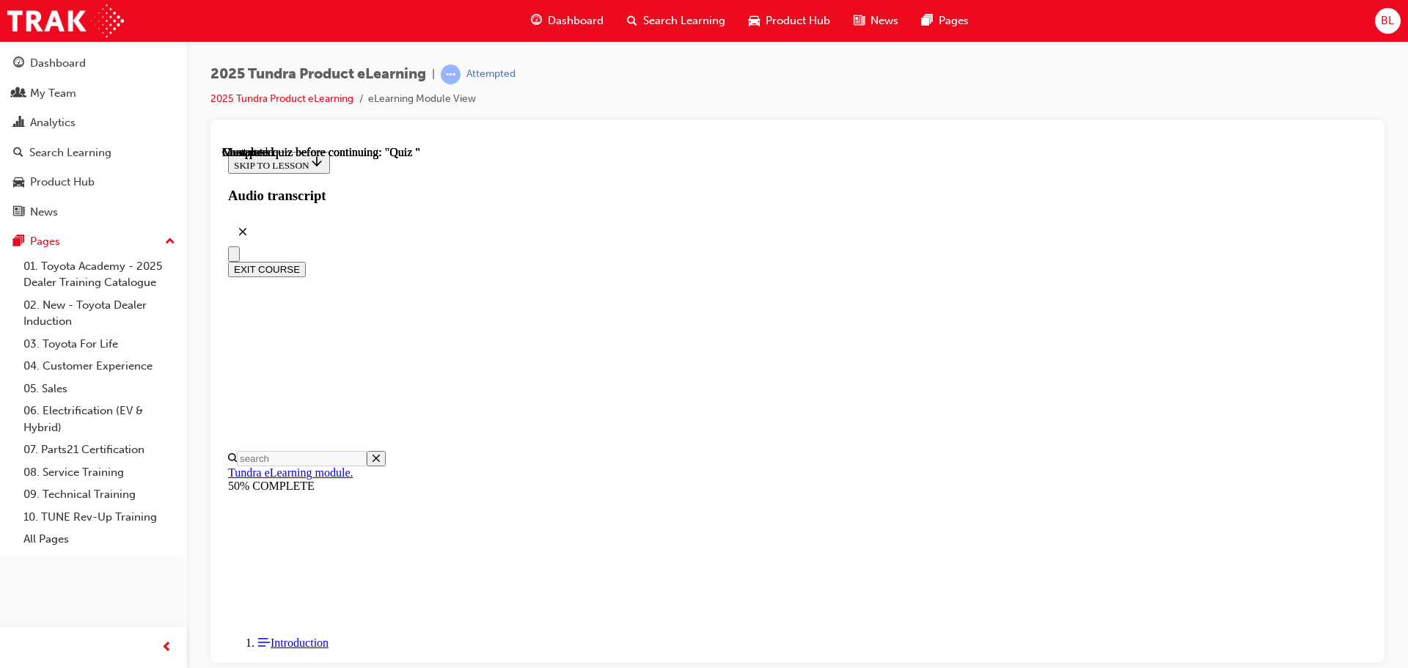
radio input "true"
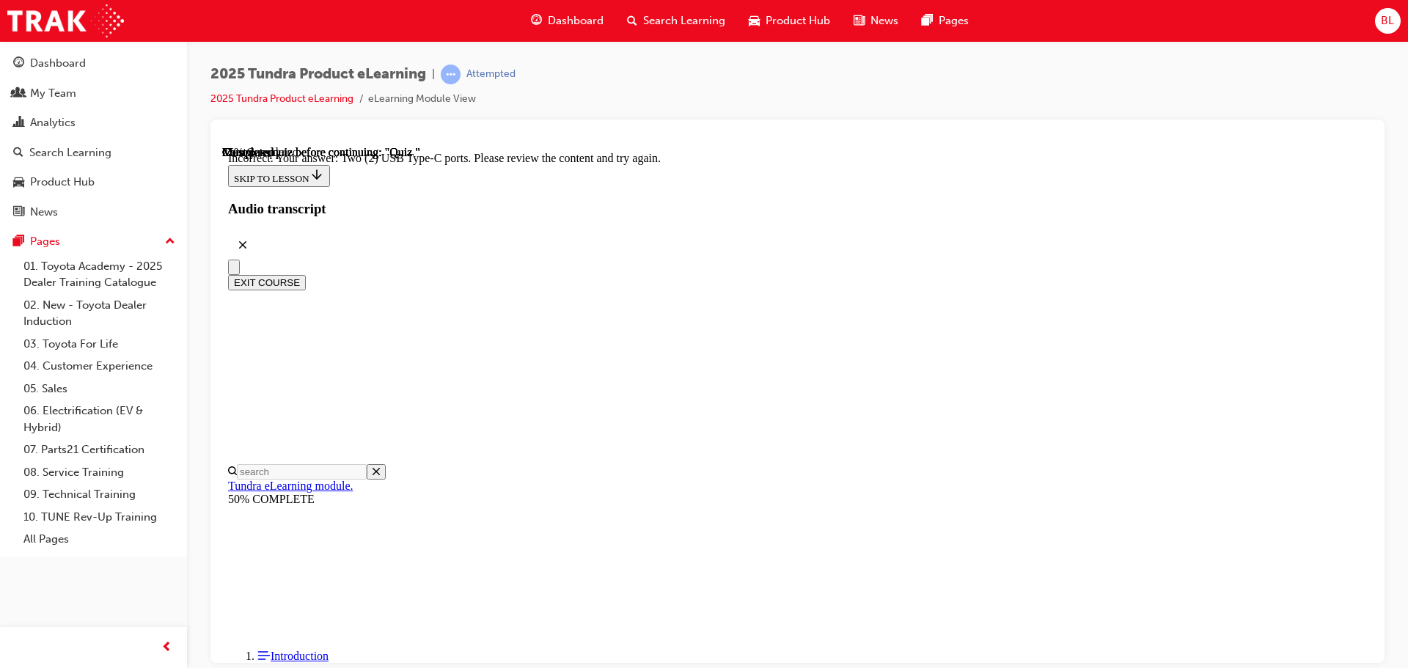
scroll to position [364, 0]
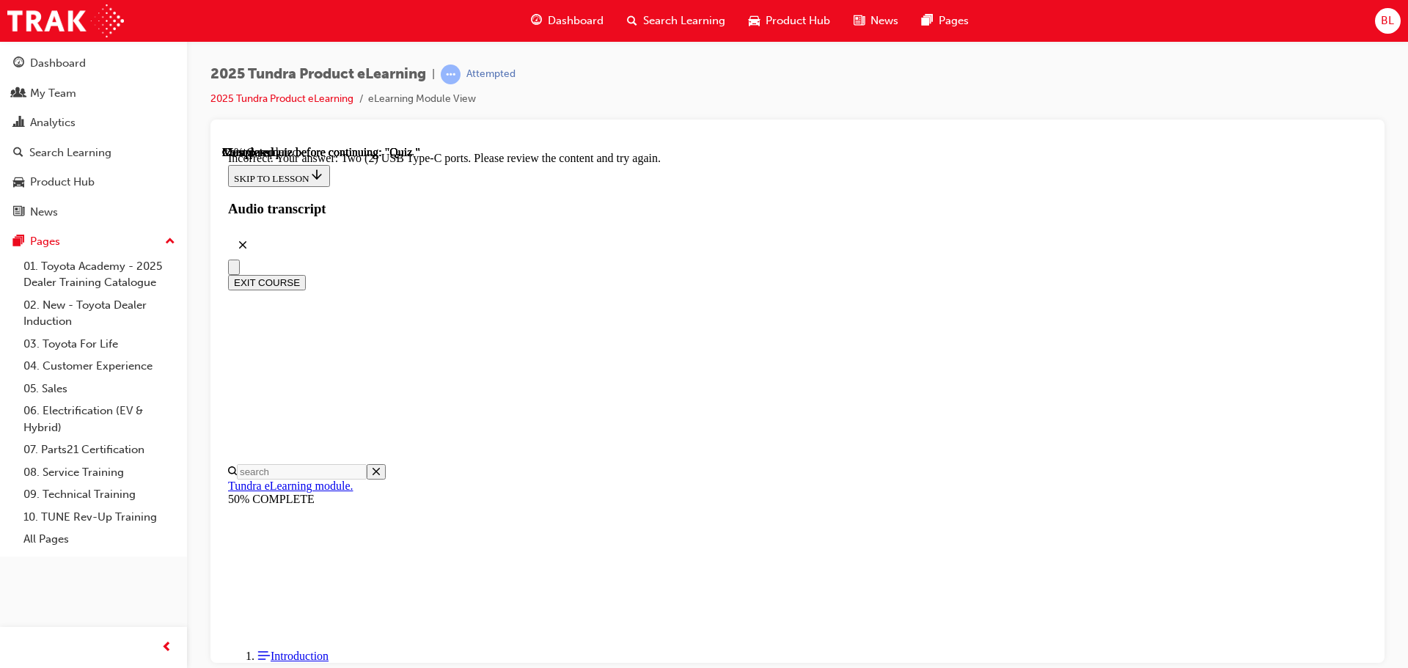
radio input "true"
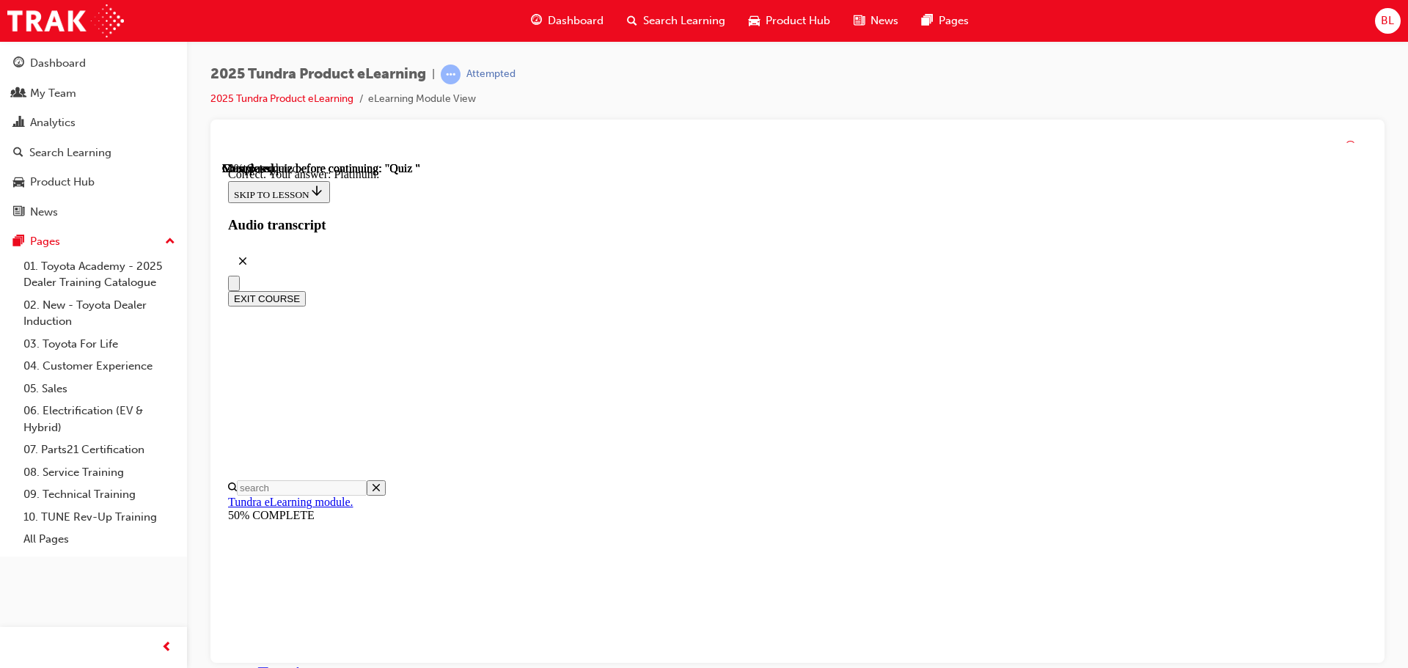
scroll to position [208, 0]
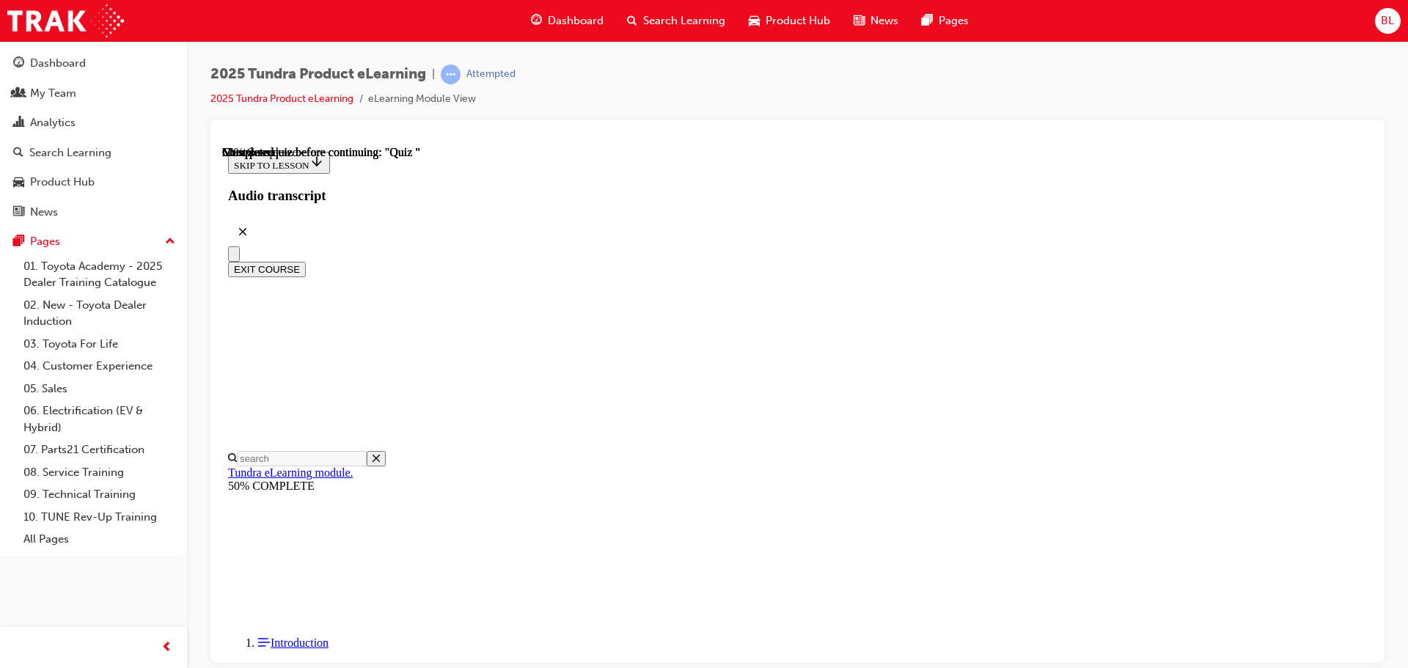
radio input "true"
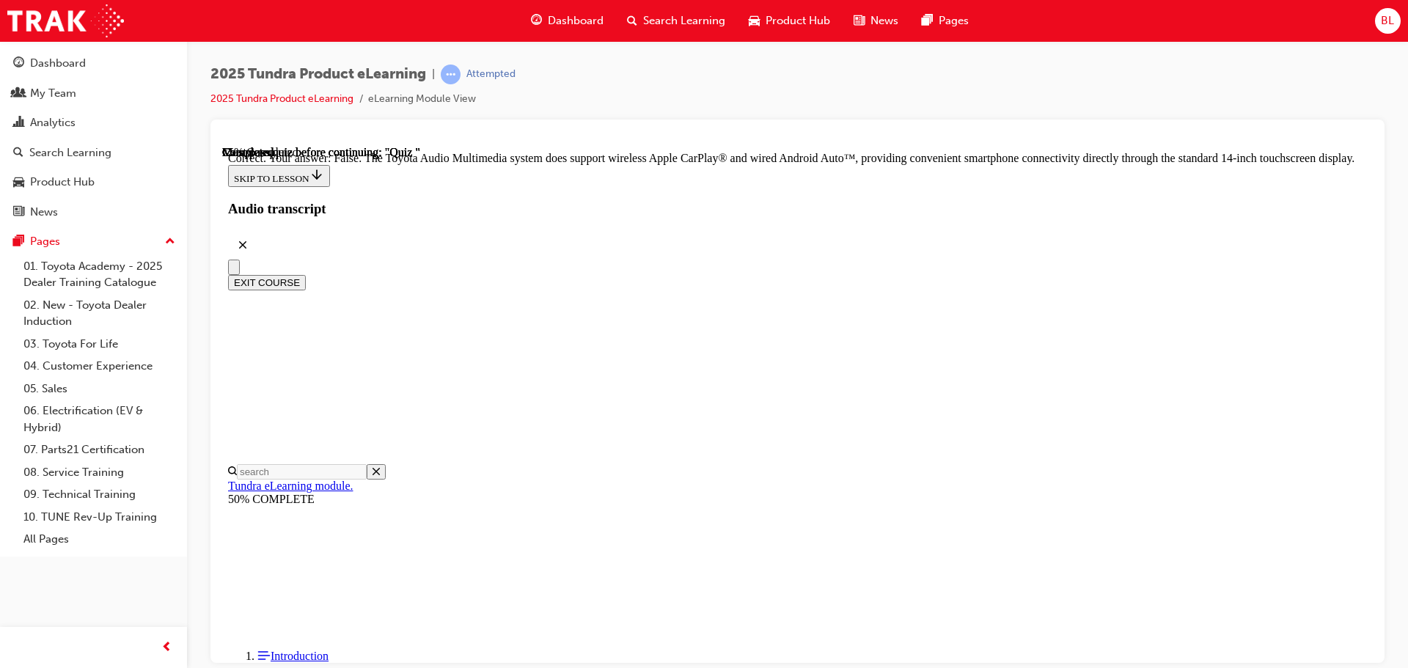
scroll to position [281, 0]
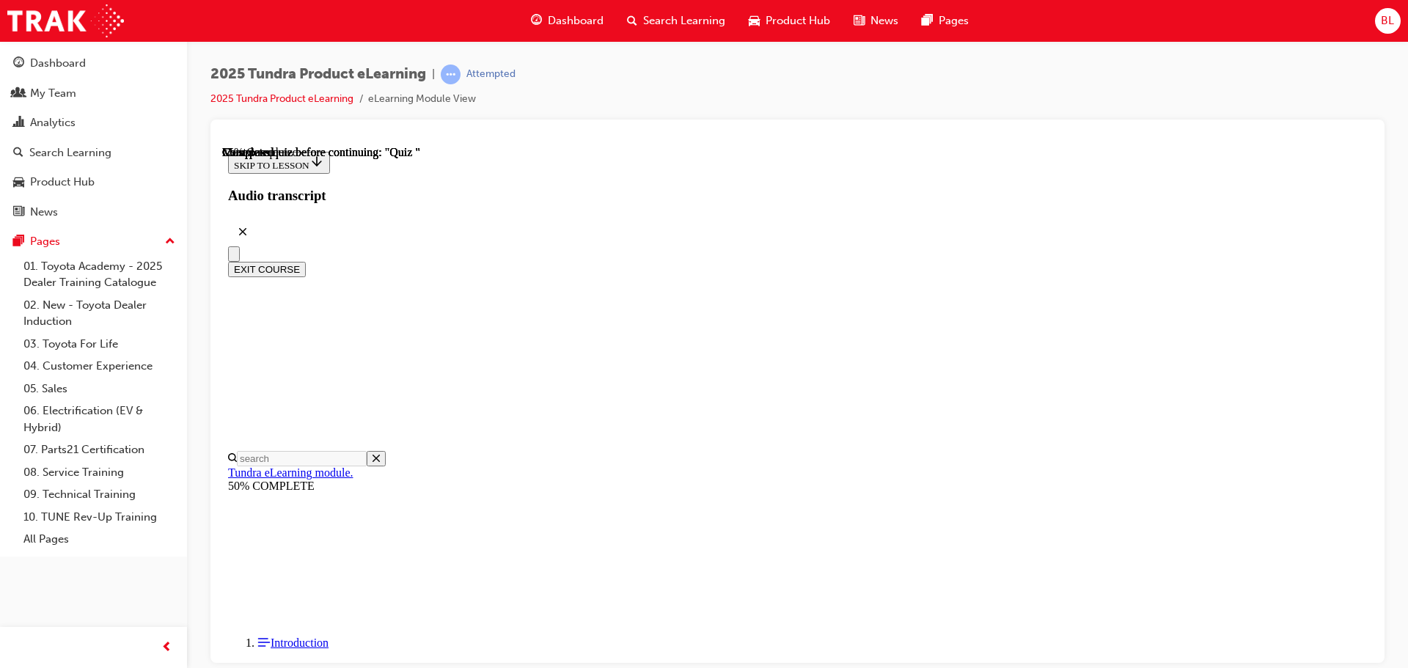
scroll to position [163, 0]
radio input "true"
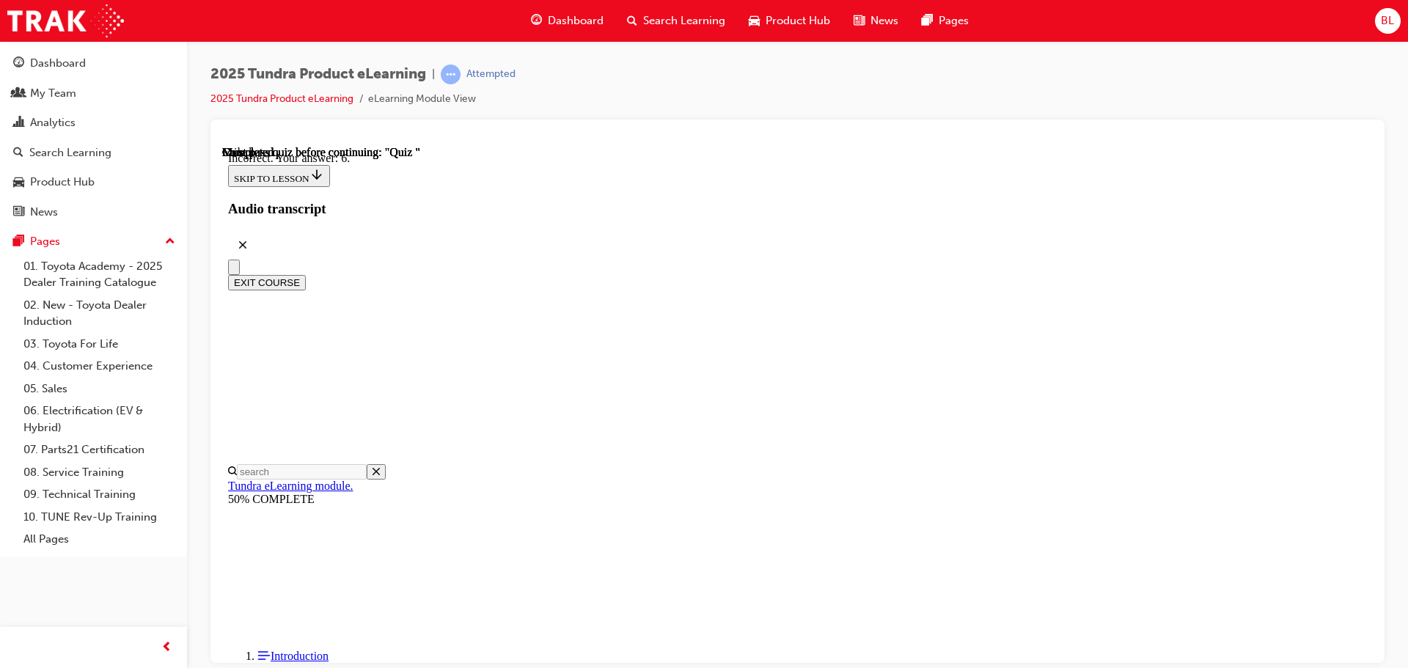
scroll to position [232, 0]
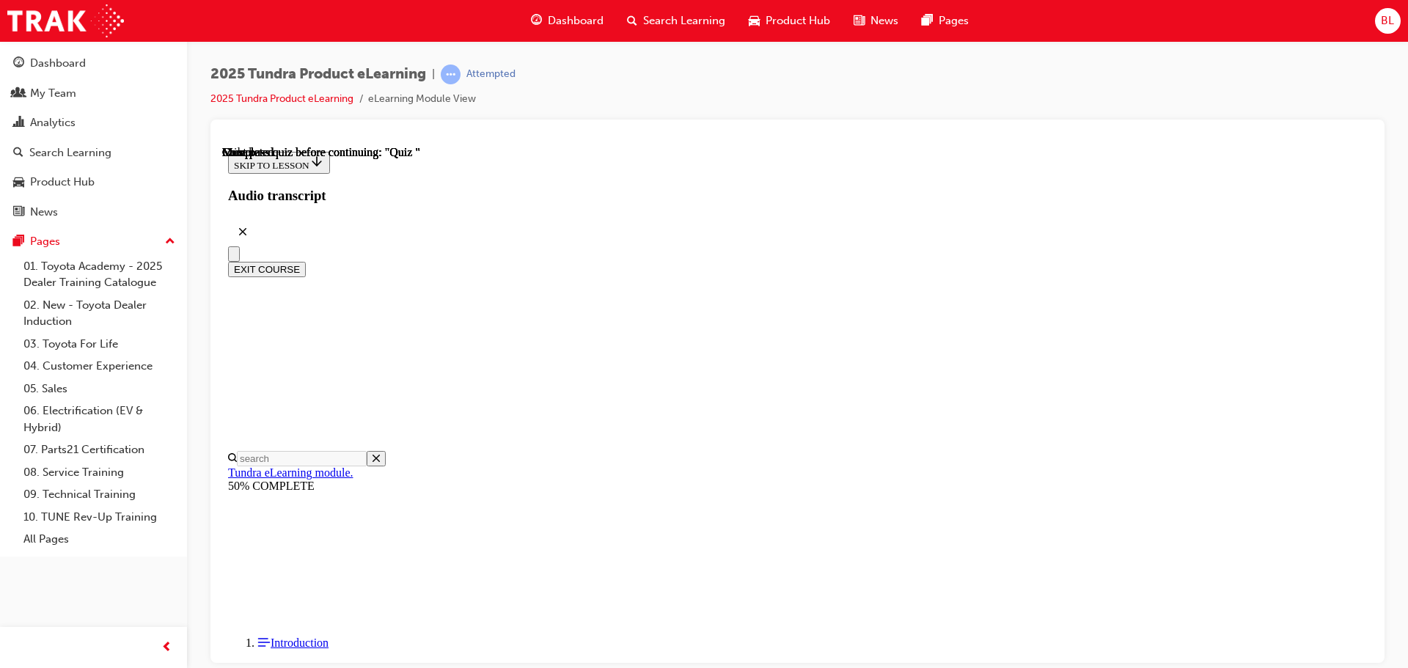
scroll to position [0, 0]
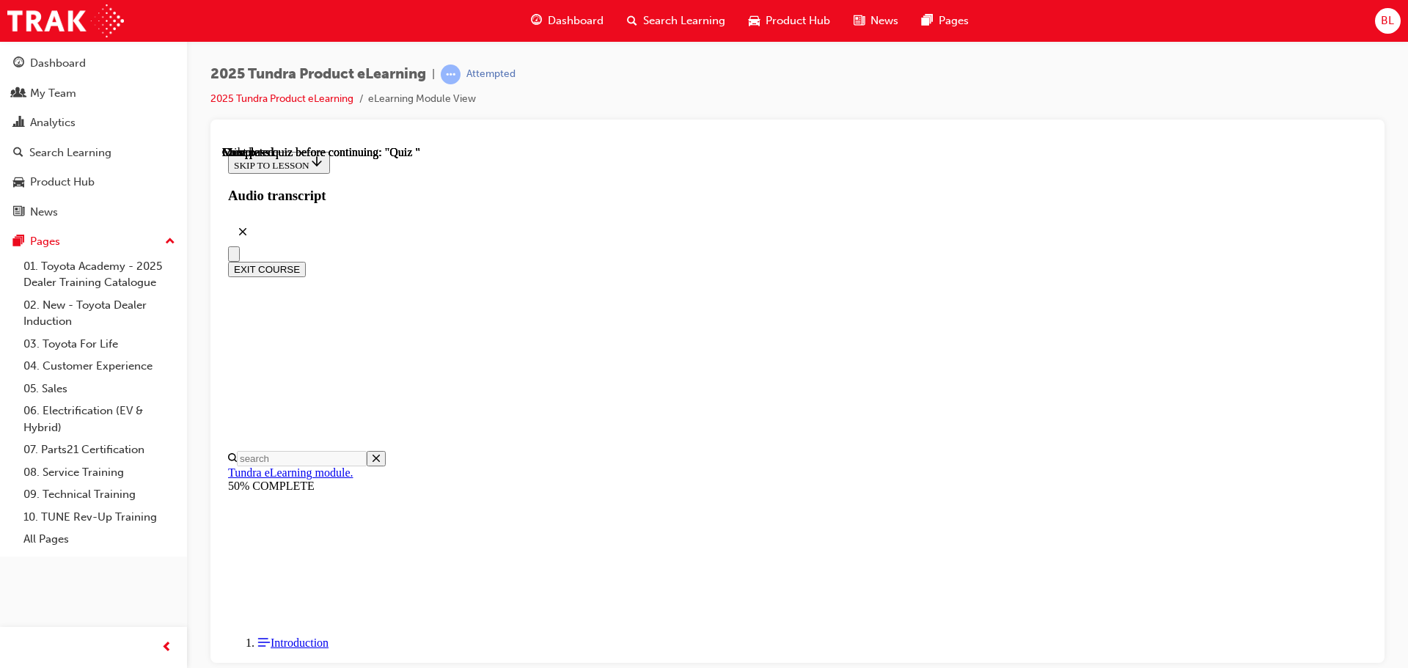
scroll to position [367, 0]
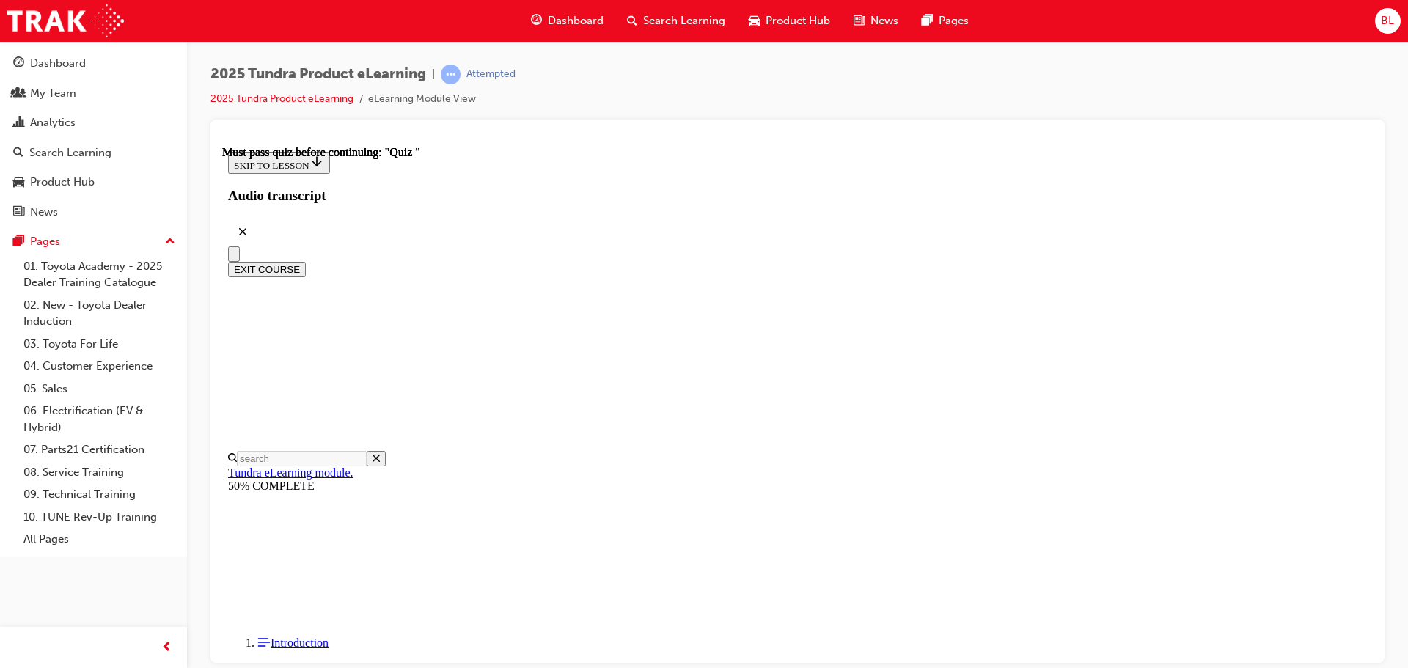
drag, startPoint x: 942, startPoint y: 438, endPoint x: 956, endPoint y: 418, distance: 24.2
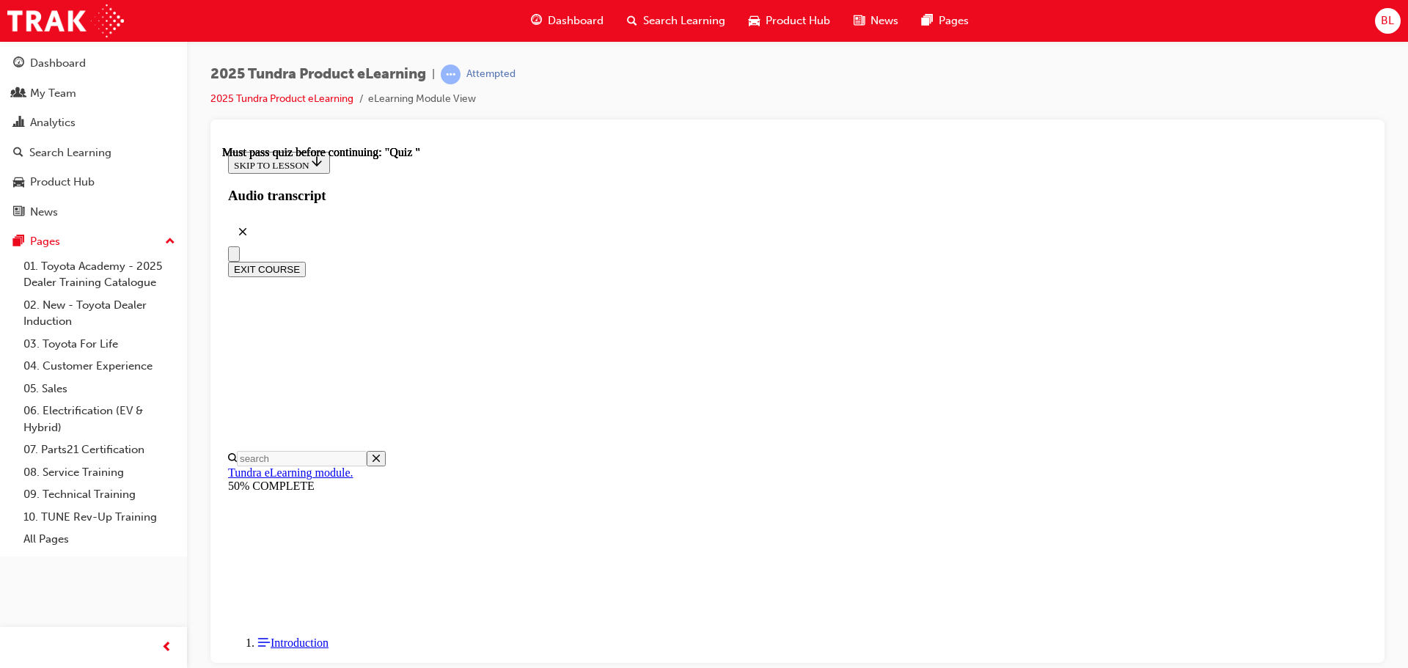
scroll to position [1335, 0]
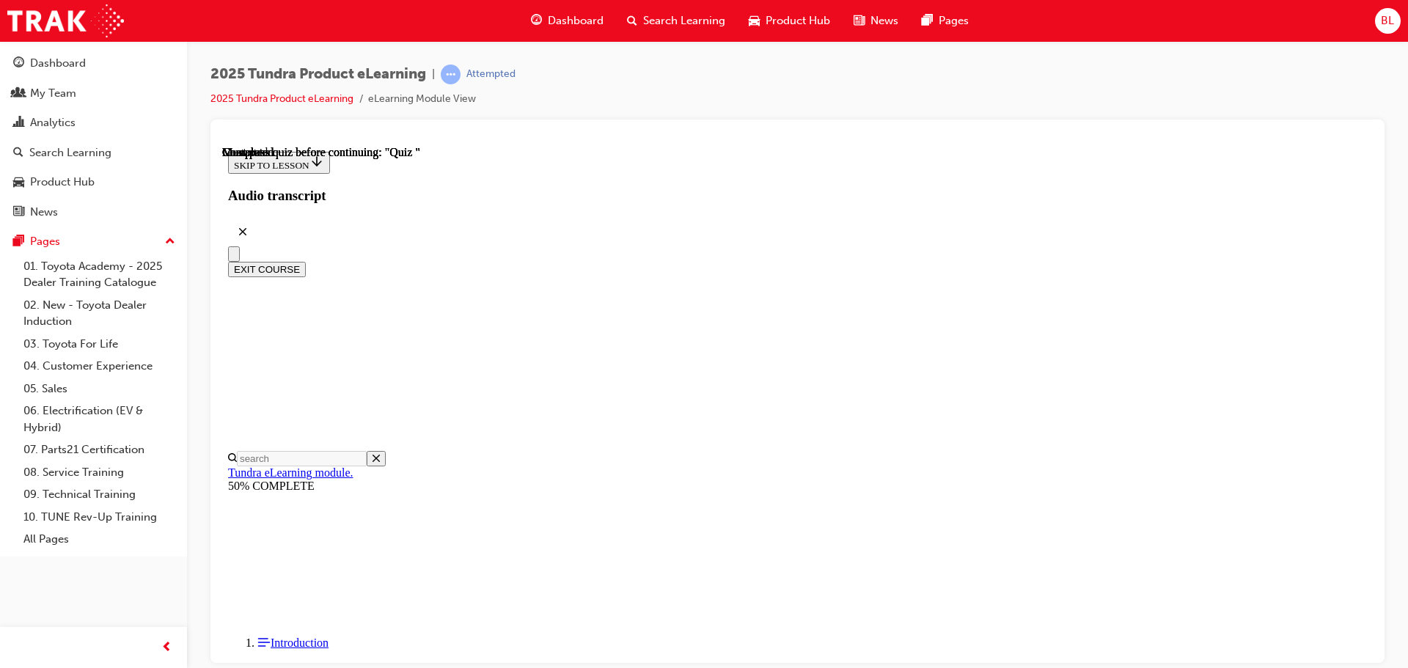
radio input "true"
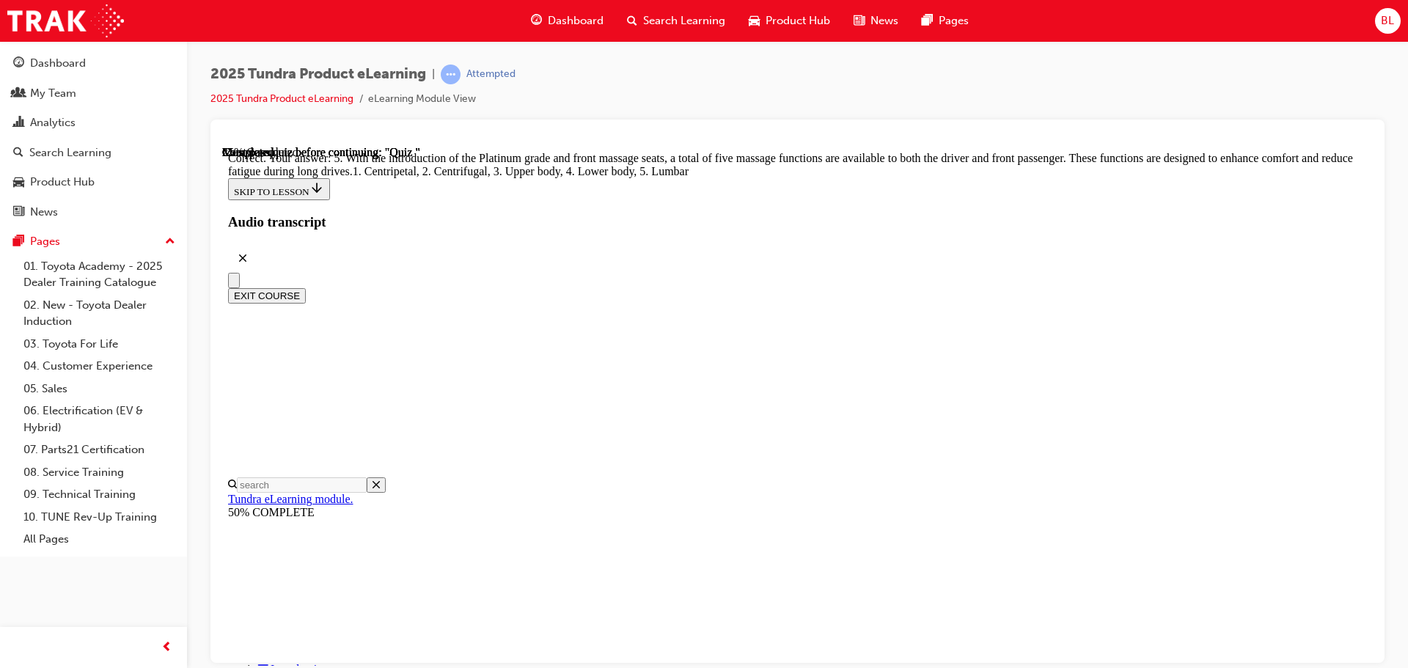
scroll to position [375, 0]
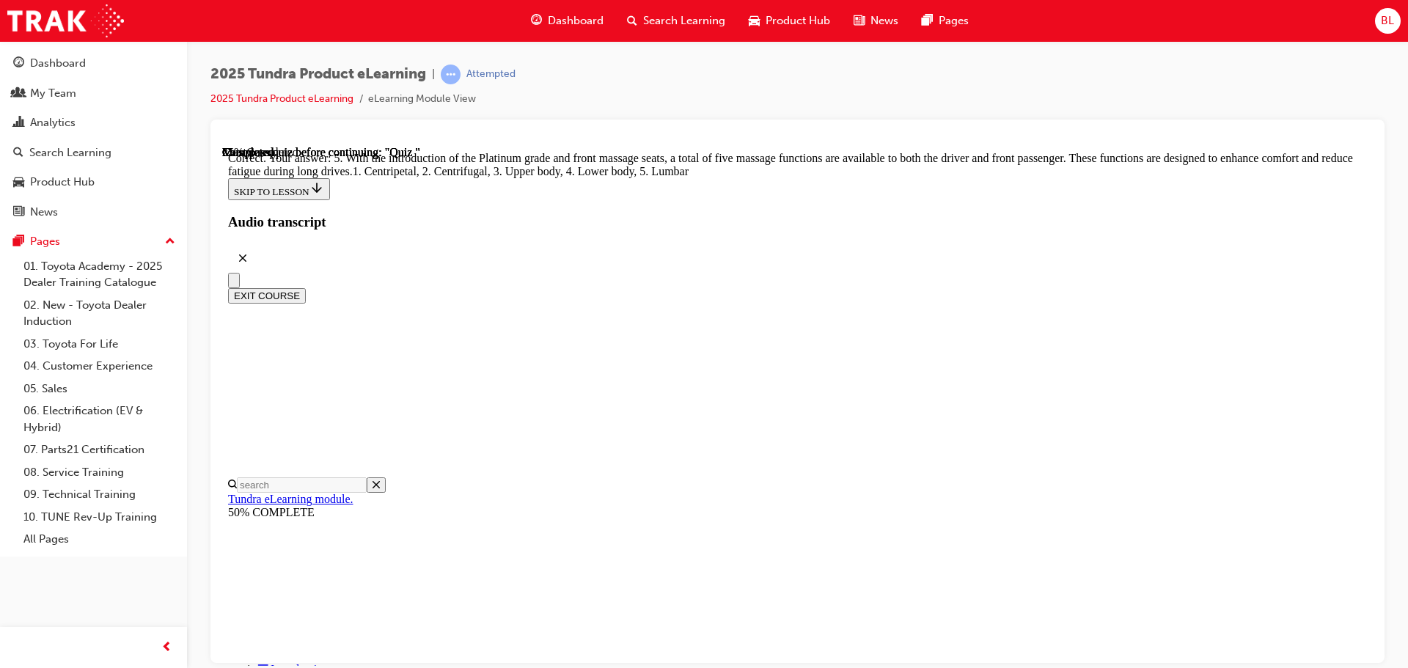
radio input "true"
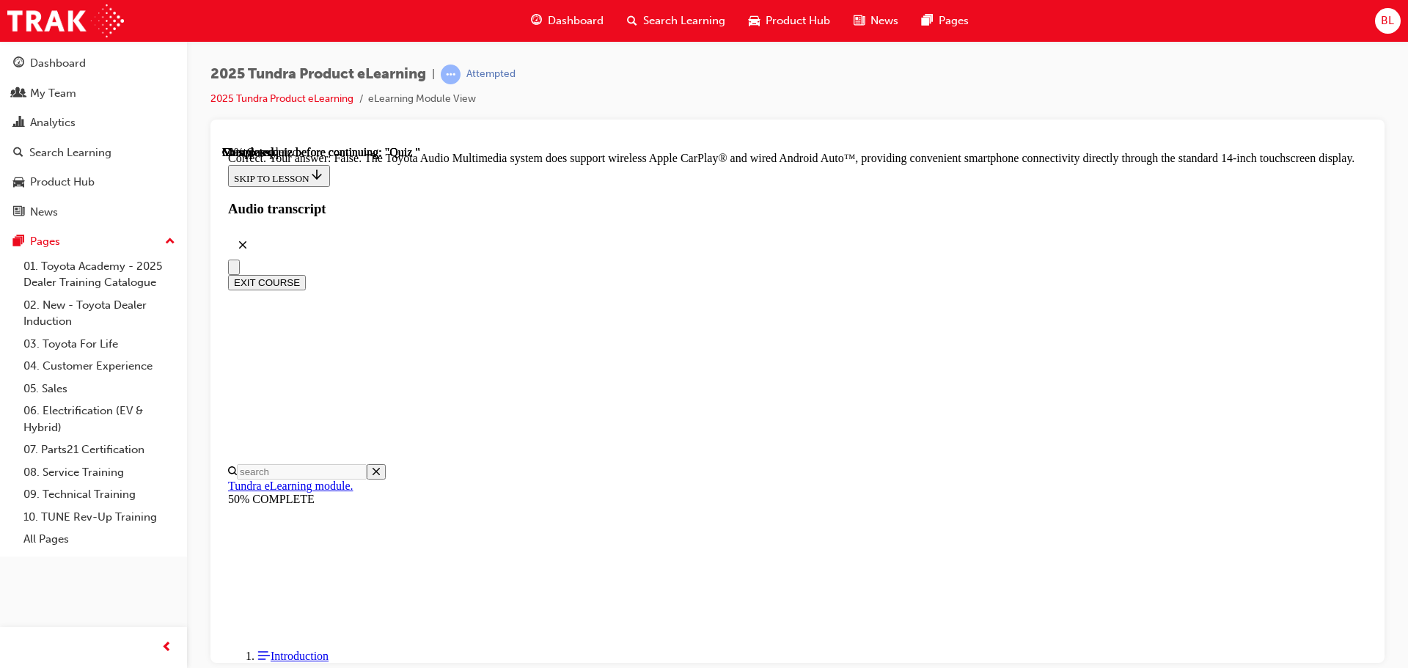
scroll to position [281, 0]
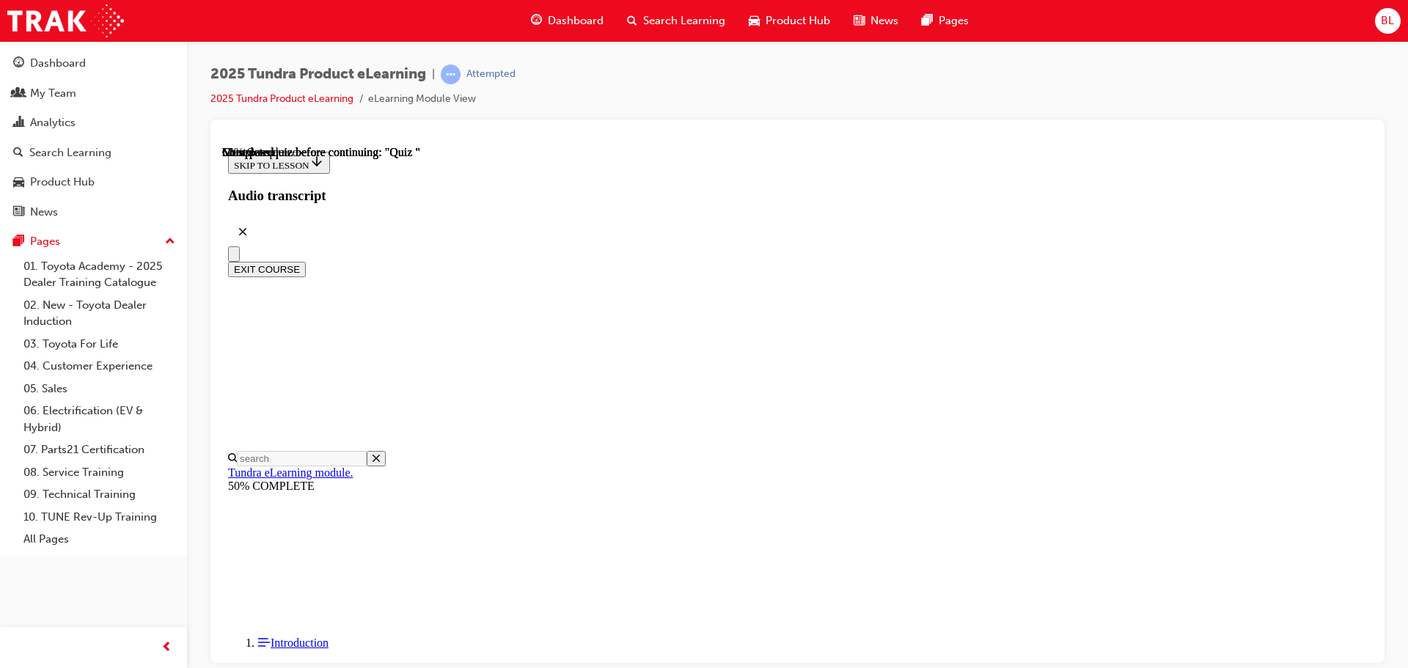
scroll to position [147, 0]
radio input "true"
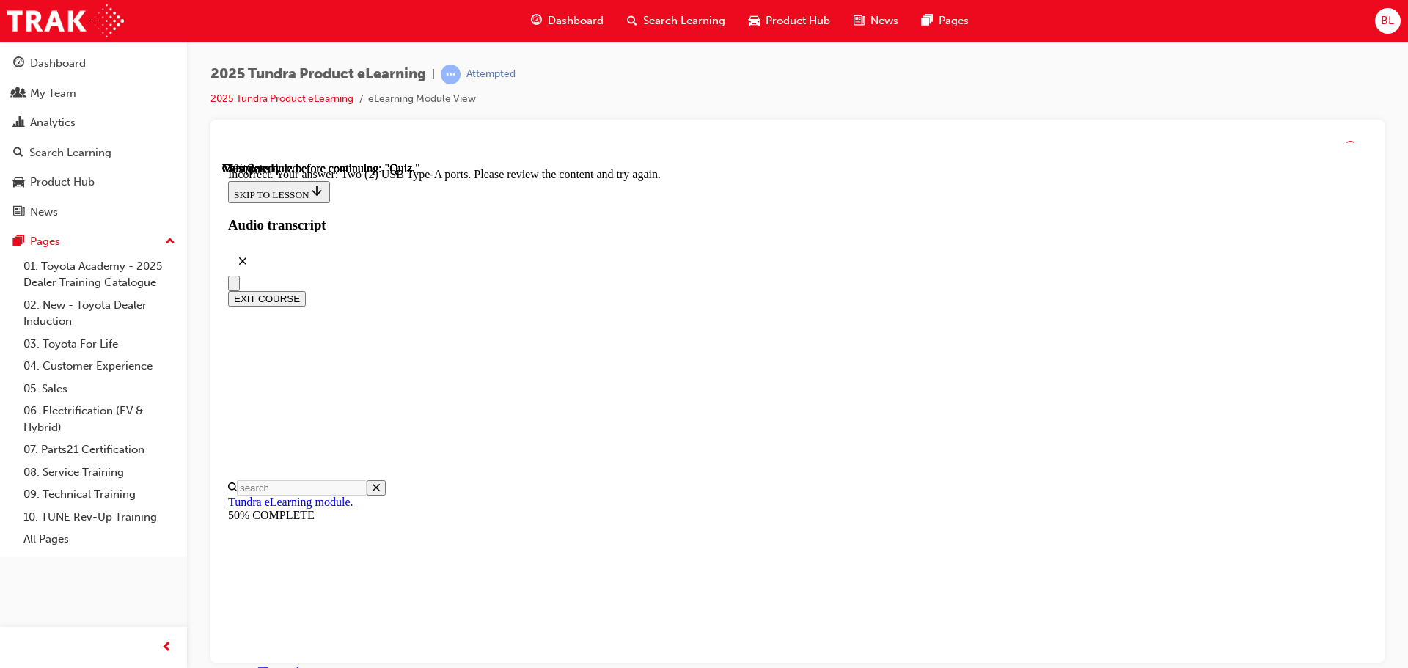
scroll to position [364, 0]
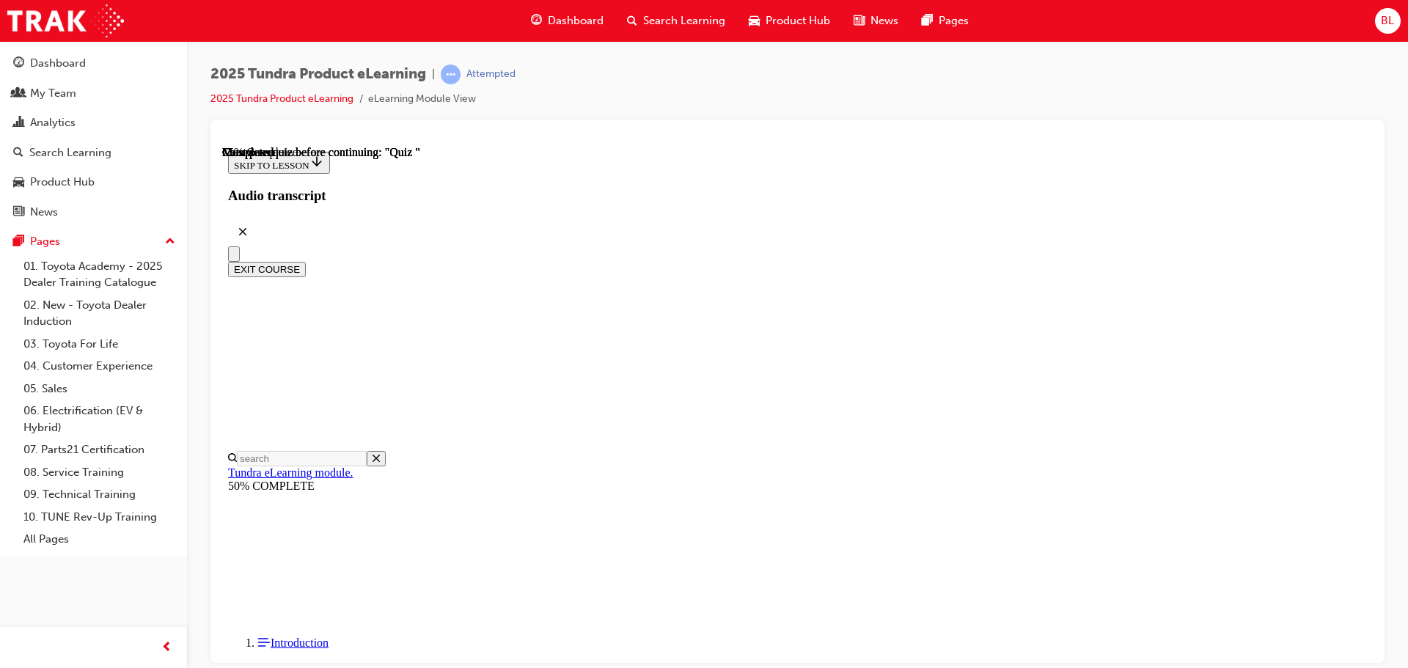
scroll to position [161, 0]
radio input "true"
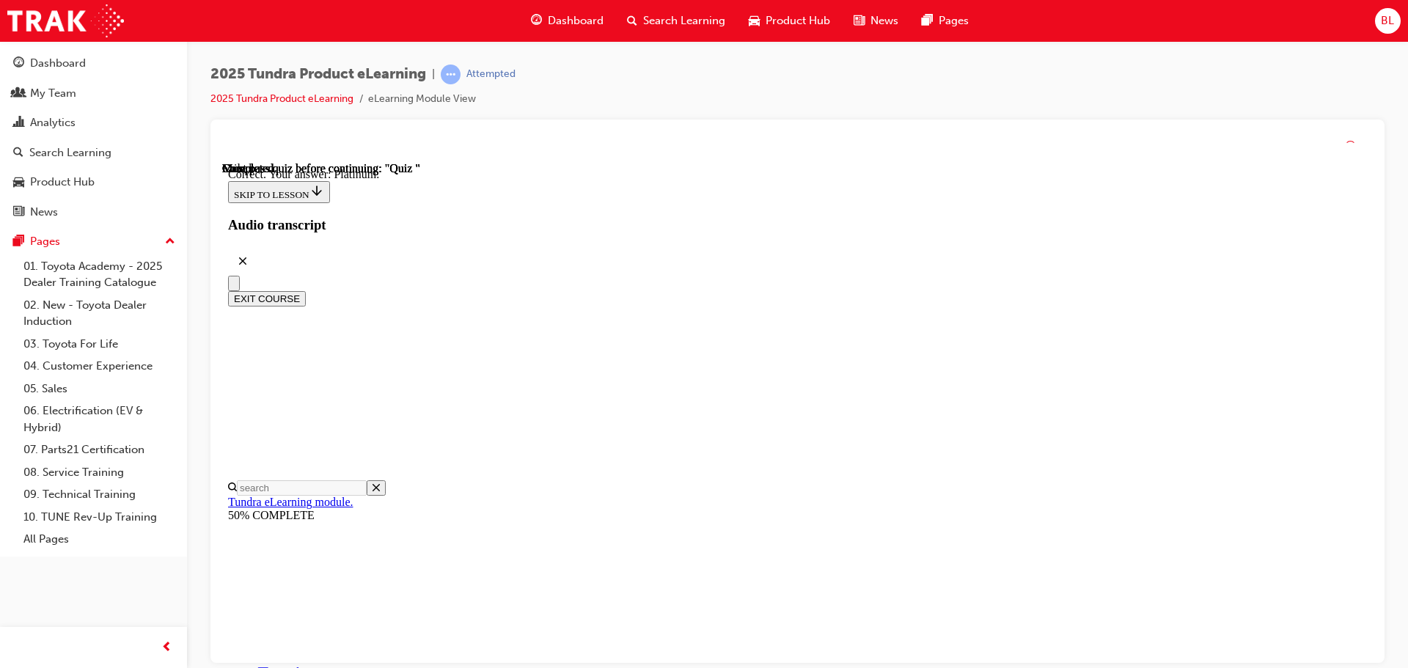
scroll to position [208, 0]
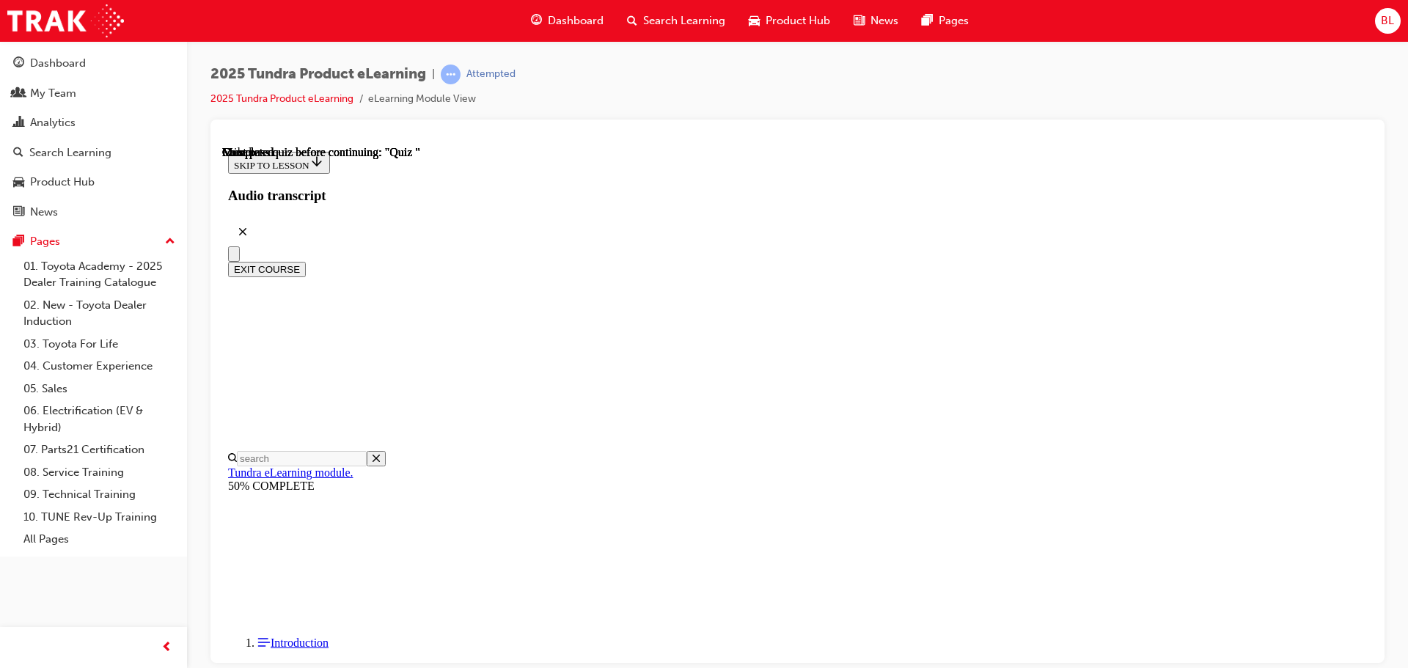
scroll to position [276, 0]
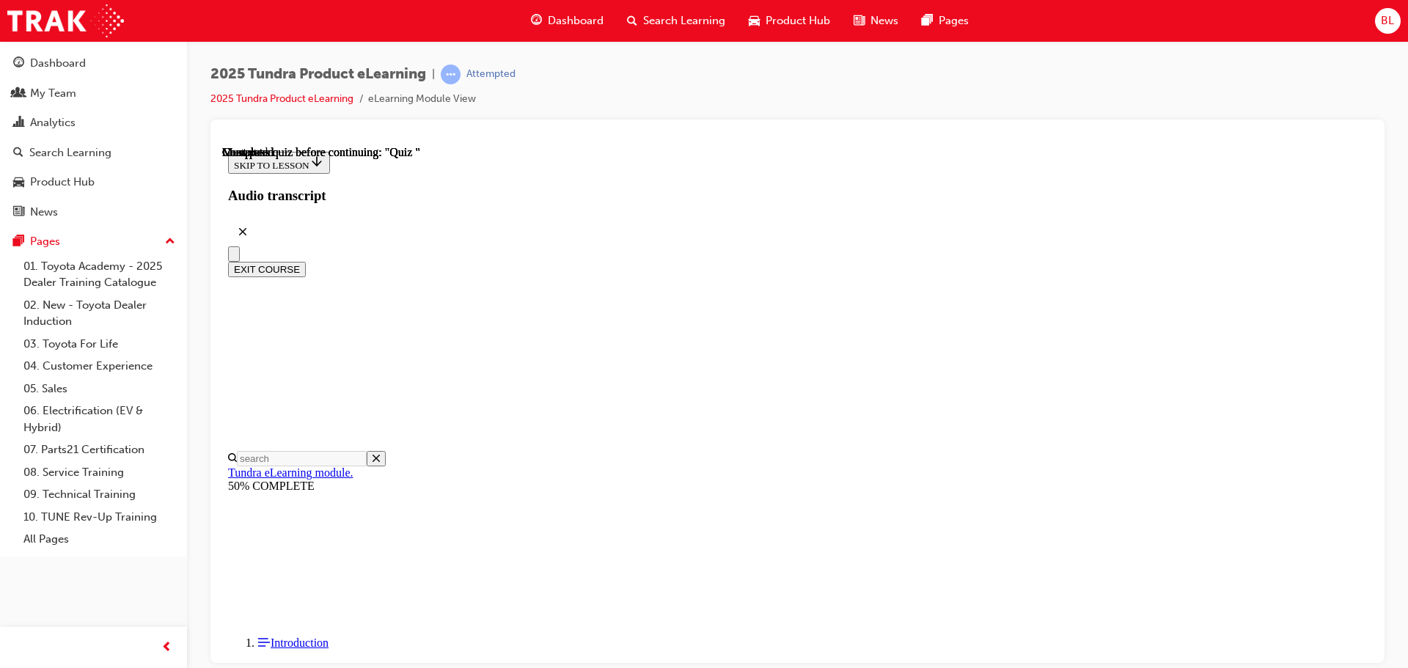
scroll to position [1335, 0]
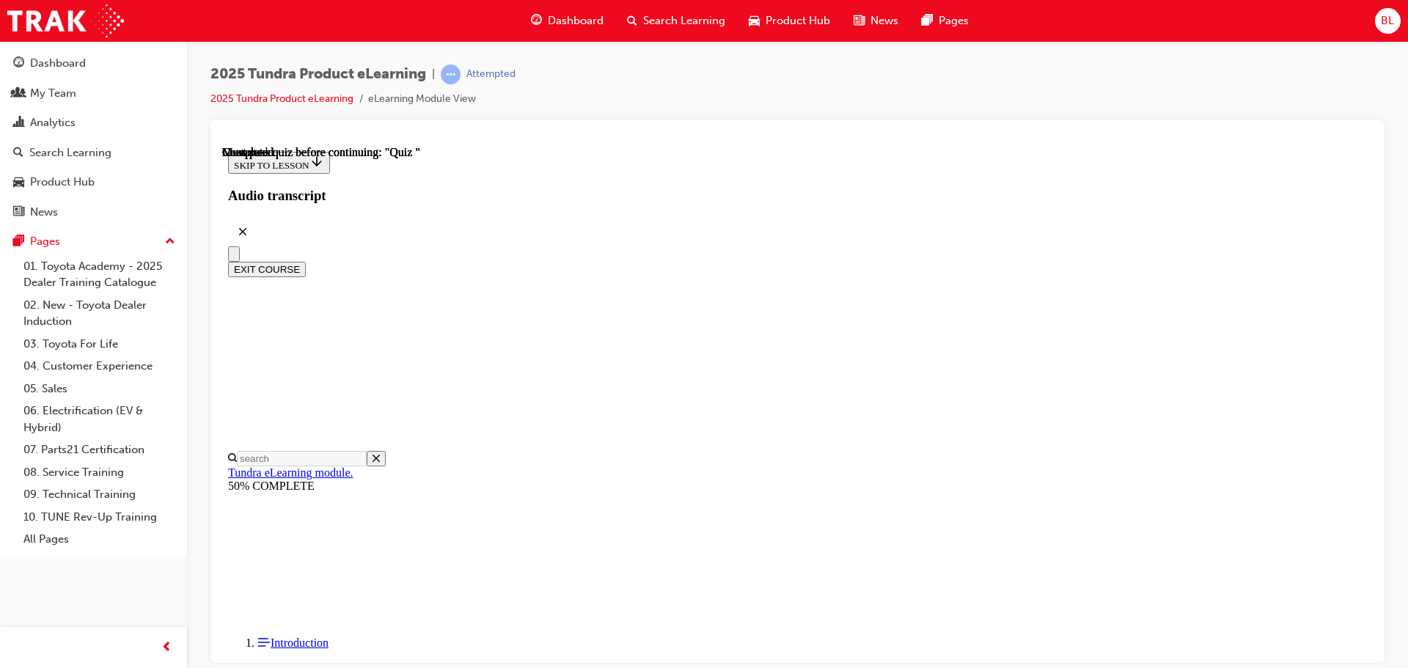
radio input "true"
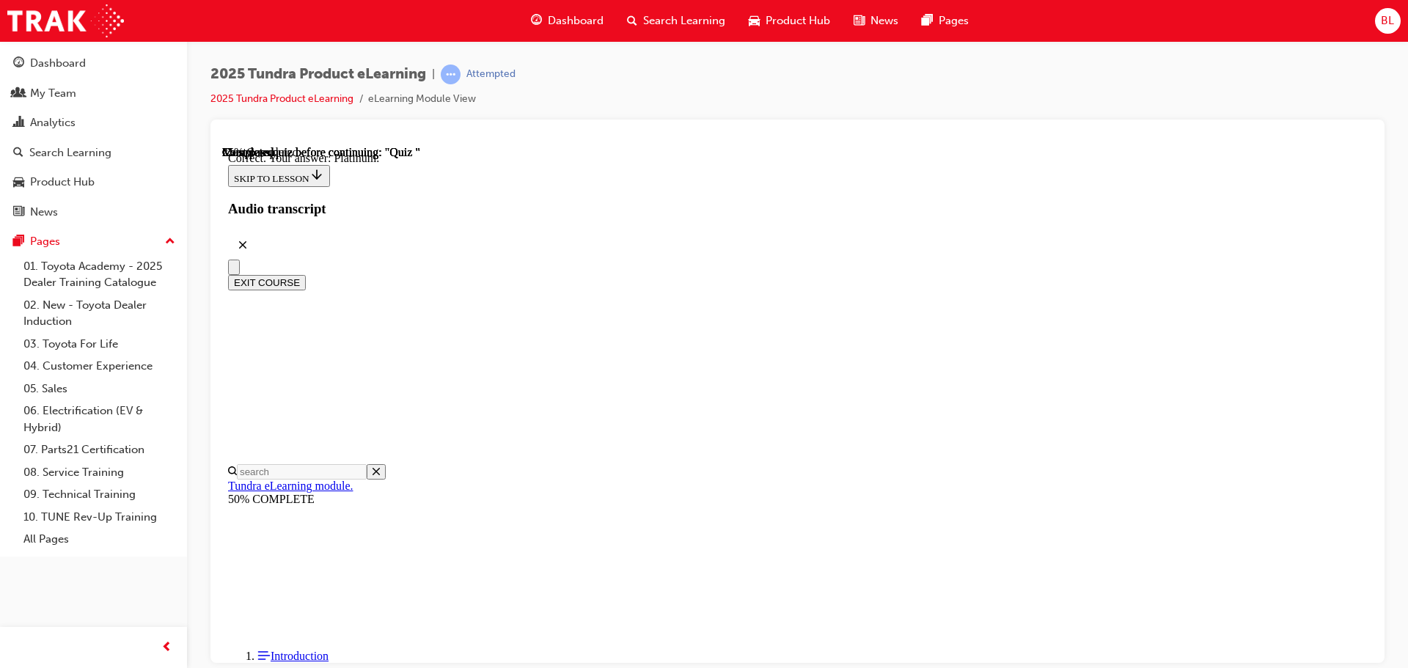
scroll to position [208, 0]
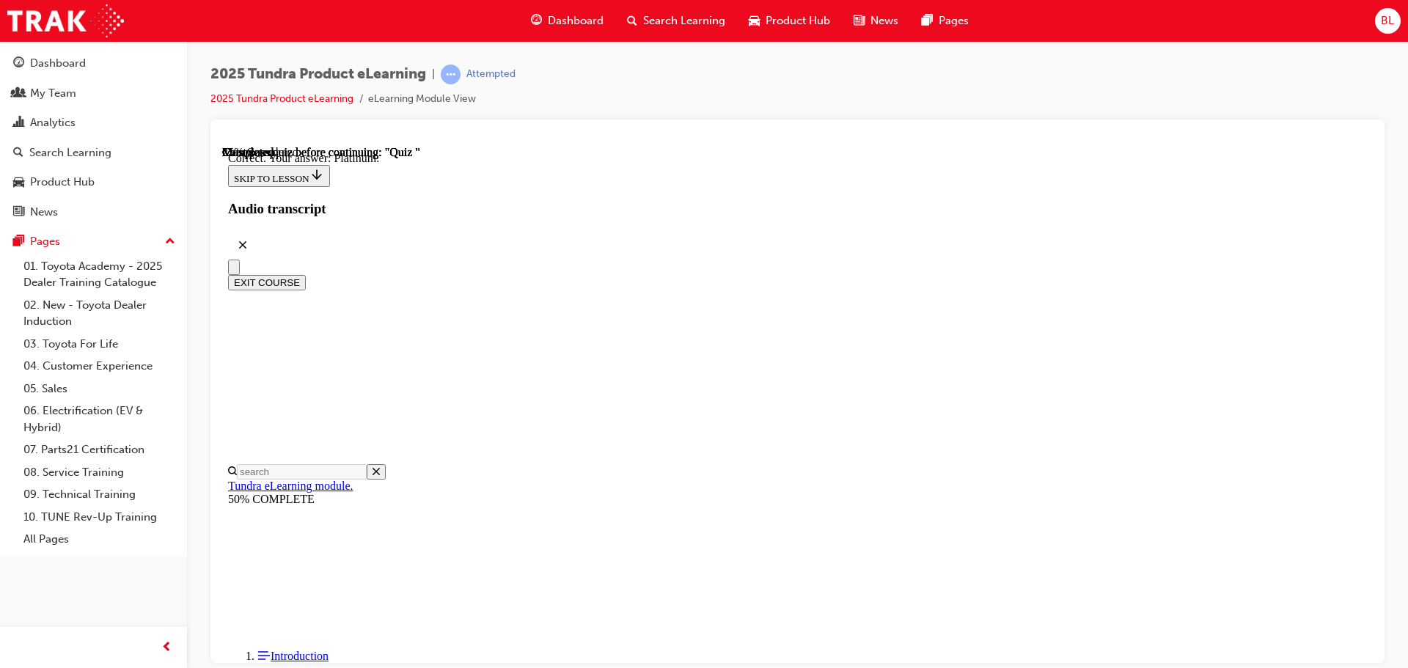
radio input "true"
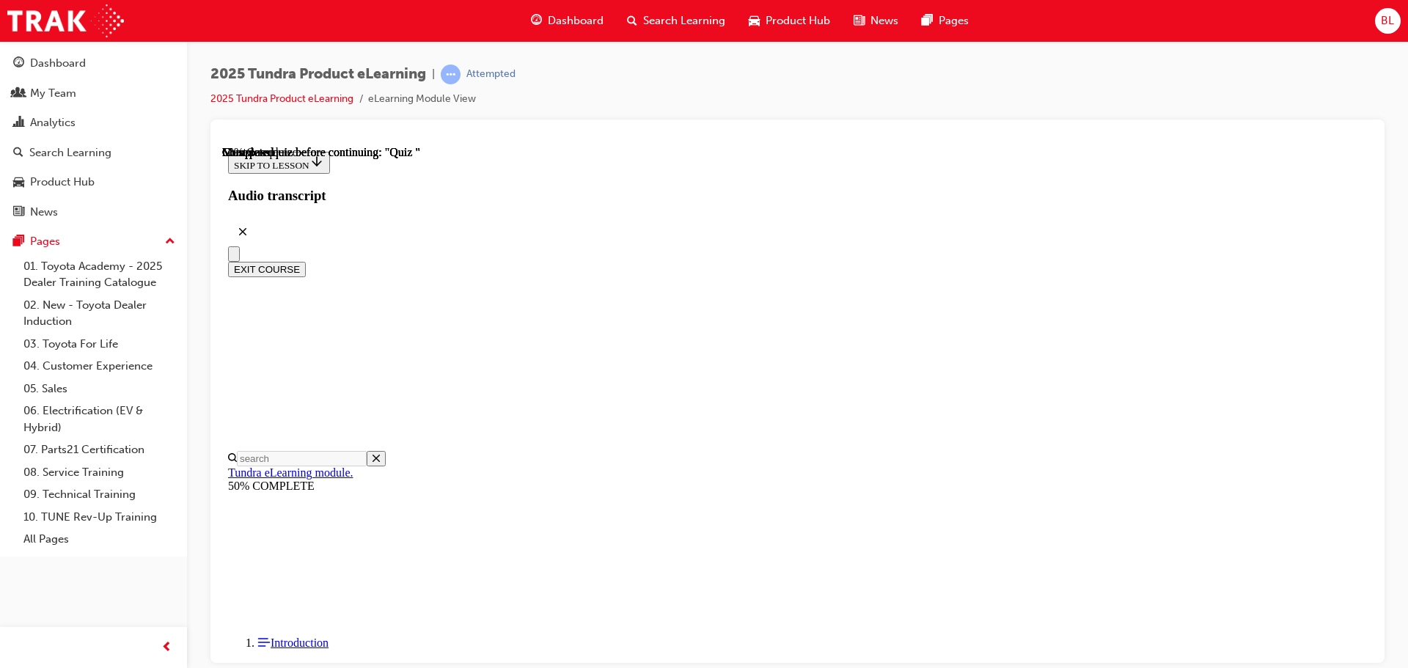
scroll to position [128, 0]
radio input "true"
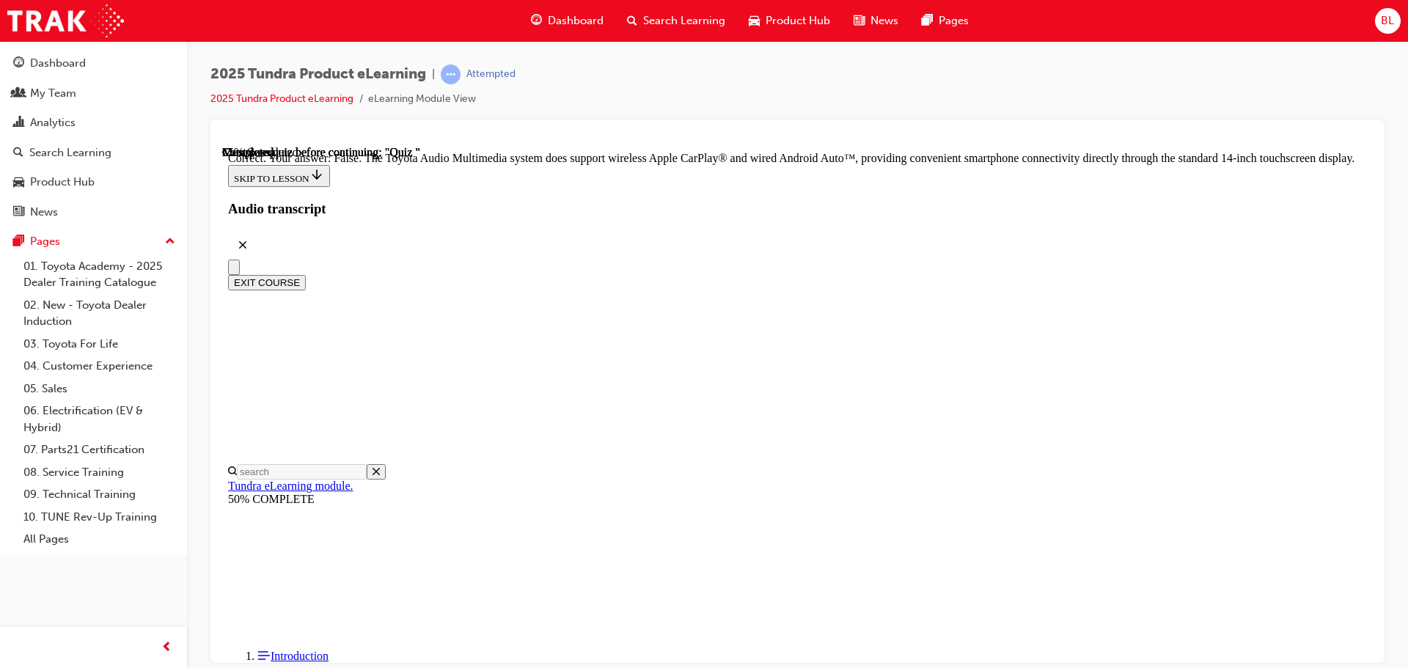
scroll to position [281, 0]
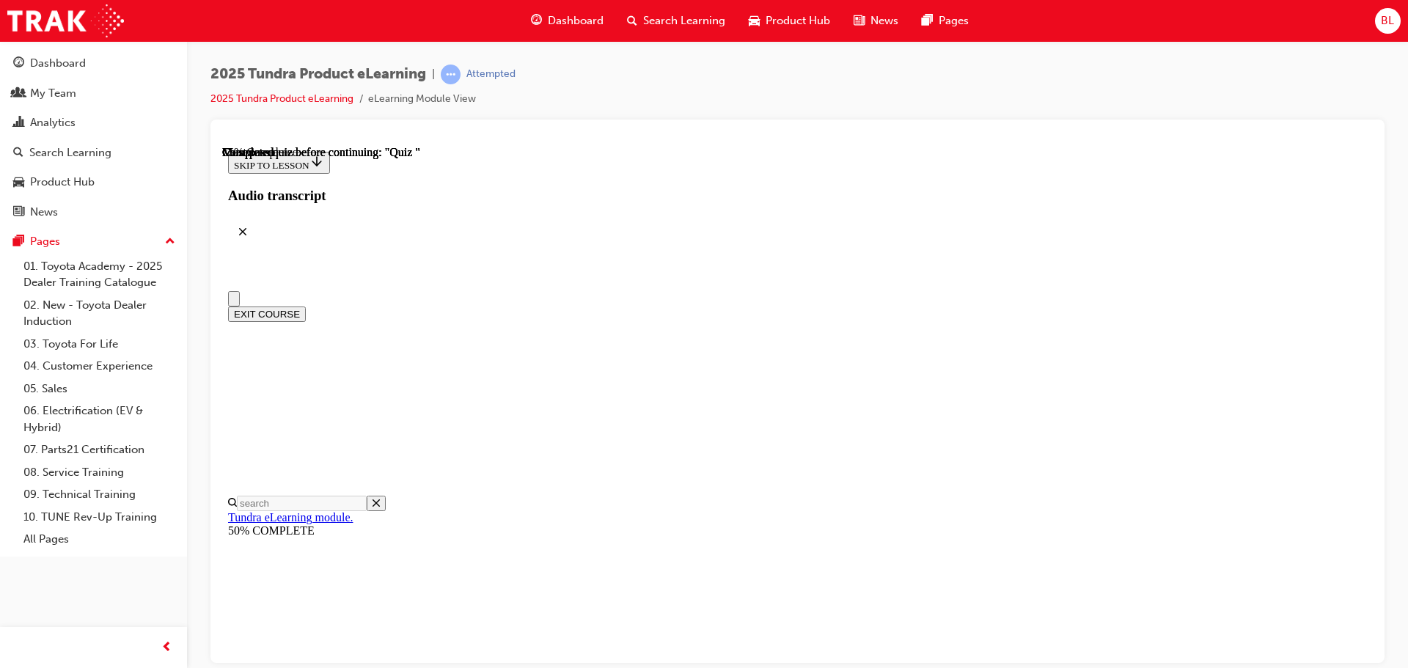
scroll to position [73, 0]
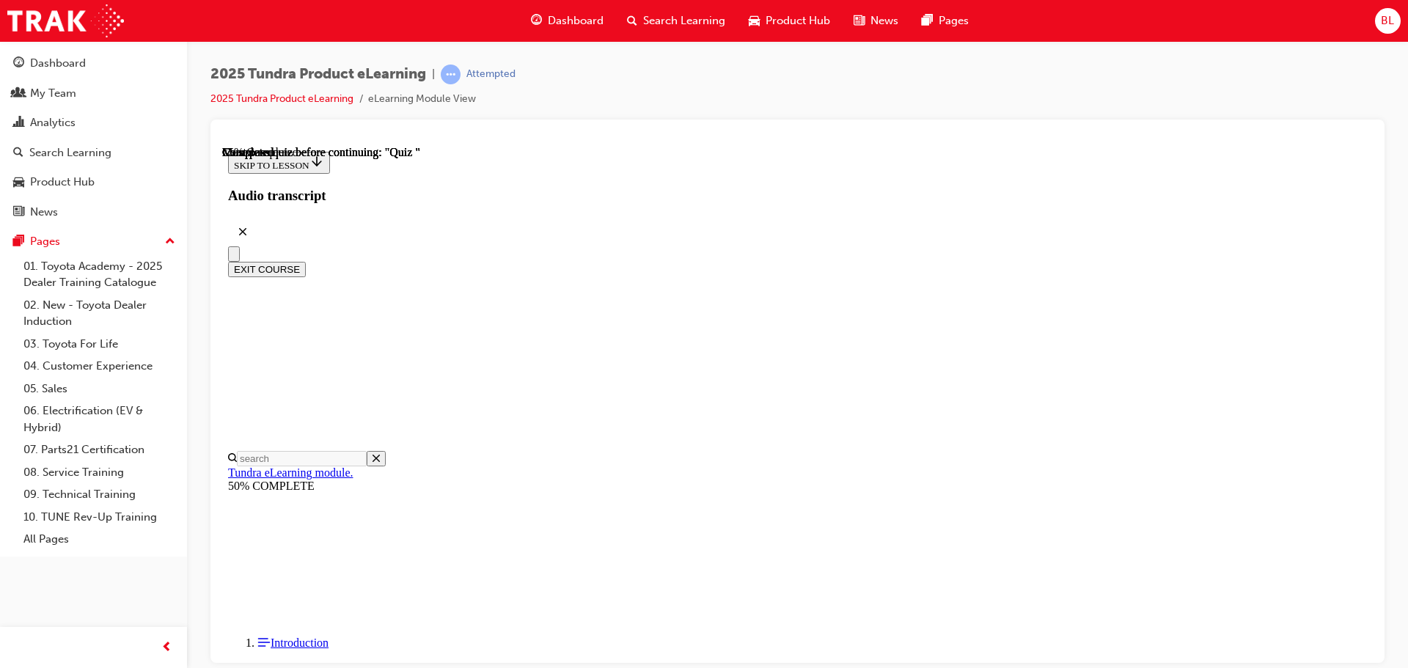
radio input "true"
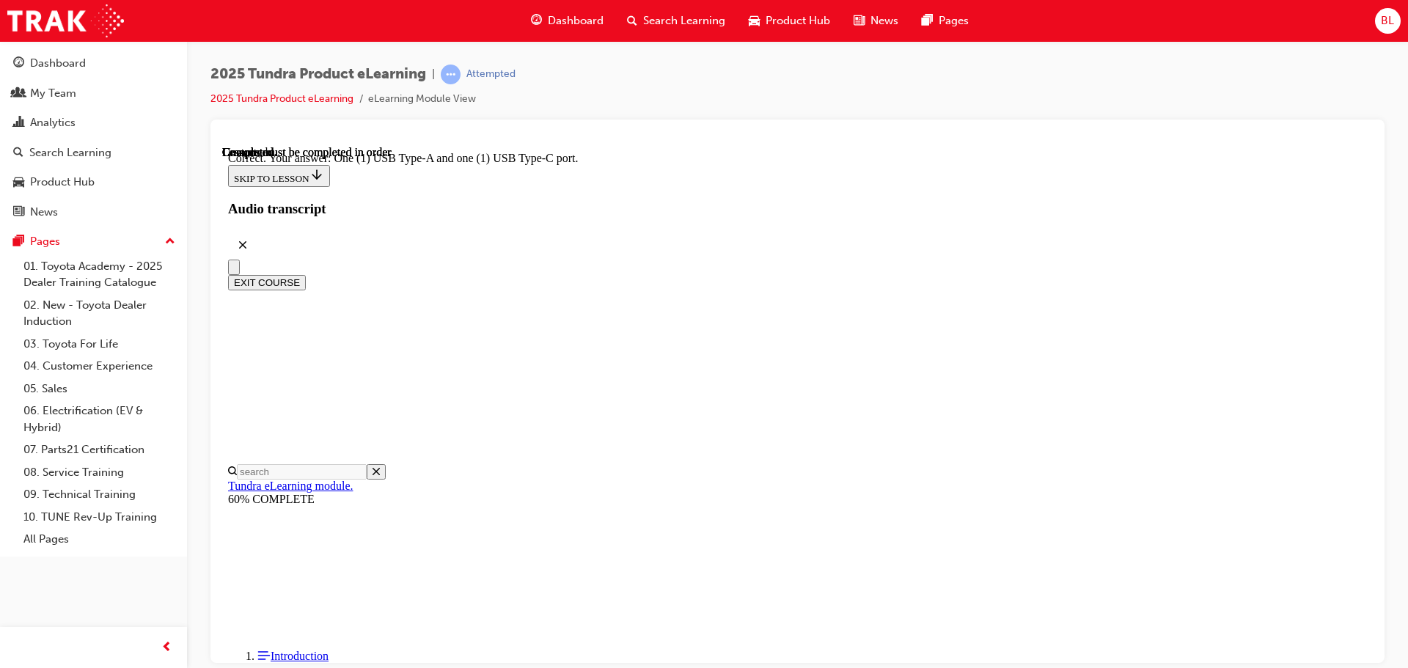
scroll to position [291, 0]
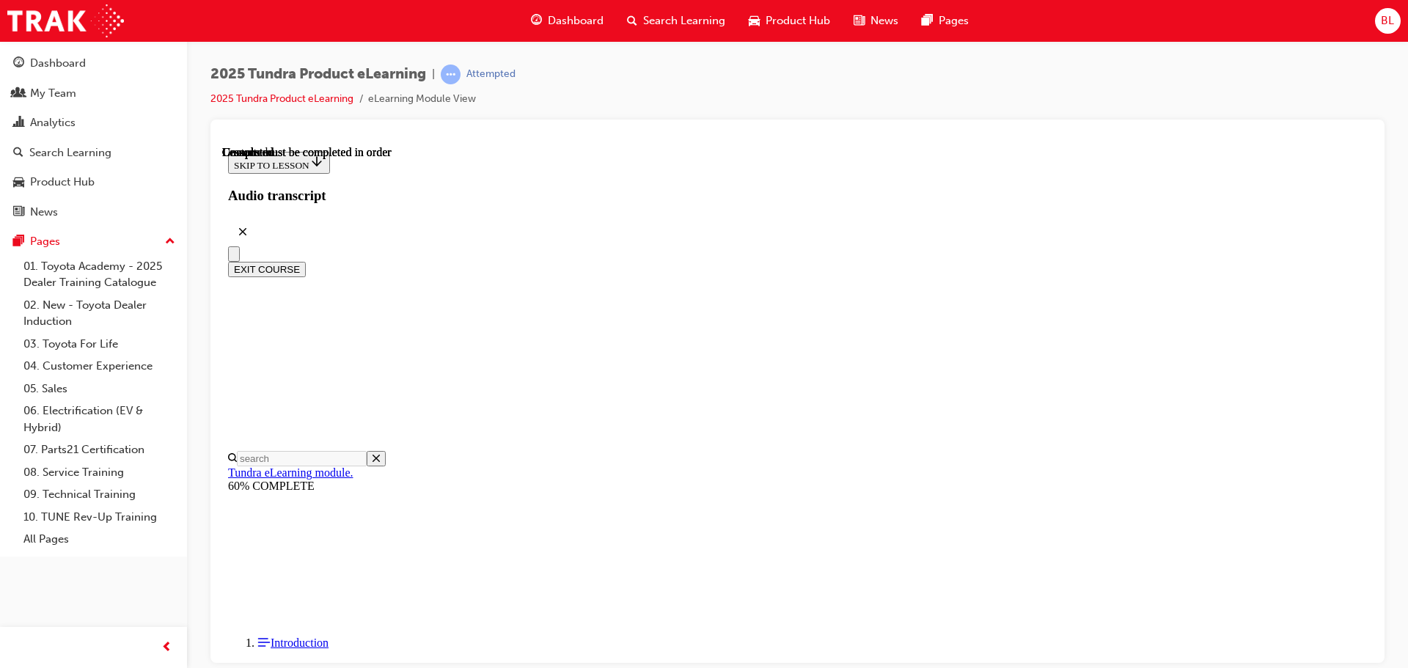
scroll to position [276, 0]
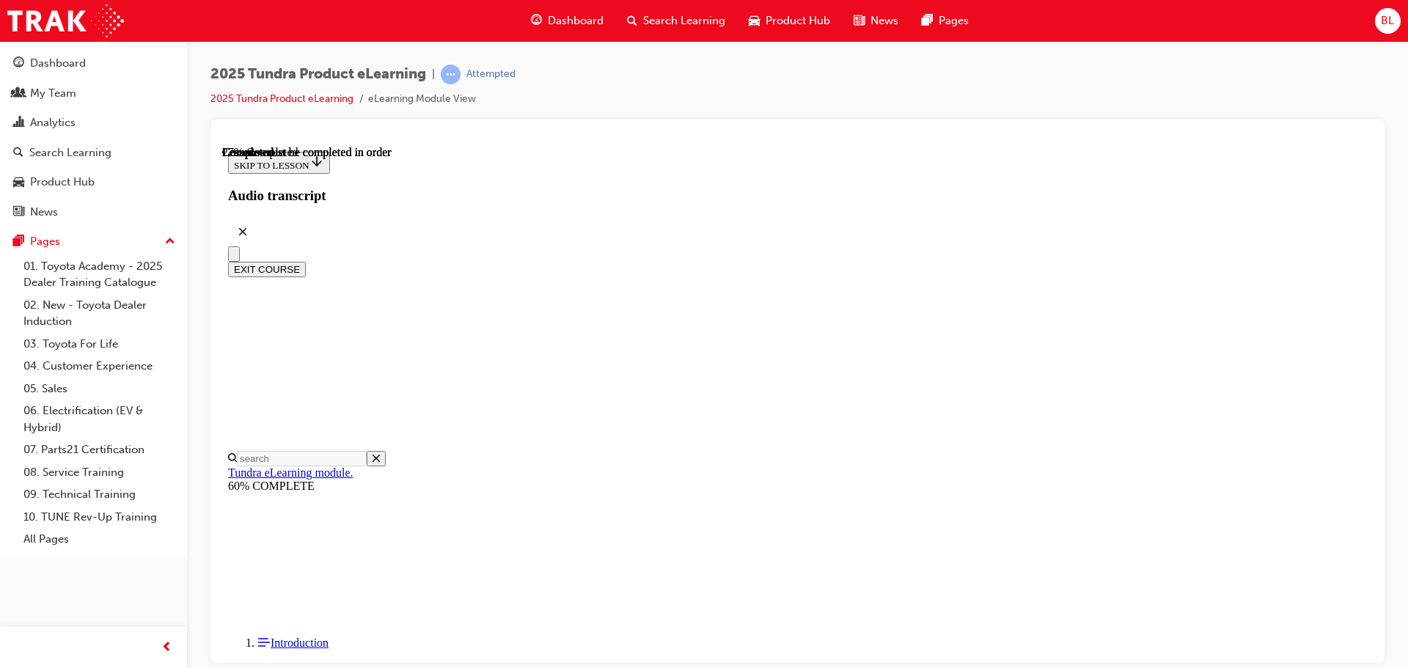
scroll to position [1849, 0]
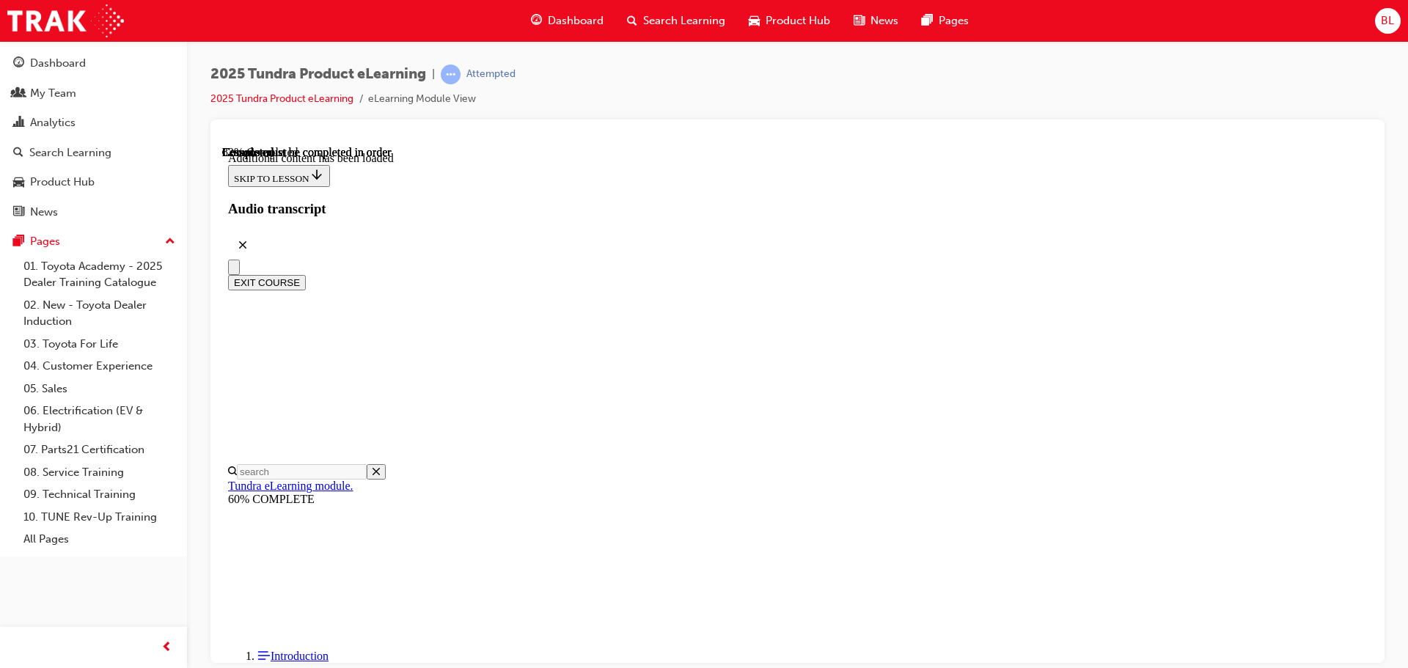
scroll to position [3312, 0]
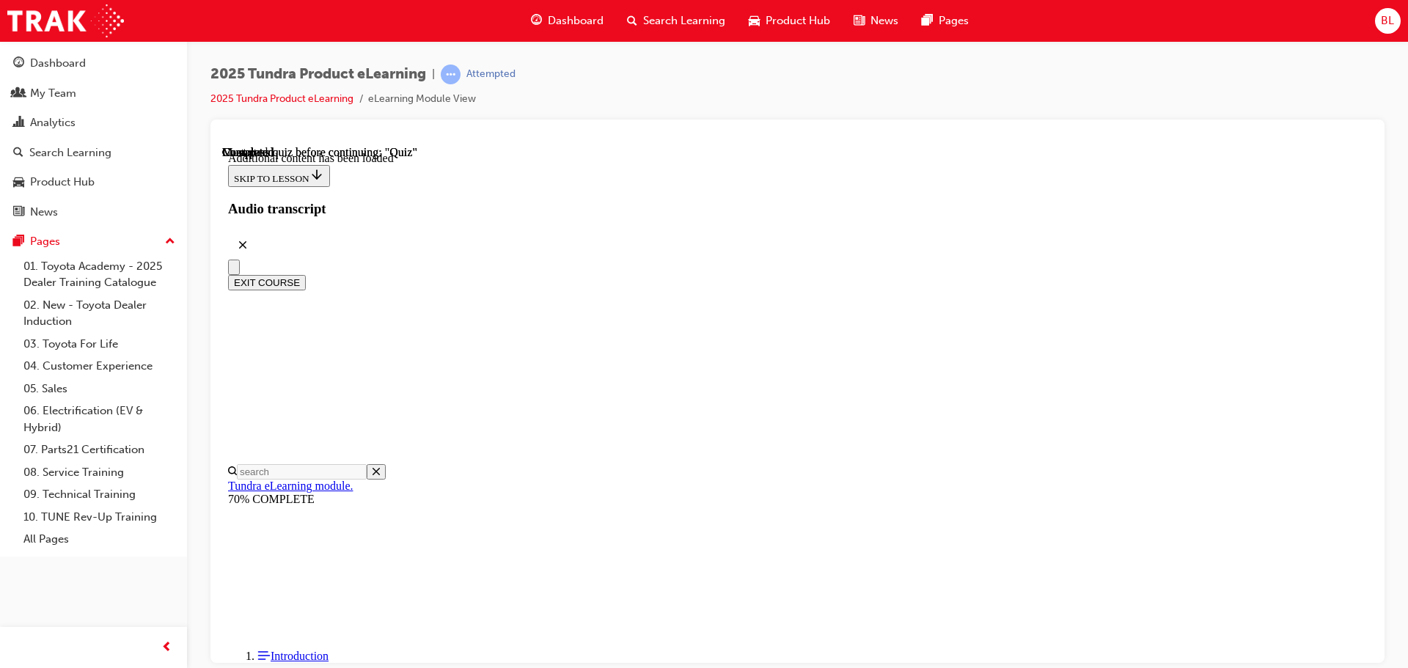
scroll to position [45, 0]
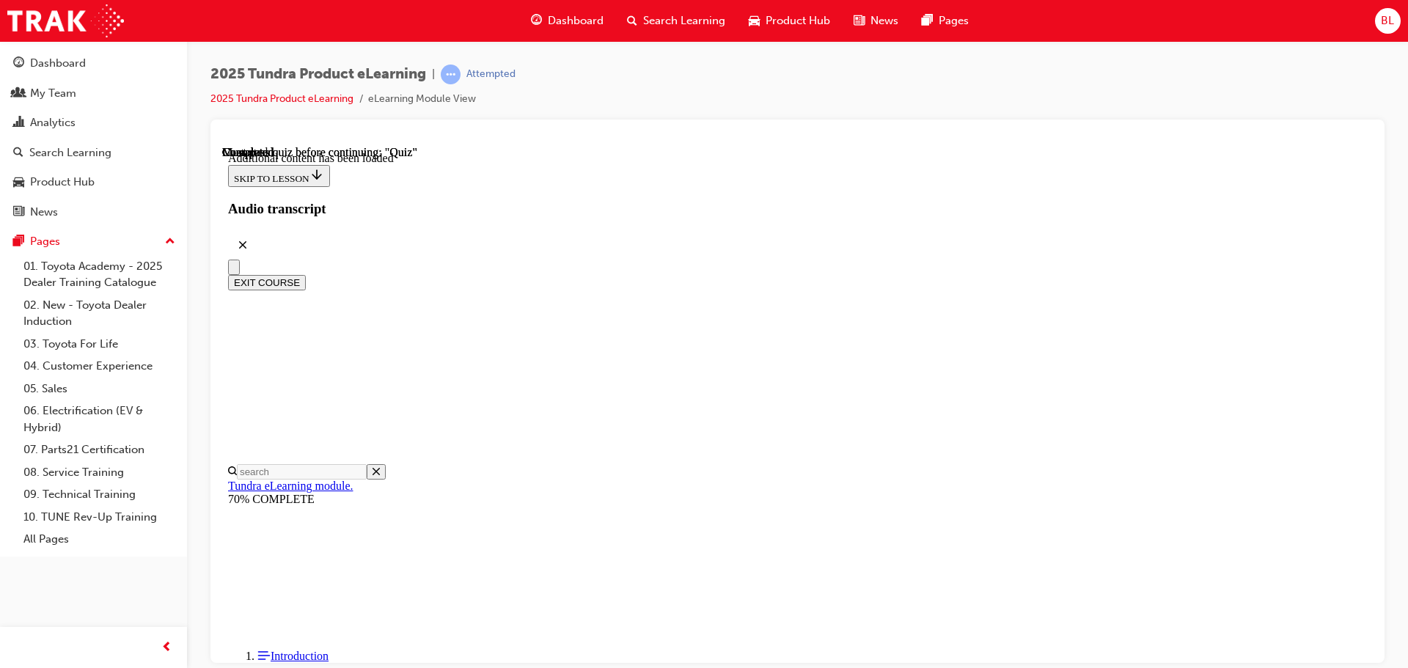
radio input "true"
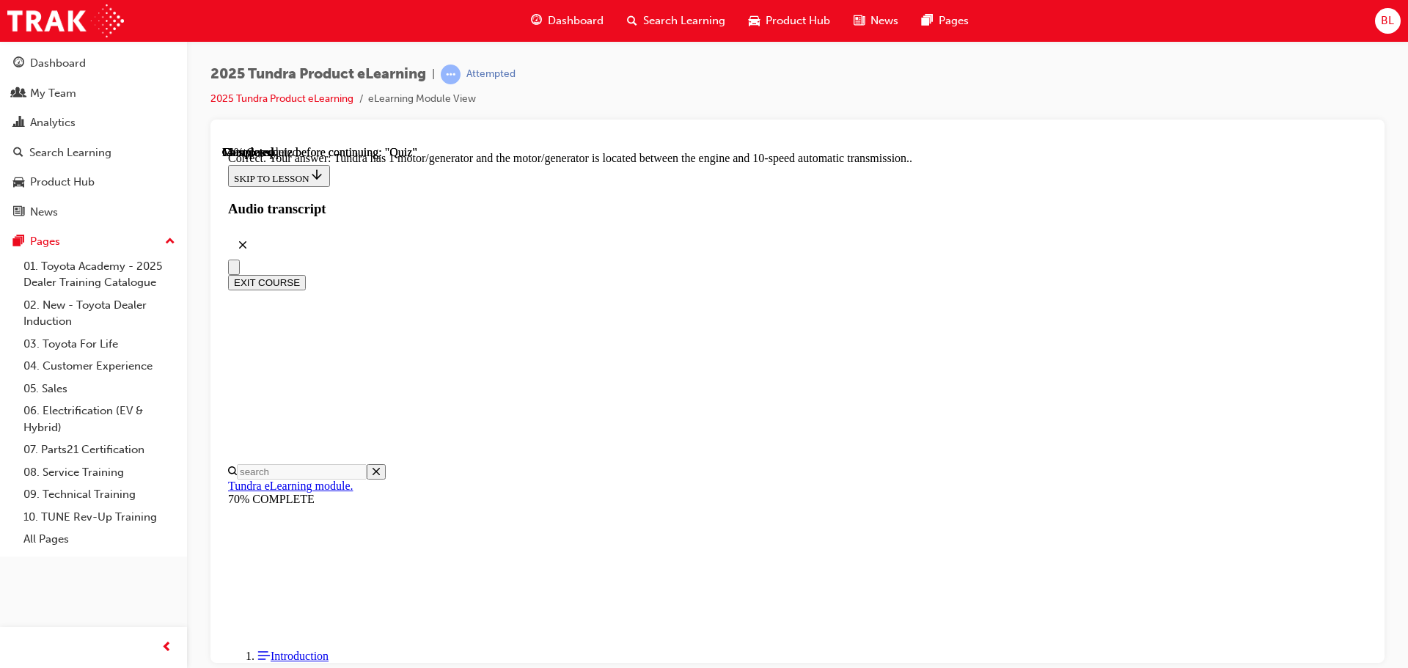
scroll to position [287, 0]
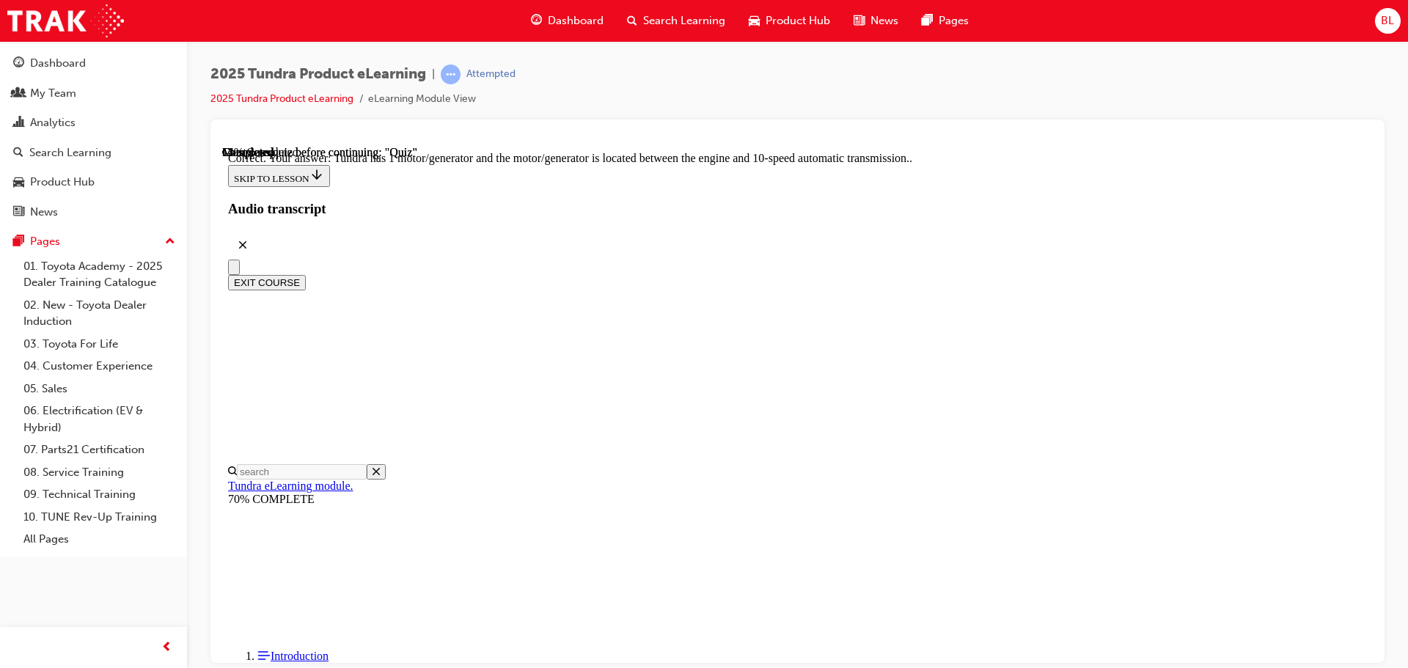
radio input "true"
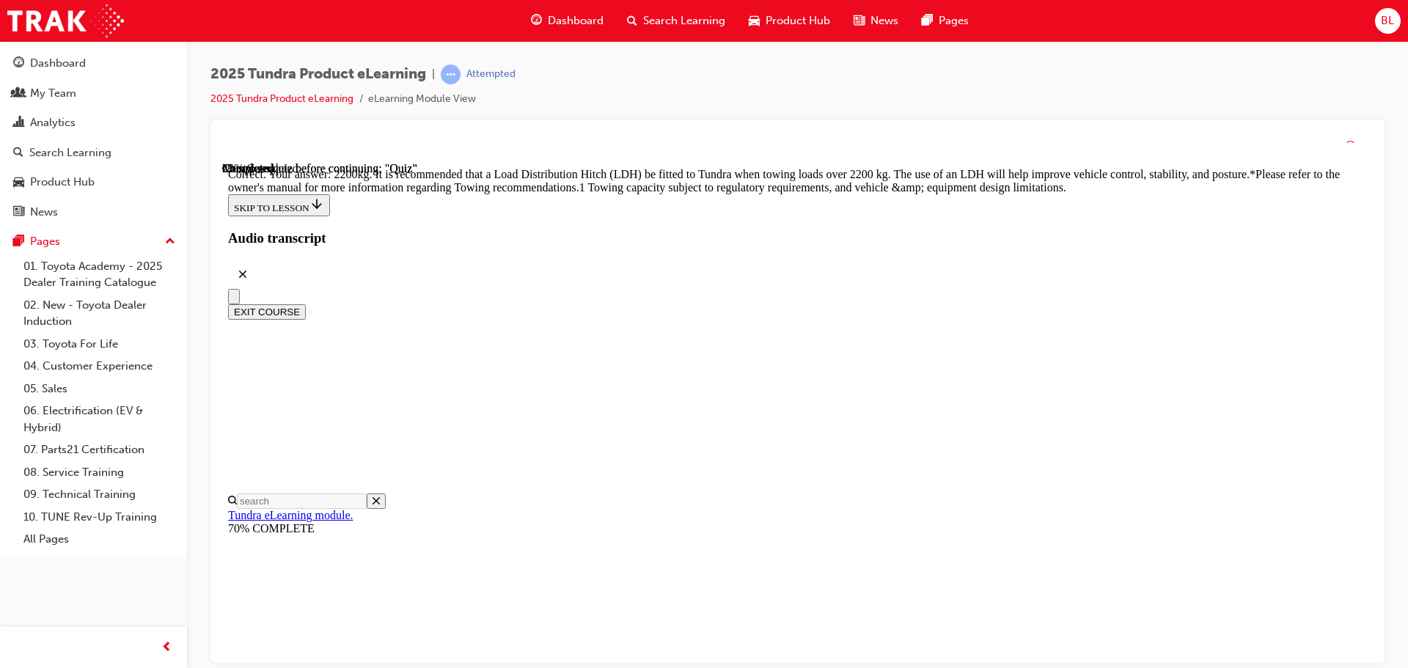
scroll to position [615, 0]
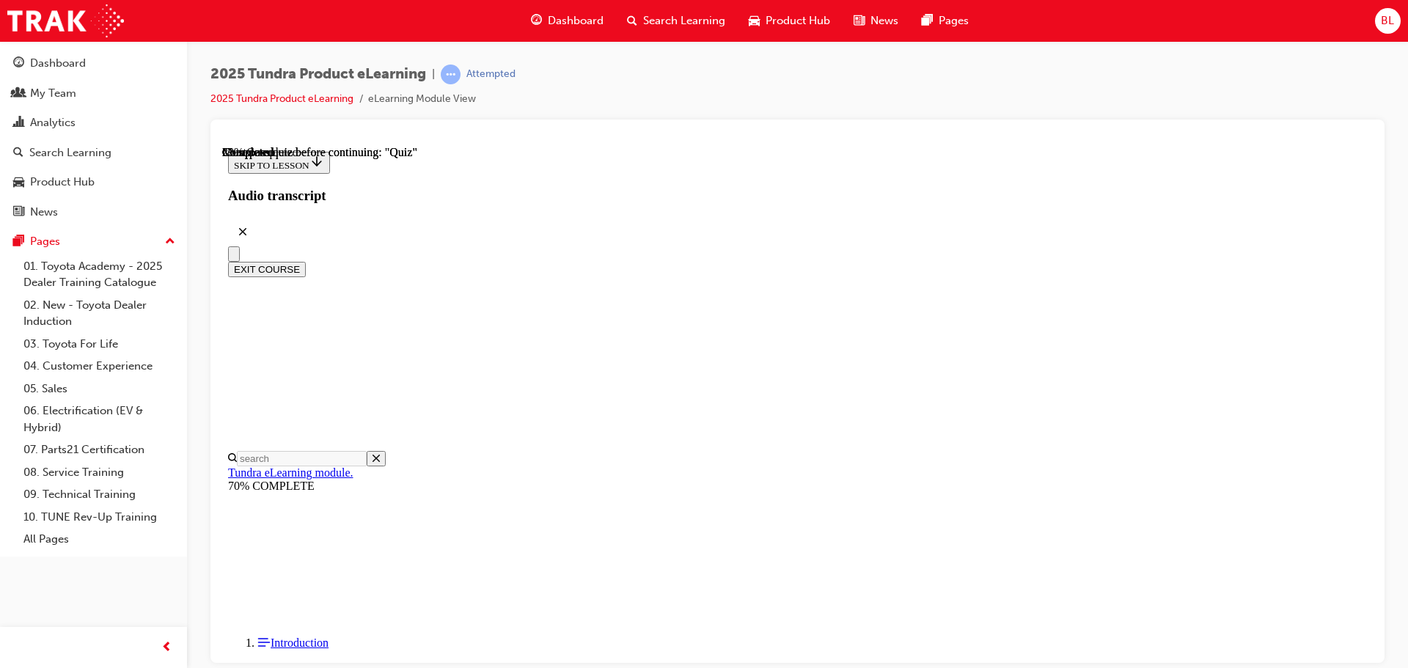
scroll to position [147, 0]
radio input "true"
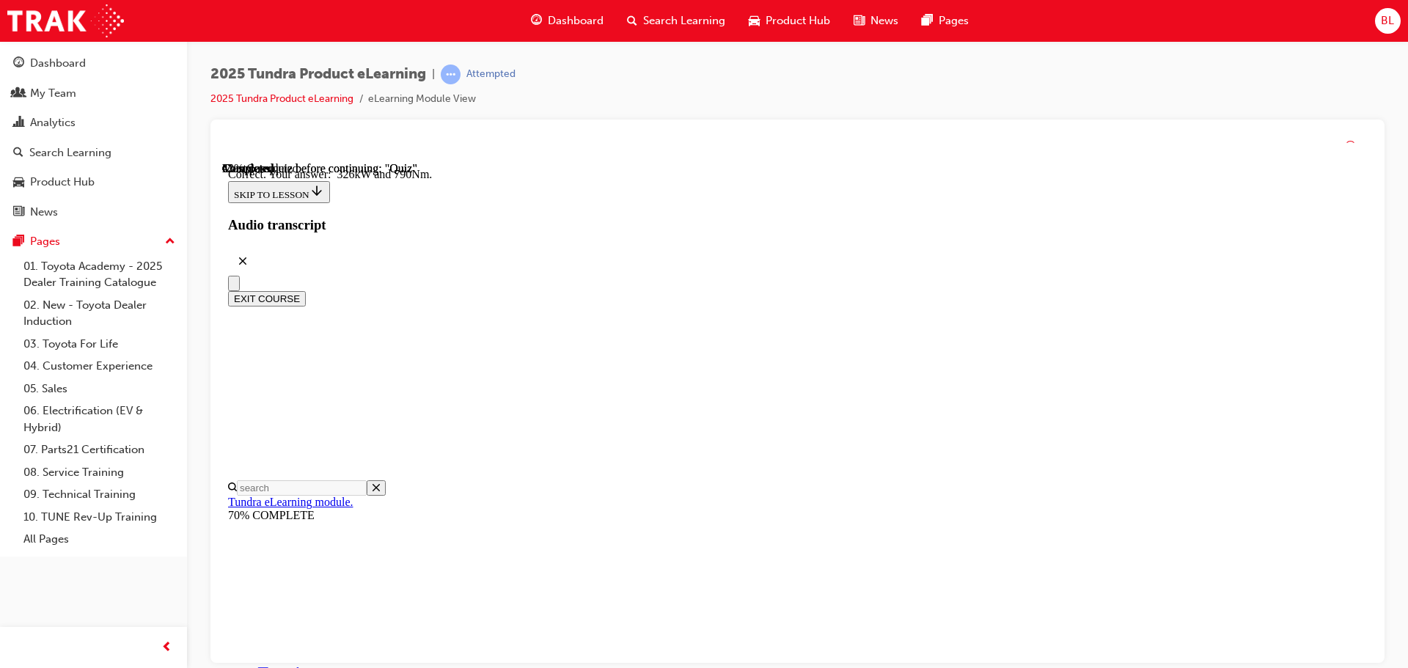
scroll to position [316, 0]
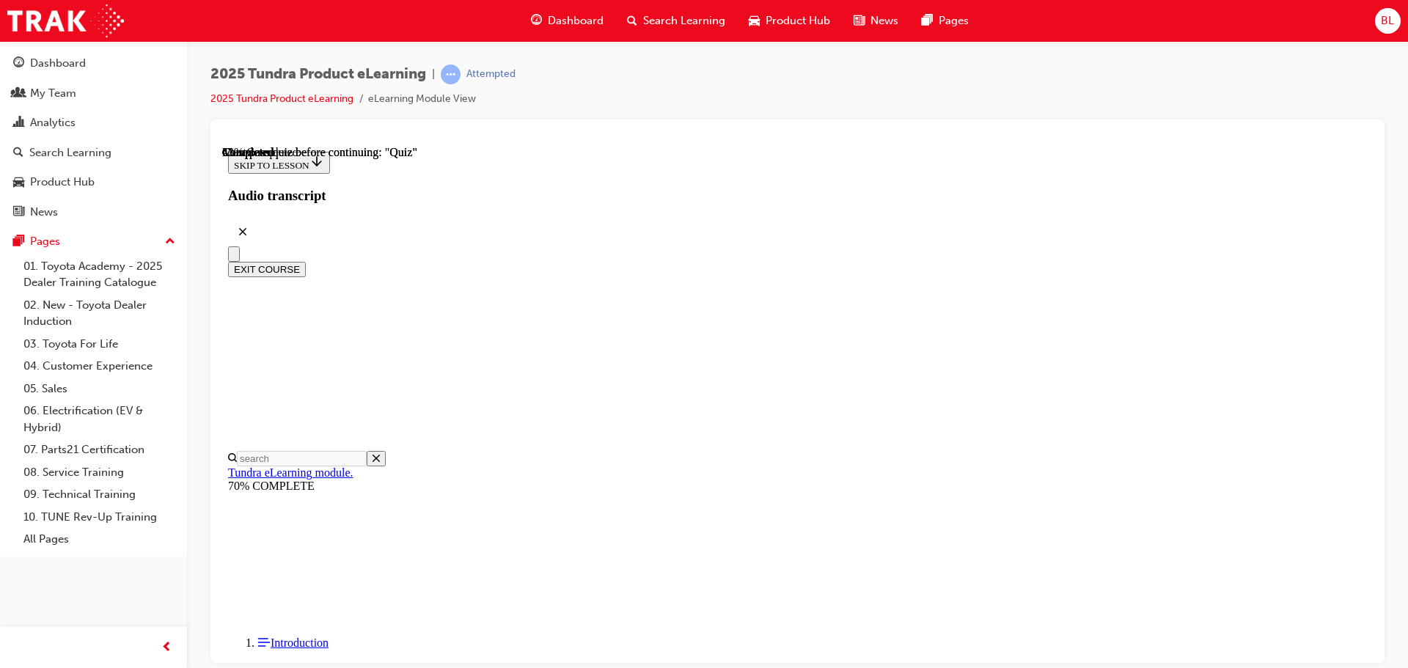
scroll to position [147, 0]
radio input "true"
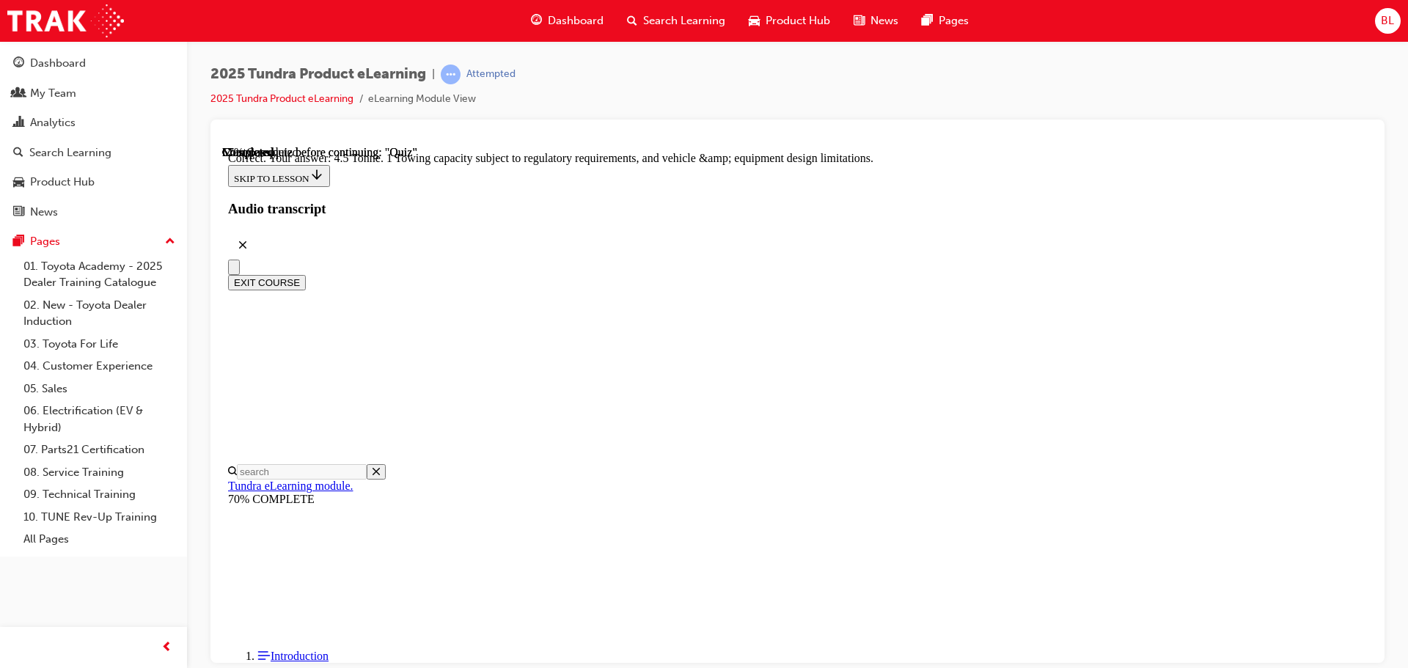
scroll to position [406, 0]
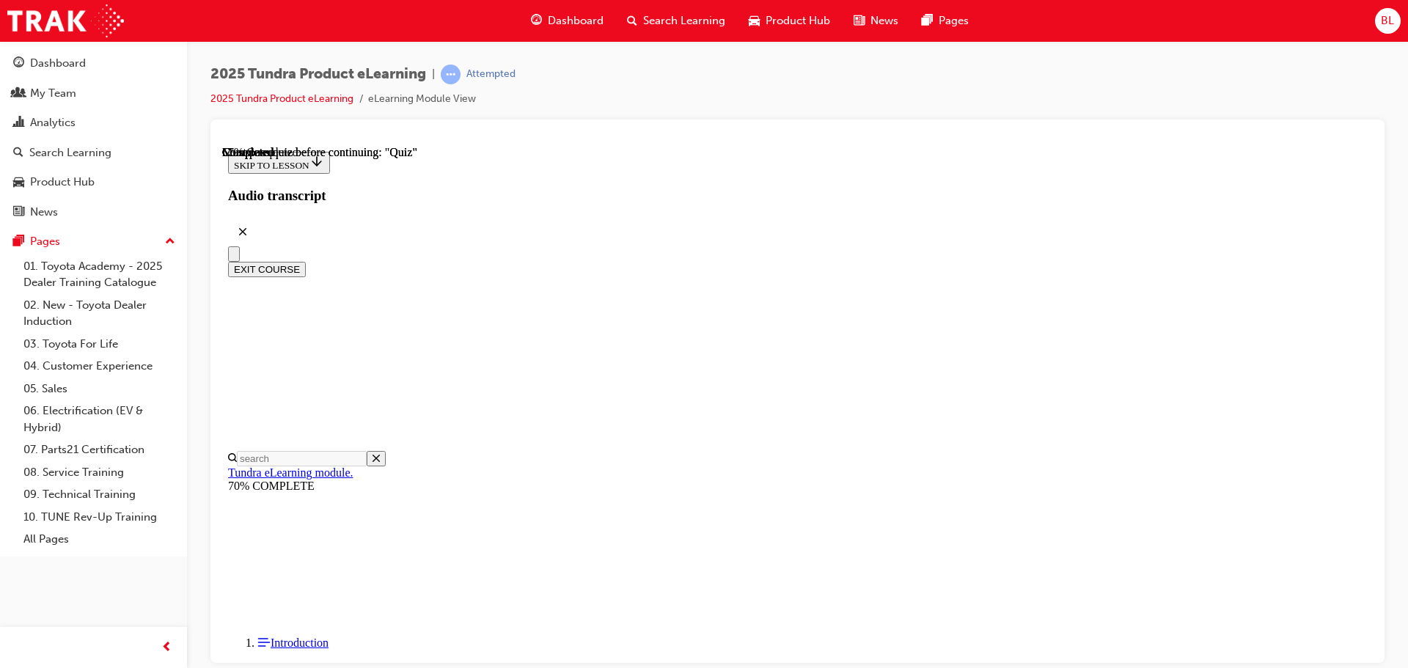
scroll to position [220, 0]
radio input "true"
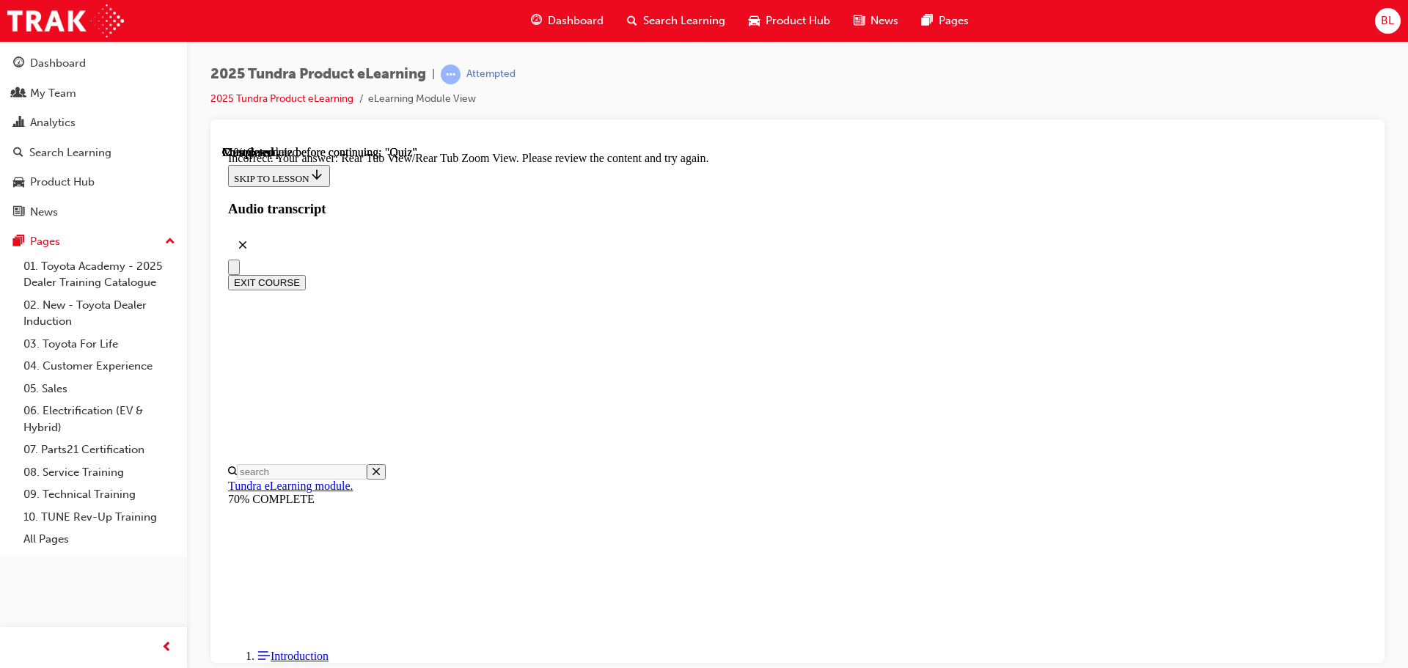
scroll to position [488, 0]
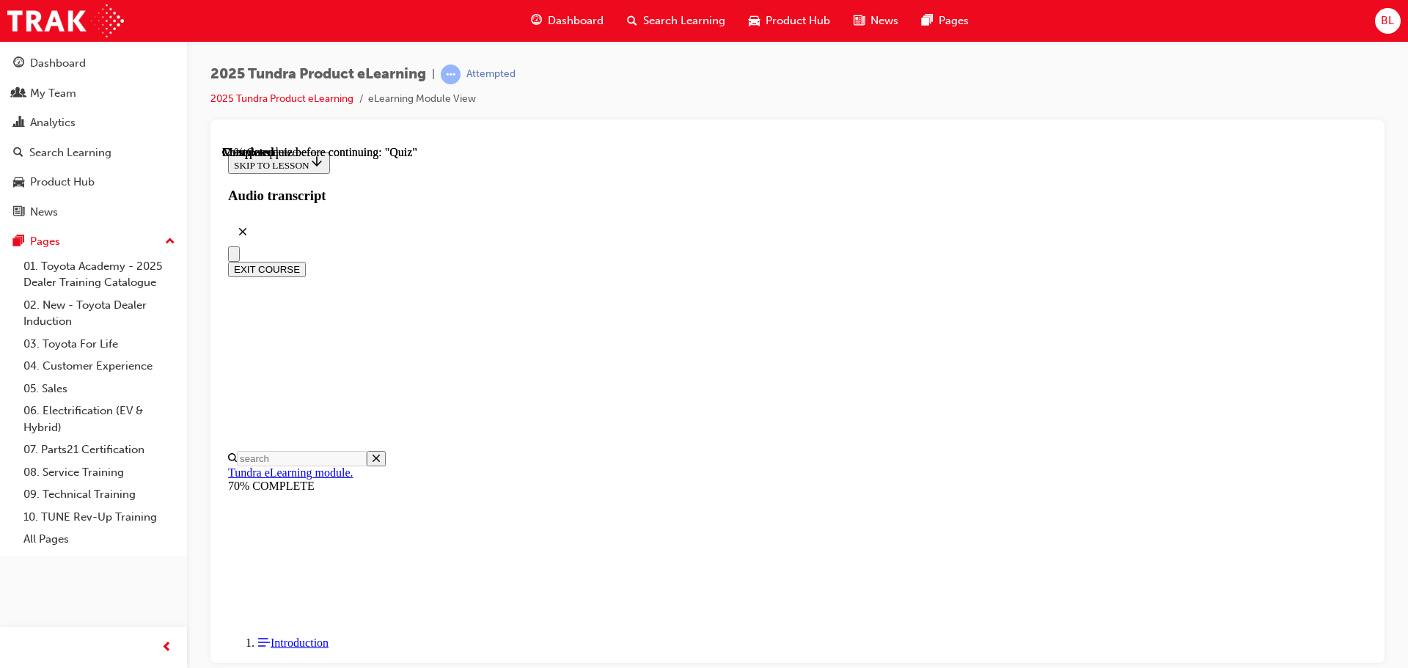
scroll to position [147, 0]
radio input "true"
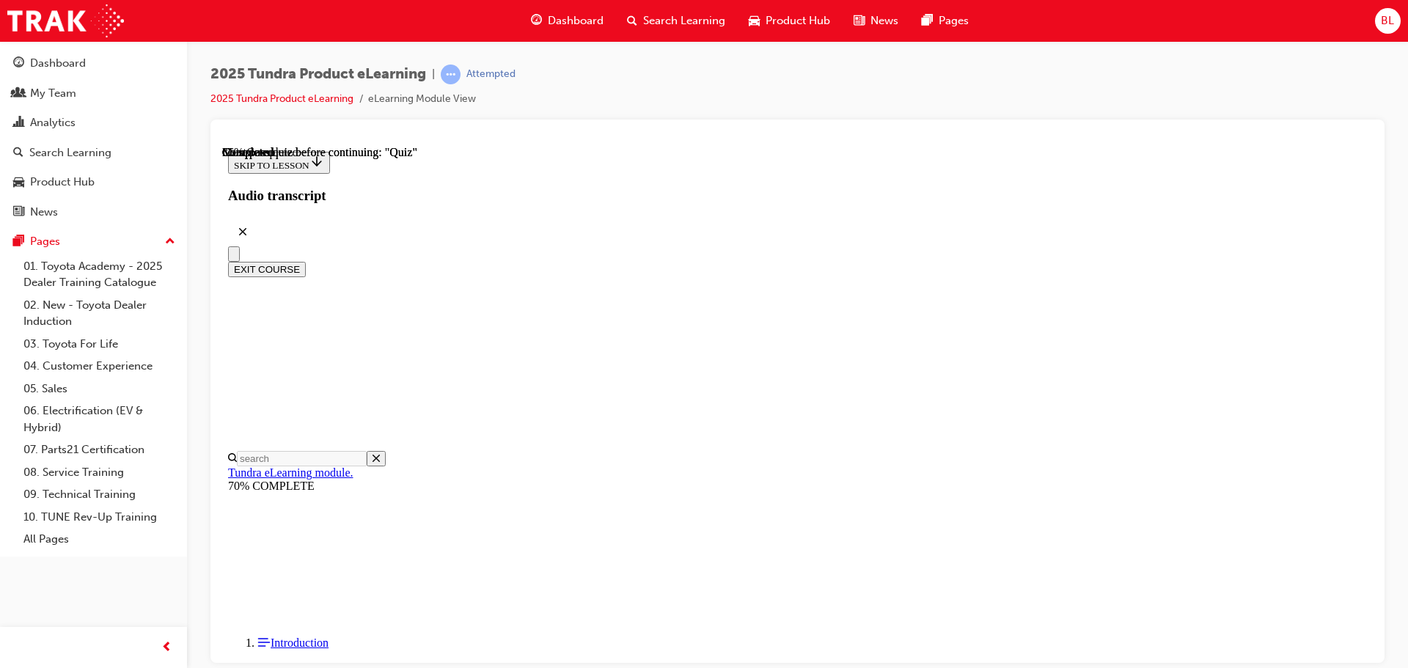
drag, startPoint x: 712, startPoint y: 427, endPoint x: 764, endPoint y: 448, distance: 56.2
radio input "true"
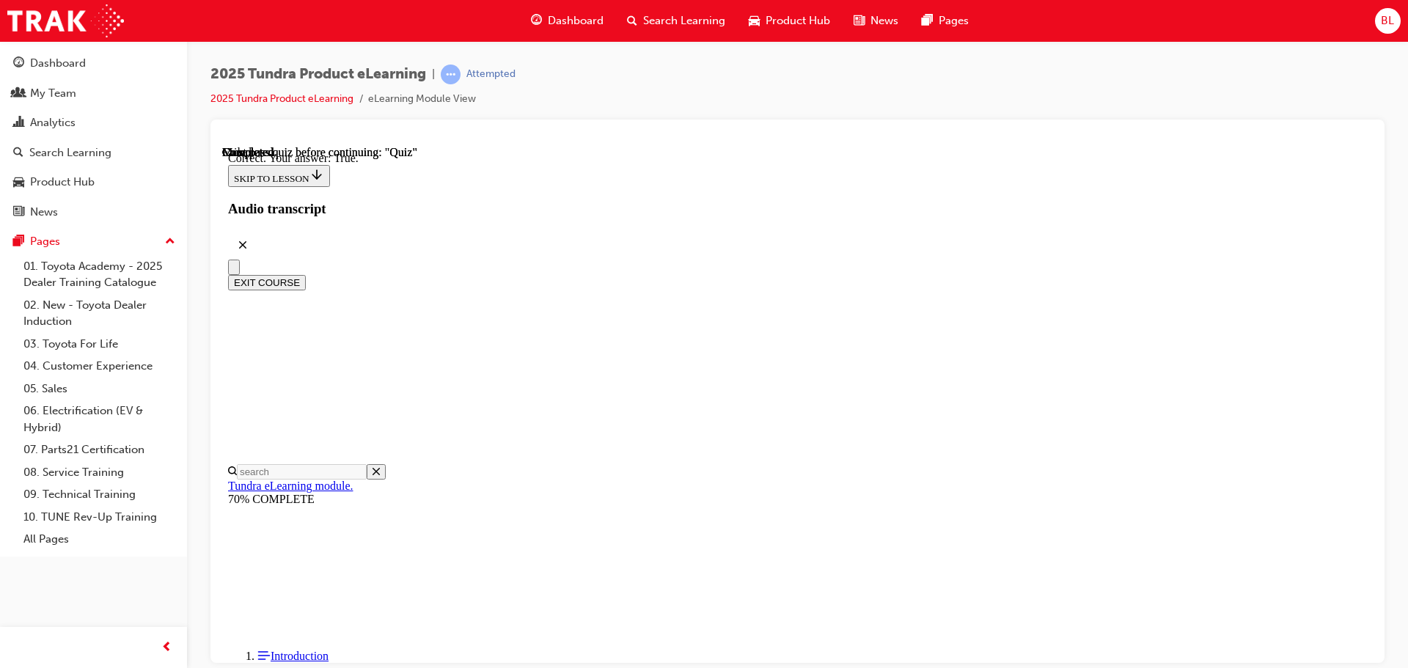
scroll to position [174, 0]
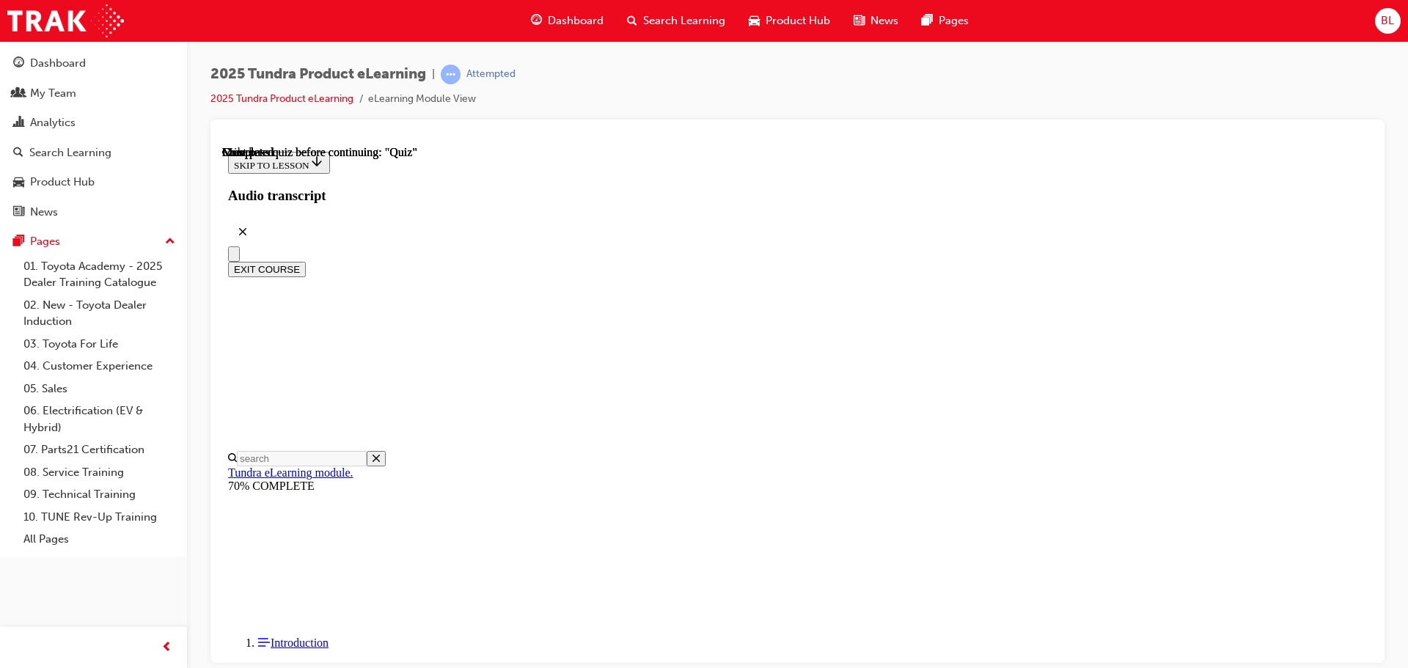
scroll to position [276, 0]
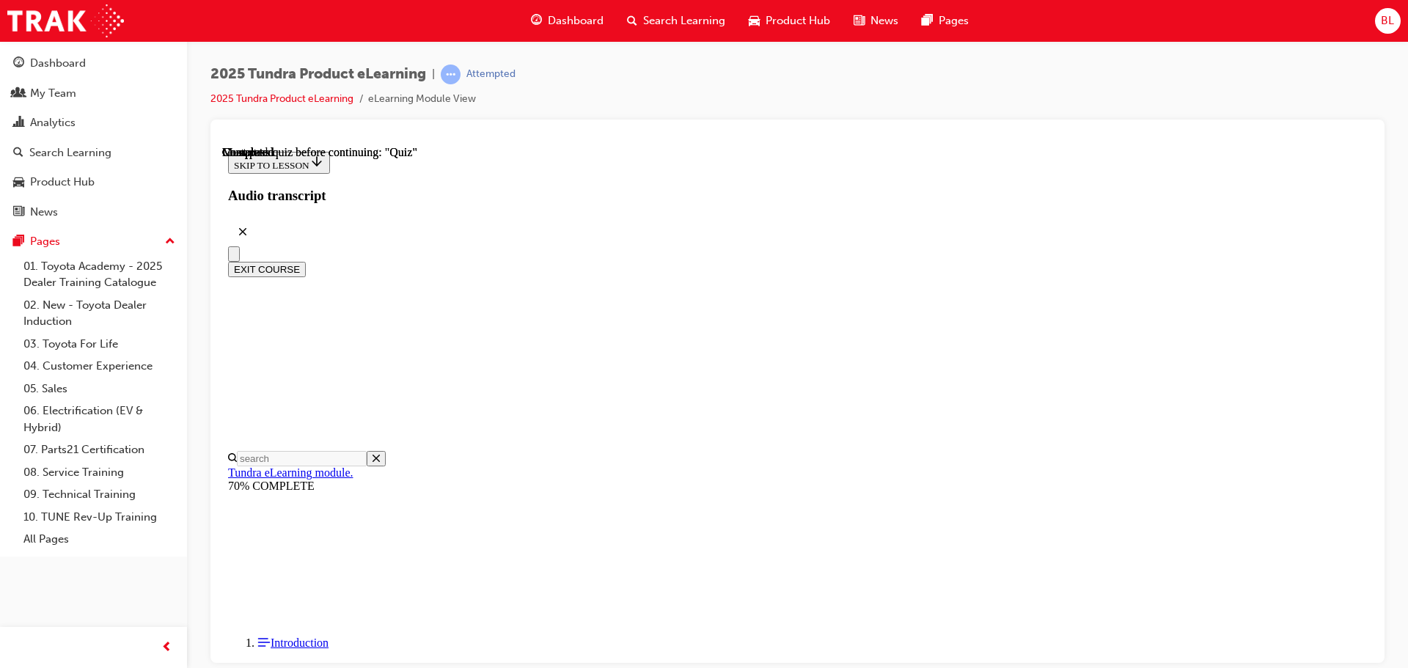
scroll to position [3419, 0]
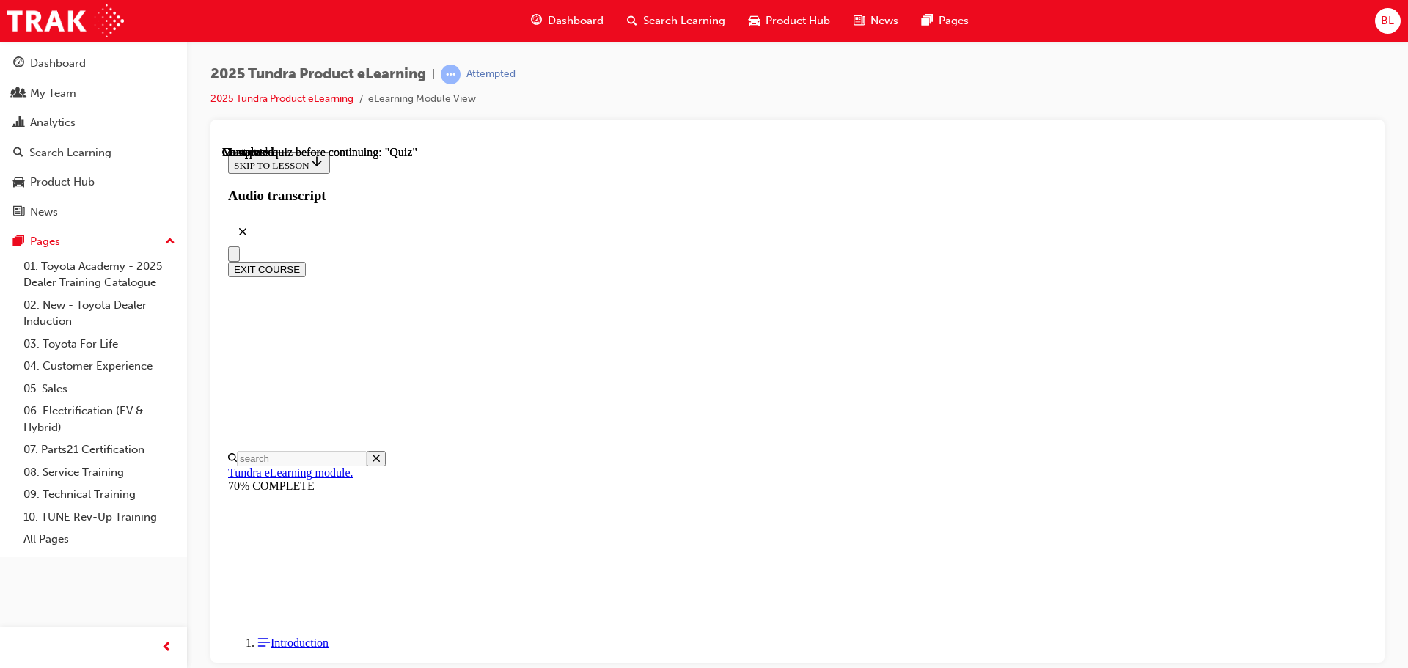
radio input "true"
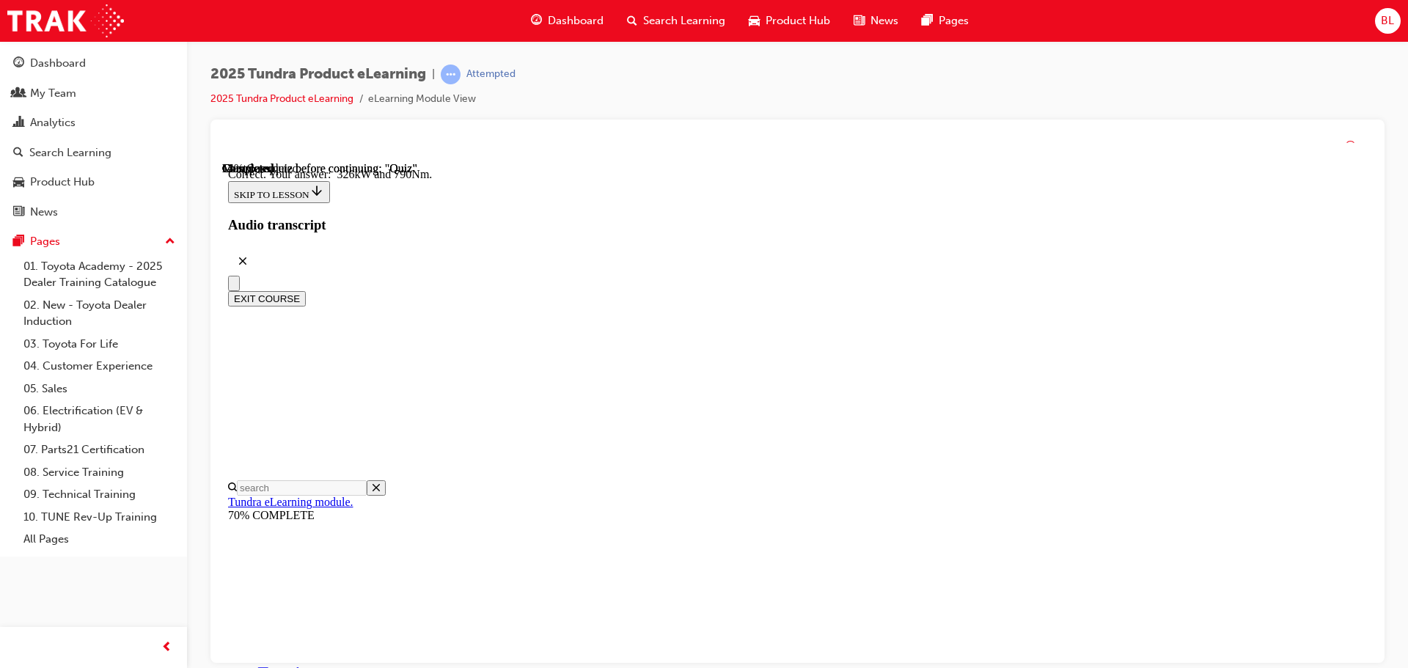
scroll to position [316, 0]
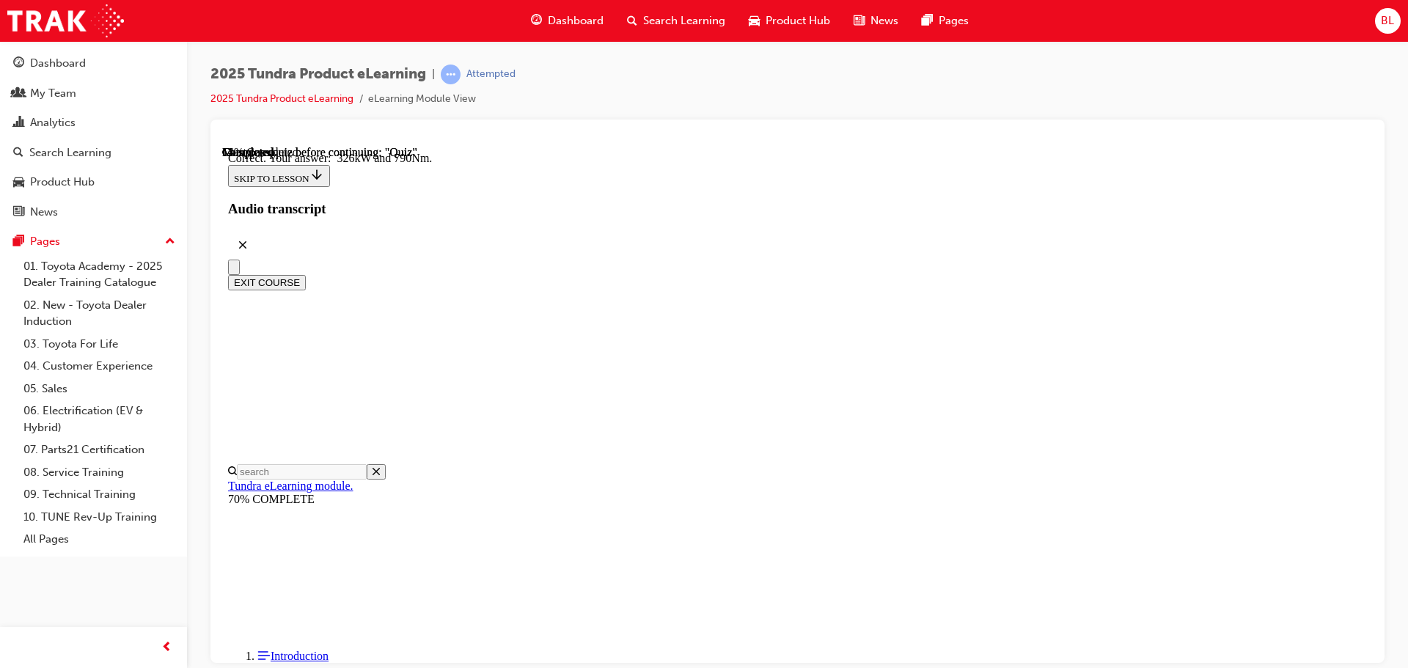
radio input "true"
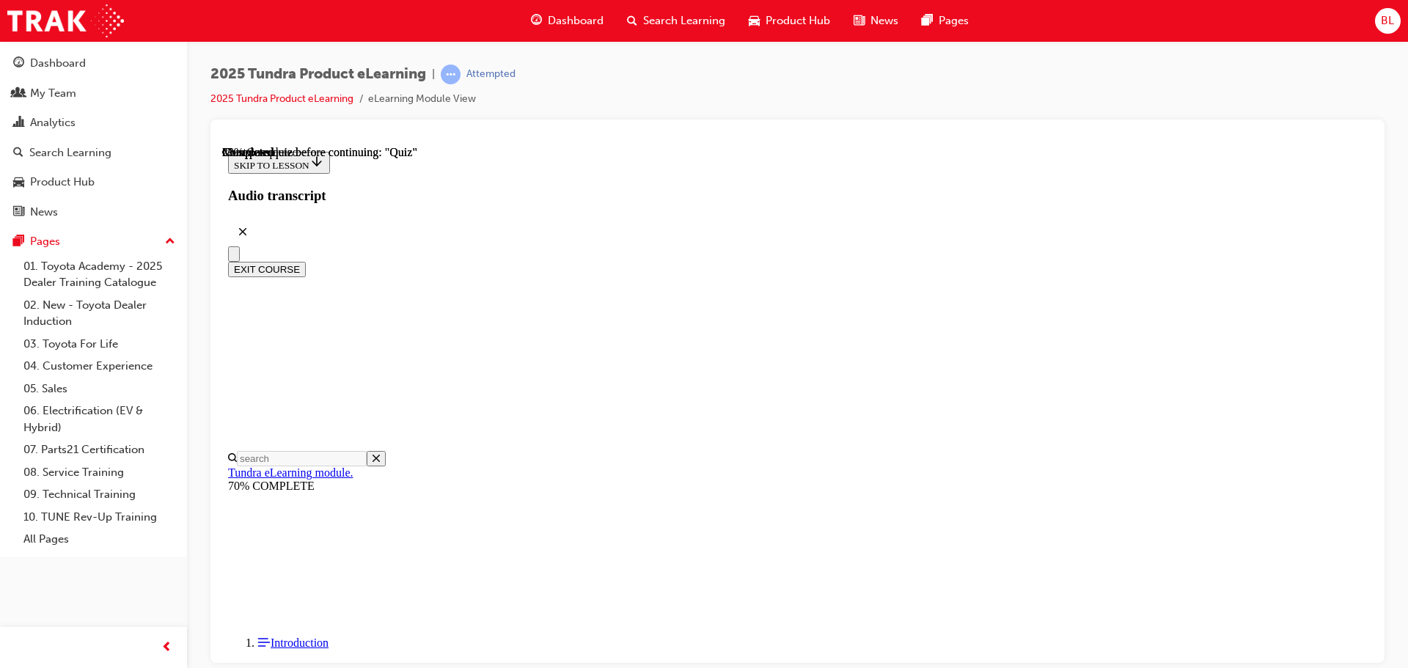
scroll to position [220, 0]
radio input "true"
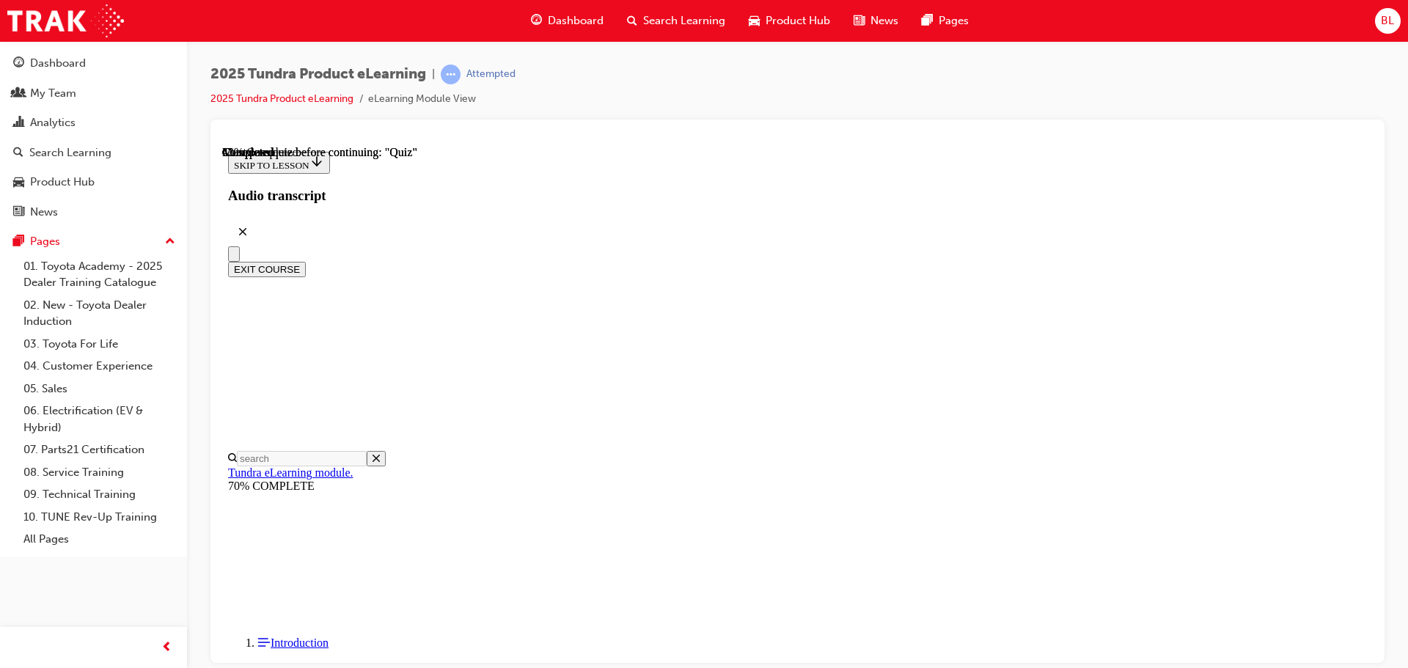
scroll to position [128, 0]
radio input "true"
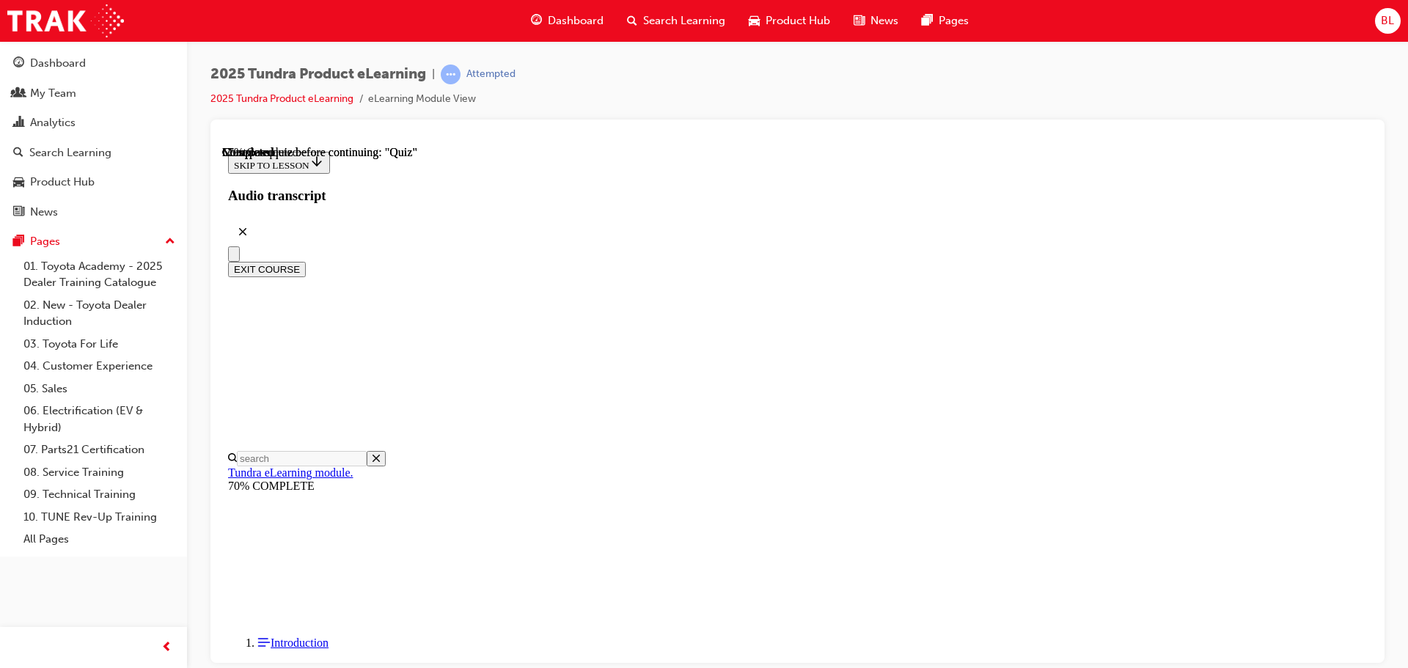
scroll to position [148, 0]
radio input "true"
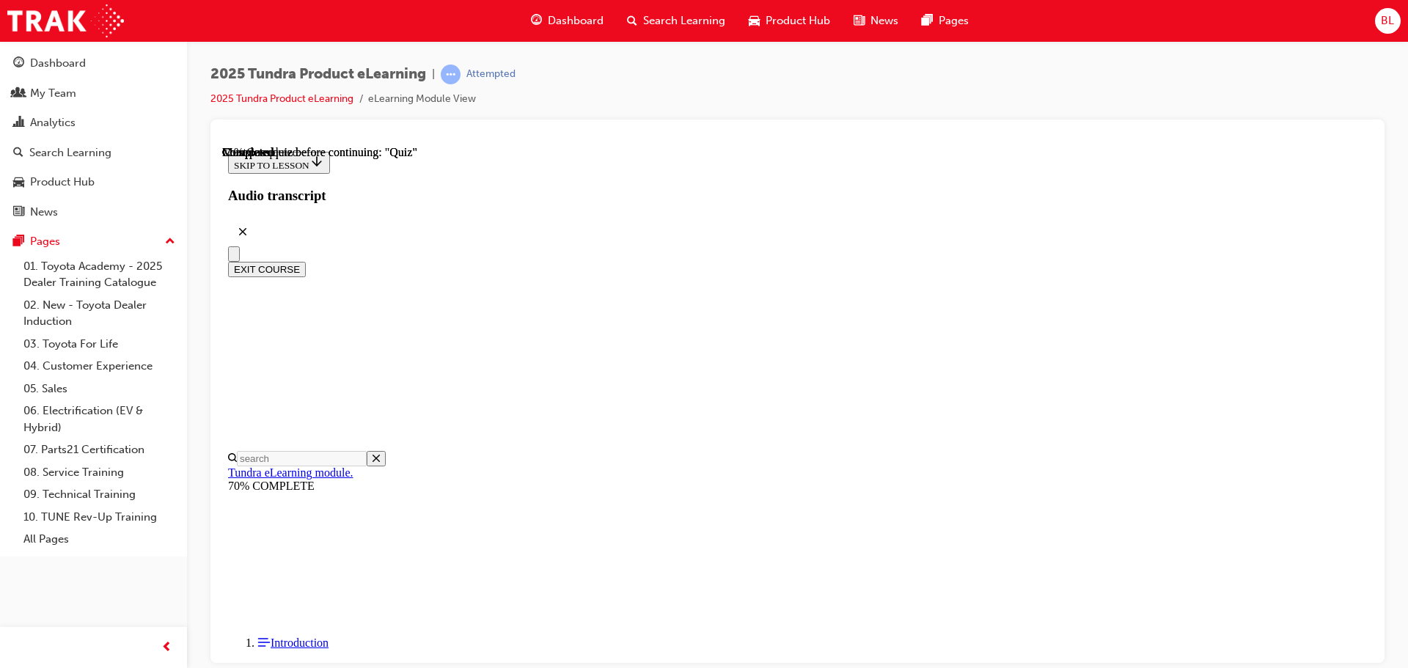
scroll to position [227, 0]
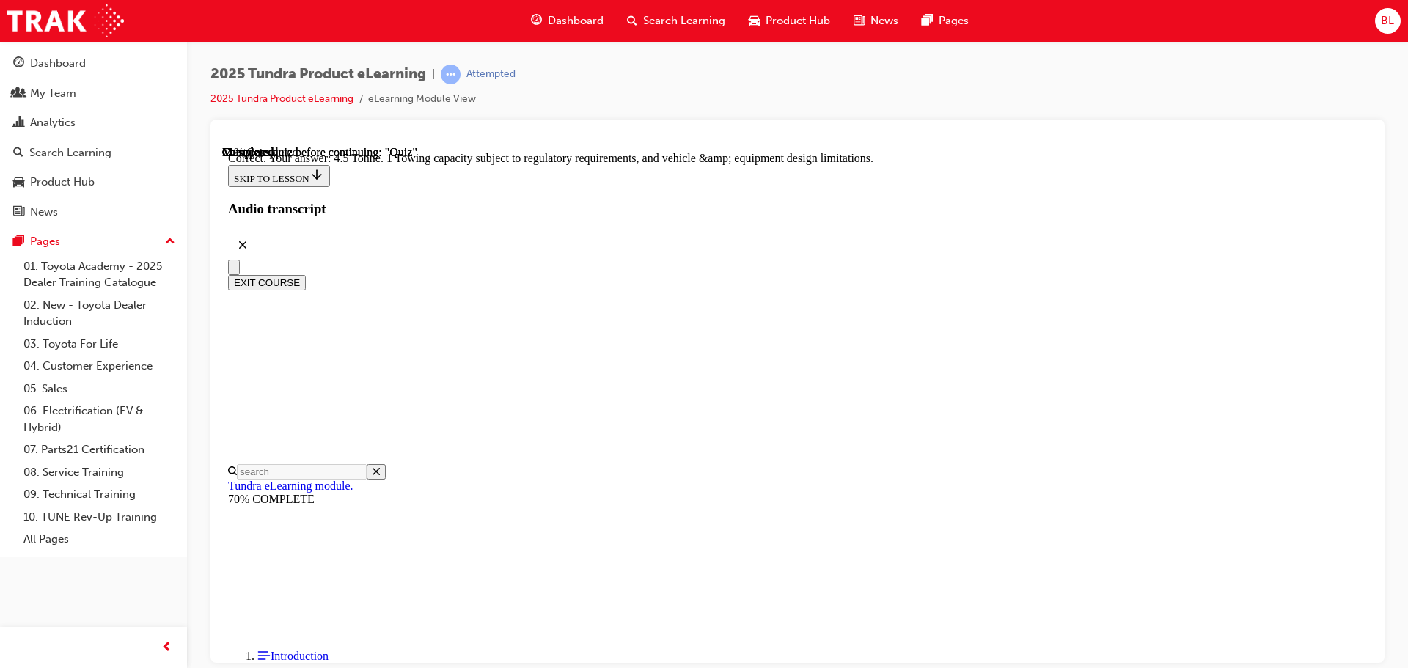
scroll to position [406, 0]
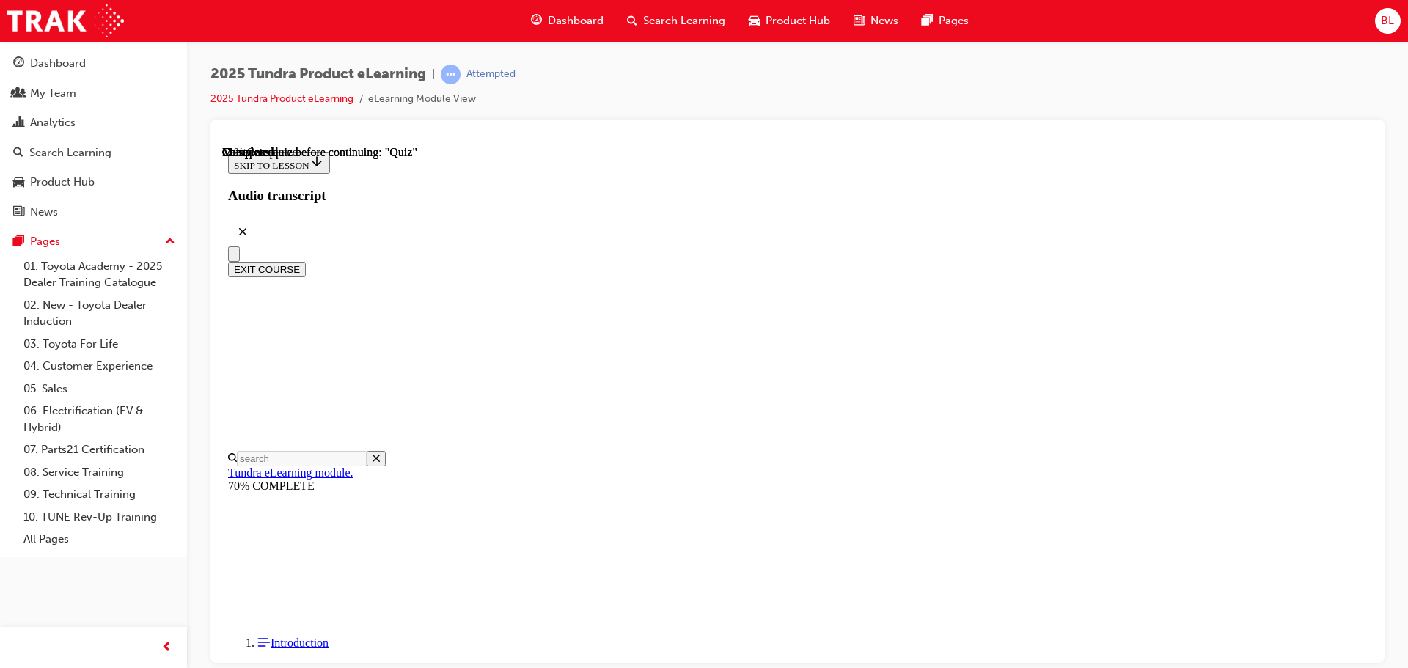
scroll to position [147, 0]
radio input "true"
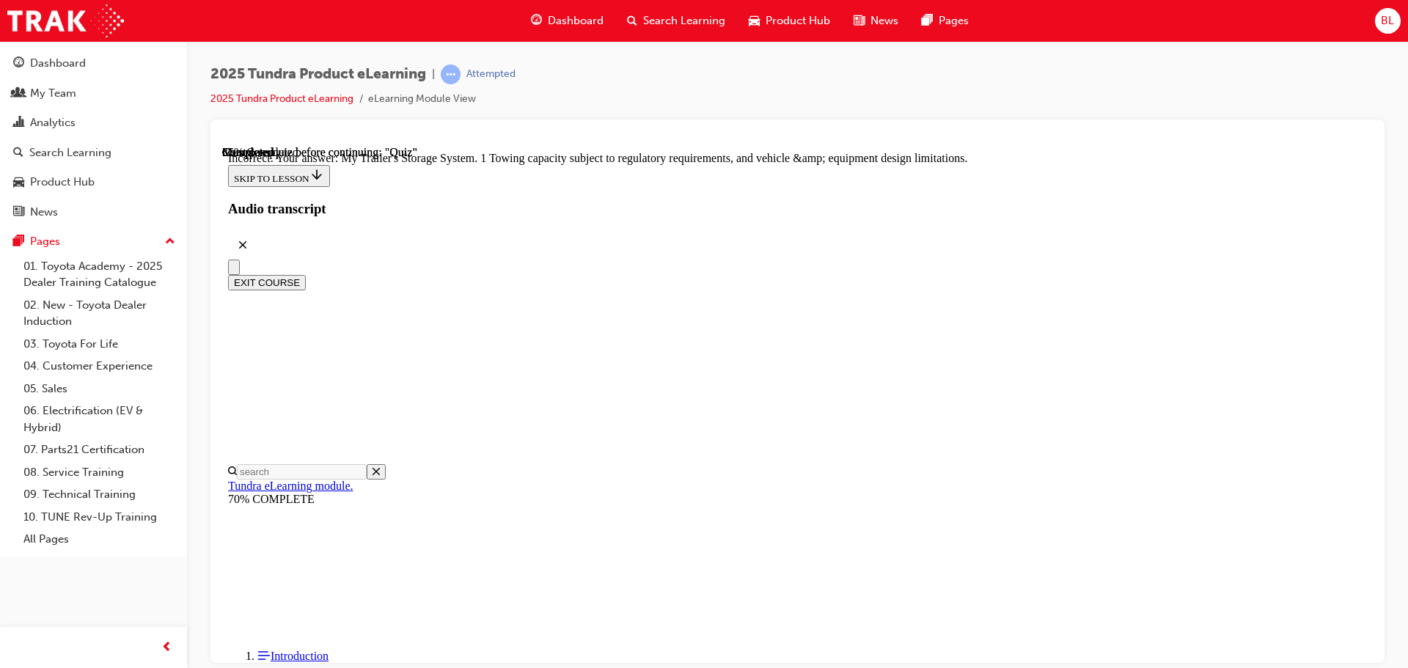
scroll to position [309, 0]
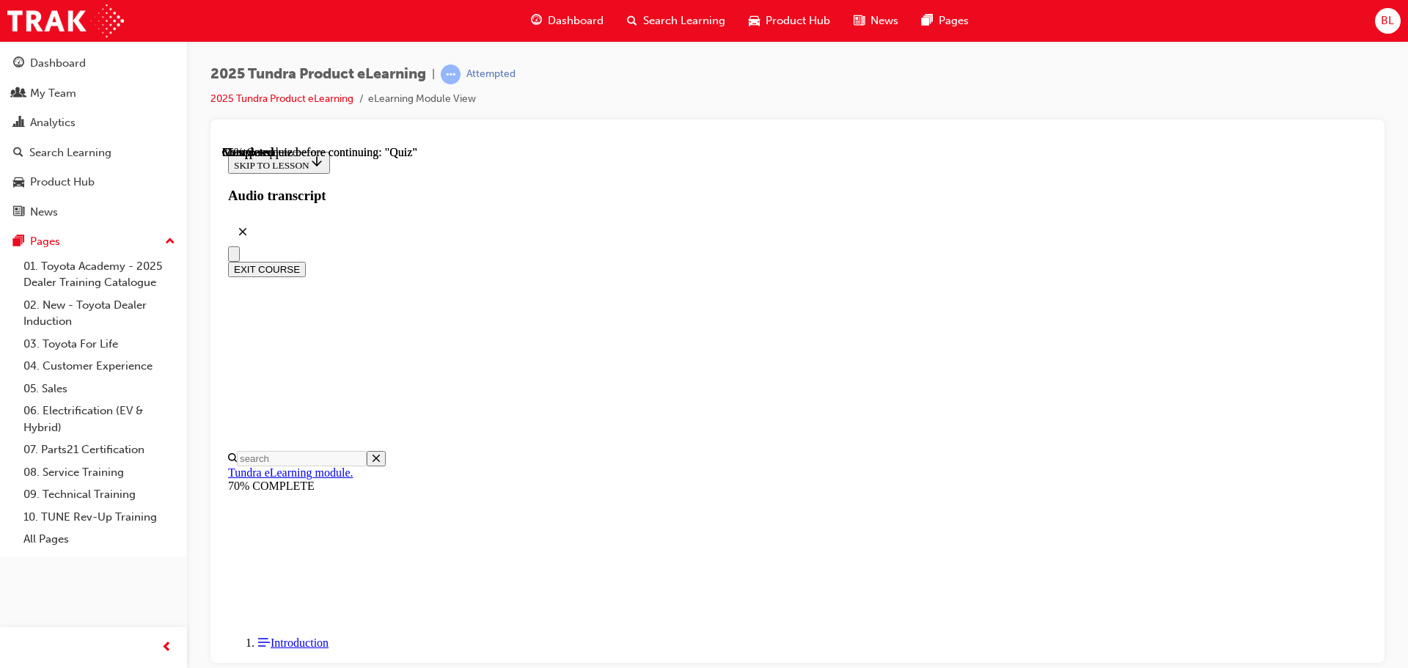
scroll to position [391, 0]
radio input "true"
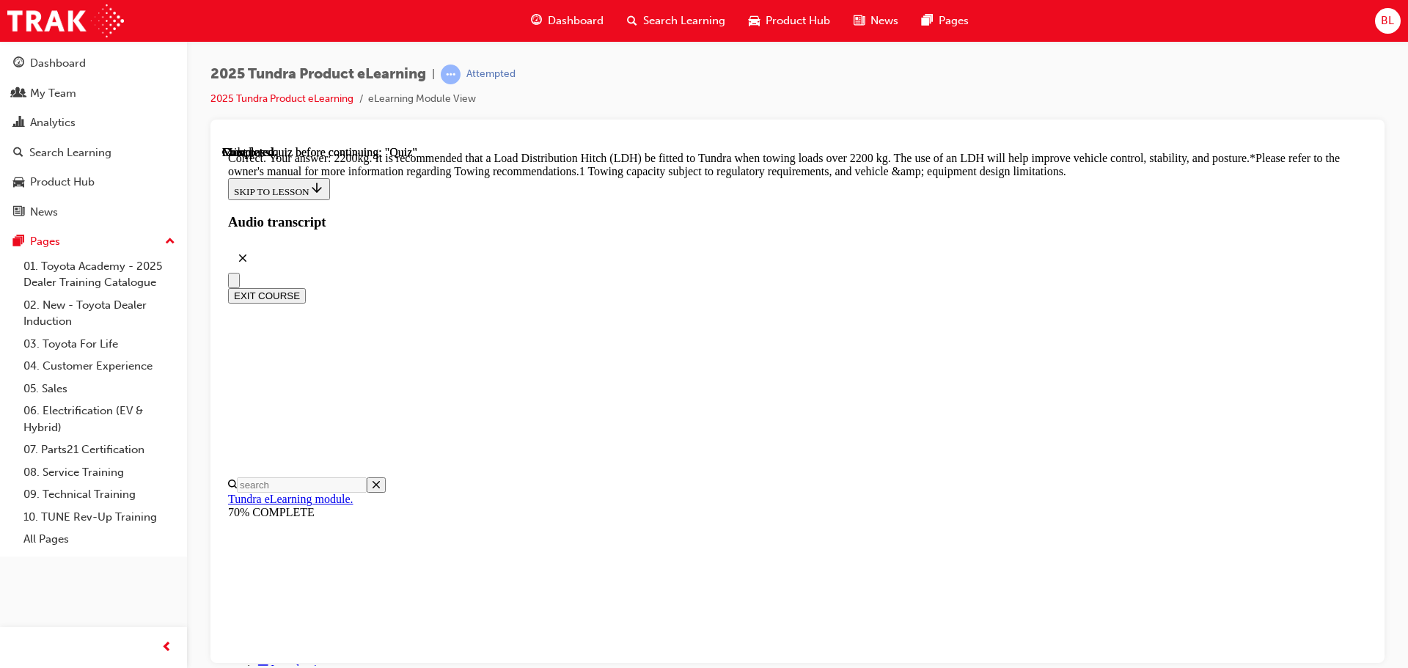
scroll to position [615, 0]
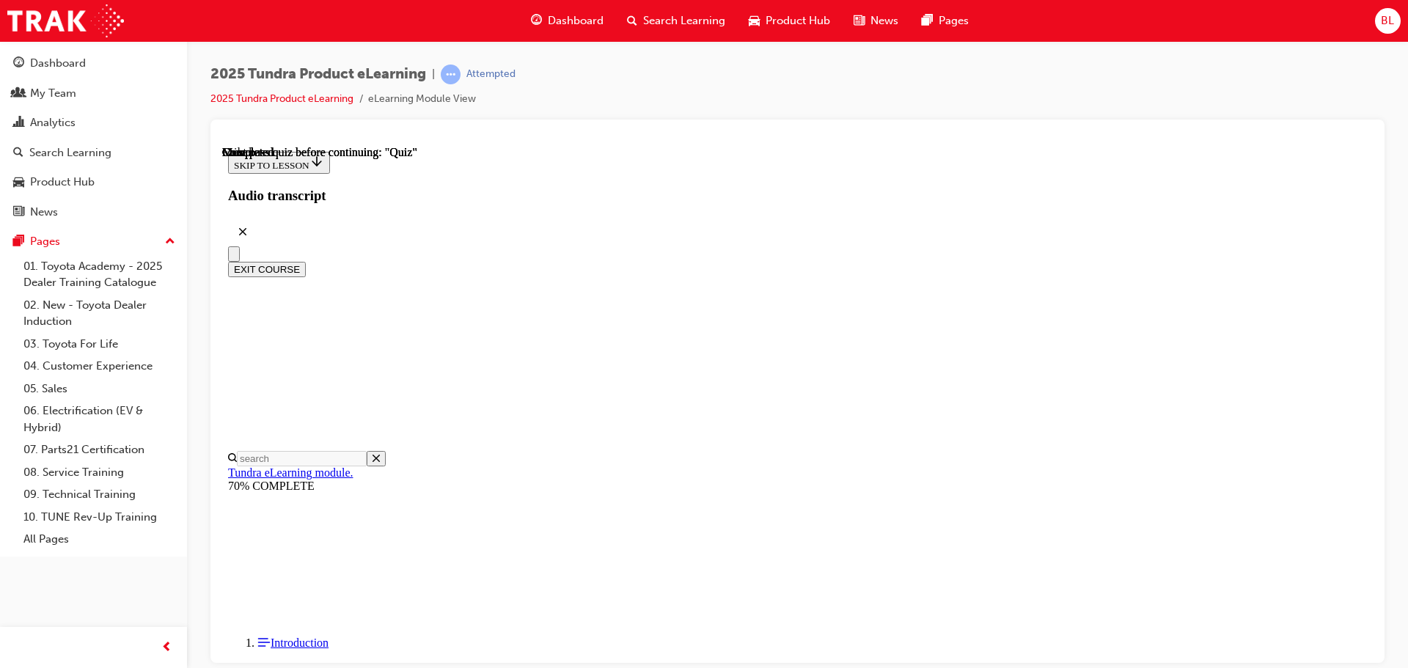
scroll to position [276, 0]
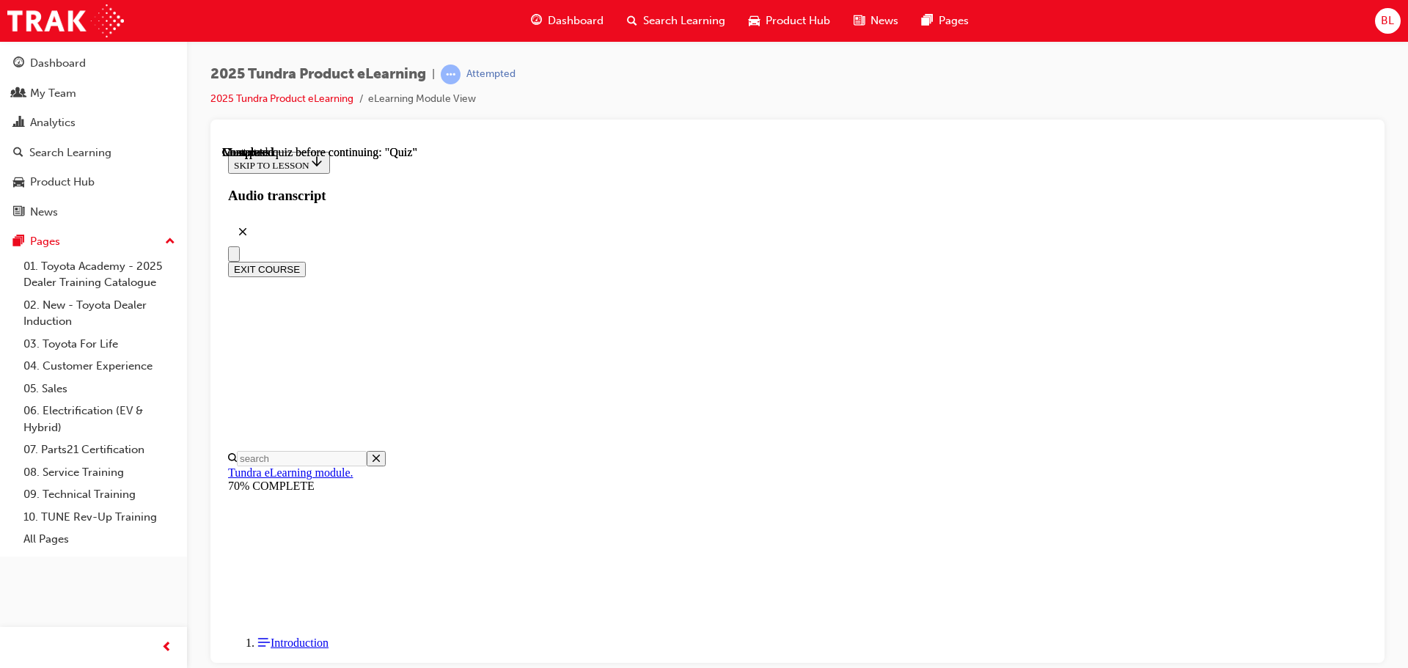
radio input "true"
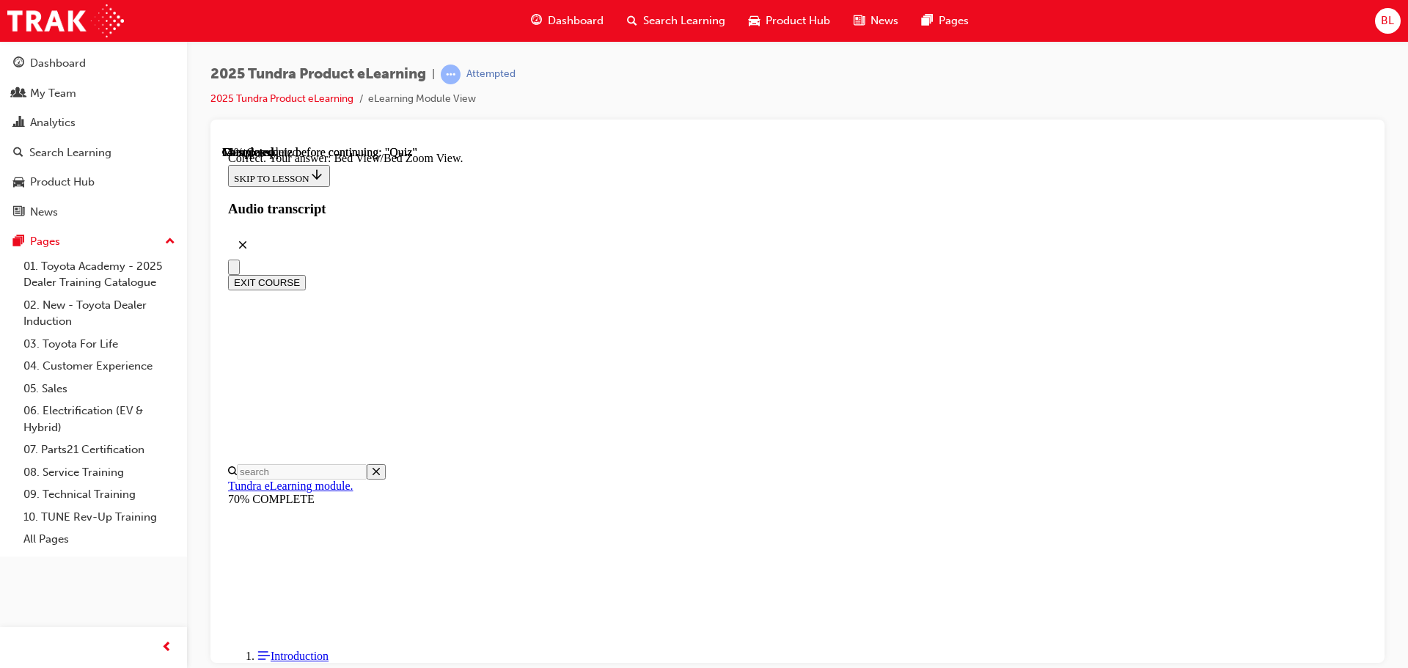
scroll to position [416, 0]
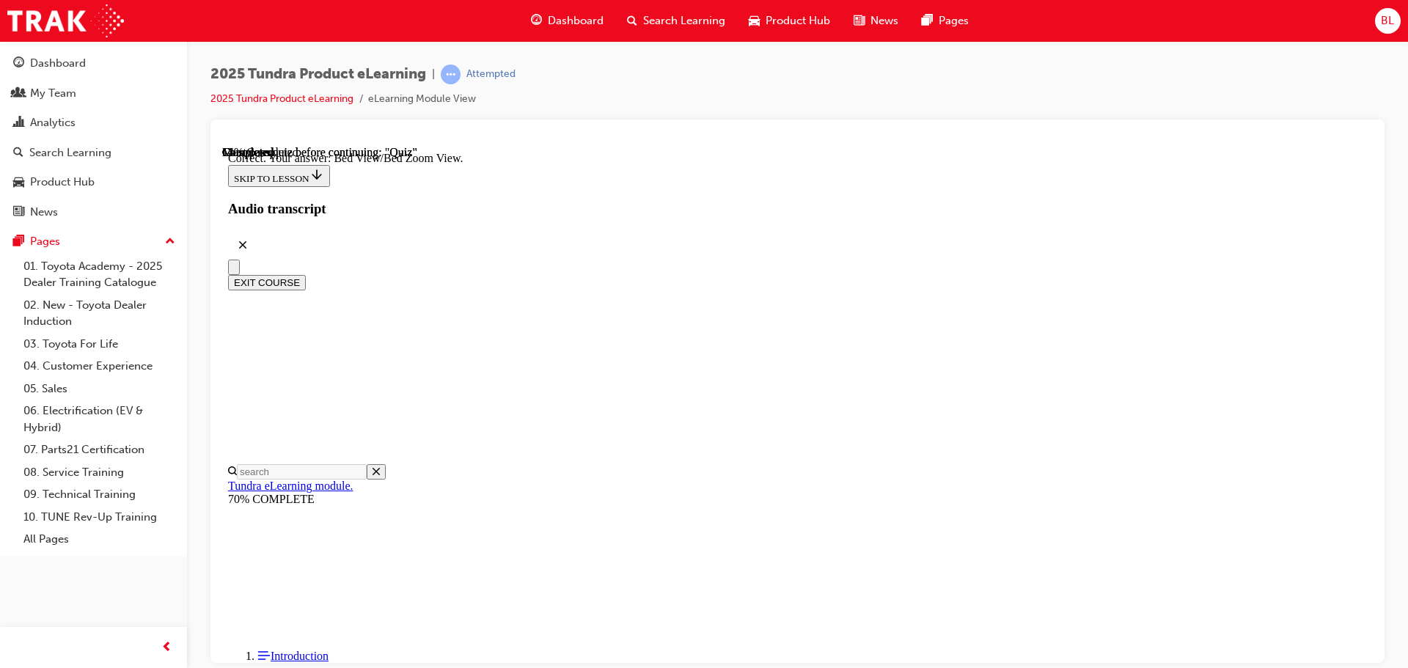
radio input "true"
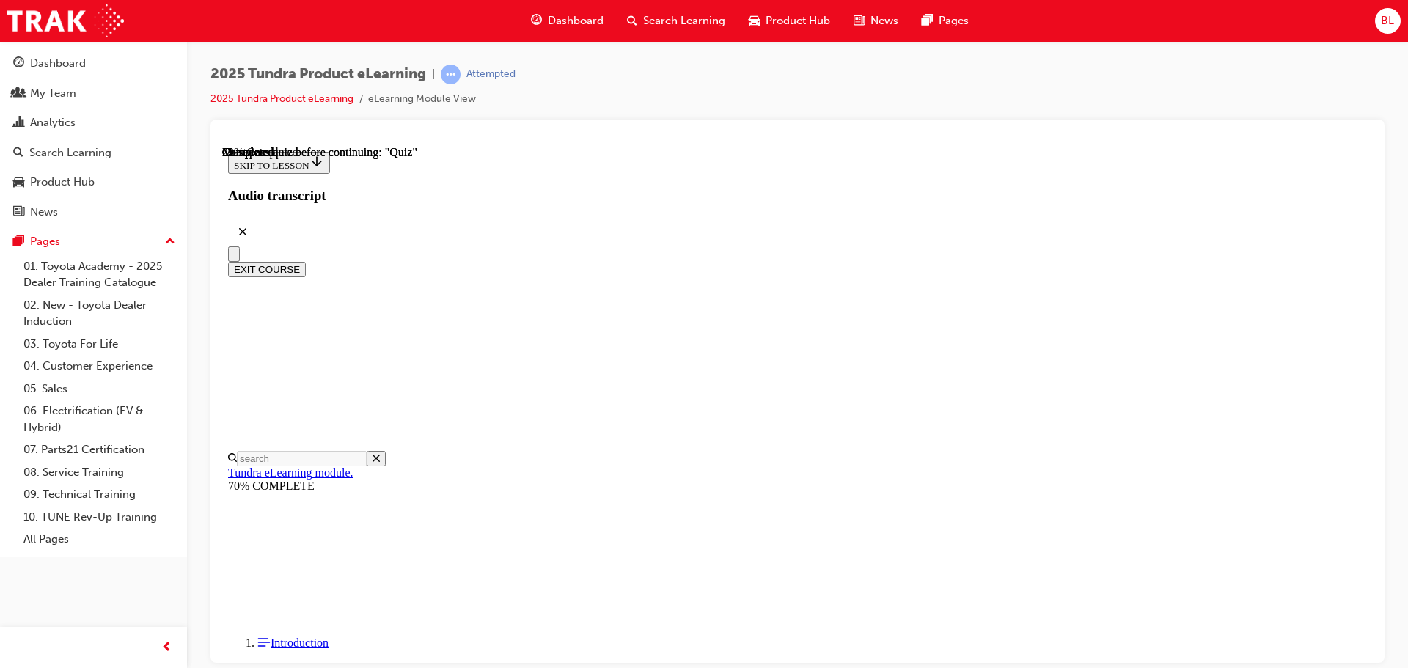
scroll to position [128, 0]
radio input "true"
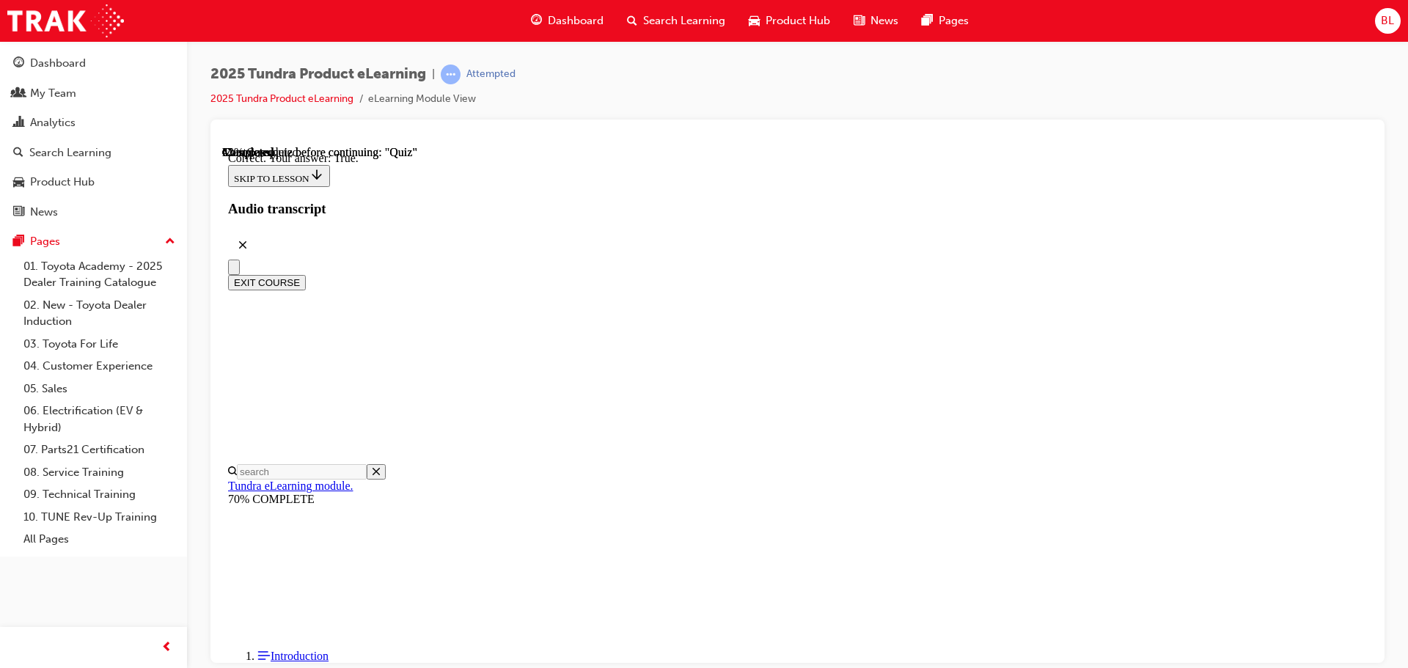
scroll to position [174, 0]
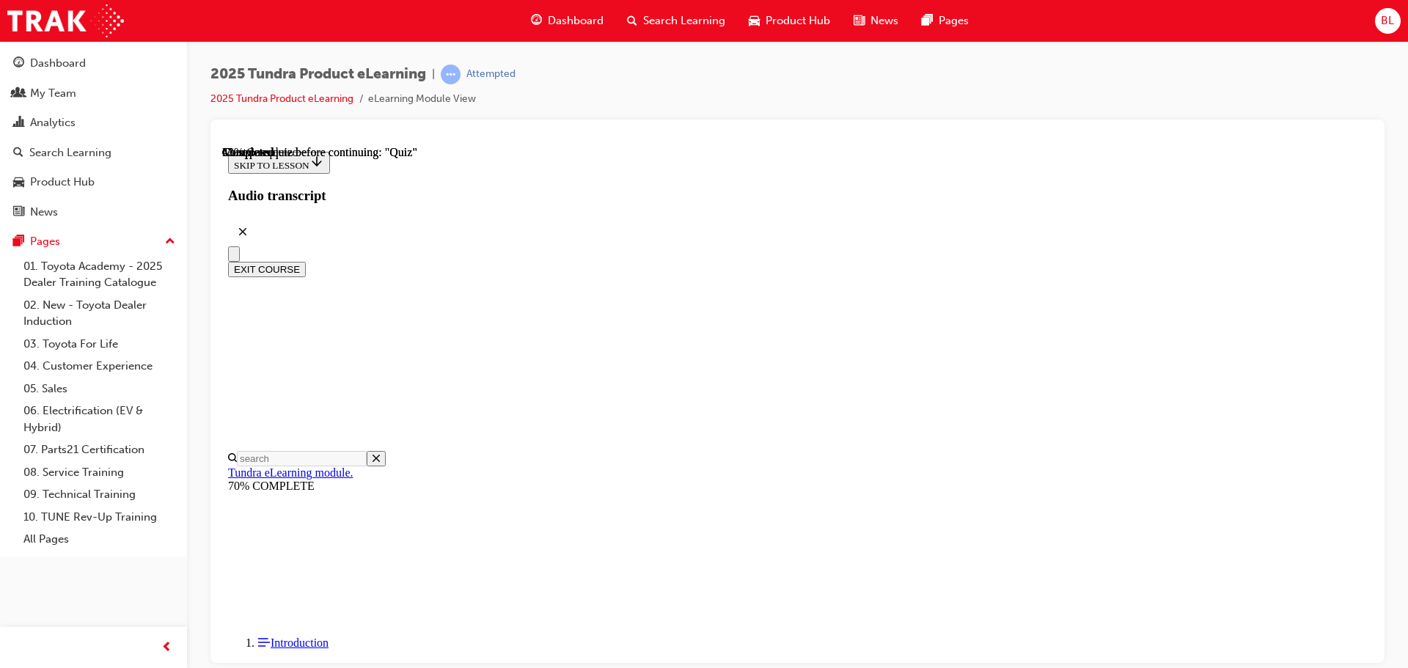
scroll to position [148, 0]
radio input "true"
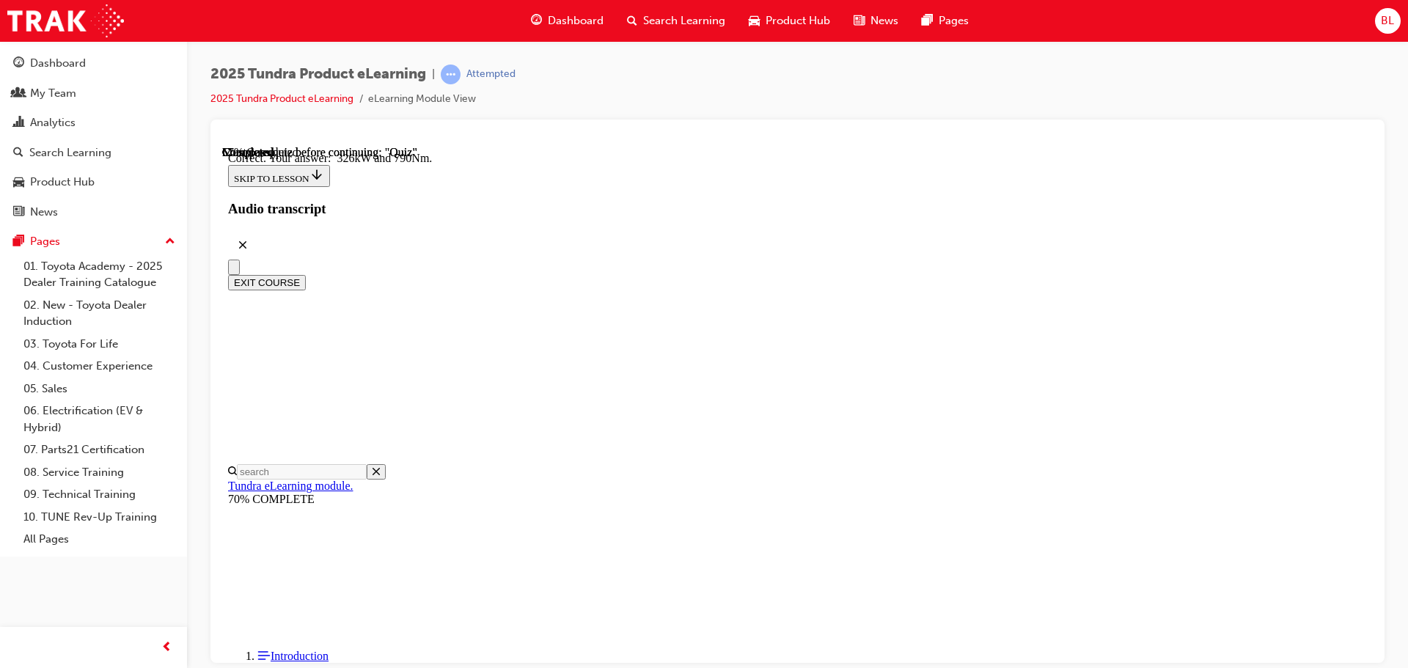
scroll to position [316, 0]
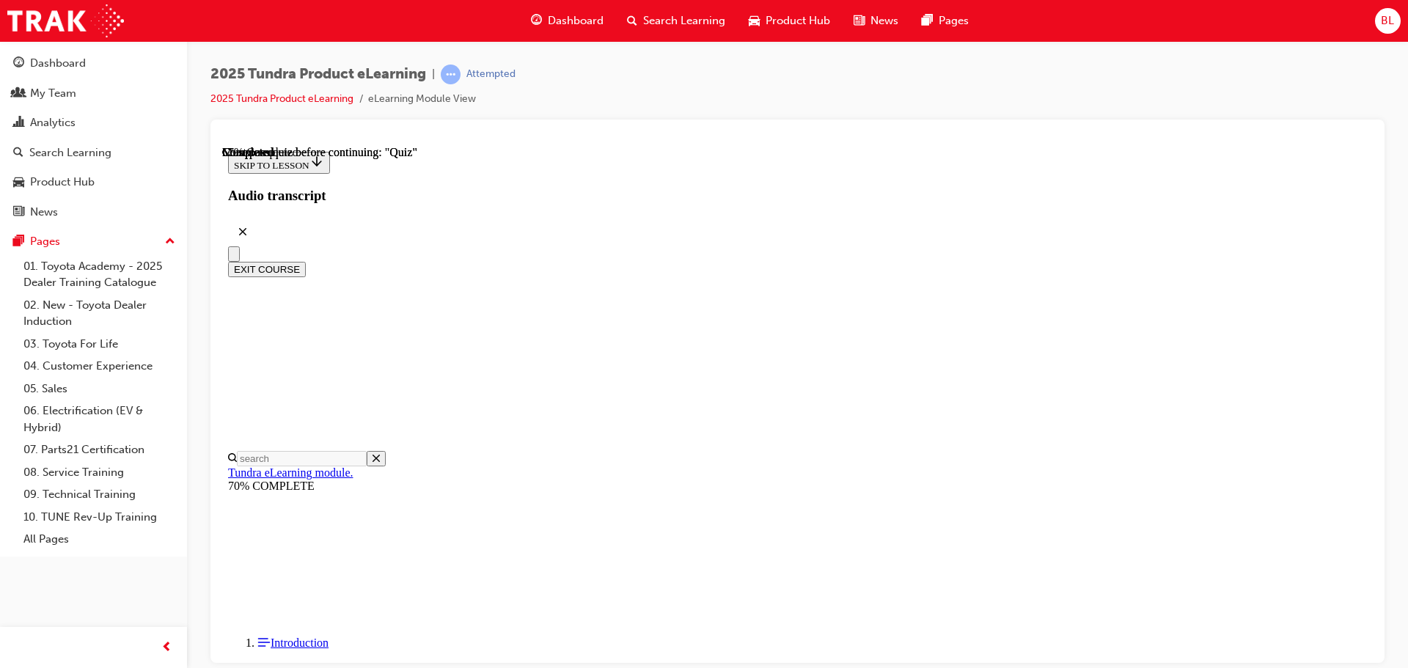
scroll to position [220, 0]
radio input "true"
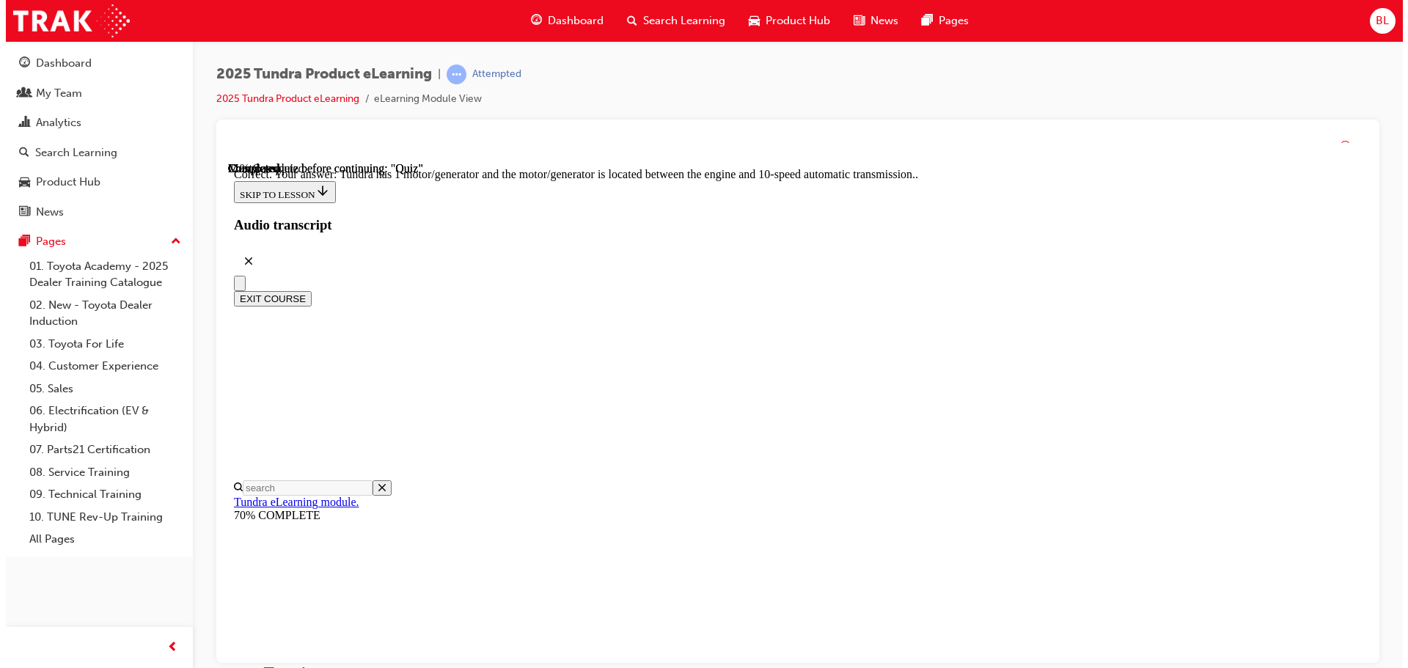
scroll to position [287, 0]
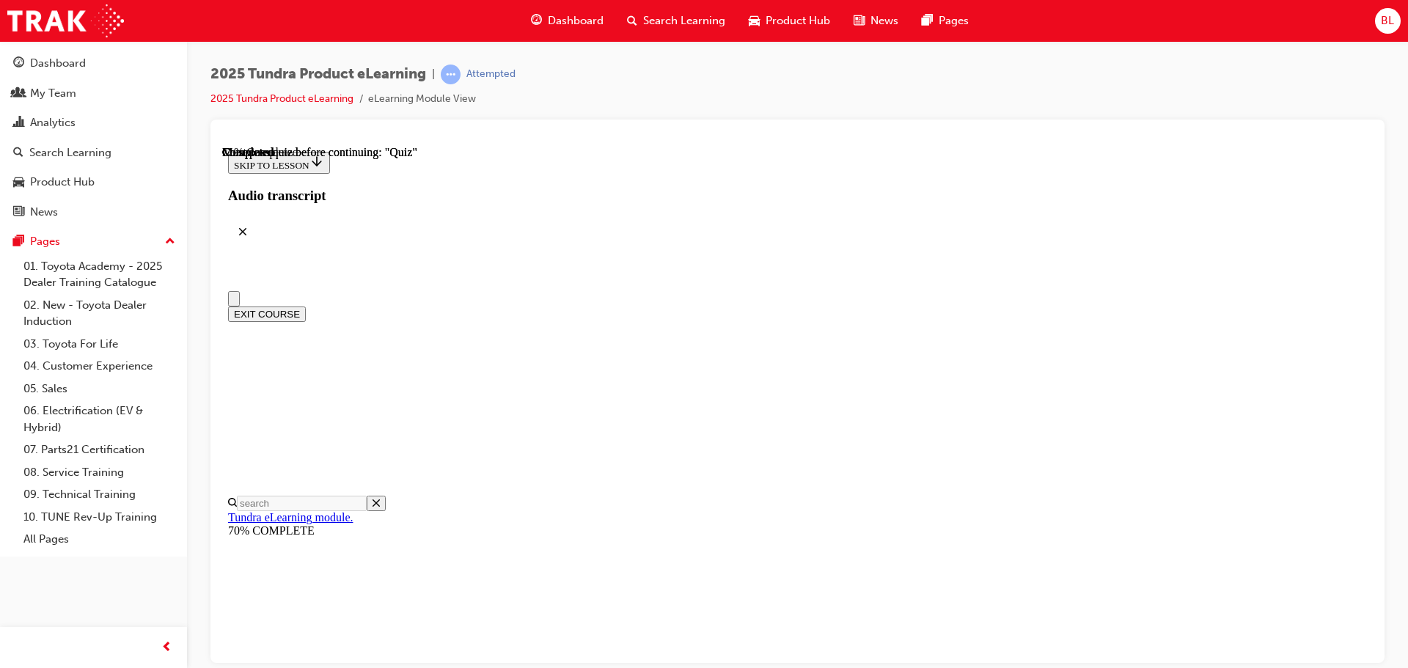
scroll to position [73, 0]
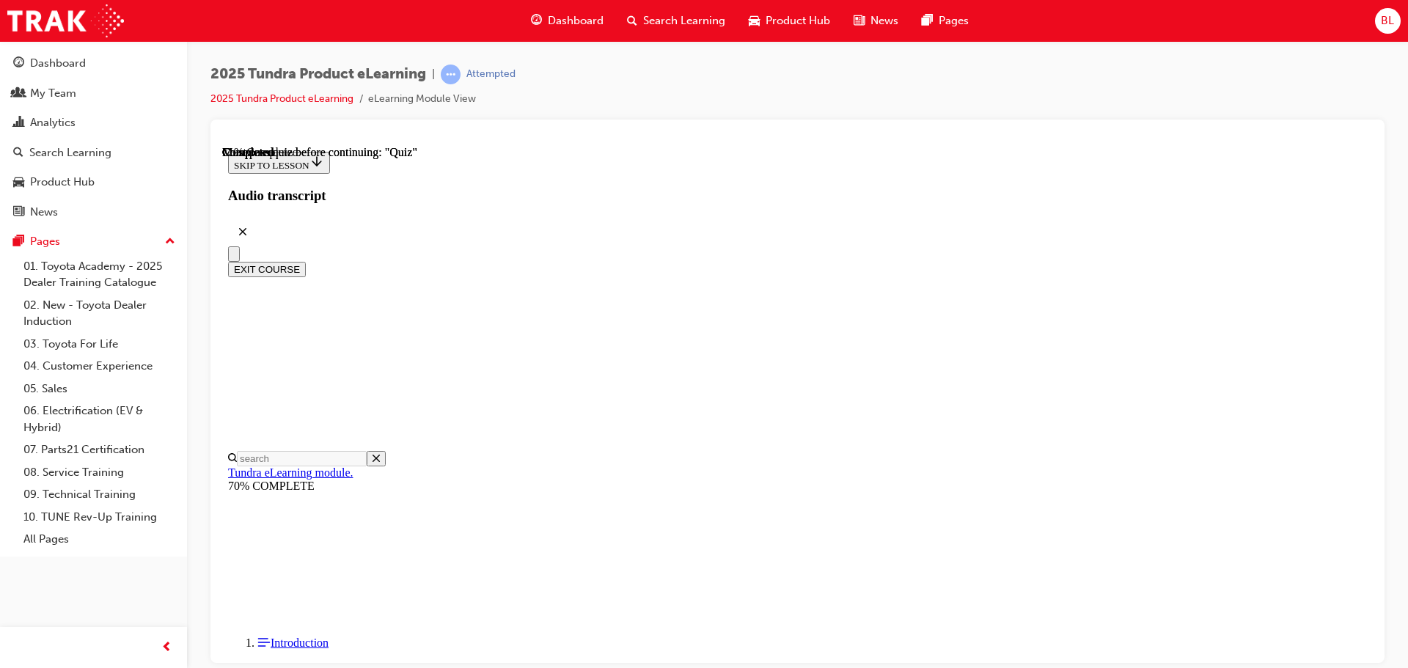
radio input "true"
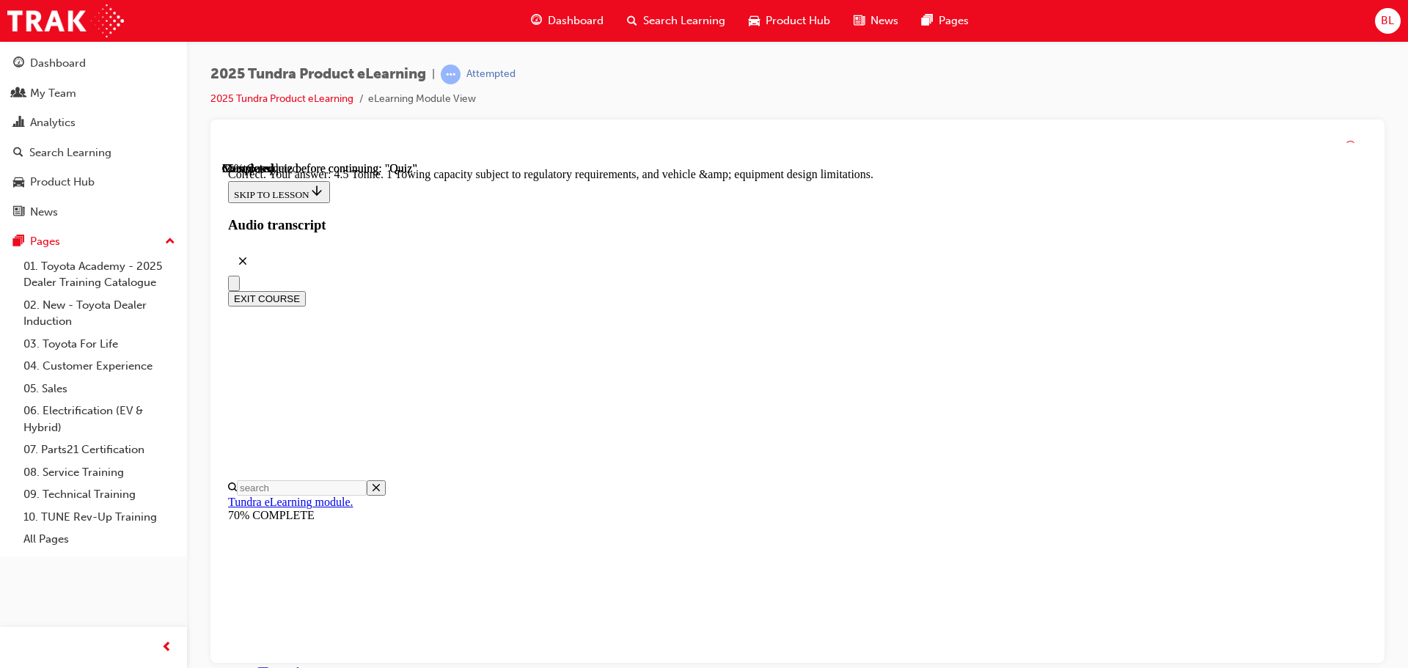
scroll to position [406, 0]
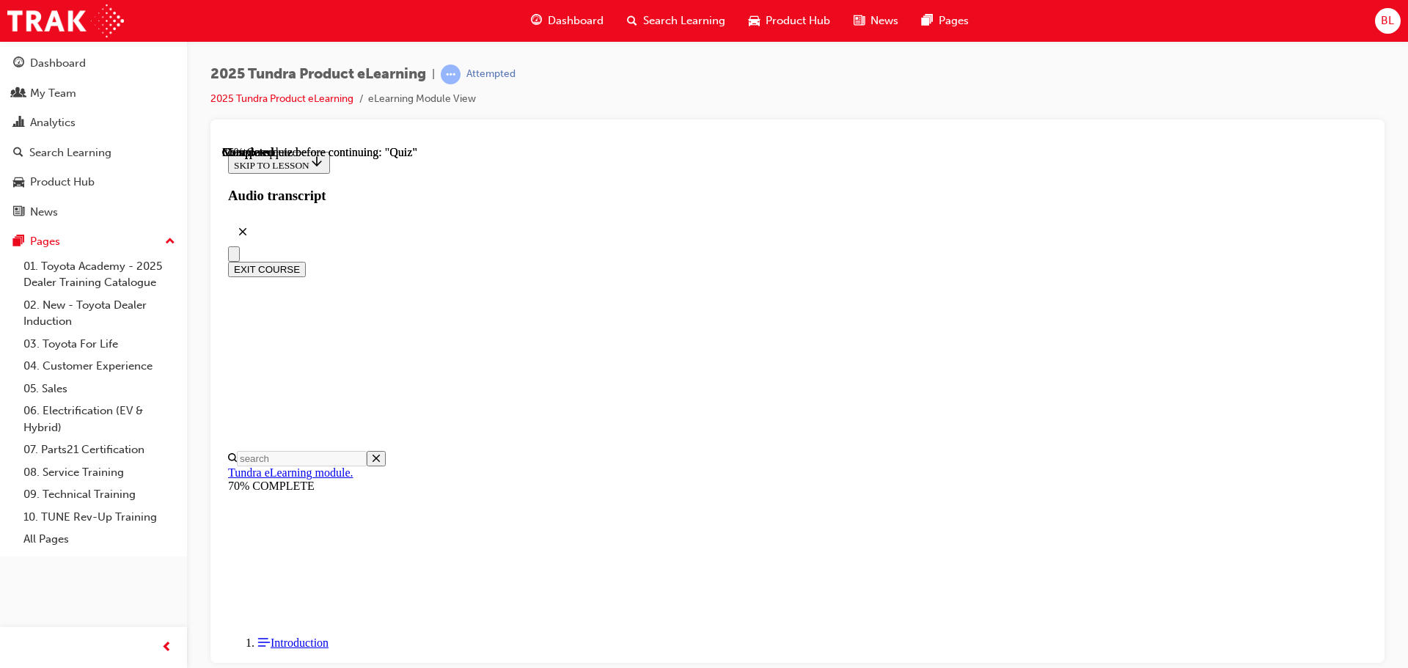
scroll to position [147, 0]
radio input "true"
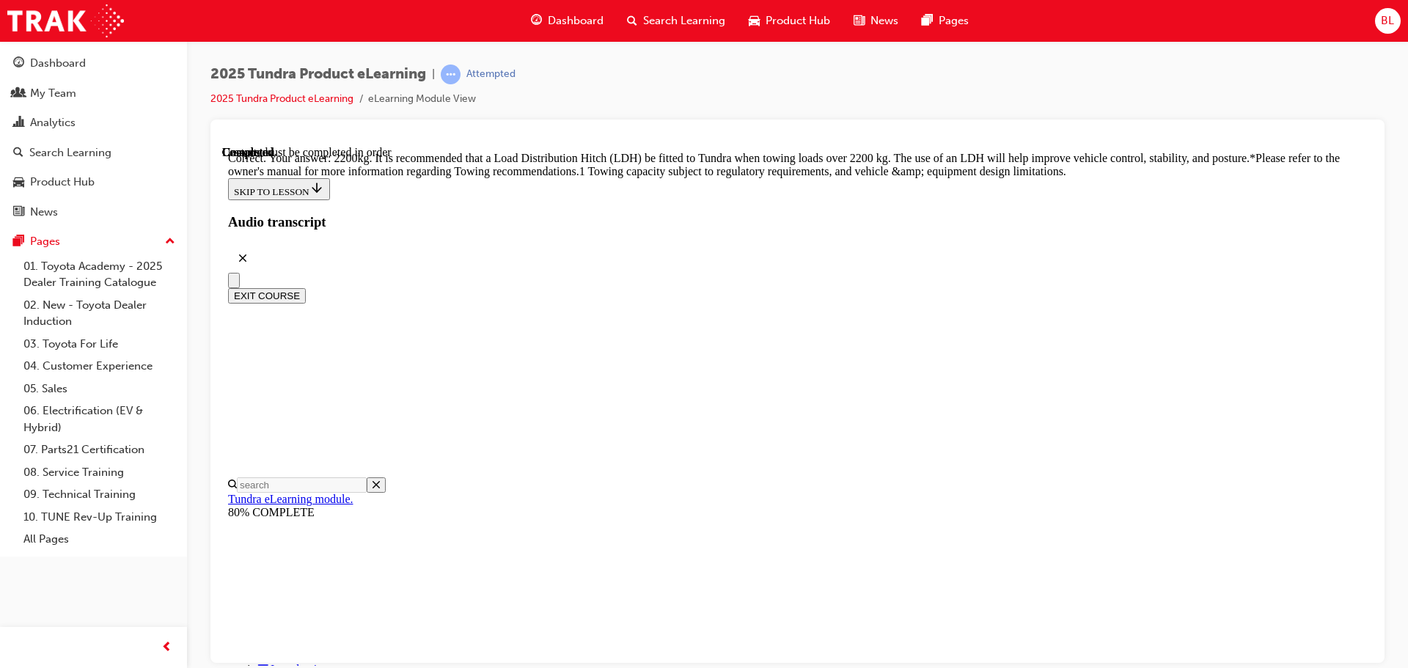
scroll to position [615, 0]
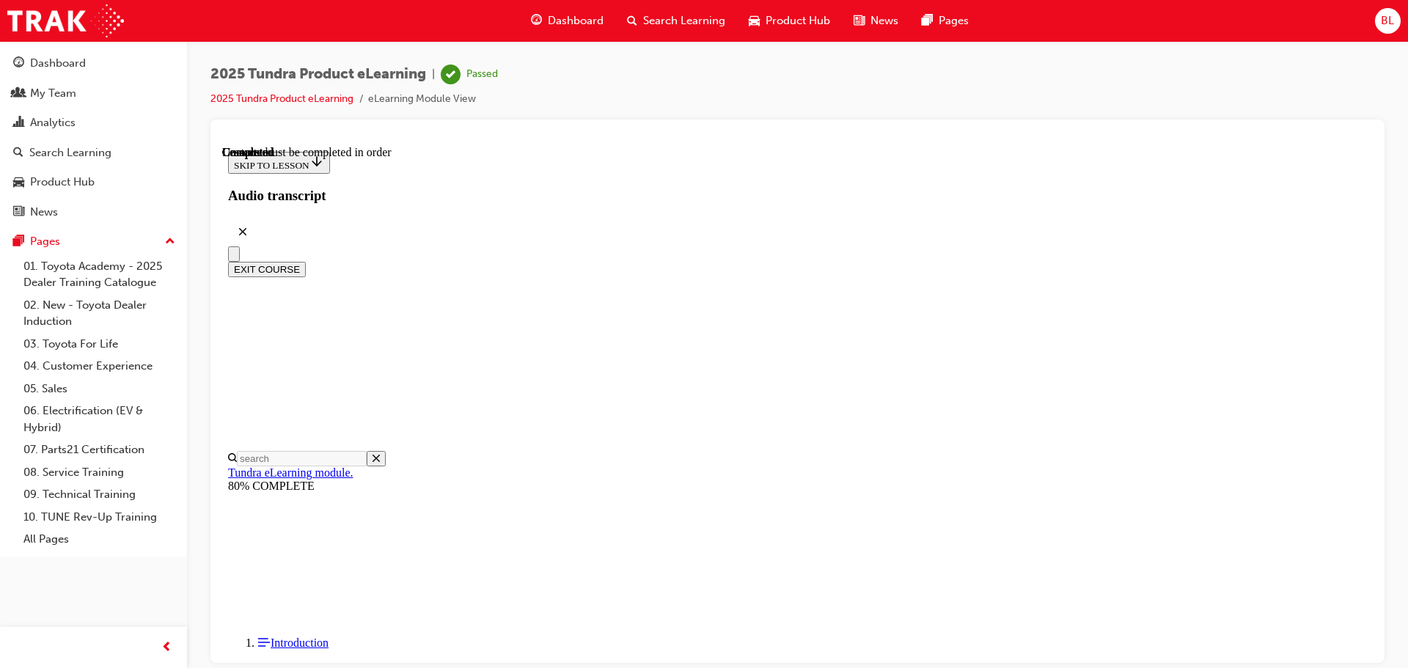
scroll to position [276, 0]
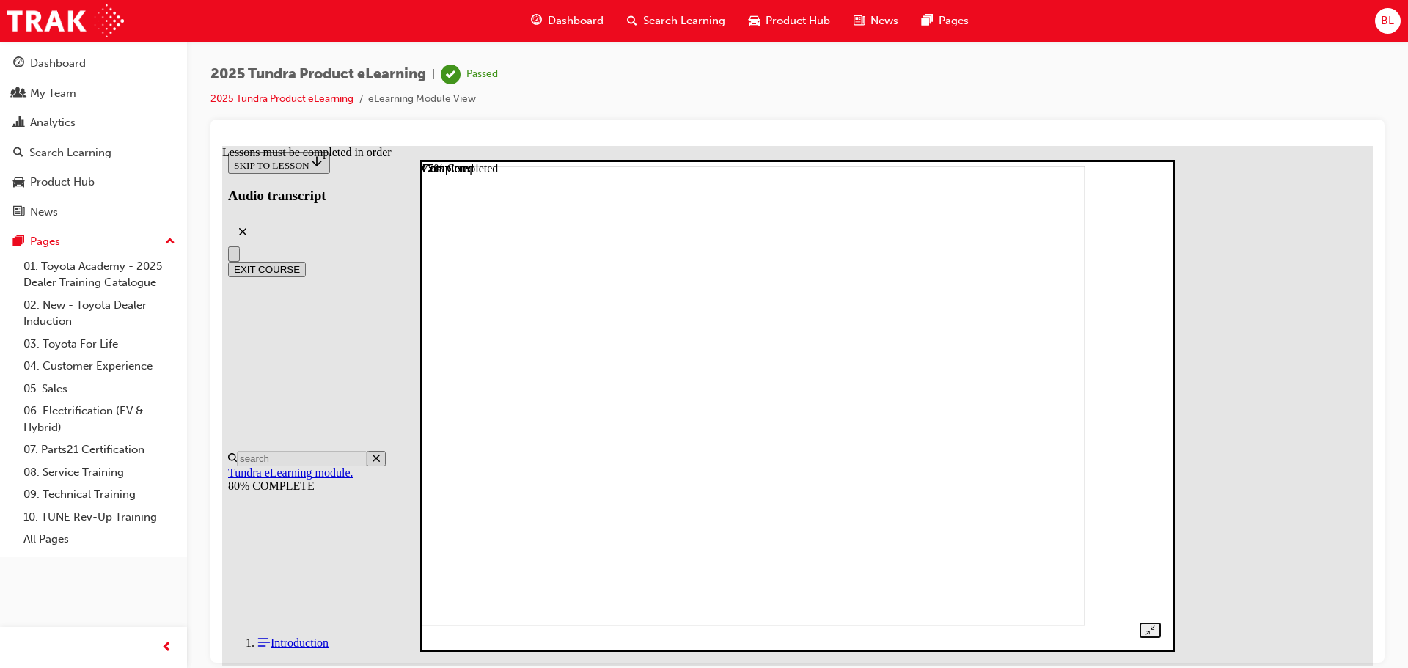
click at [692, 260] on img at bounding box center [731, 395] width 705 height 461
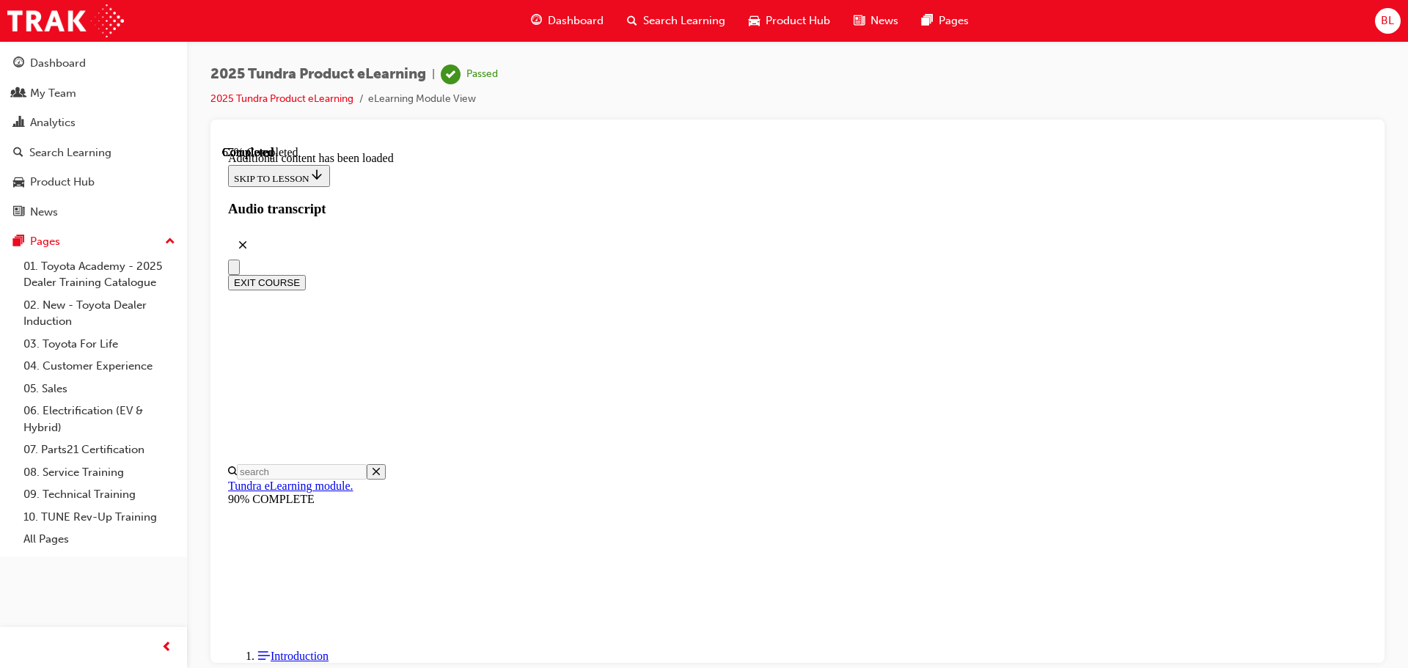
scroll to position [1559, 0]
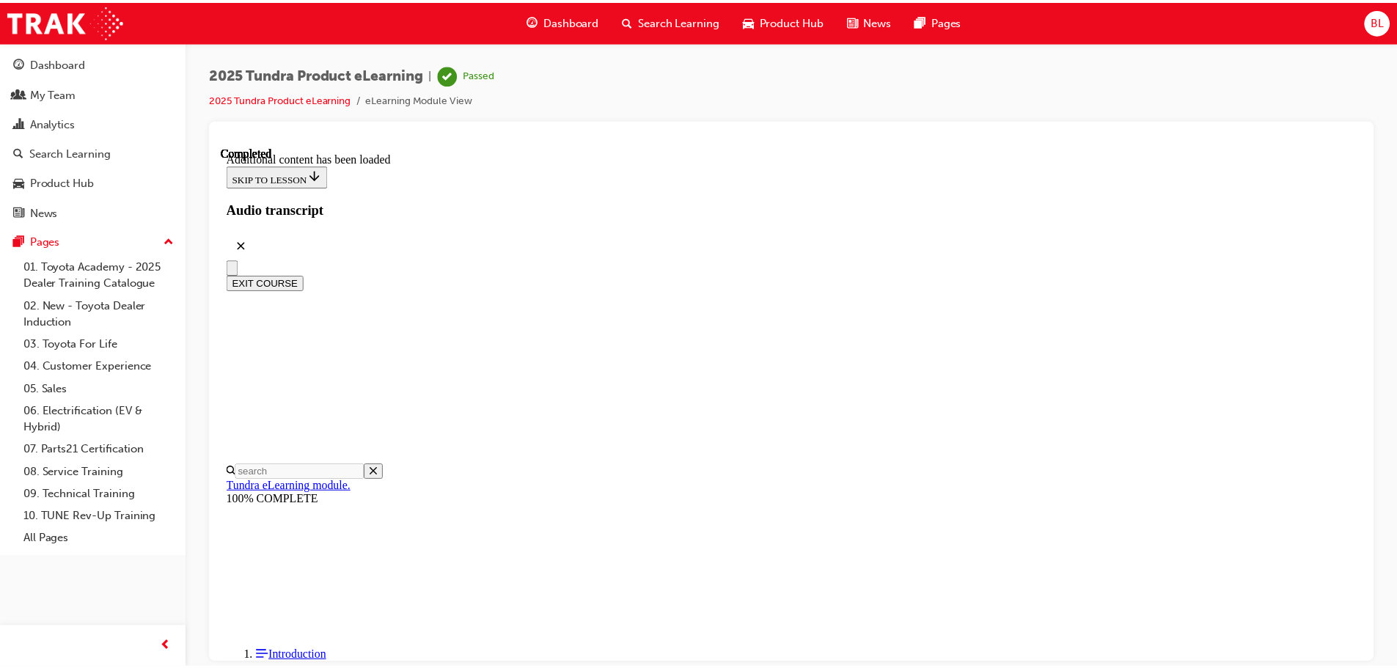
scroll to position [1880, 0]
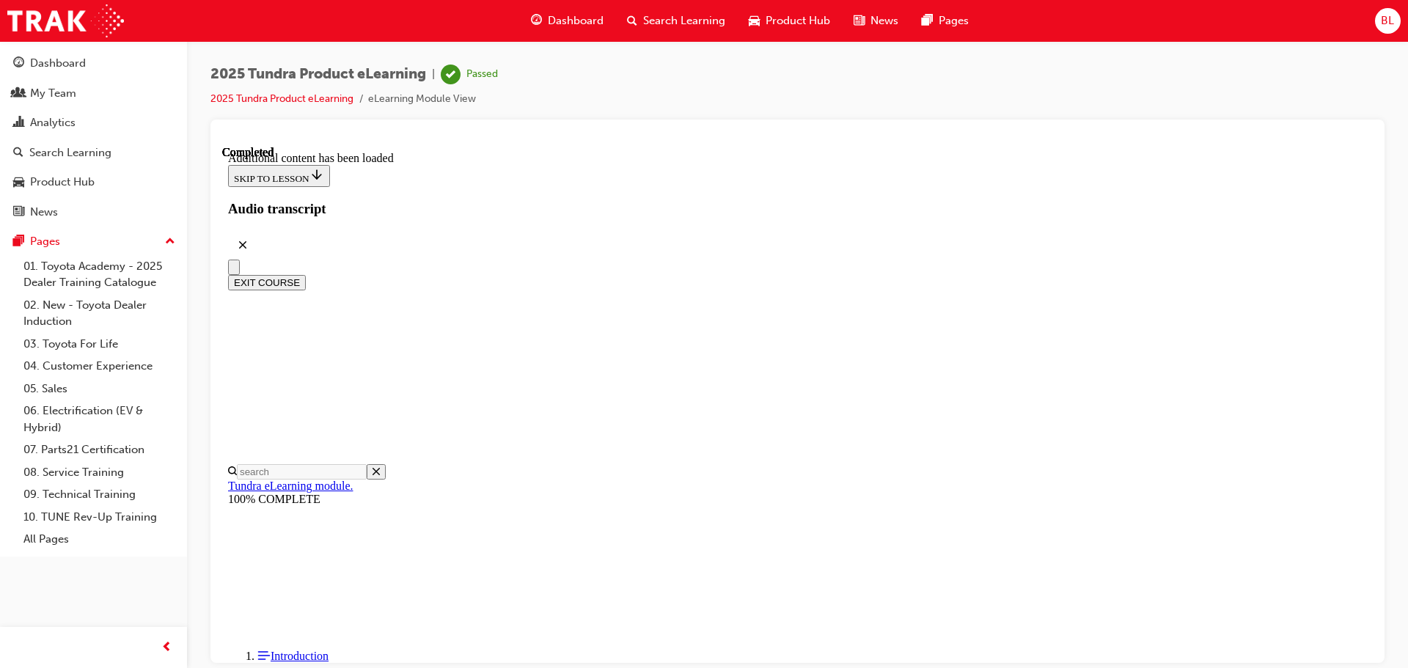
click at [306, 274] on button "EXIT COURSE" at bounding box center [267, 281] width 78 height 15
click at [328, 99] on link "2025 Tundra Product eLearning" at bounding box center [281, 98] width 143 height 12
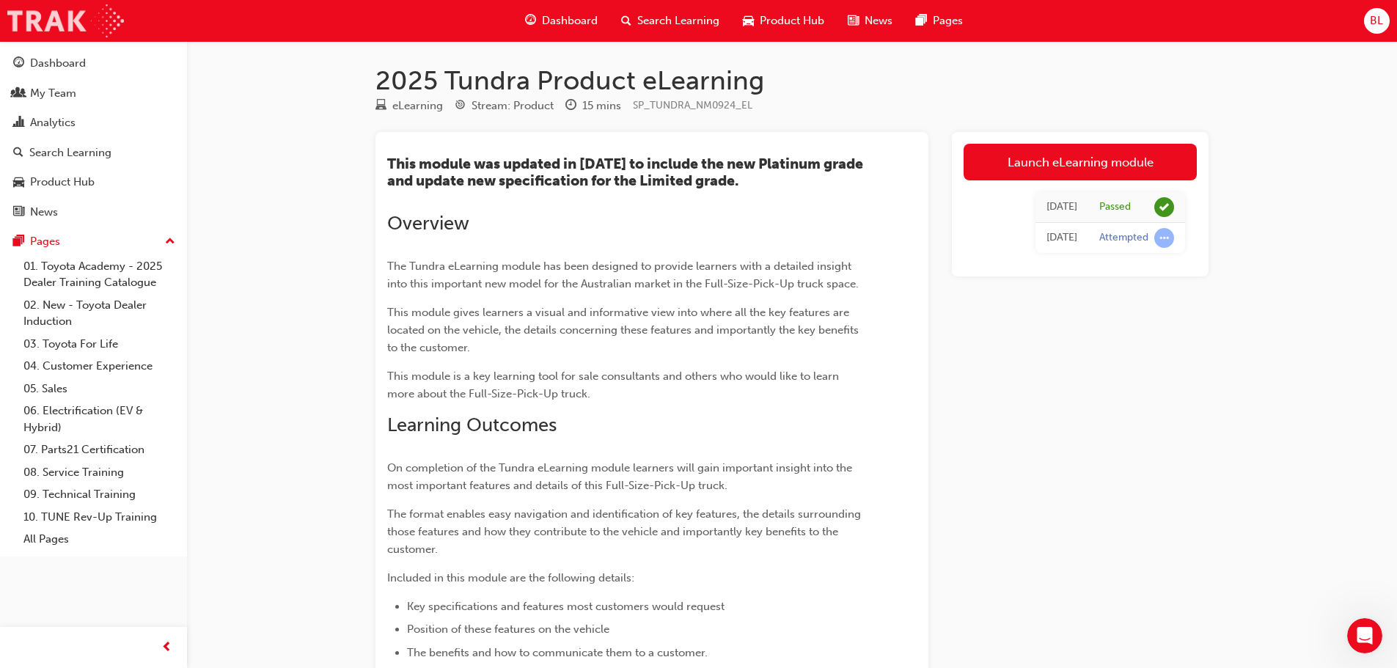
click at [52, 26] on img at bounding box center [65, 20] width 117 height 33
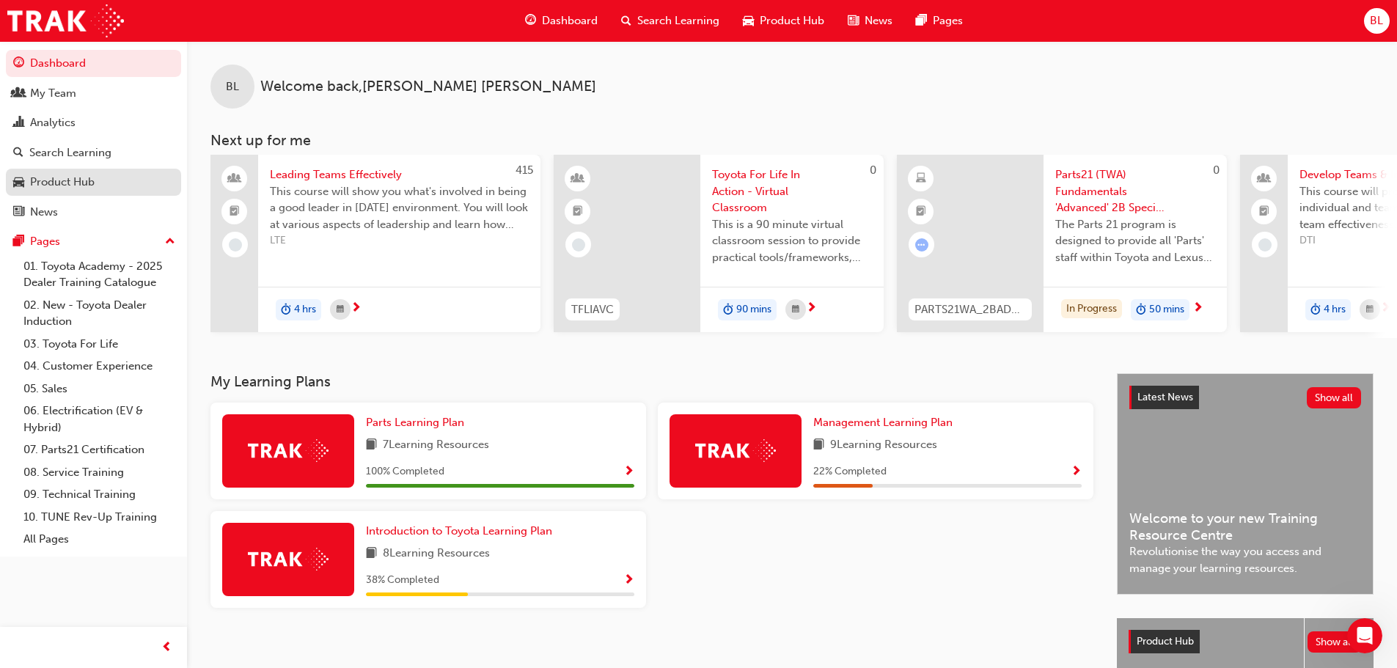
click at [69, 177] on div "Product Hub" at bounding box center [62, 182] width 65 height 17
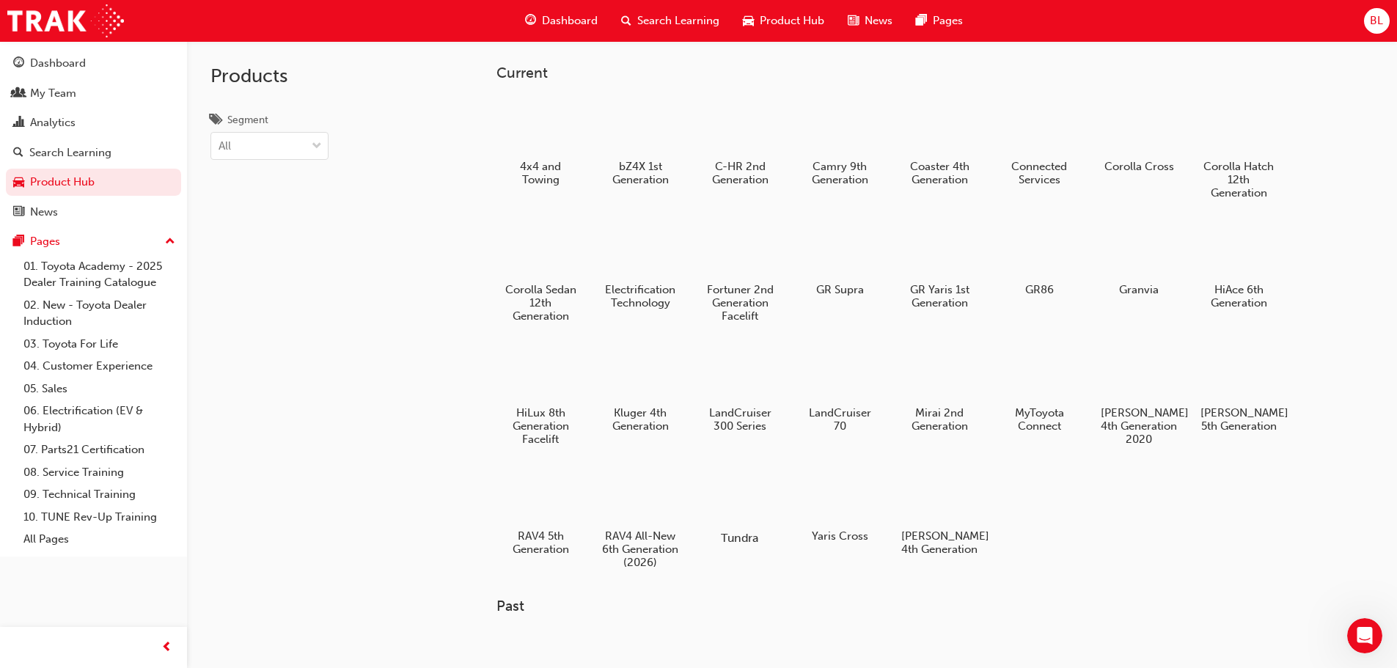
click at [737, 491] on div at bounding box center [739, 495] width 81 height 58
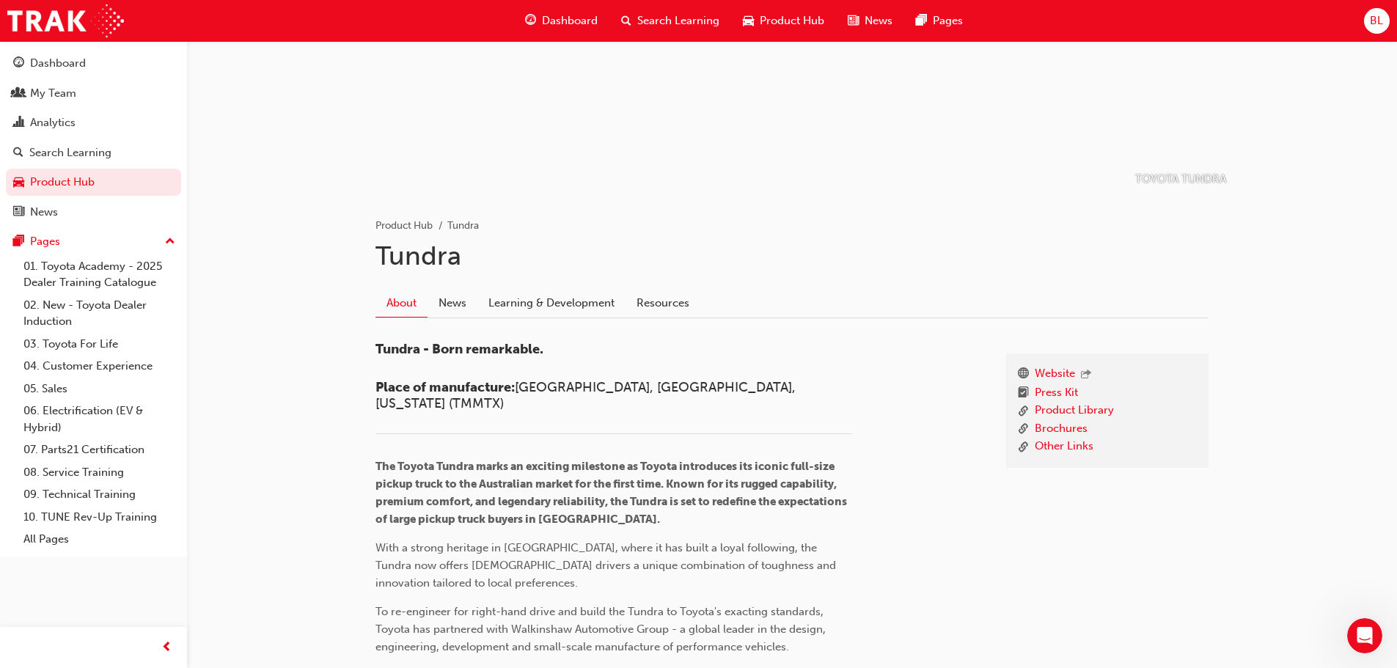
scroll to position [147, 0]
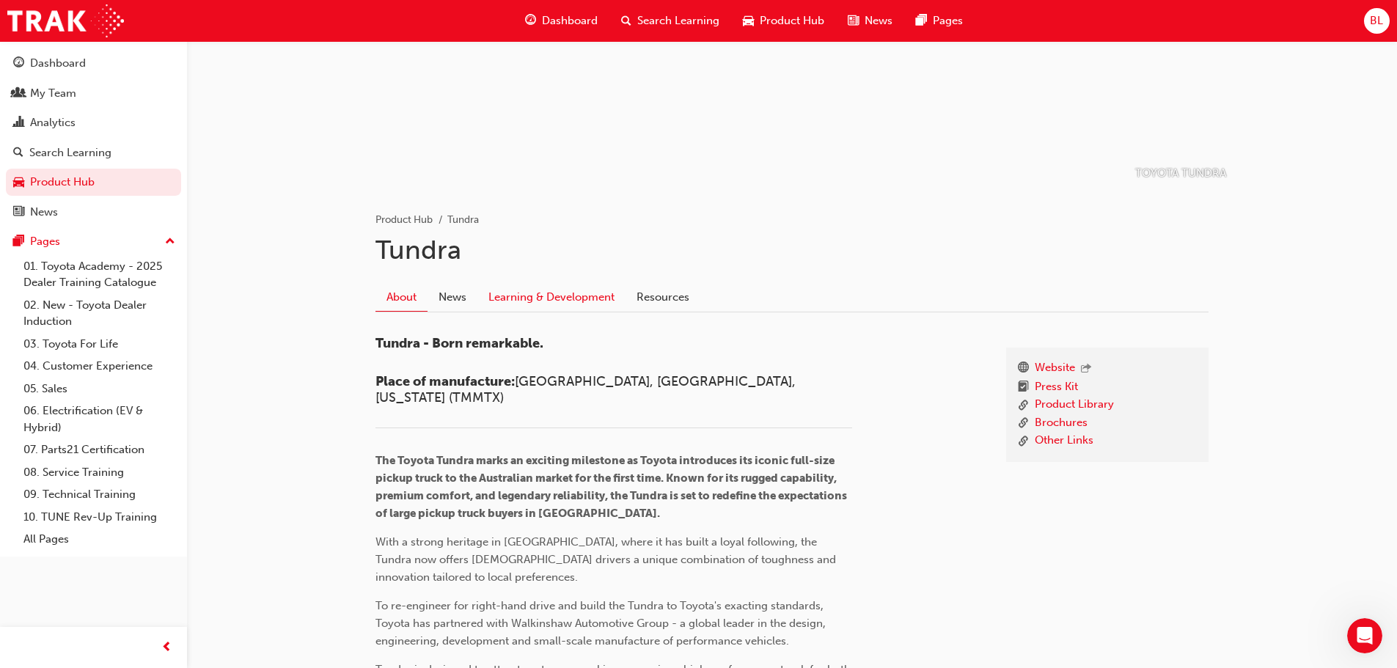
click at [563, 285] on link "Learning & Development" at bounding box center [551, 298] width 148 height 28
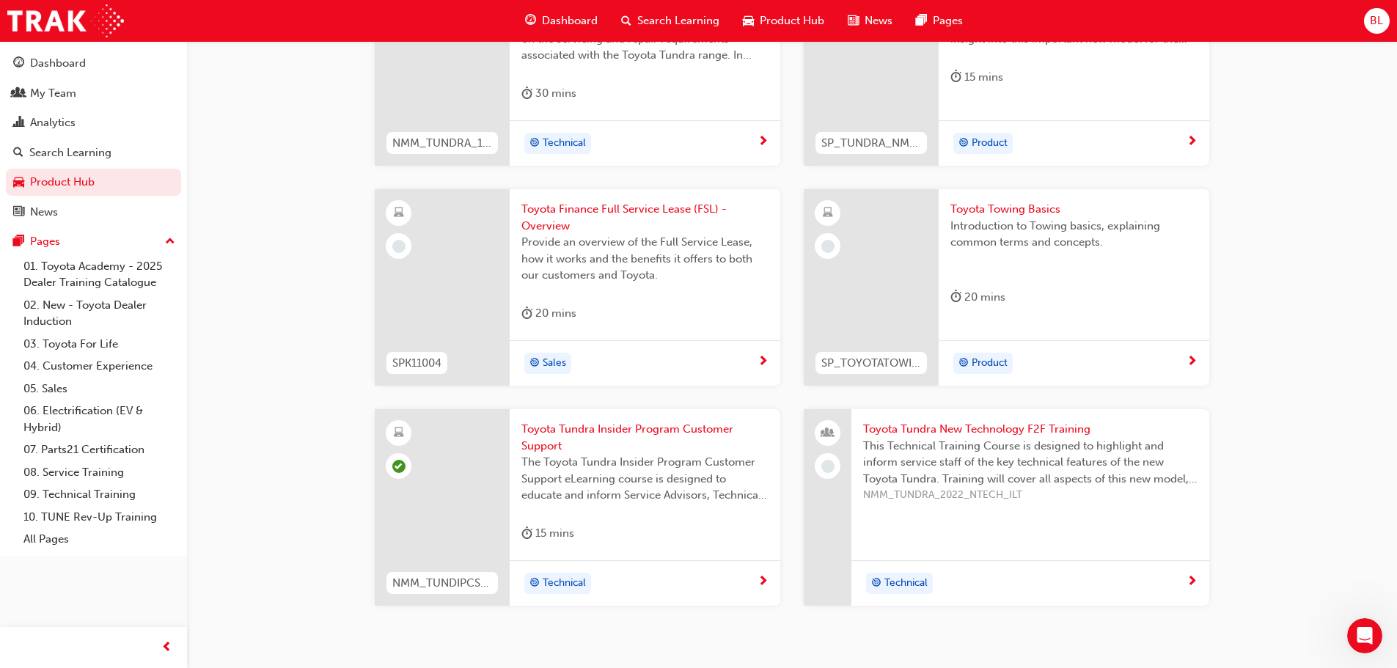
scroll to position [1173, 0]
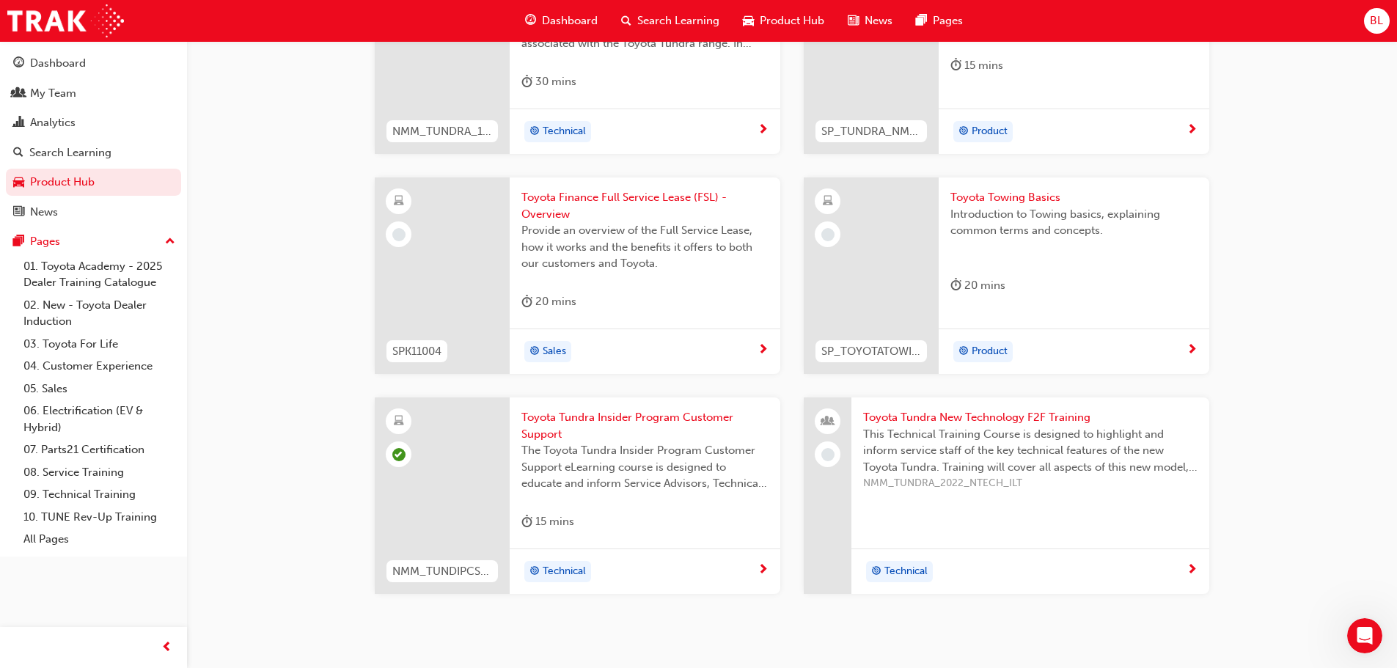
click at [882, 232] on div at bounding box center [871, 275] width 135 height 197
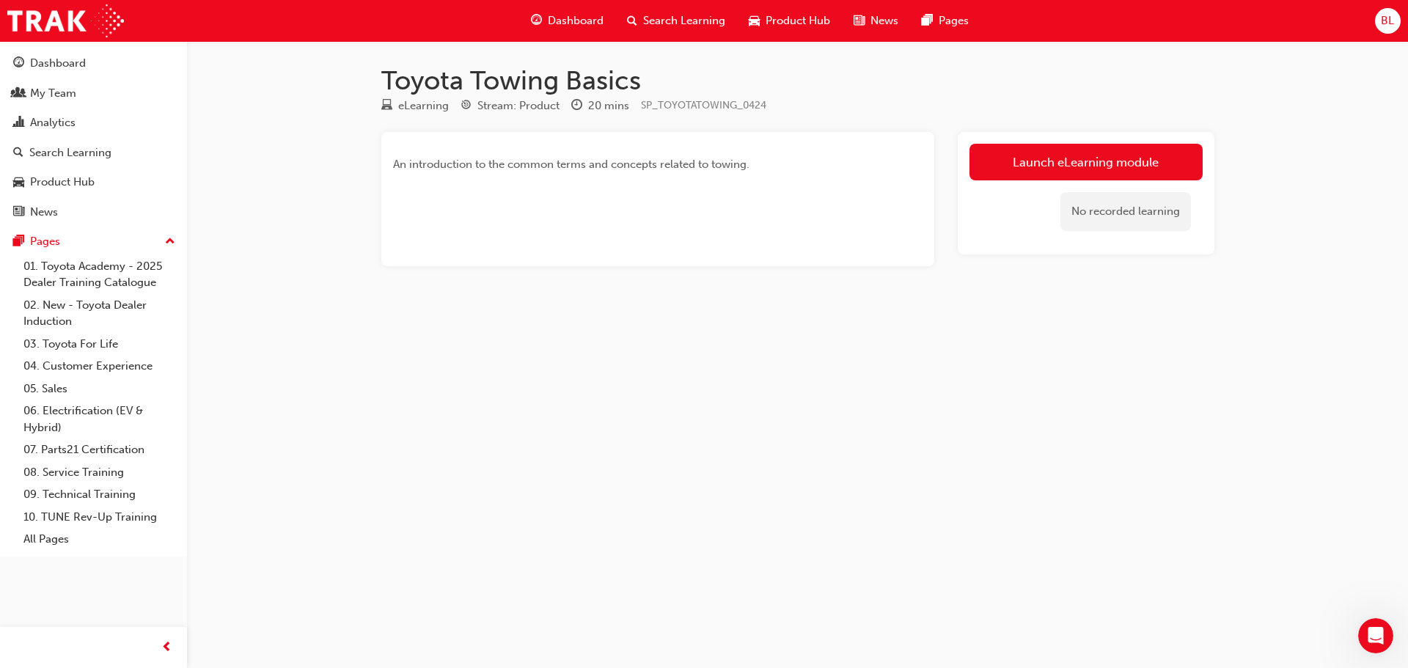
click at [1022, 165] on link "Launch eLearning module" at bounding box center [1085, 162] width 233 height 37
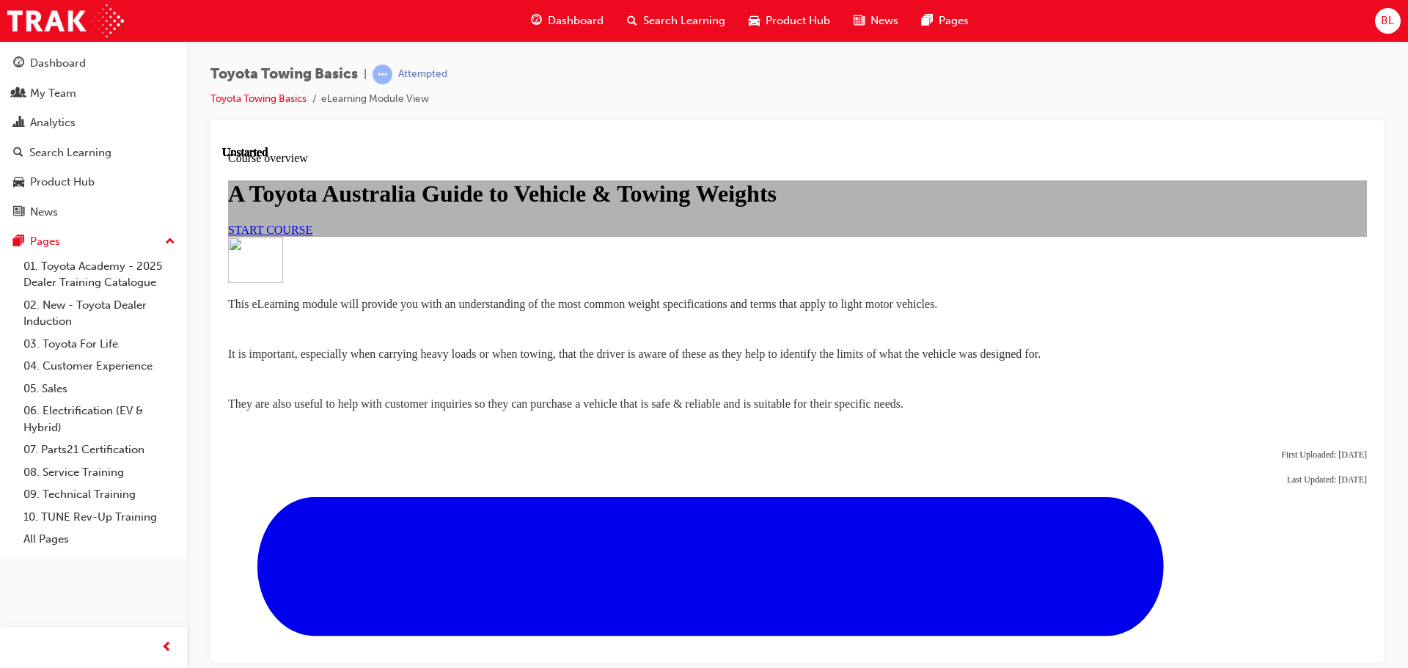
click at [312, 235] on span "START COURSE" at bounding box center [270, 229] width 84 height 12
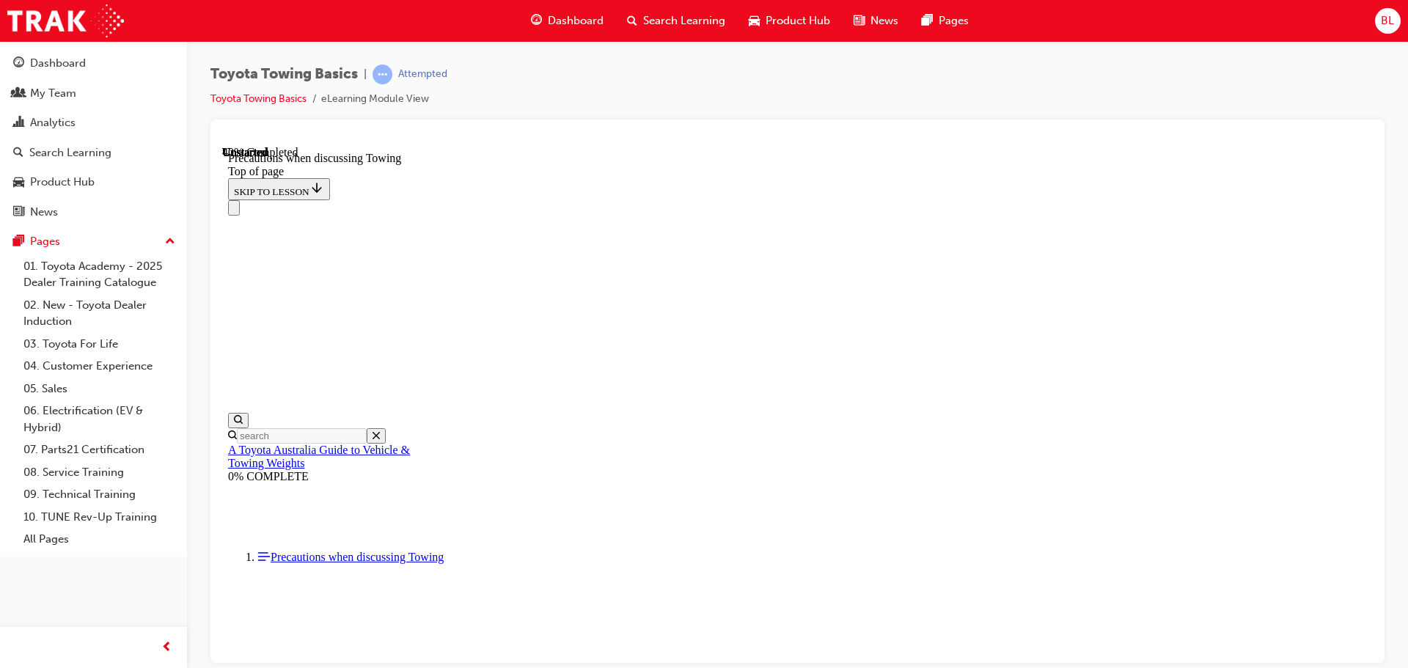
scroll to position [925, 0]
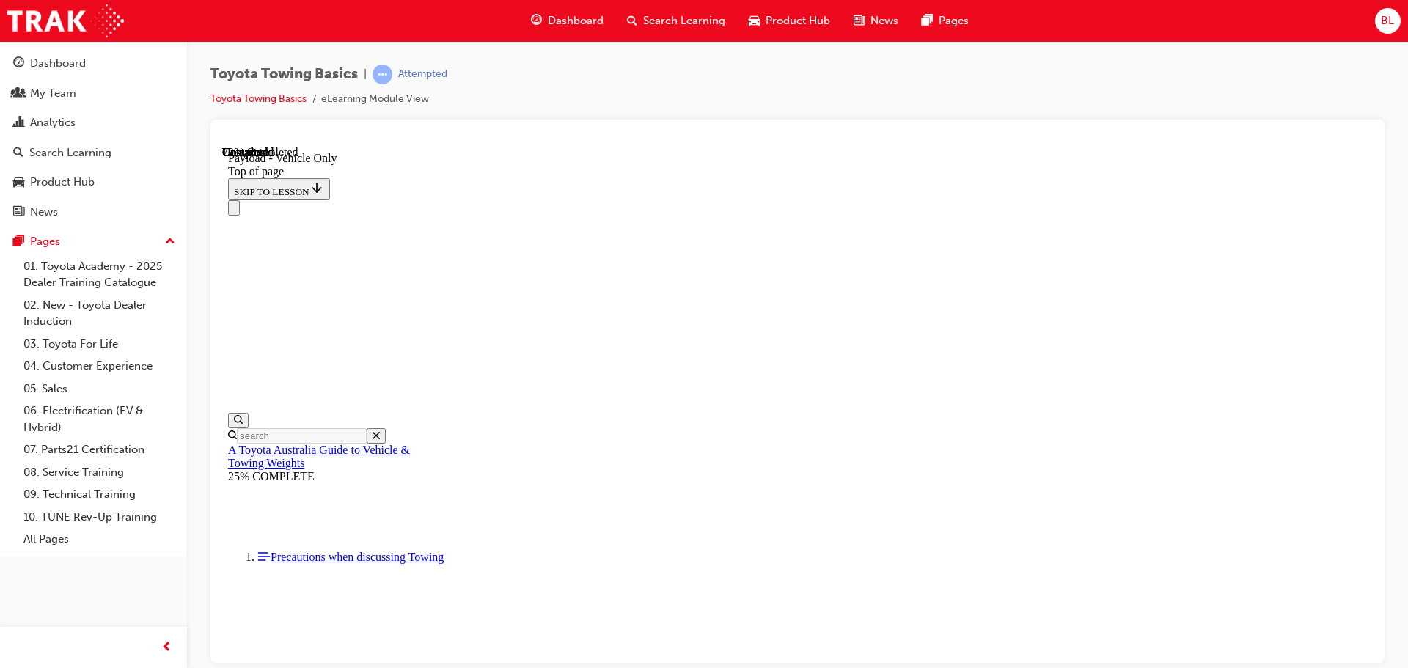
scroll to position [2015, 0]
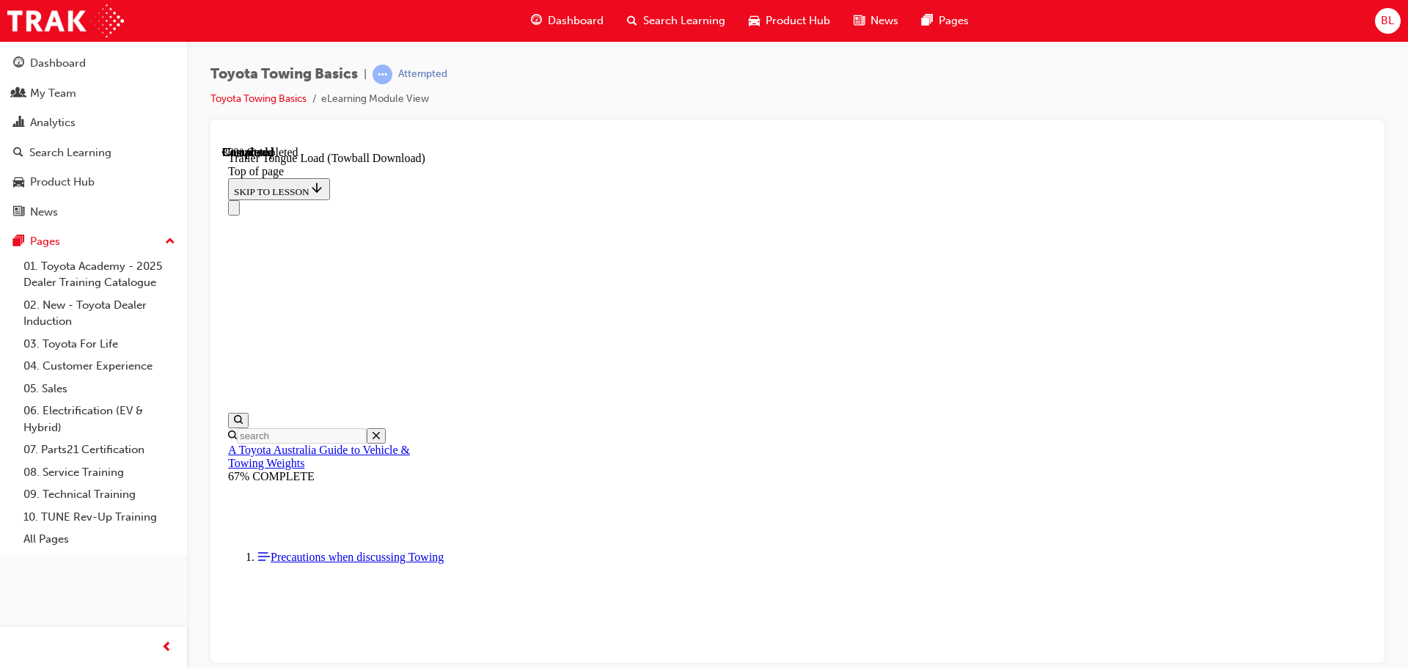
scroll to position [0, 0]
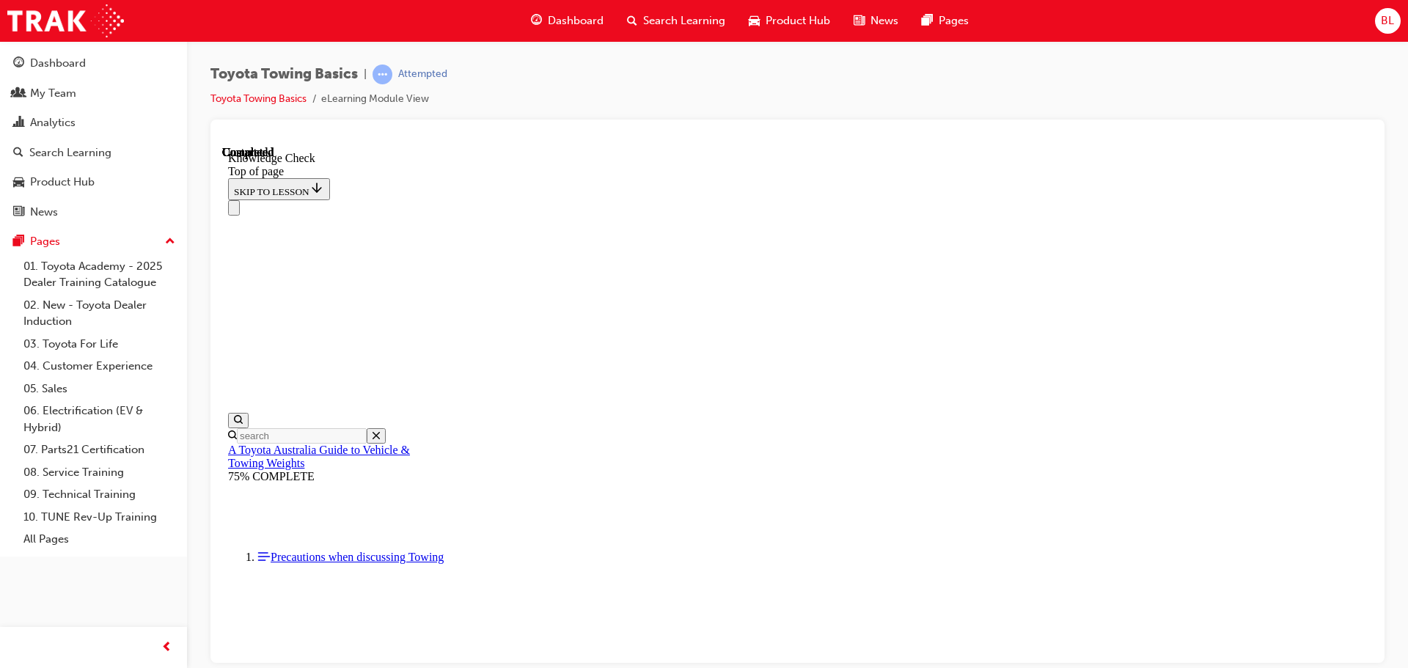
scroll to position [0, 0]
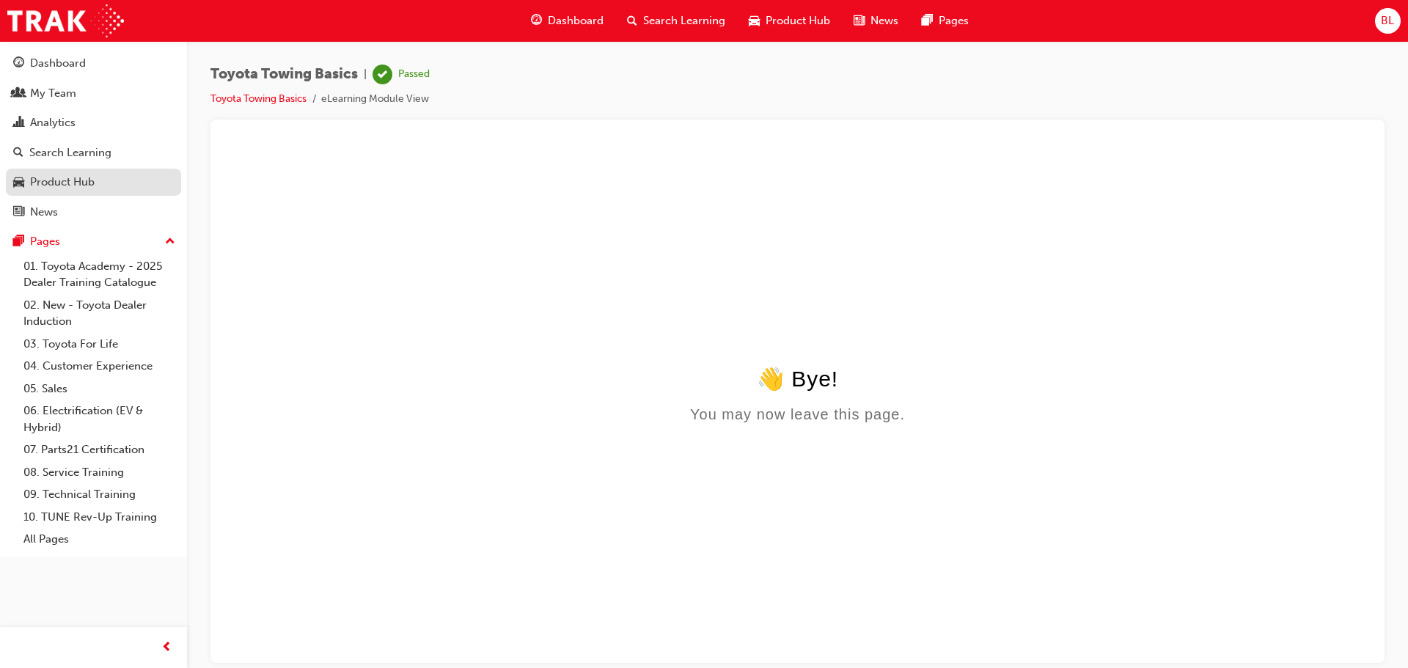
click at [73, 177] on div "Product Hub" at bounding box center [62, 182] width 65 height 17
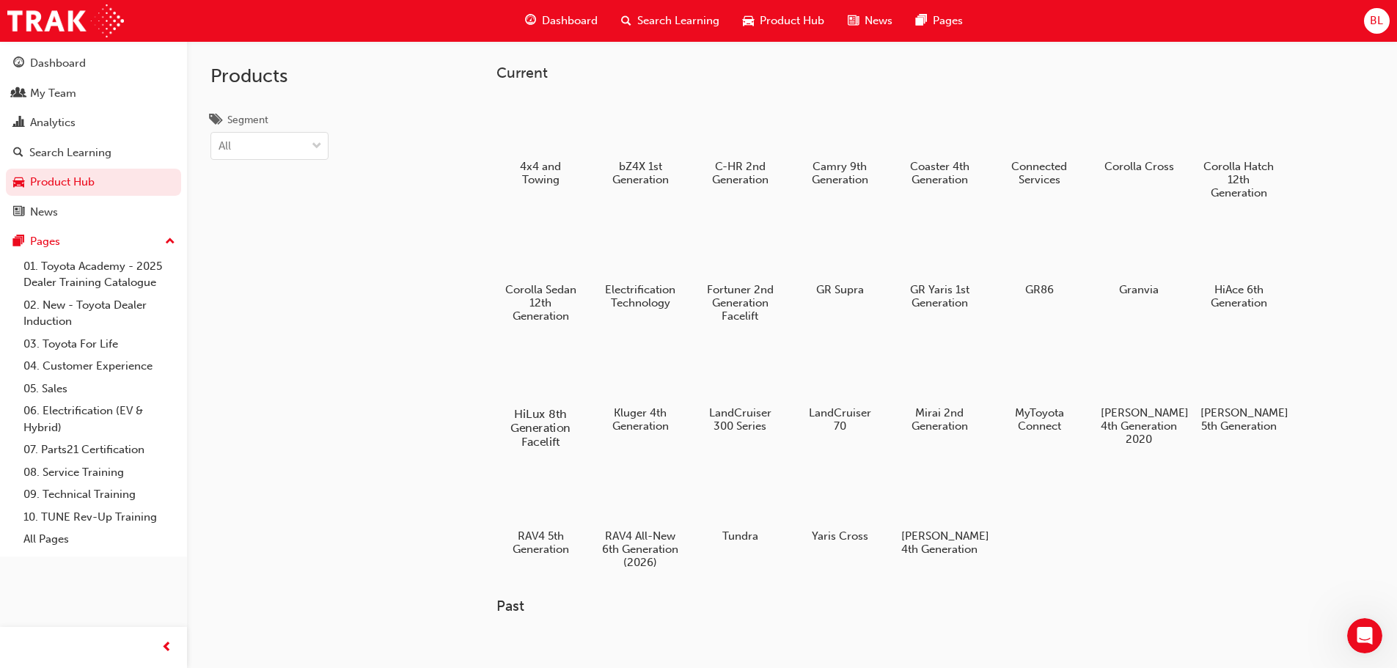
click at [529, 375] on div at bounding box center [539, 371] width 81 height 59
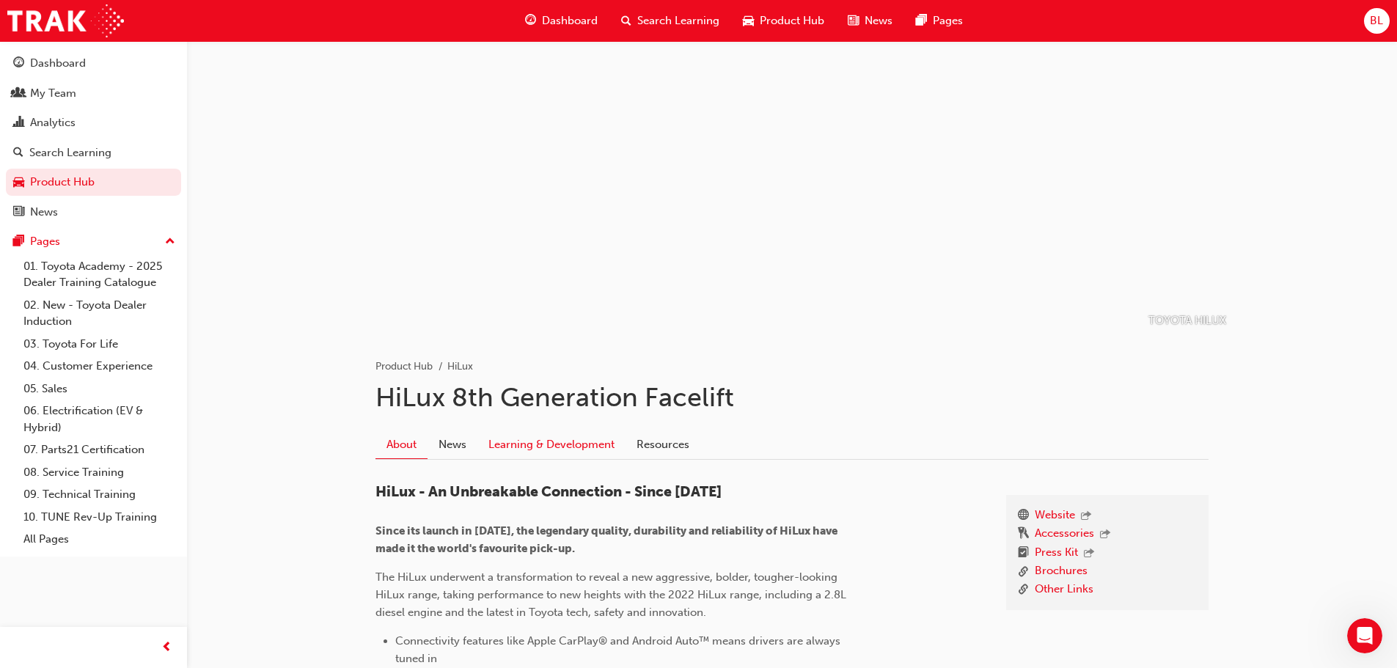
click at [603, 444] on link "Learning & Development" at bounding box center [551, 444] width 148 height 28
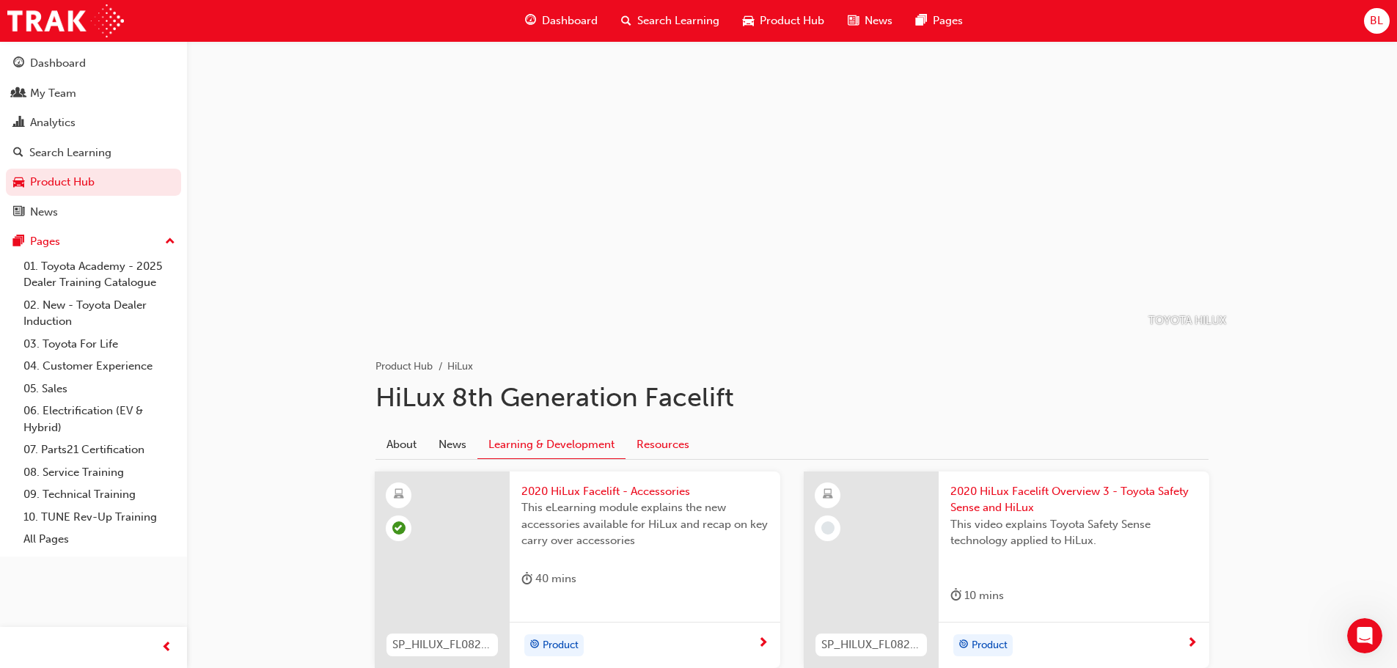
click at [682, 444] on link "Resources" at bounding box center [663, 444] width 75 height 28
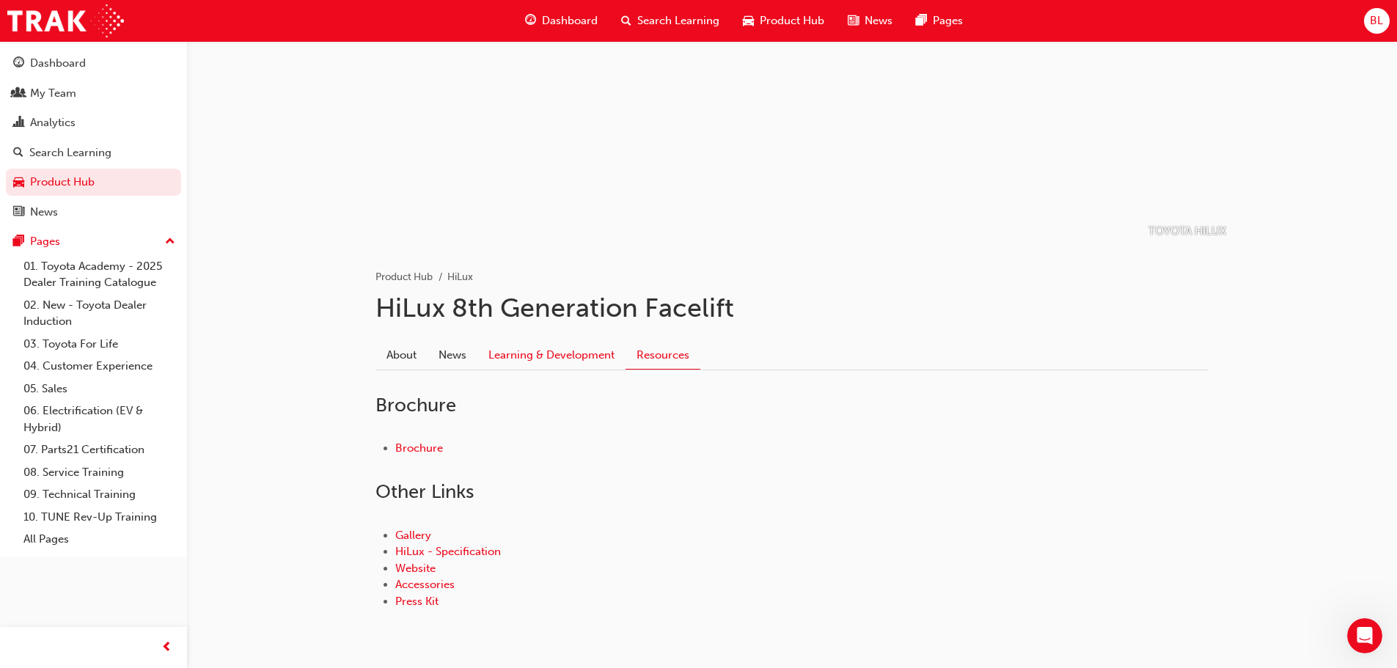
scroll to position [138, 0]
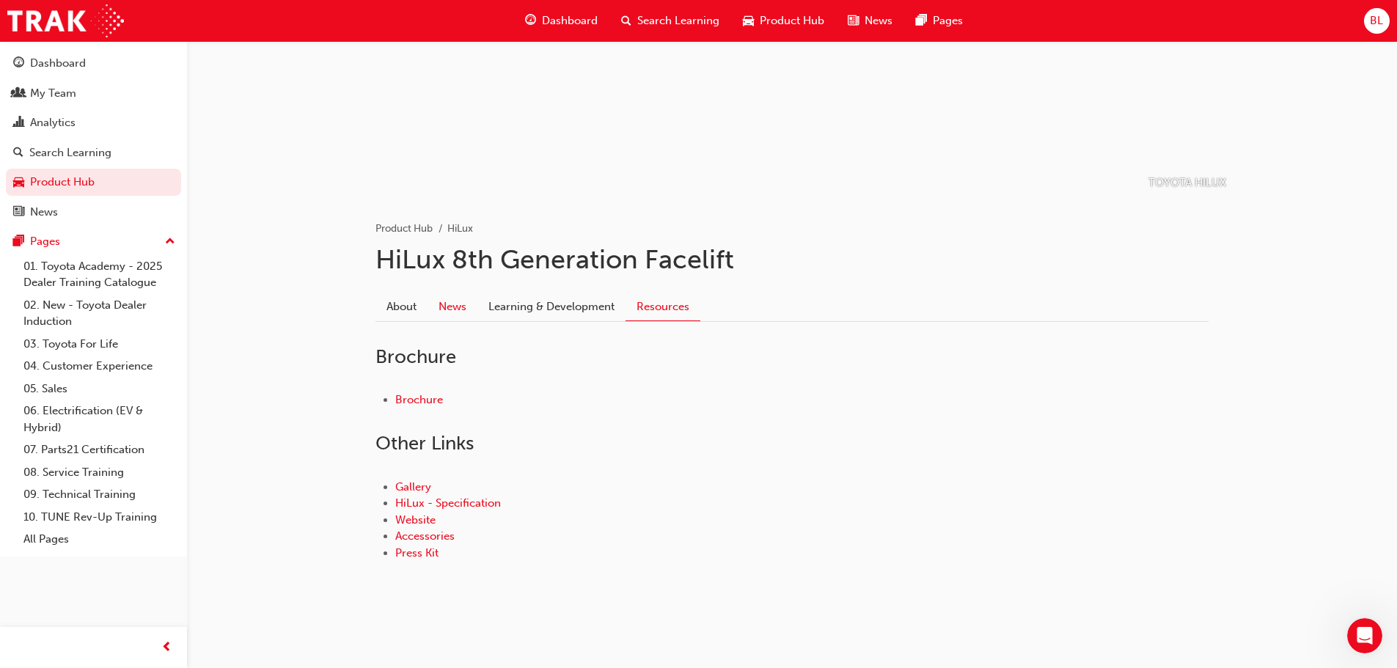
click at [453, 307] on link "News" at bounding box center [453, 307] width 50 height 28
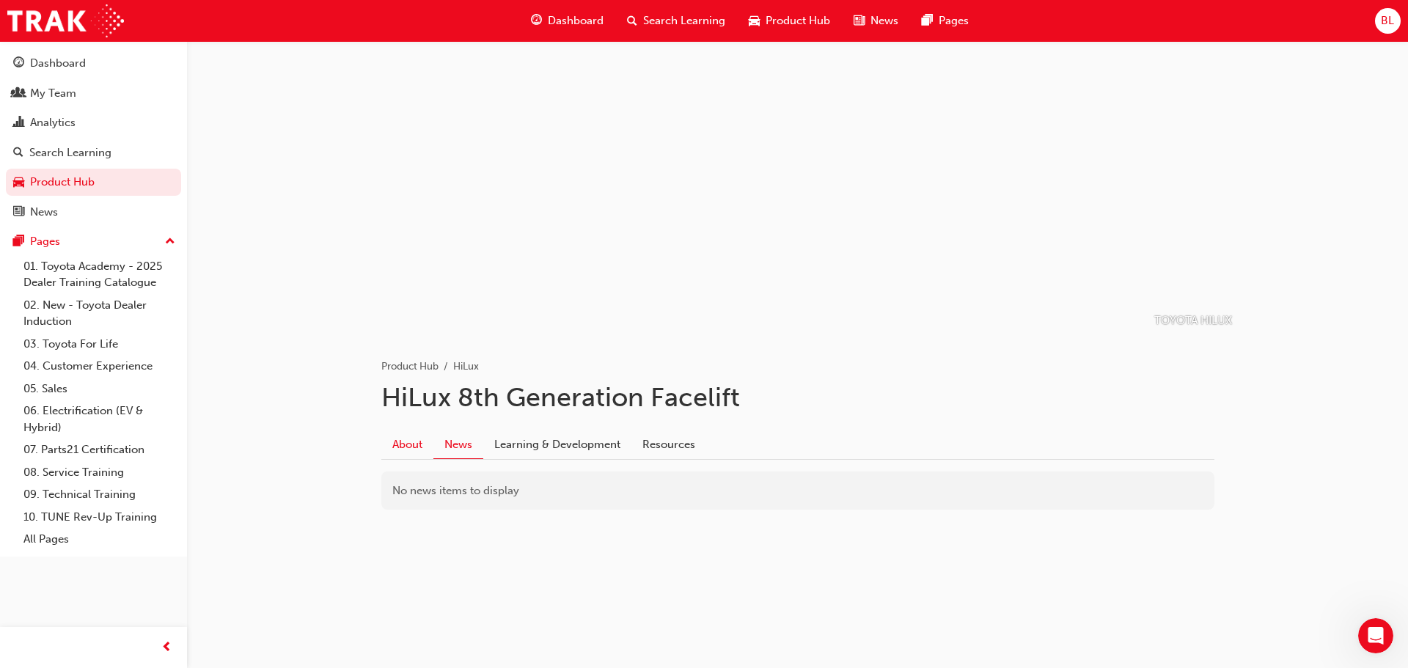
click at [411, 439] on link "About" at bounding box center [407, 444] width 52 height 28
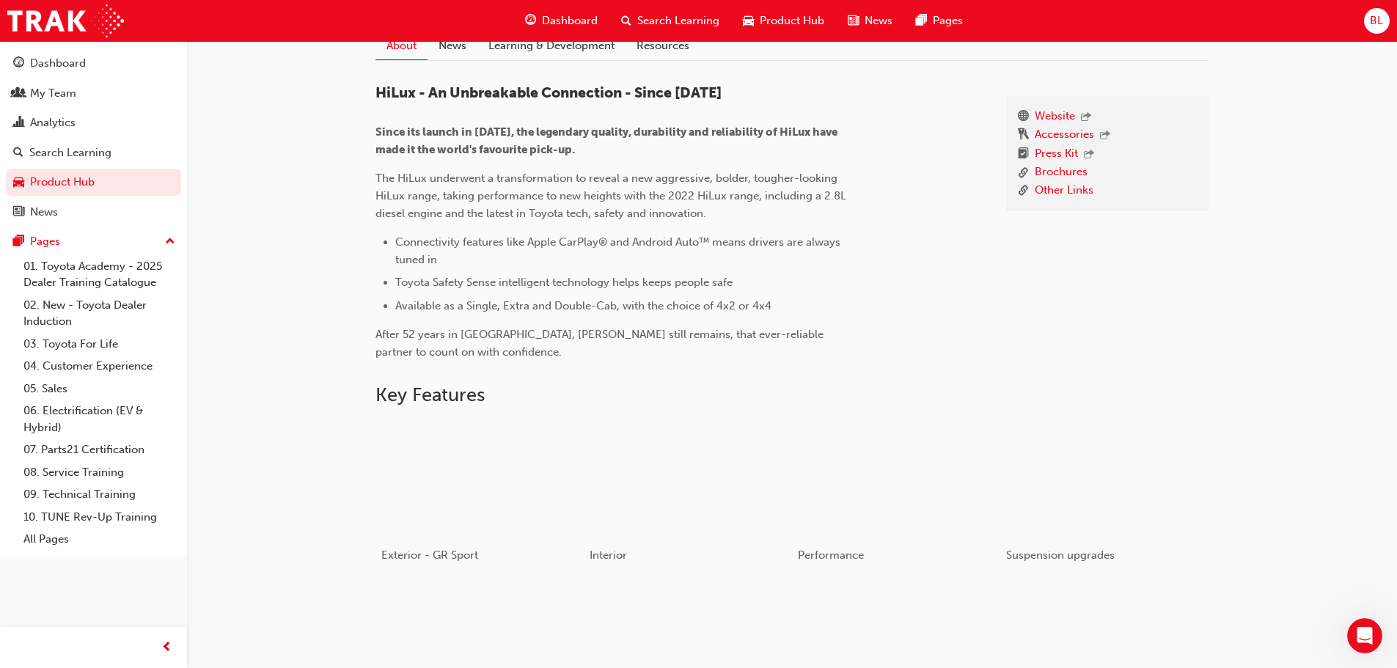
scroll to position [587, 0]
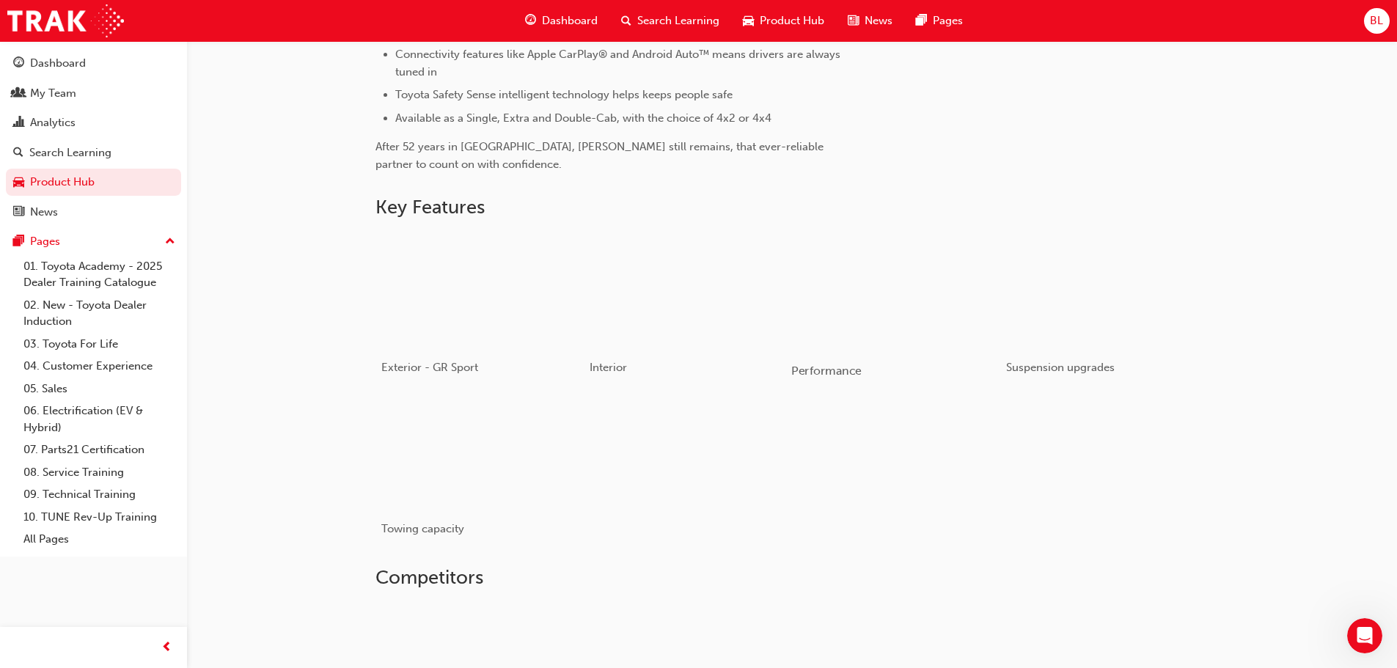
click at [878, 301] on div "button" at bounding box center [895, 290] width 209 height 117
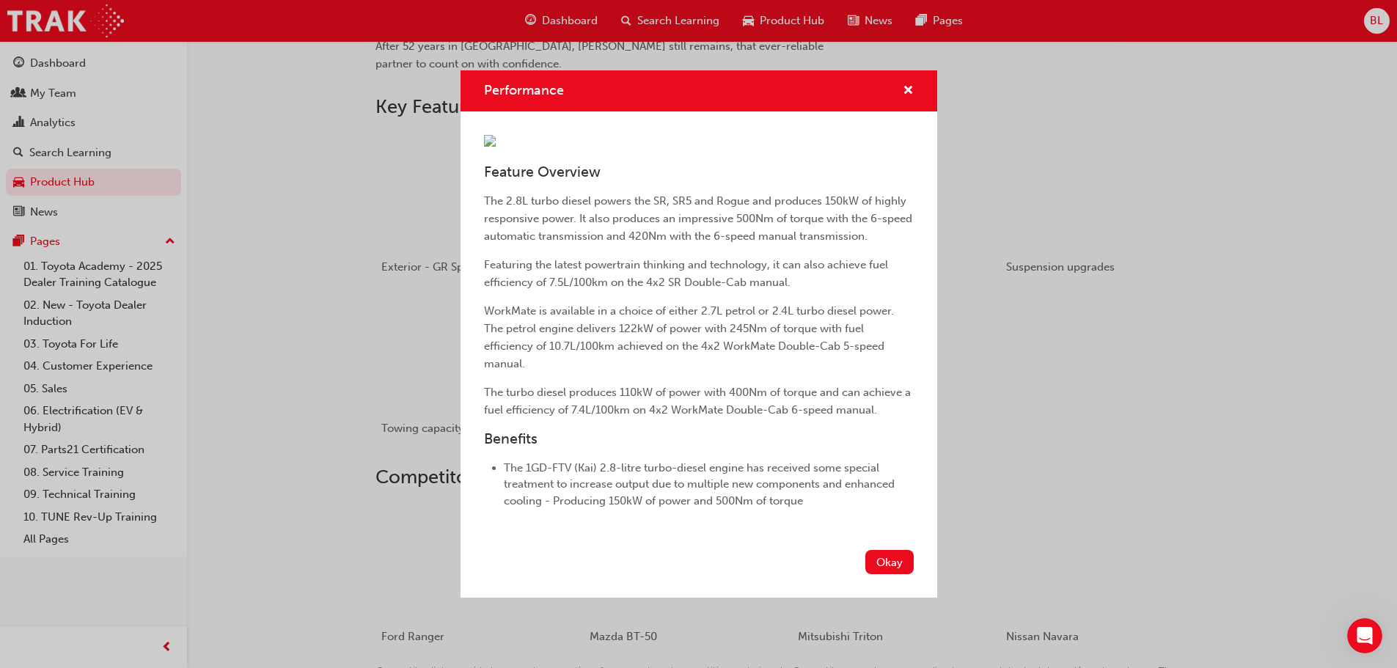
scroll to position [733, 0]
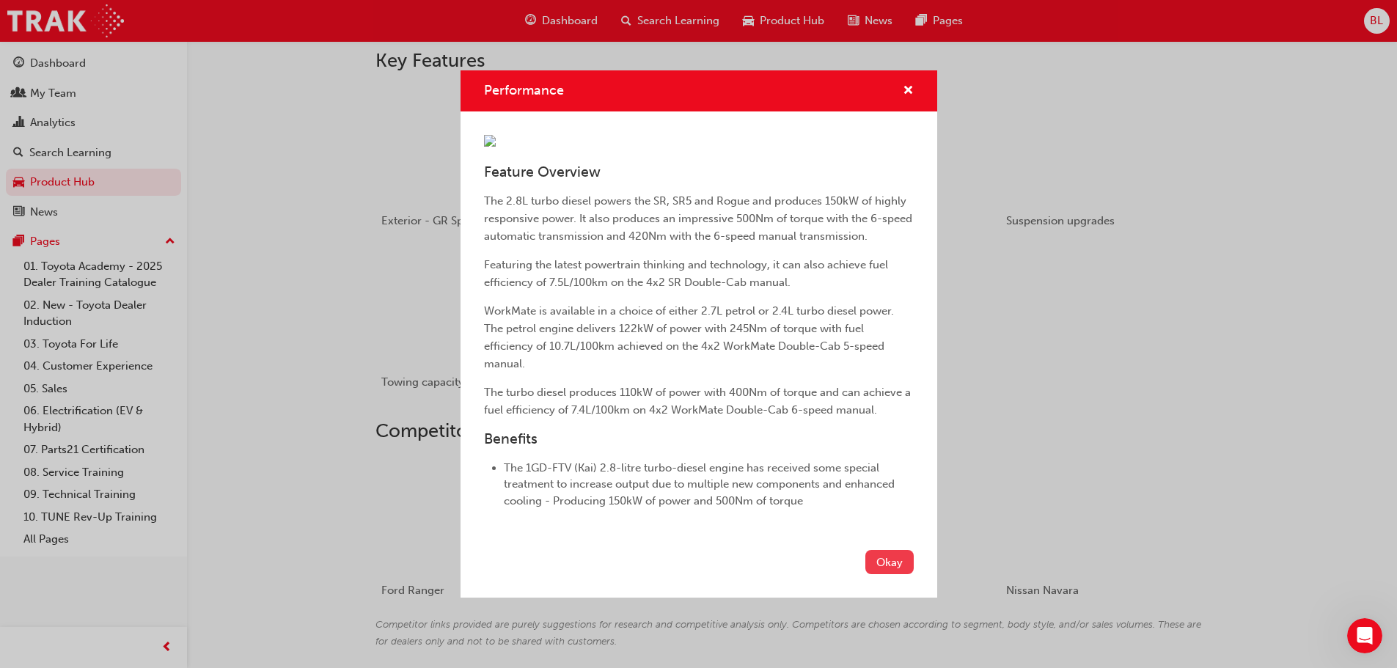
click at [871, 574] on button "Okay" at bounding box center [889, 562] width 48 height 24
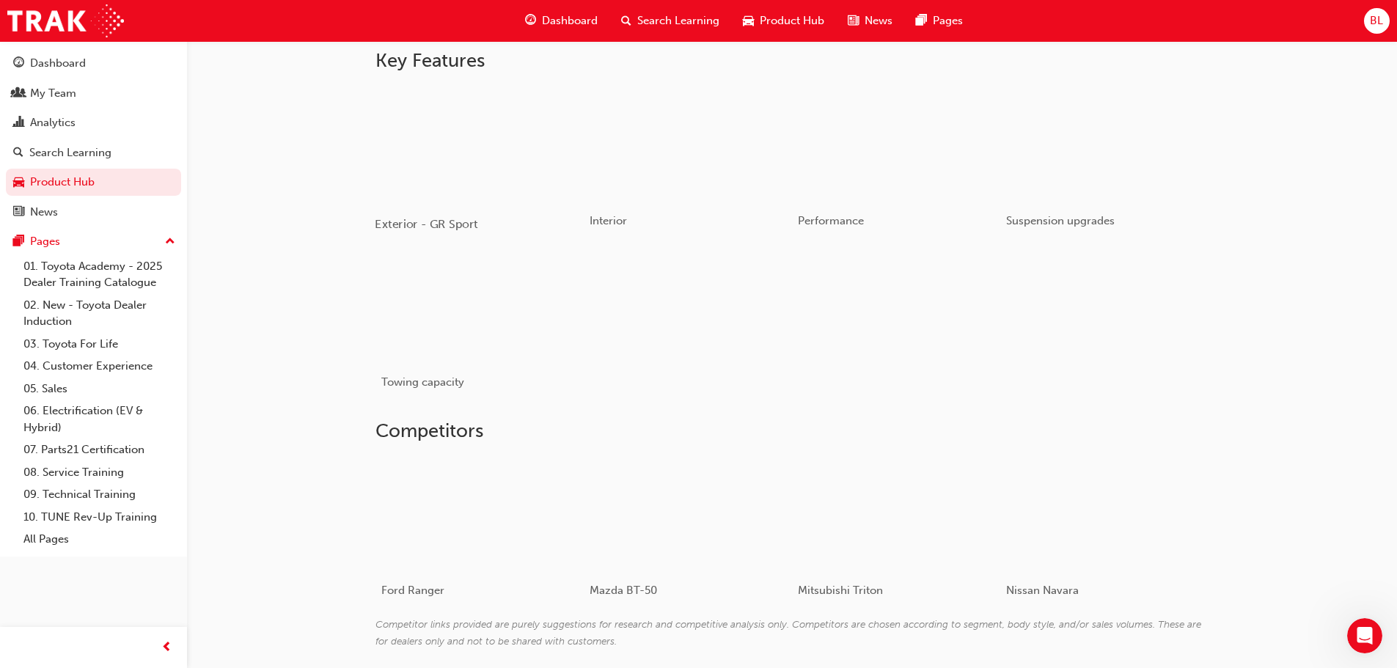
click at [532, 166] on div "button" at bounding box center [479, 143] width 209 height 117
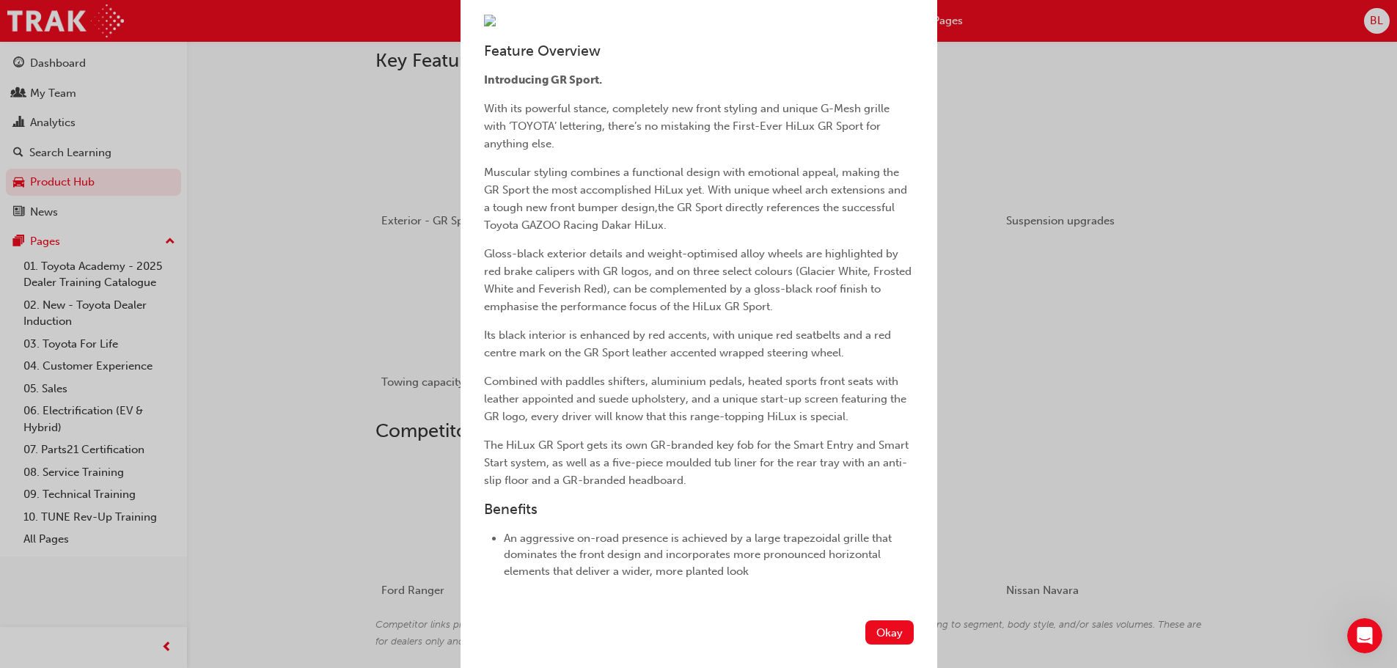
scroll to position [293, 0]
click at [1004, 300] on div "Exterior - GR Sport Feature Overview Introducing GR Sport. With its powerful st…" at bounding box center [698, 334] width 1397 height 668
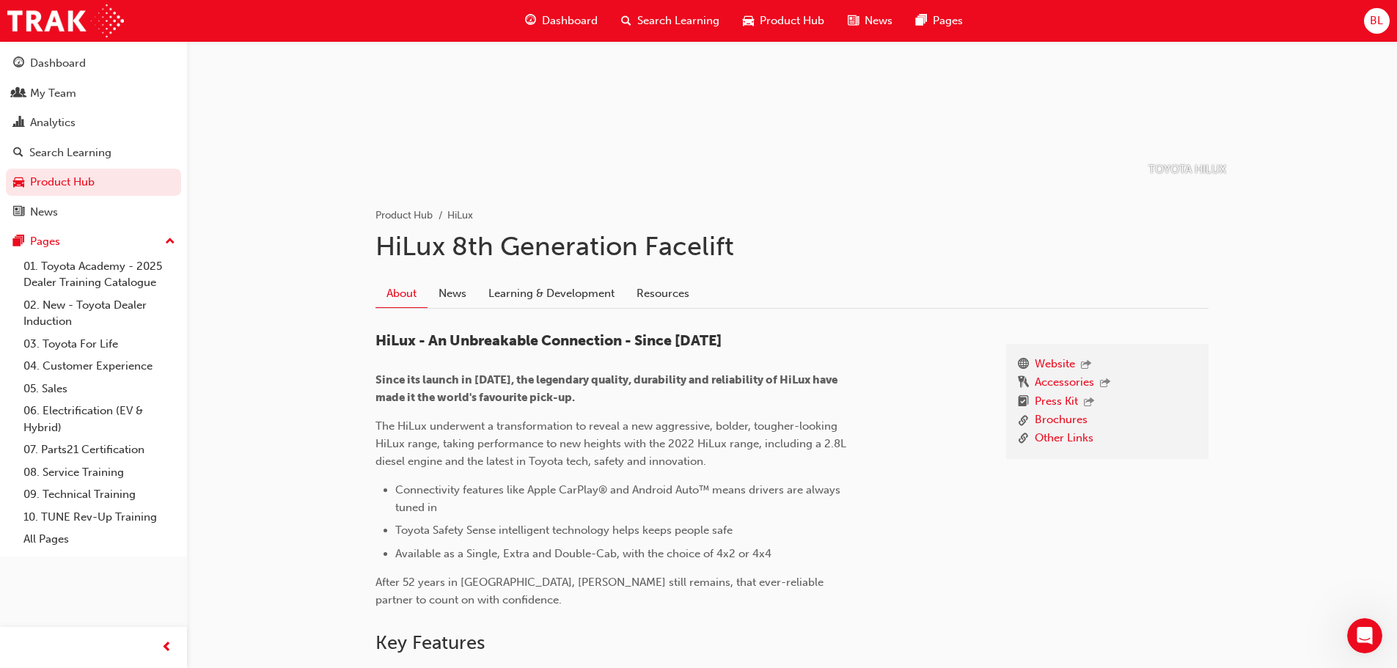
scroll to position [0, 0]
